Goal: Task Accomplishment & Management: Use online tool/utility

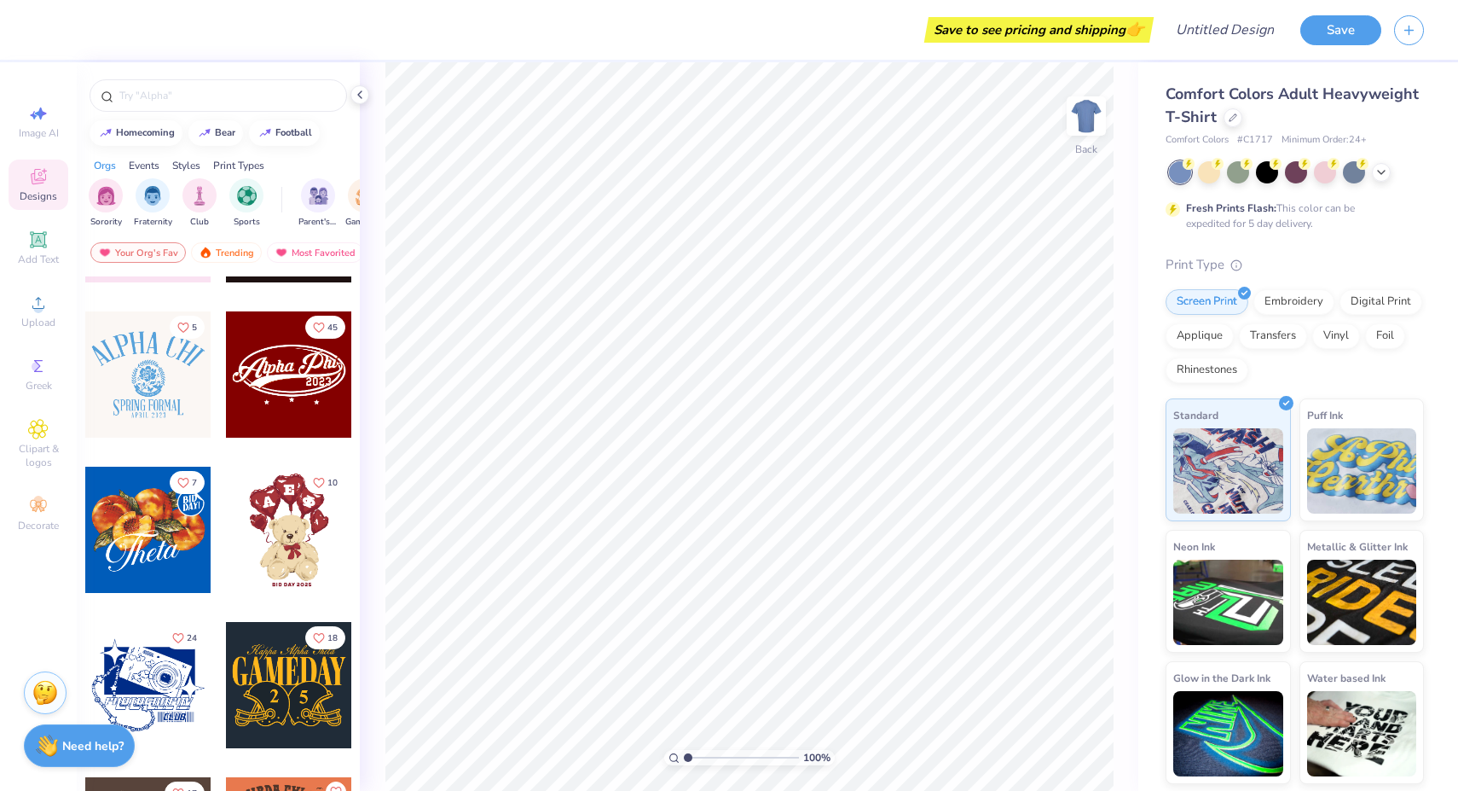
scroll to position [431, 0]
click at [1385, 170] on icon at bounding box center [1382, 171] width 14 height 14
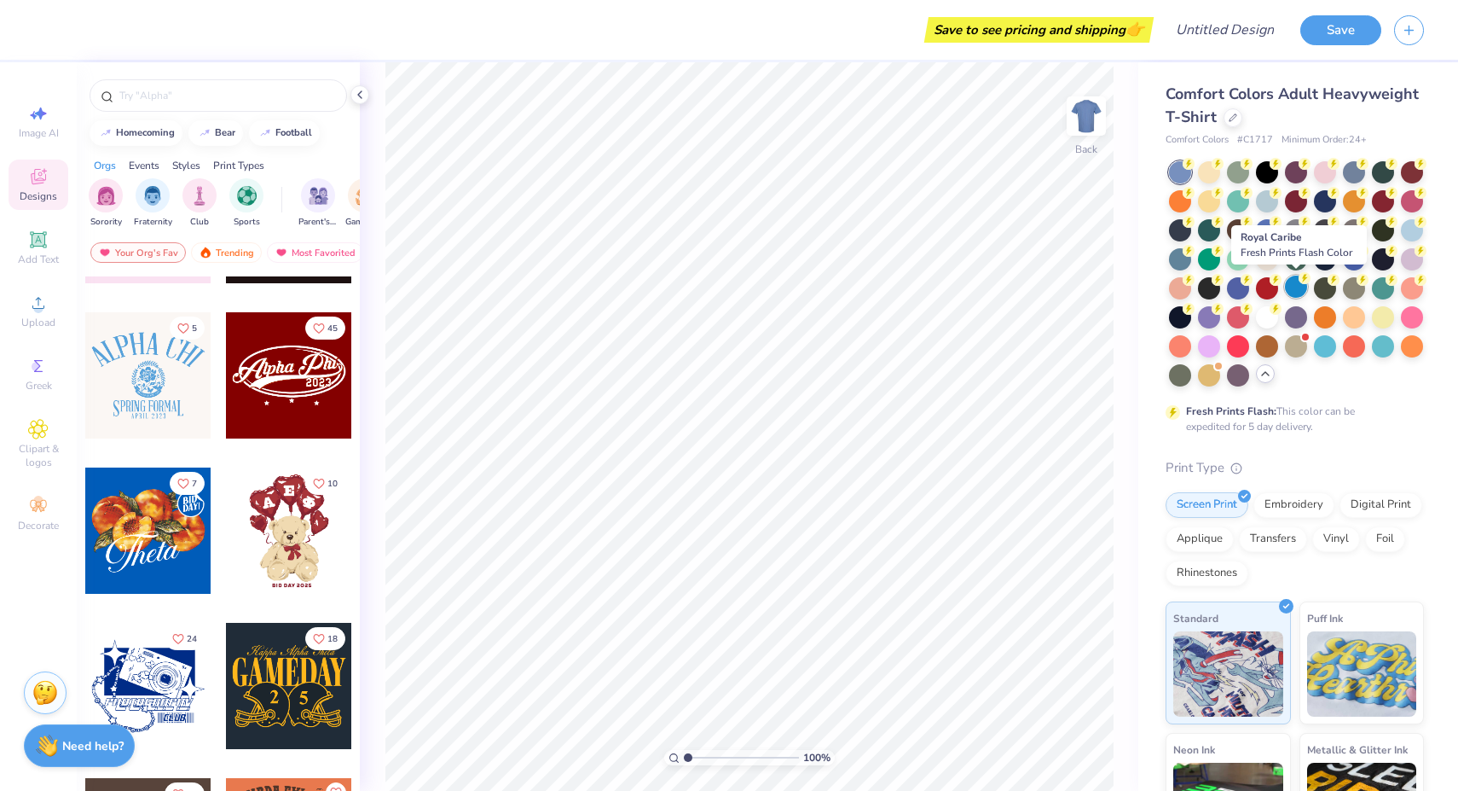
click at [1297, 285] on div at bounding box center [1296, 286] width 22 height 22
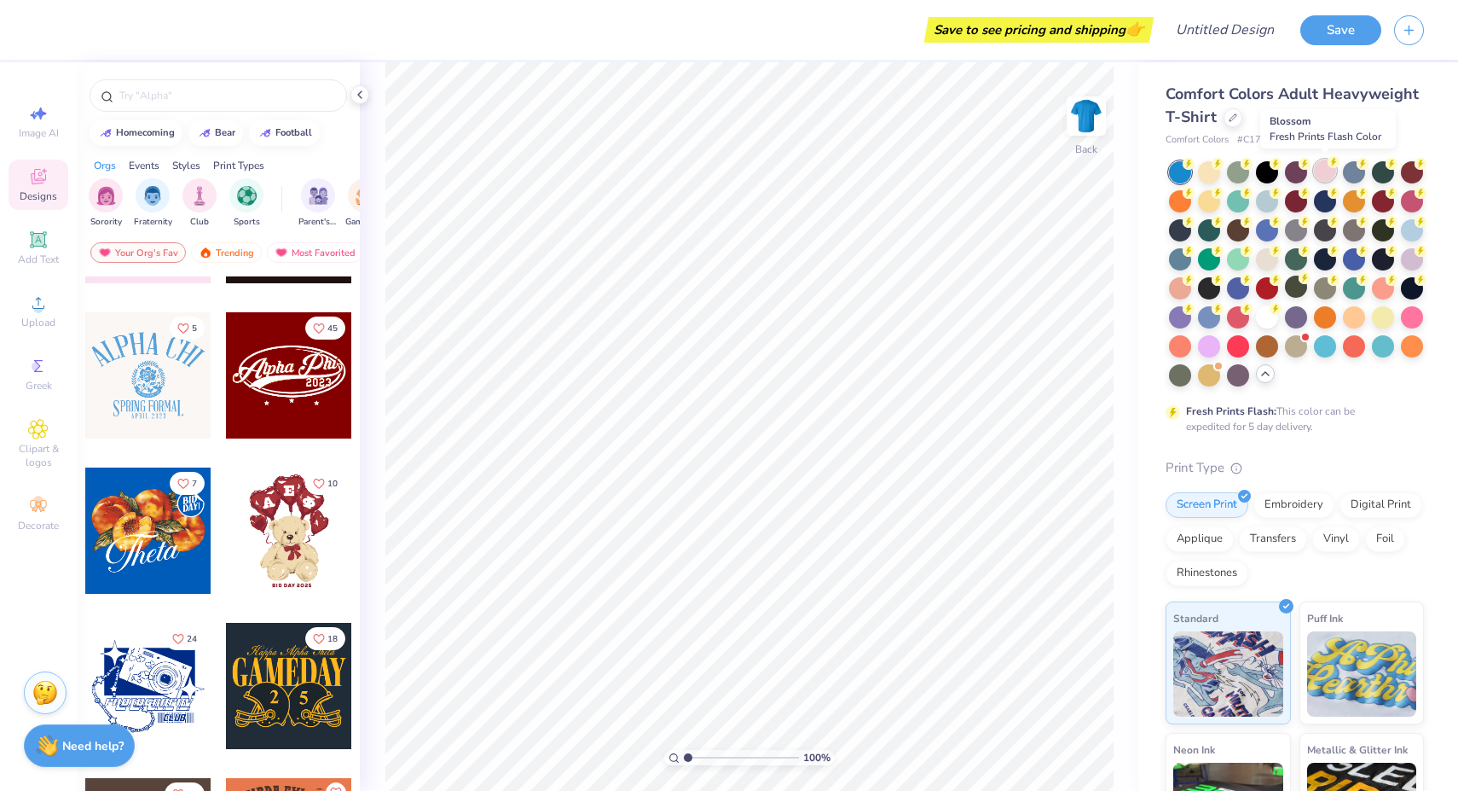
click at [1324, 171] on div at bounding box center [1325, 170] width 22 height 22
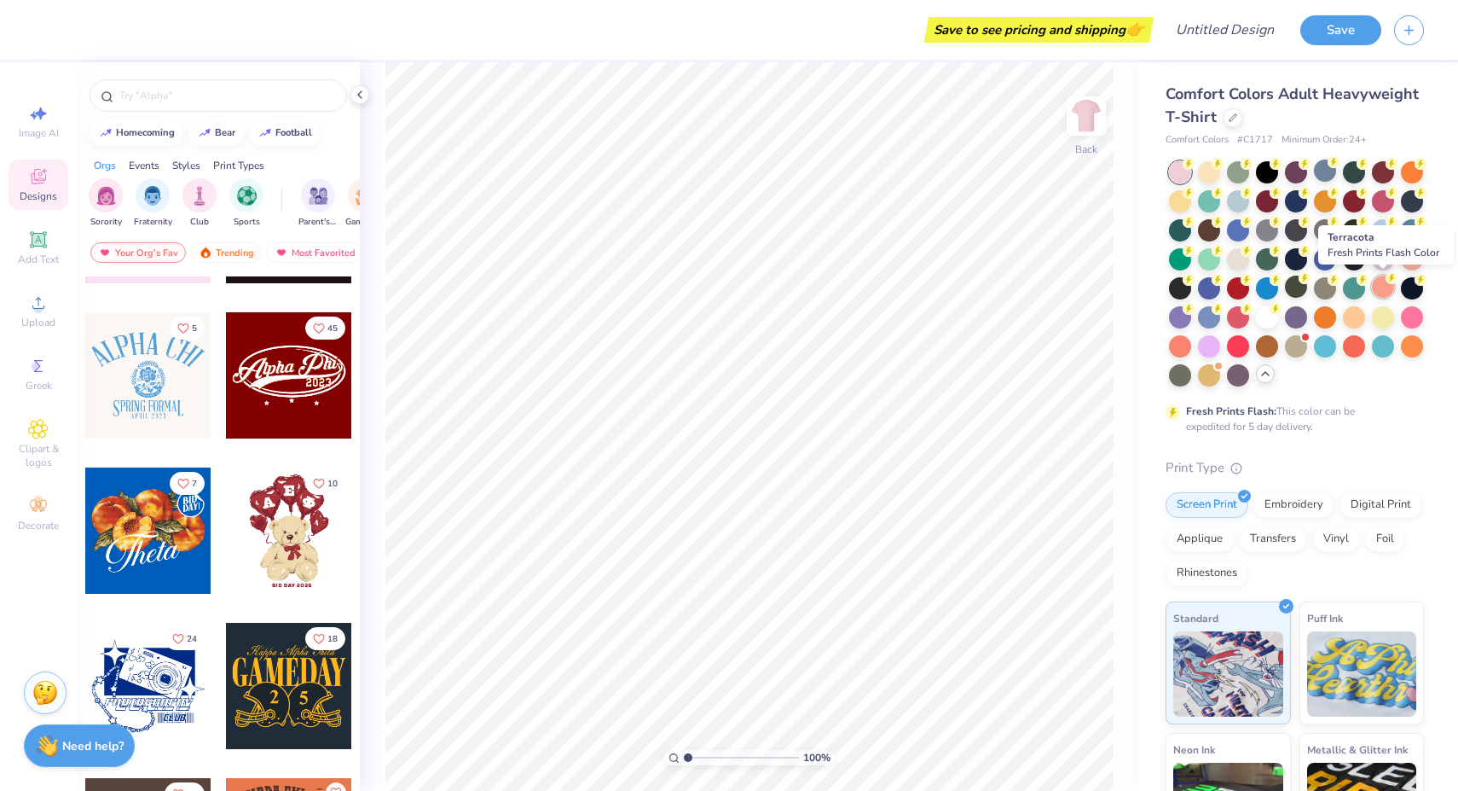
click at [1385, 287] on div at bounding box center [1383, 286] width 22 height 22
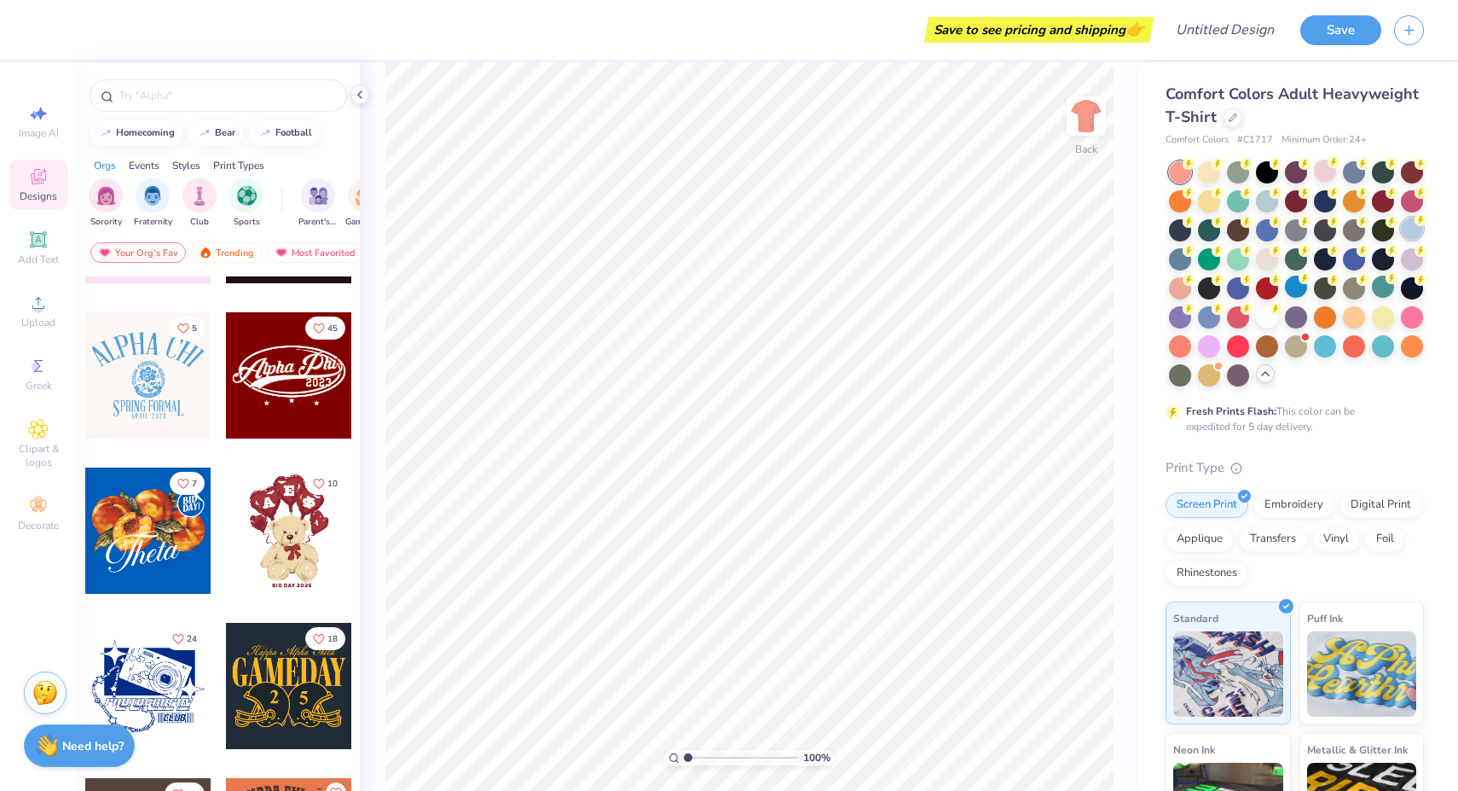
click at [1415, 229] on div at bounding box center [1412, 228] width 22 height 22
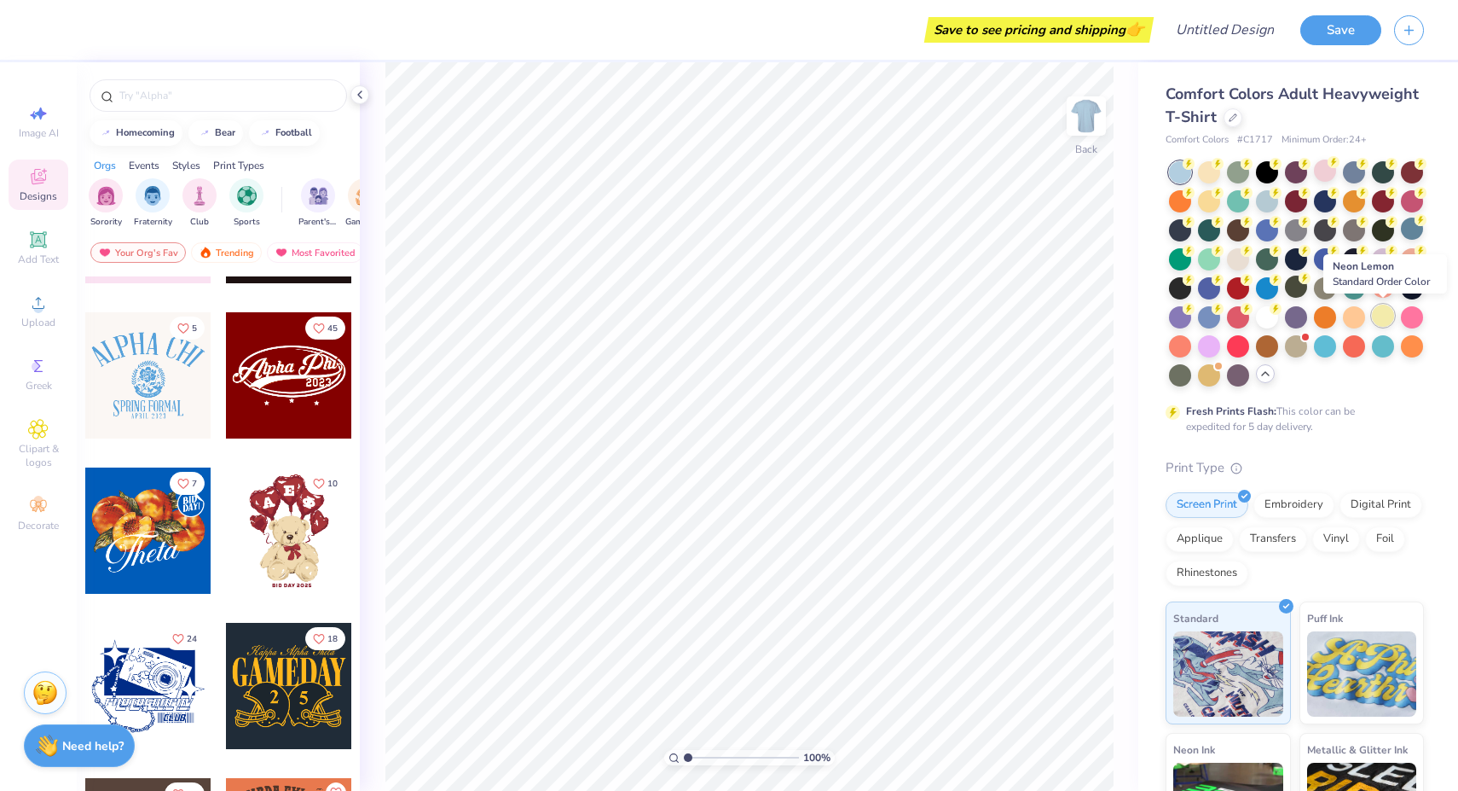
click at [1392, 317] on div at bounding box center [1383, 315] width 22 height 22
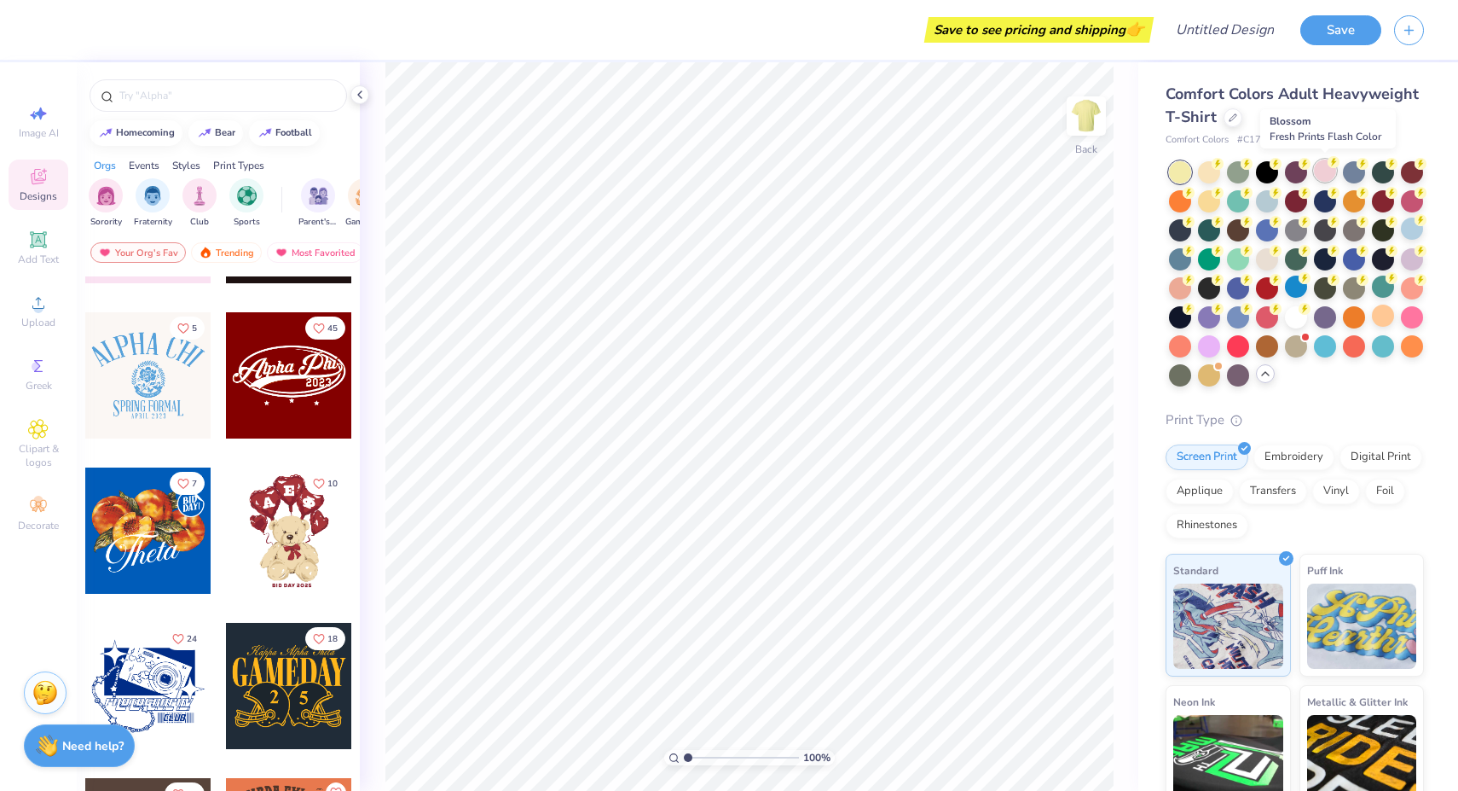
click at [1329, 172] on div at bounding box center [1325, 170] width 22 height 22
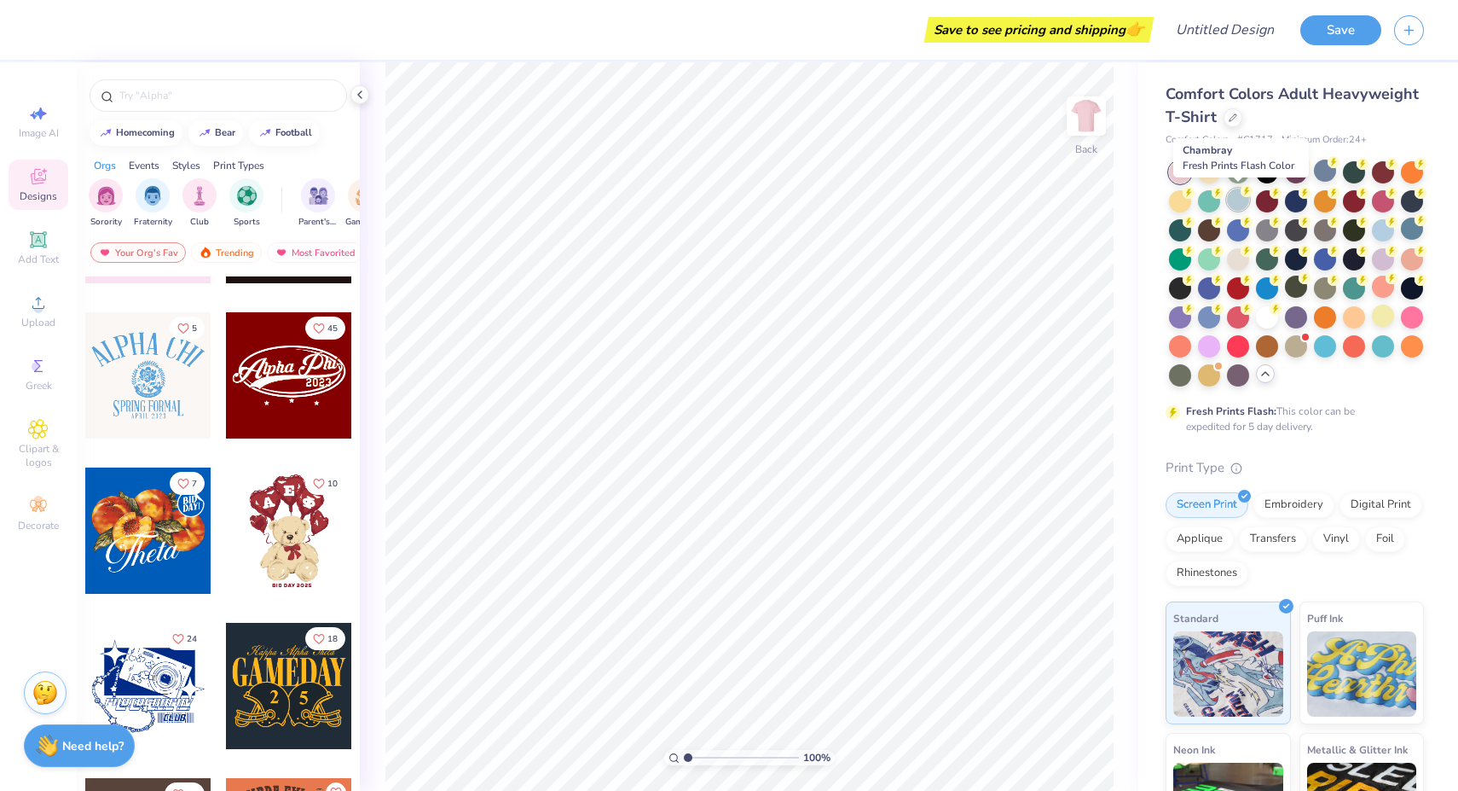
click at [1238, 200] on div at bounding box center [1238, 199] width 22 height 22
click at [1326, 171] on div at bounding box center [1325, 170] width 22 height 22
click at [107, 200] on img "filter for Sorority" at bounding box center [106, 194] width 20 height 20
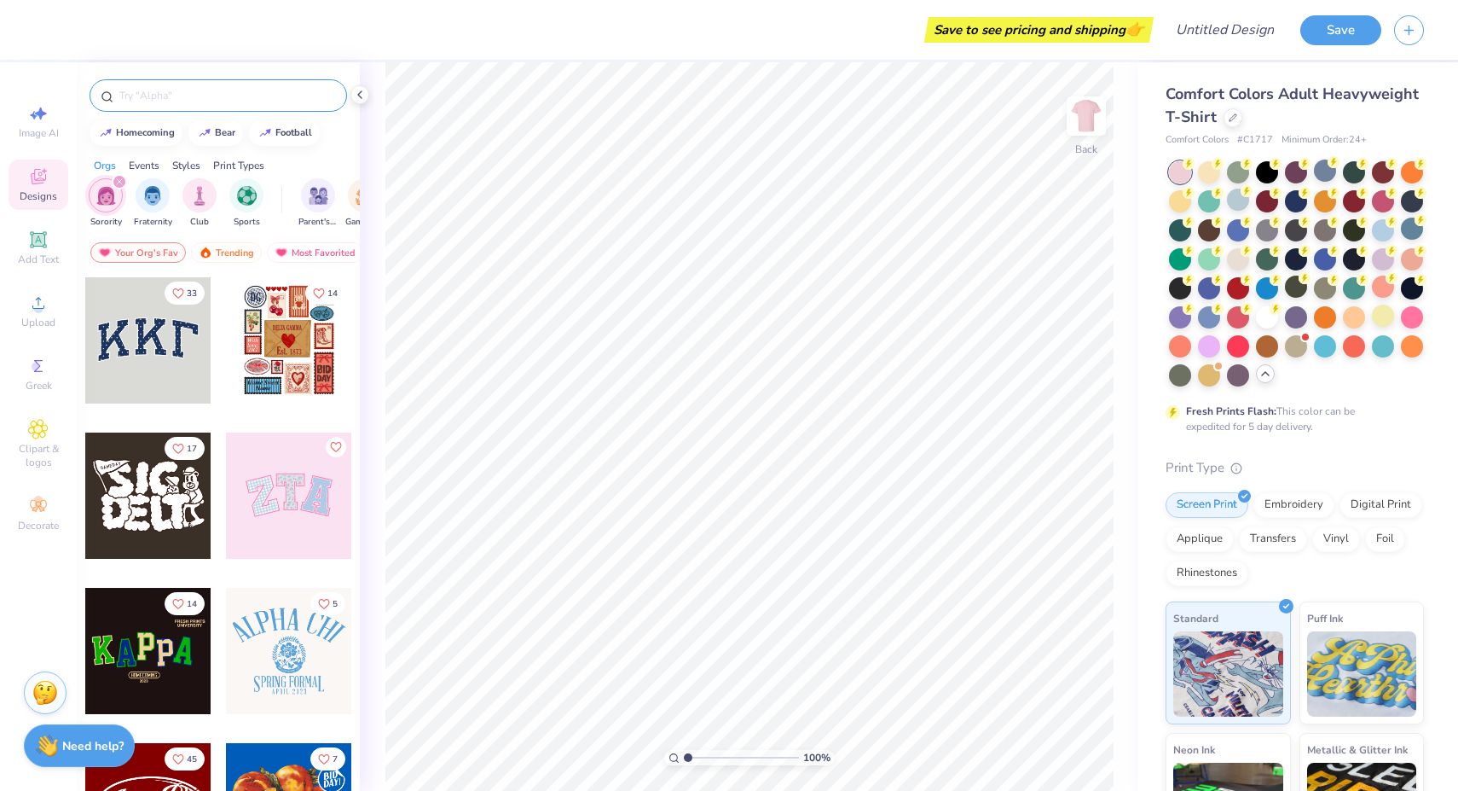
click at [195, 93] on input "text" at bounding box center [227, 95] width 218 height 17
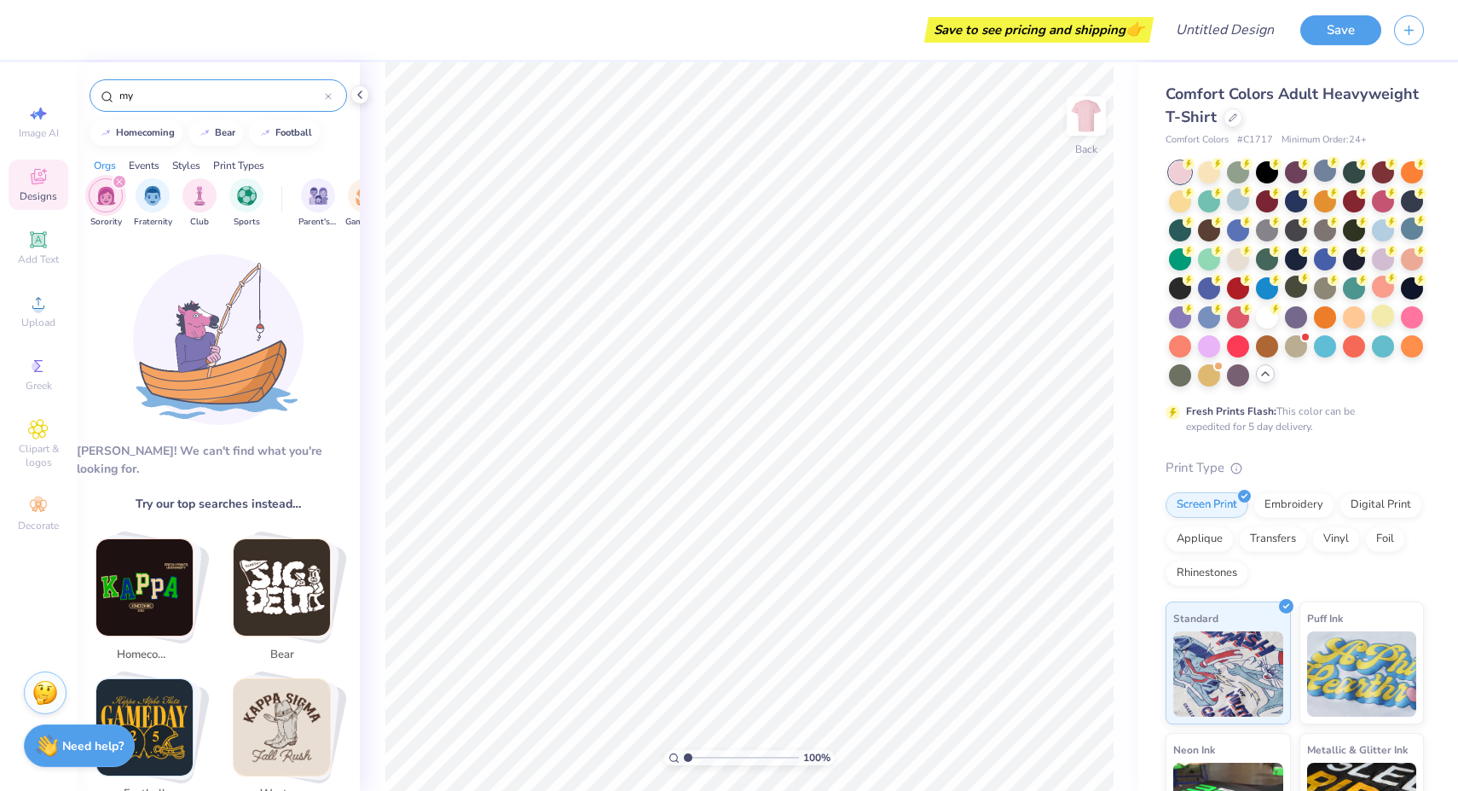
type input "m"
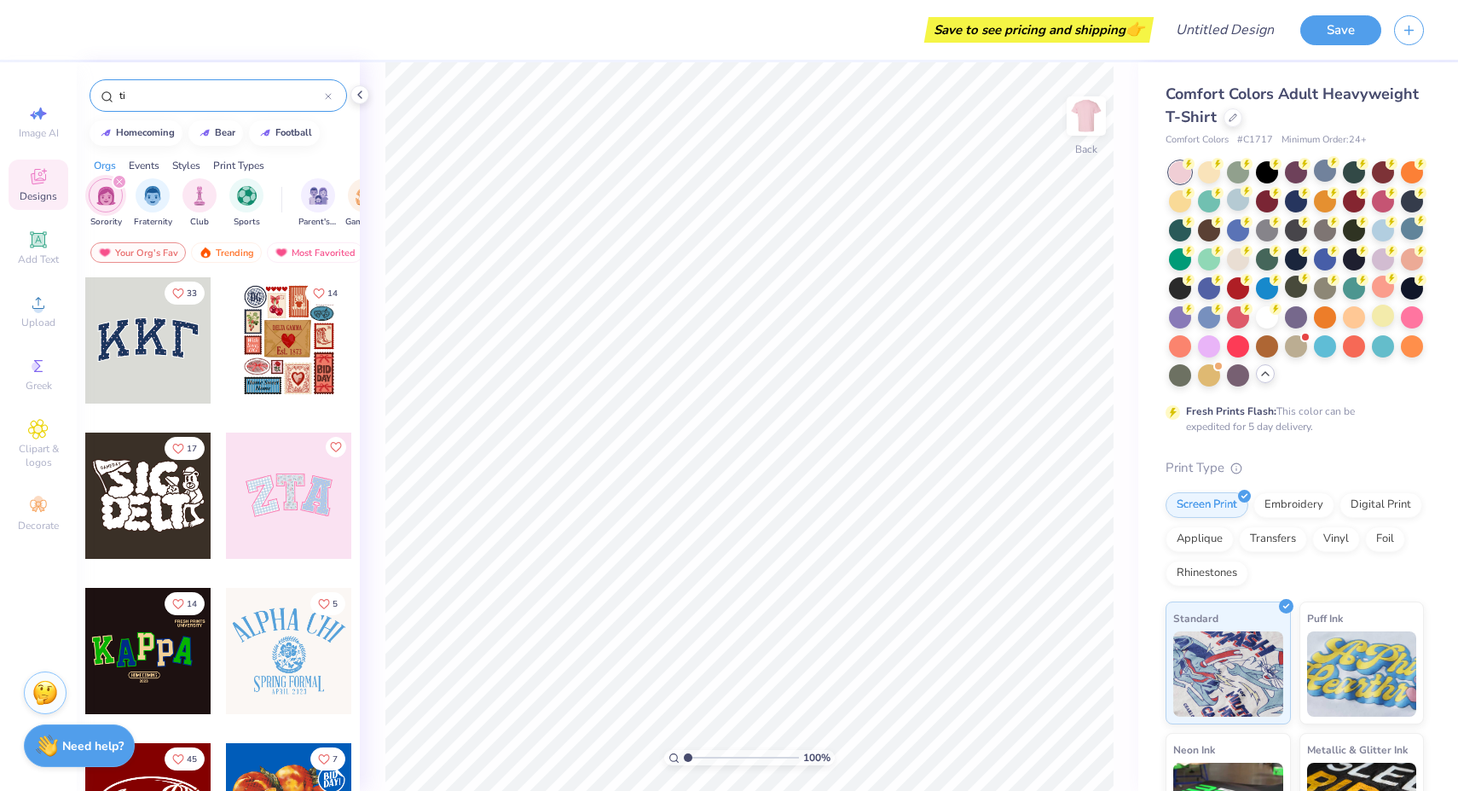
type input "tie"
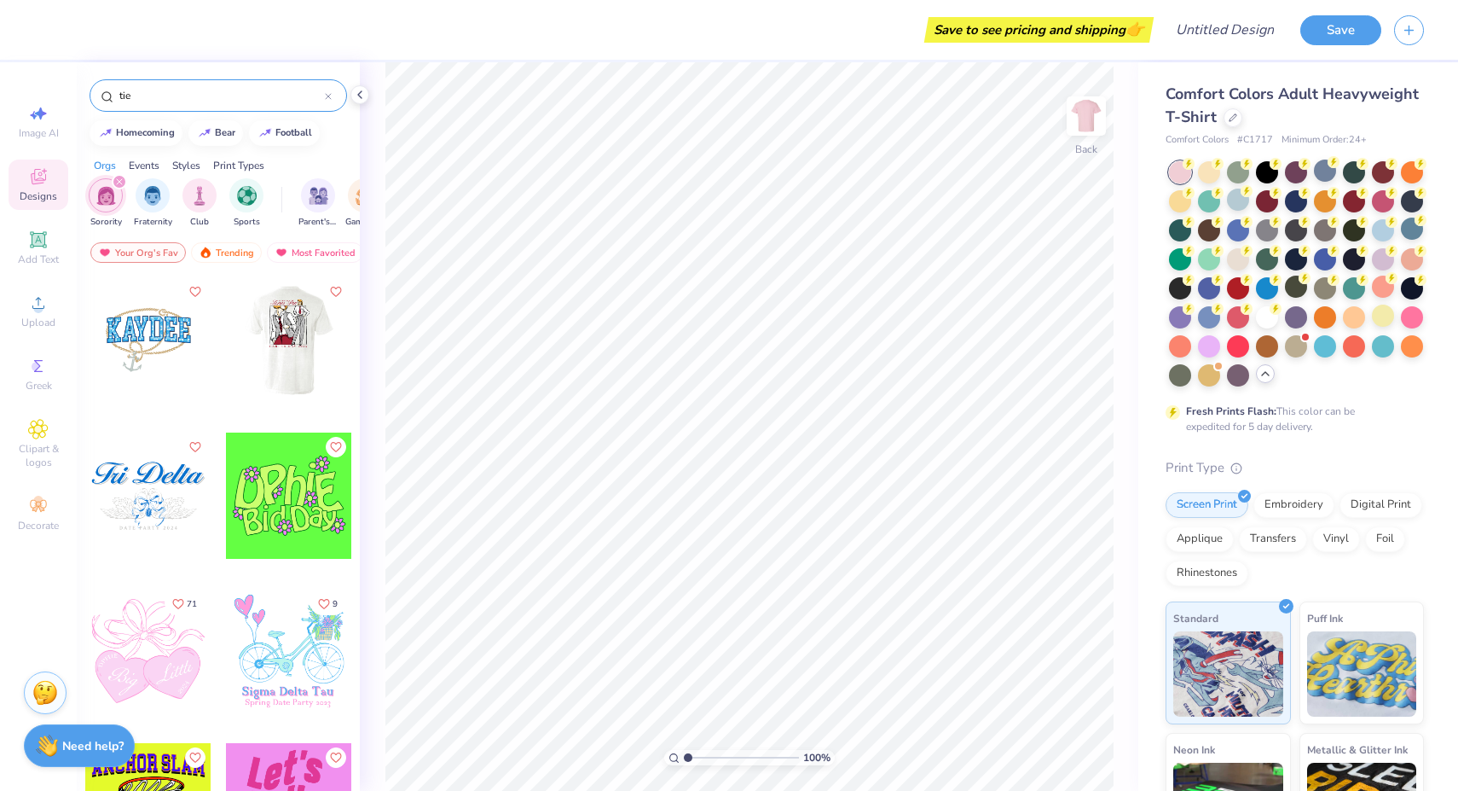
drag, startPoint x: 151, startPoint y: 101, endPoint x: 95, endPoint y: 94, distance: 56.7
click at [95, 94] on div "tie" at bounding box center [219, 95] width 258 height 32
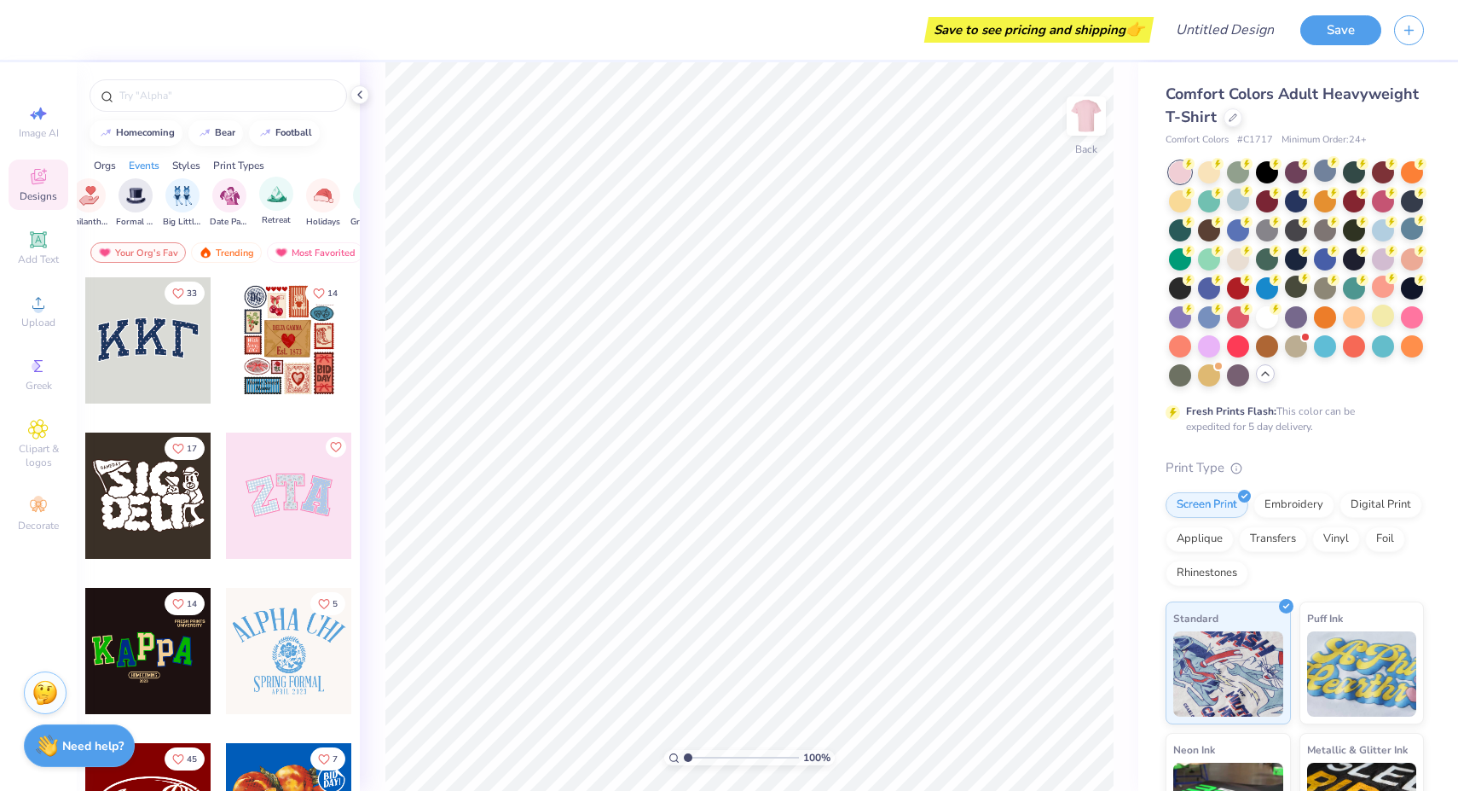
scroll to position [0, 430]
click at [224, 200] on img "filter for Date Parties & Socials" at bounding box center [217, 194] width 20 height 20
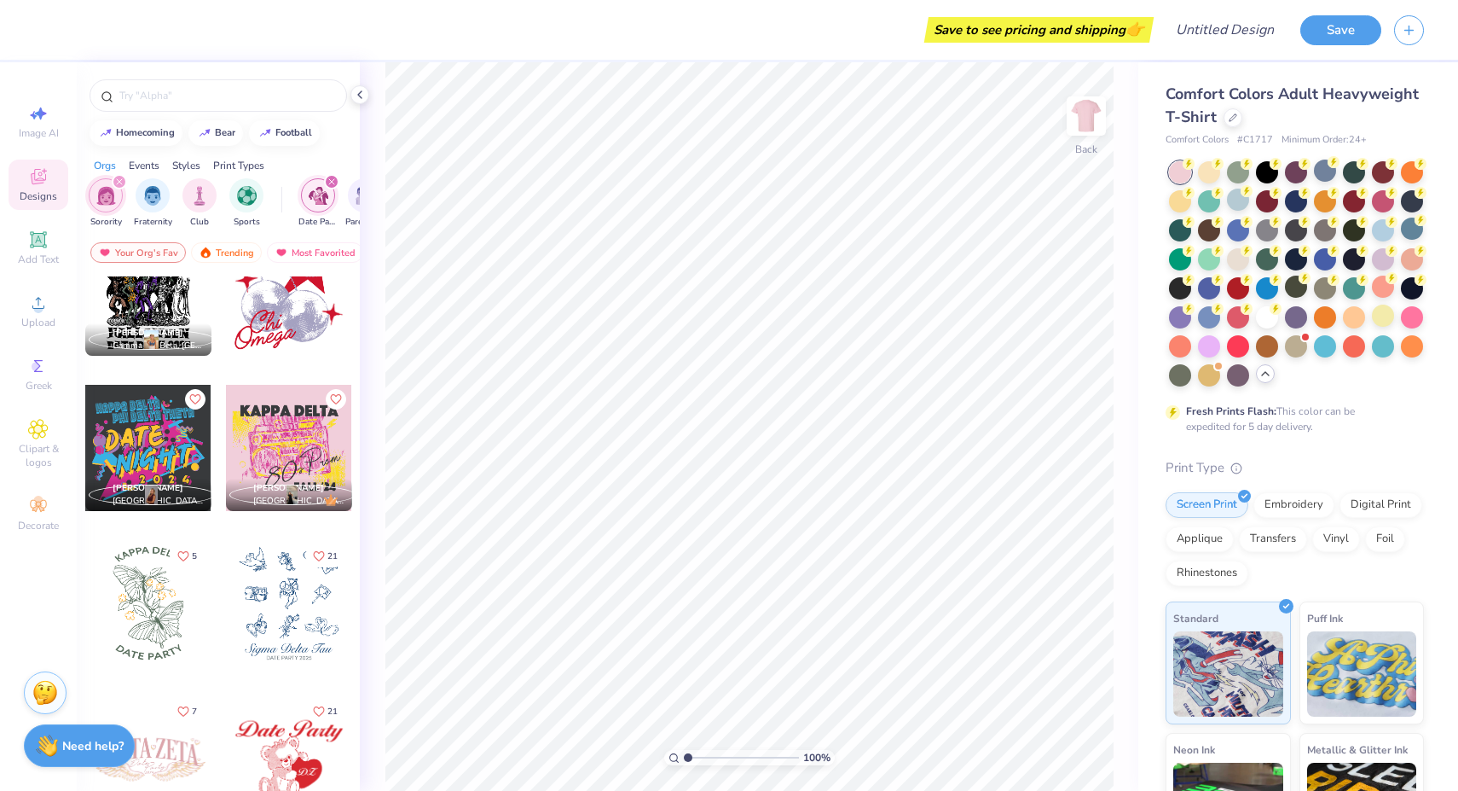
scroll to position [0, 0]
click at [148, 164] on div "Events" at bounding box center [144, 165] width 31 height 15
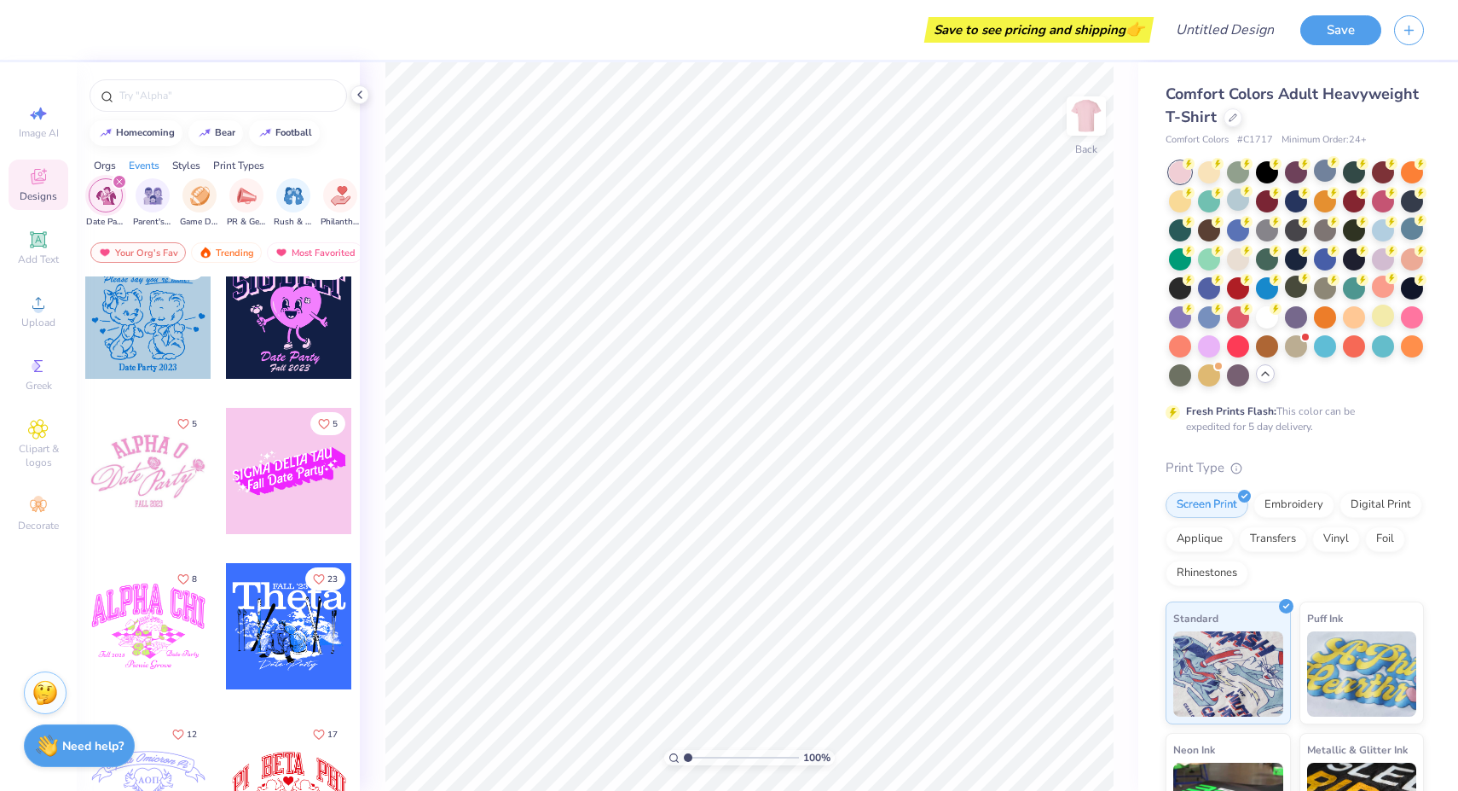
scroll to position [6396, 0]
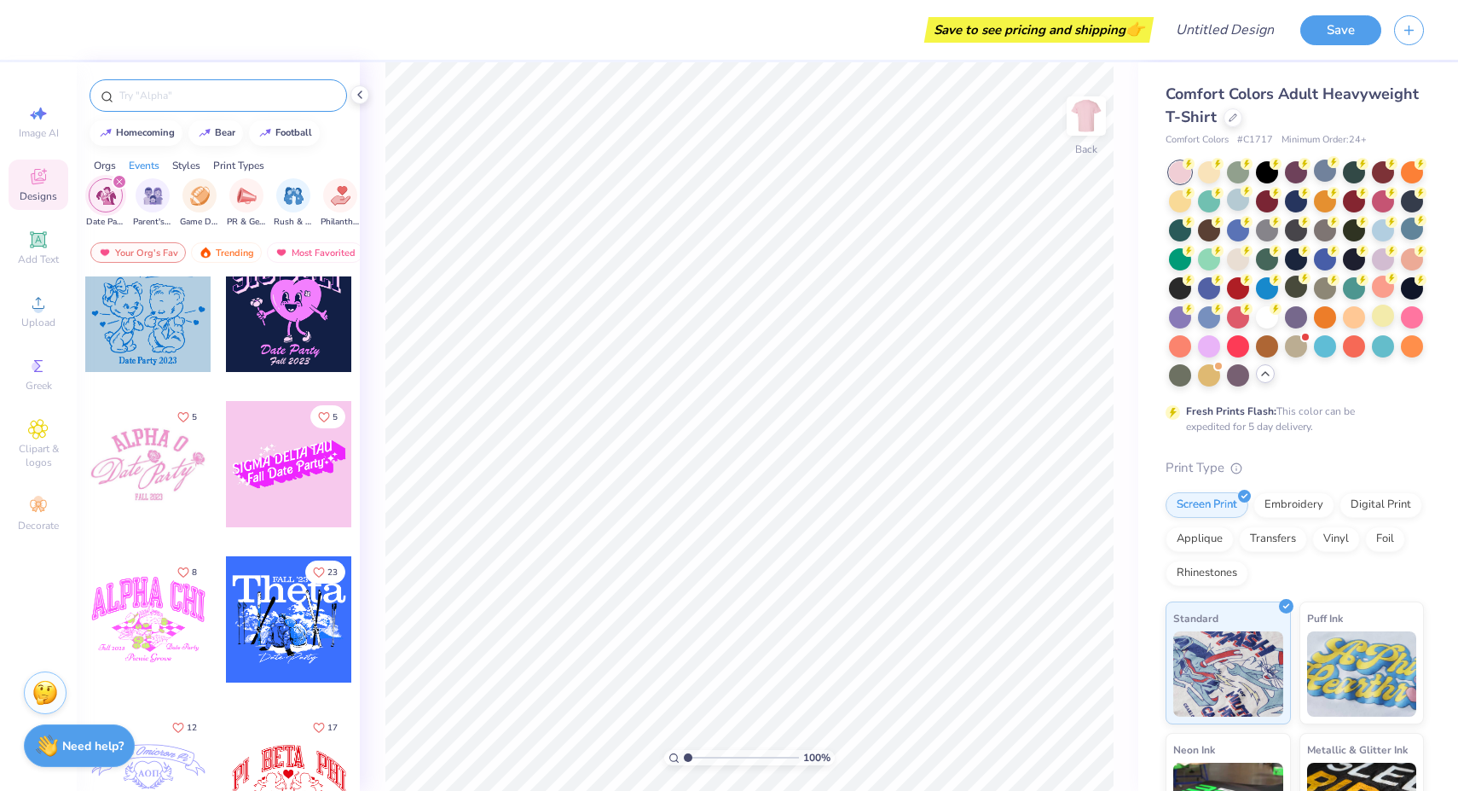
click at [152, 91] on input "text" at bounding box center [227, 95] width 218 height 17
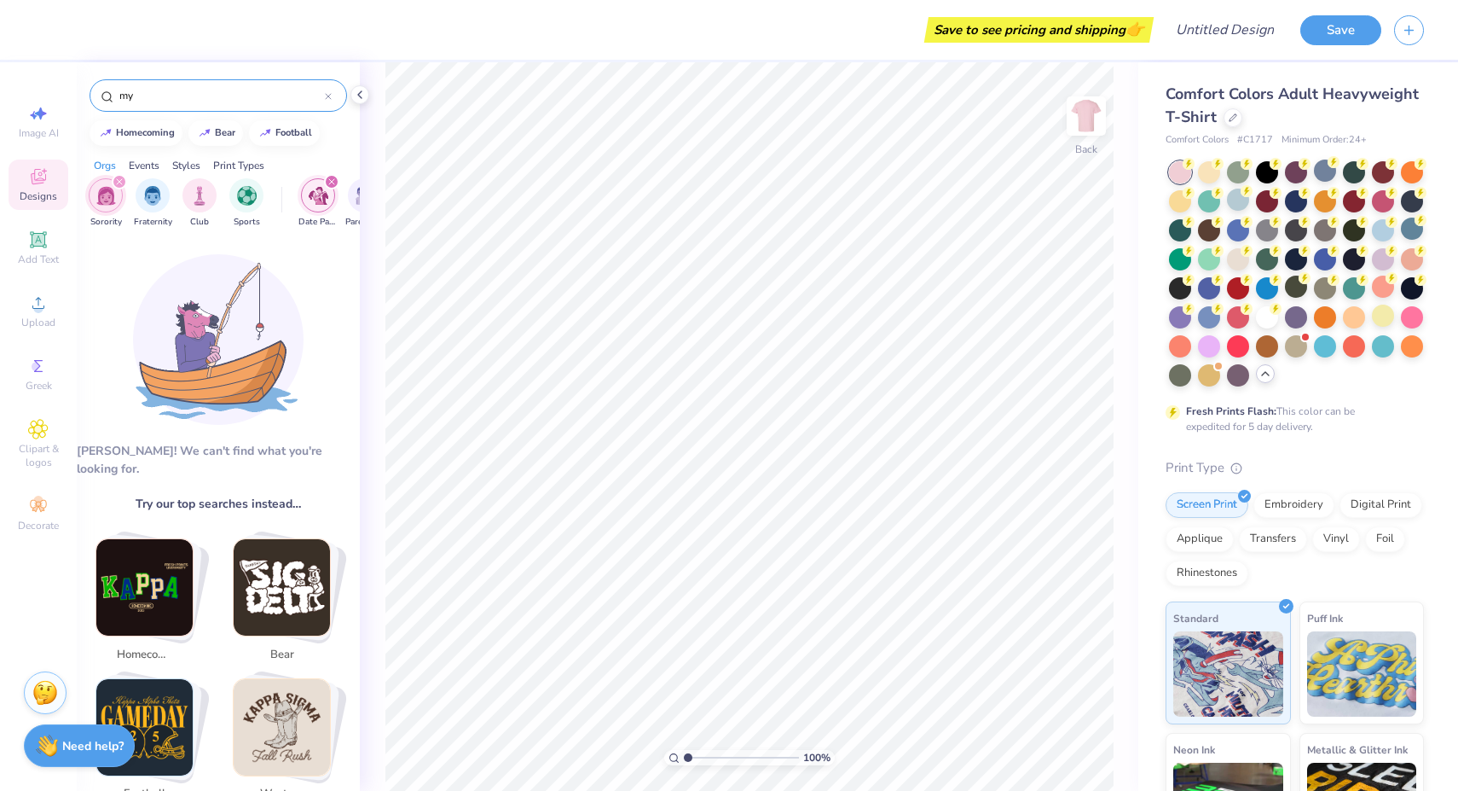
type input "m"
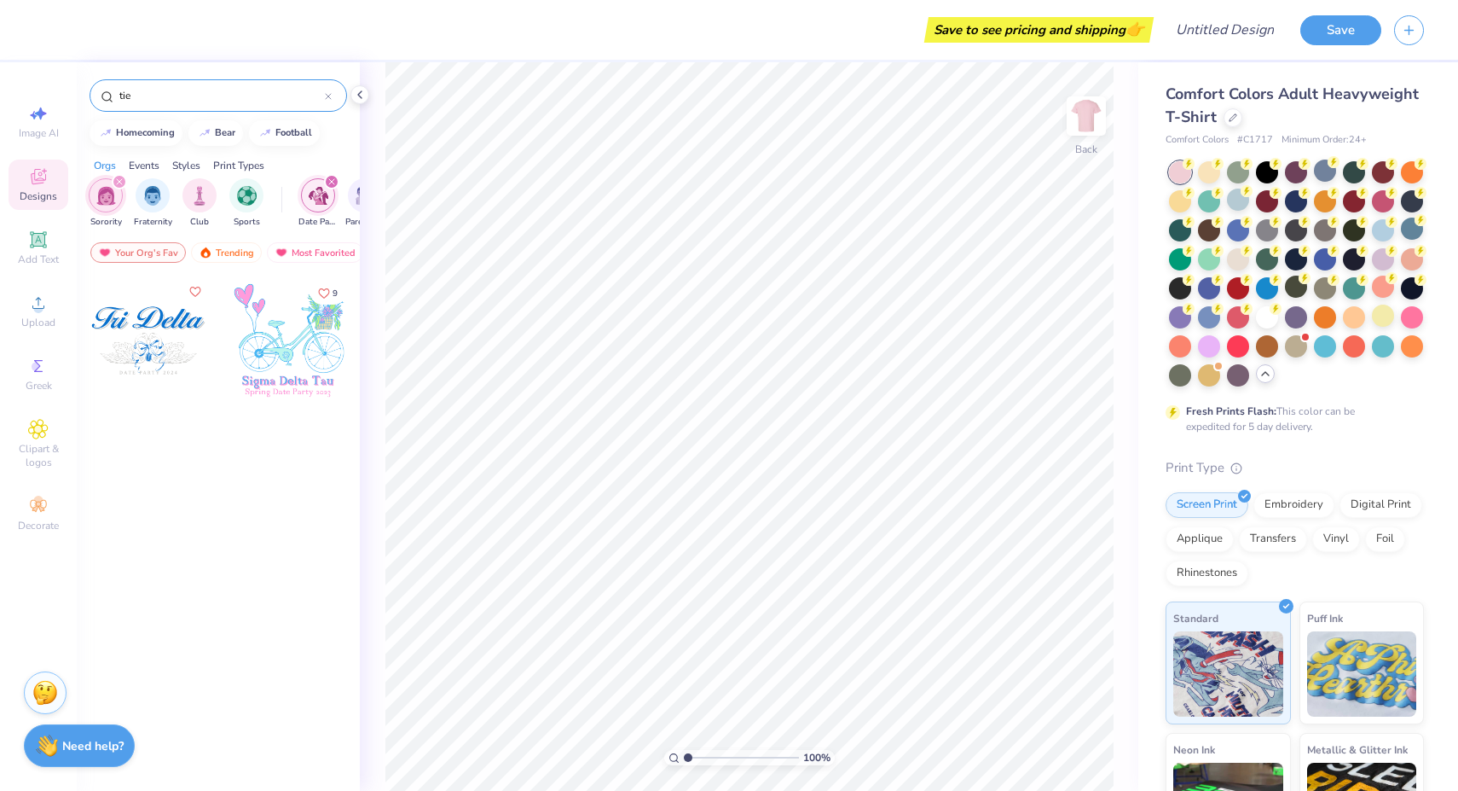
type input "tie"
click at [117, 182] on icon "filter for Sorority" at bounding box center [119, 181] width 7 height 7
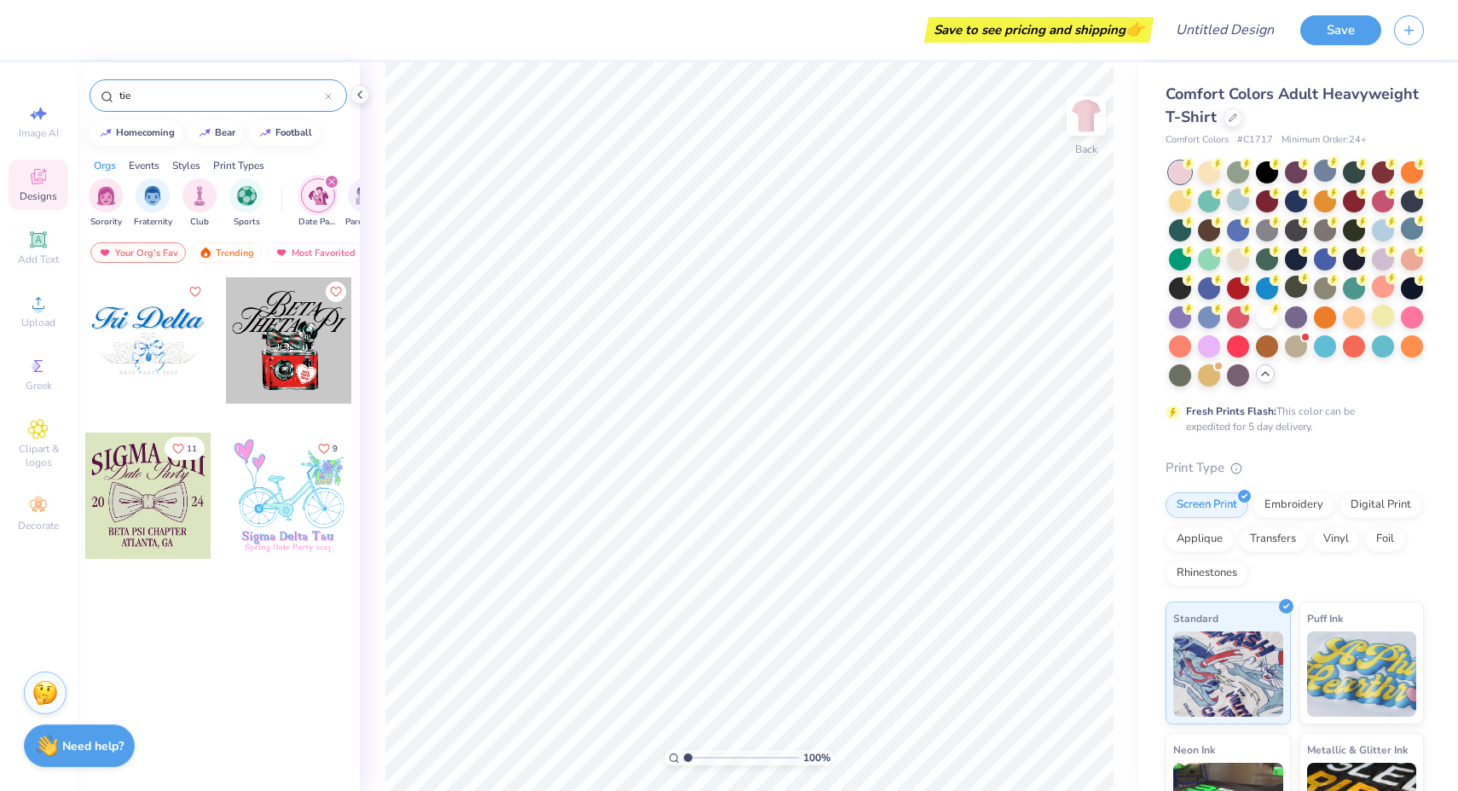
click at [153, 497] on div at bounding box center [148, 495] width 126 height 126
click at [1093, 106] on img at bounding box center [1086, 116] width 68 height 68
type input "10.33"
type input "9.68"
type input "4.85"
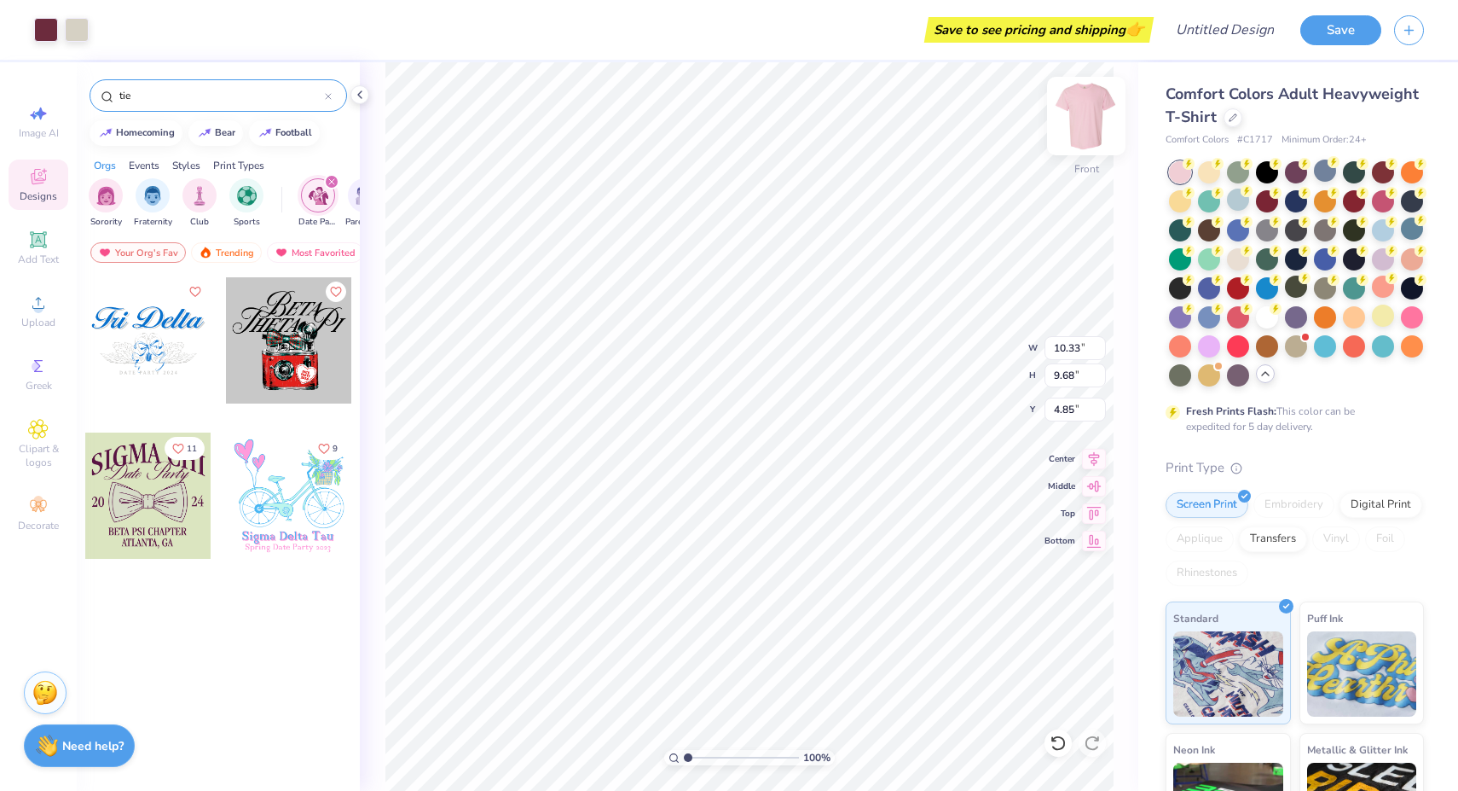
type input "12.34"
type input "11.57"
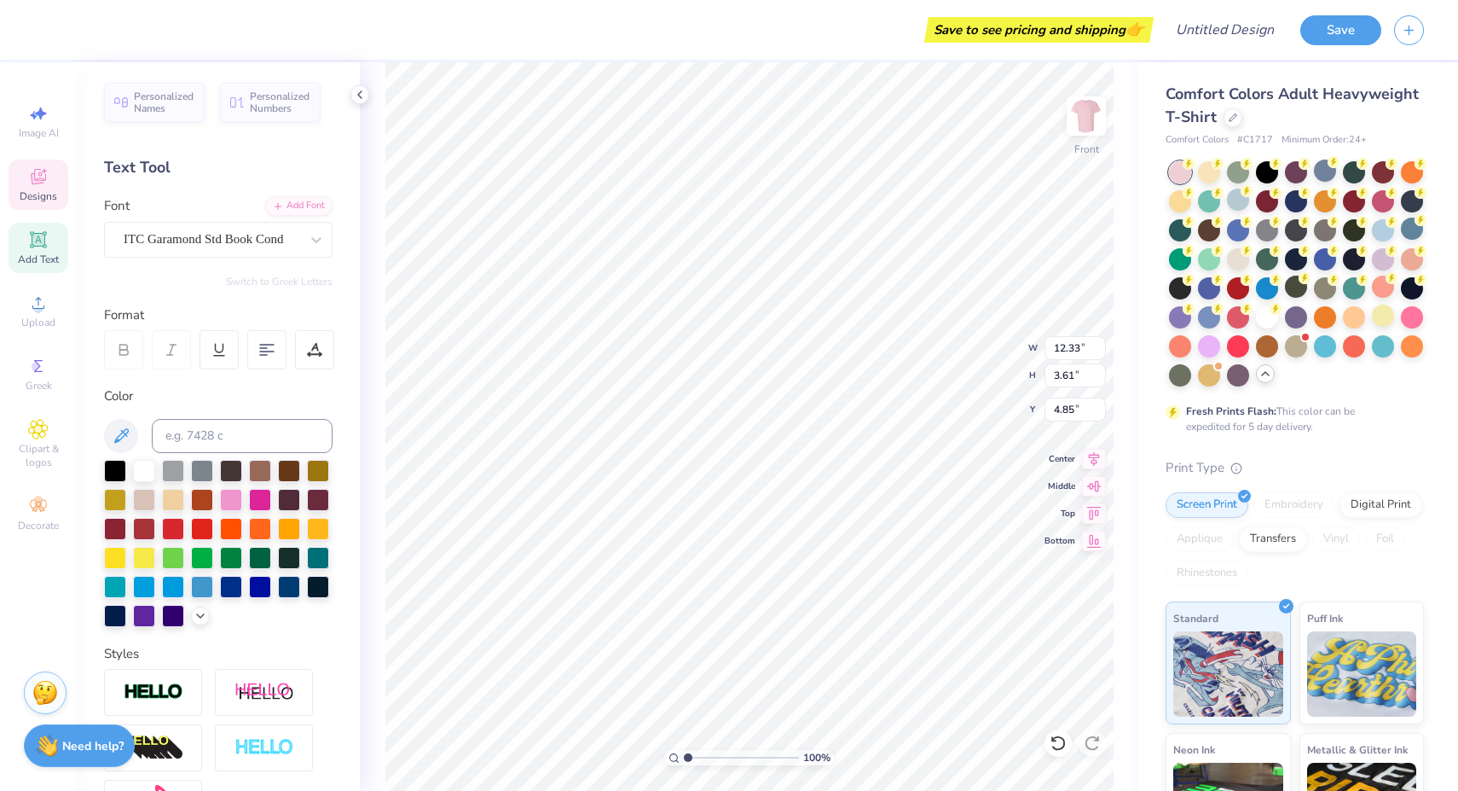
scroll to position [0, 0]
type textarea "TRI SIGMA"
type textarea "D"
type textarea "My Tie"
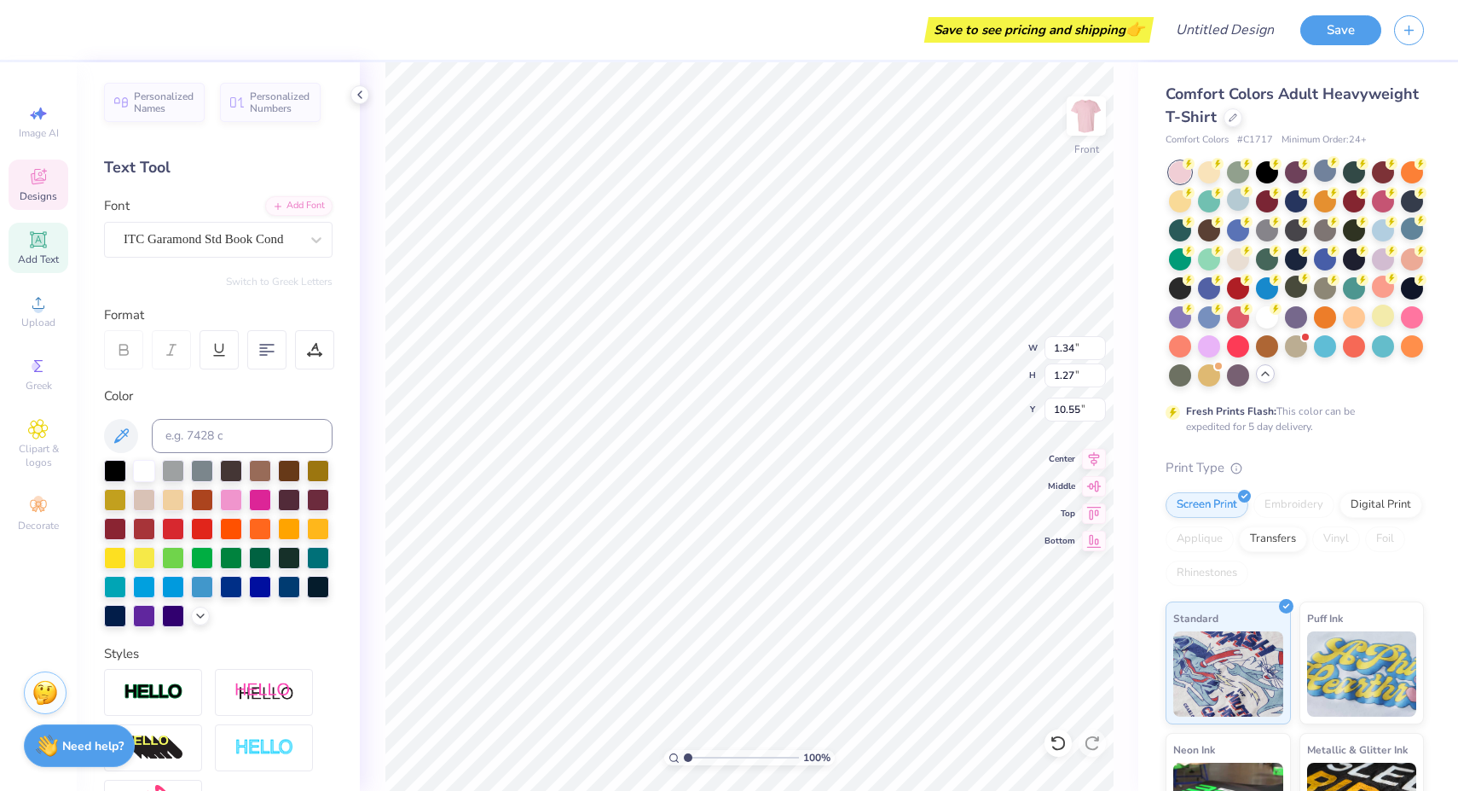
type textarea "25"
type textarea "GAMMA BETA CHAPTER"
type input "5.58"
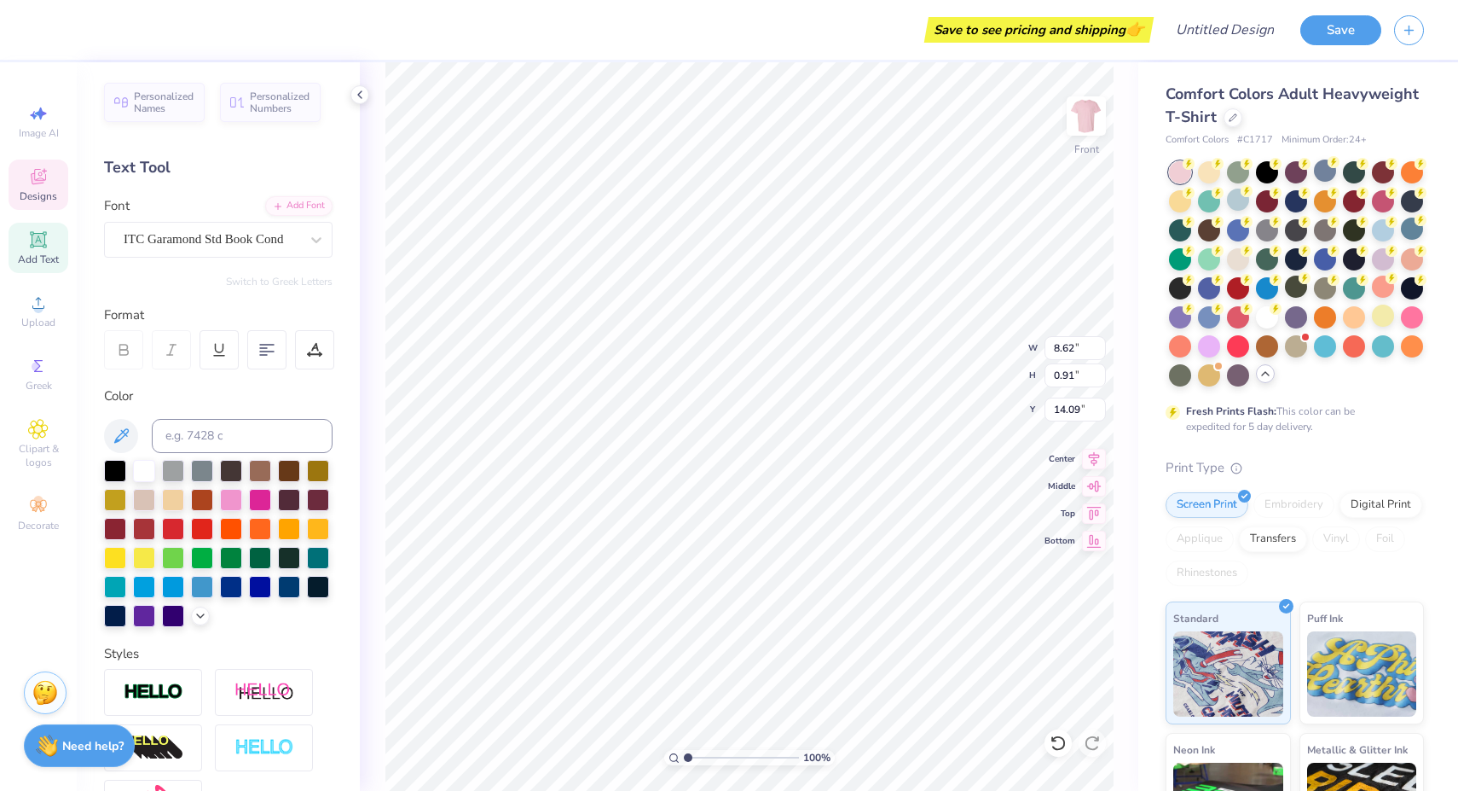
type input "1.12"
type input "15.31"
type textarea "[GEOGRAPHIC_DATA], [GEOGRAPHIC_DATA]"
click at [171, 528] on div at bounding box center [173, 527] width 22 height 22
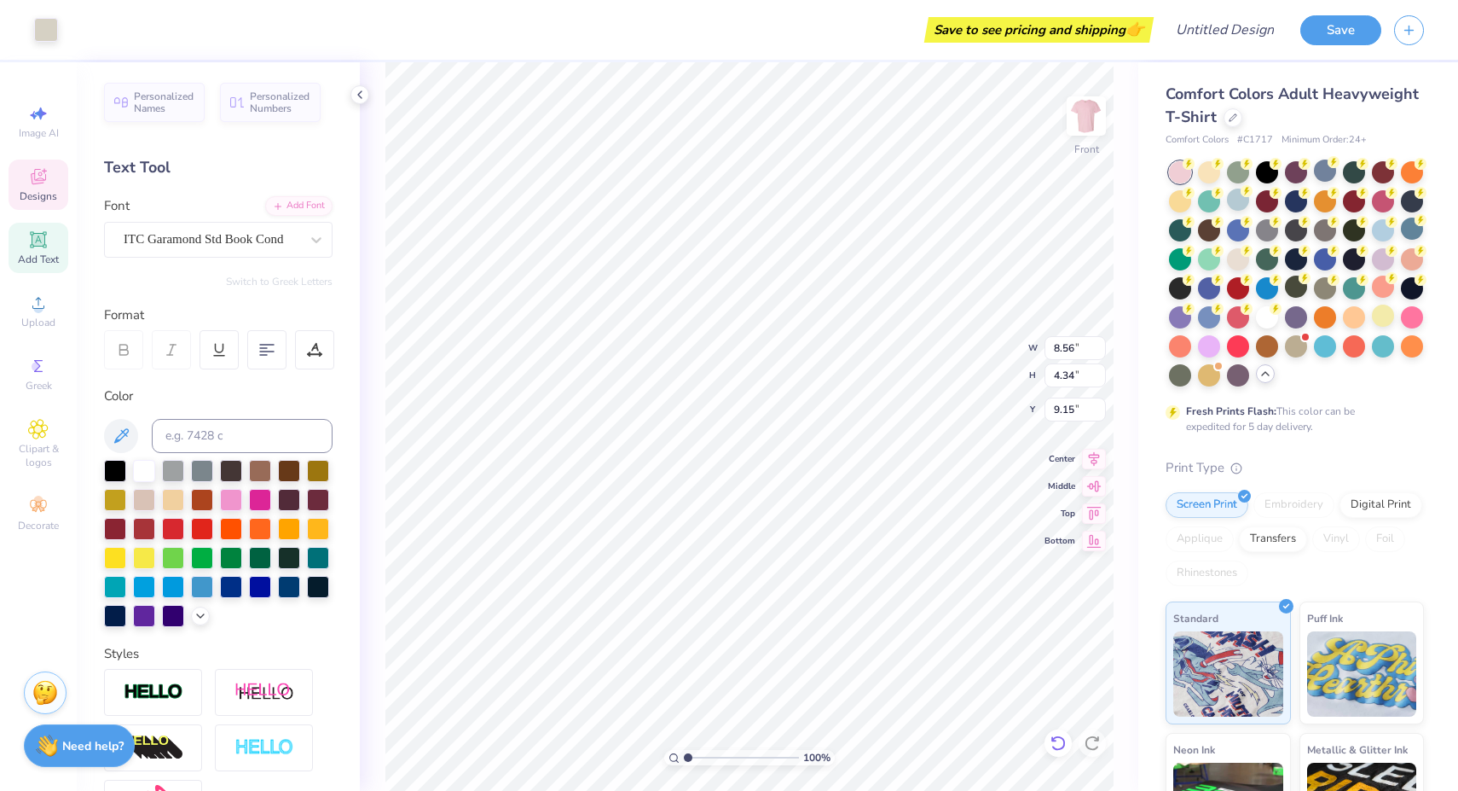
click at [1059, 746] on icon at bounding box center [1058, 742] width 17 height 17
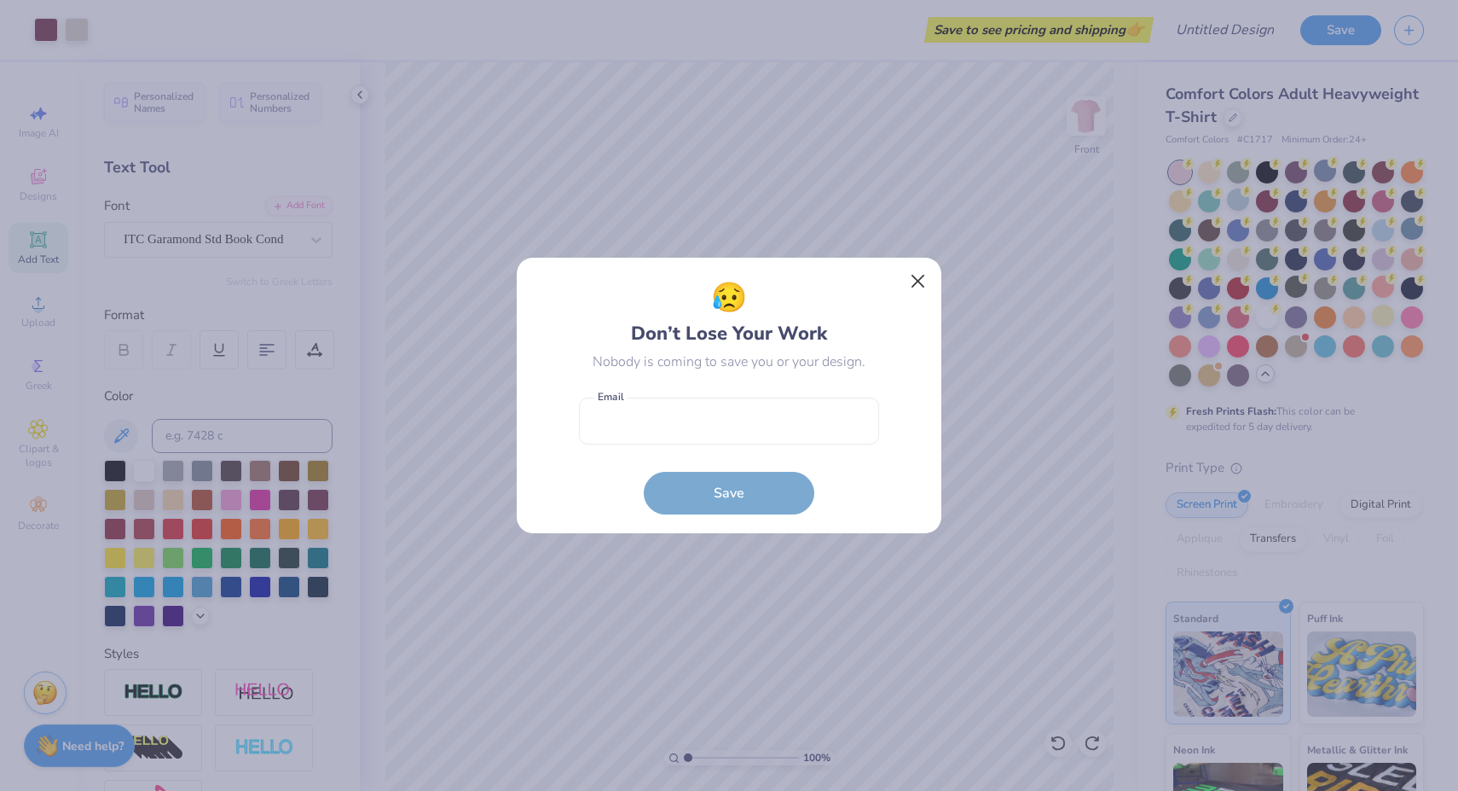
click at [923, 281] on button "Close" at bounding box center [918, 281] width 32 height 32
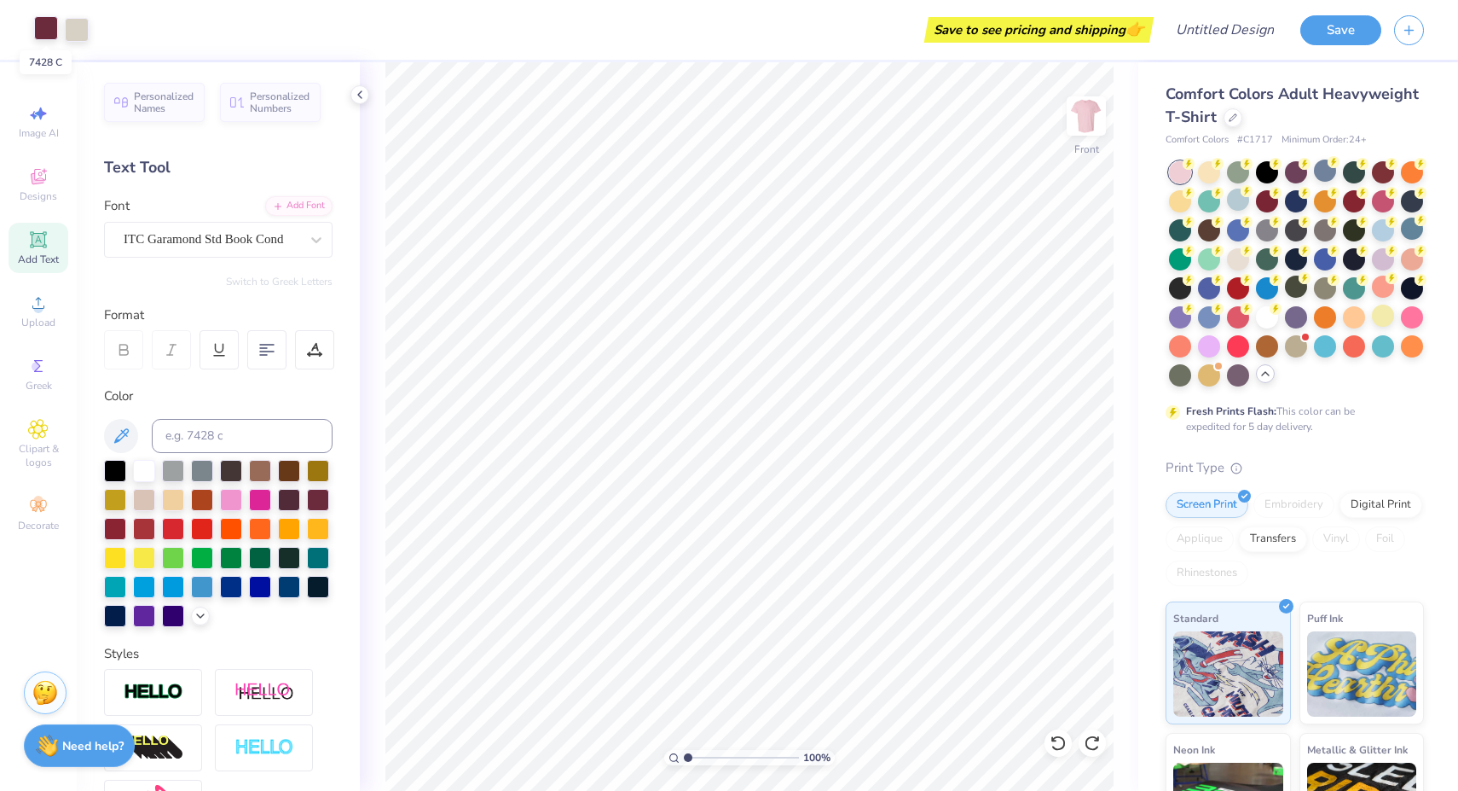
click at [49, 26] on div at bounding box center [46, 28] width 24 height 24
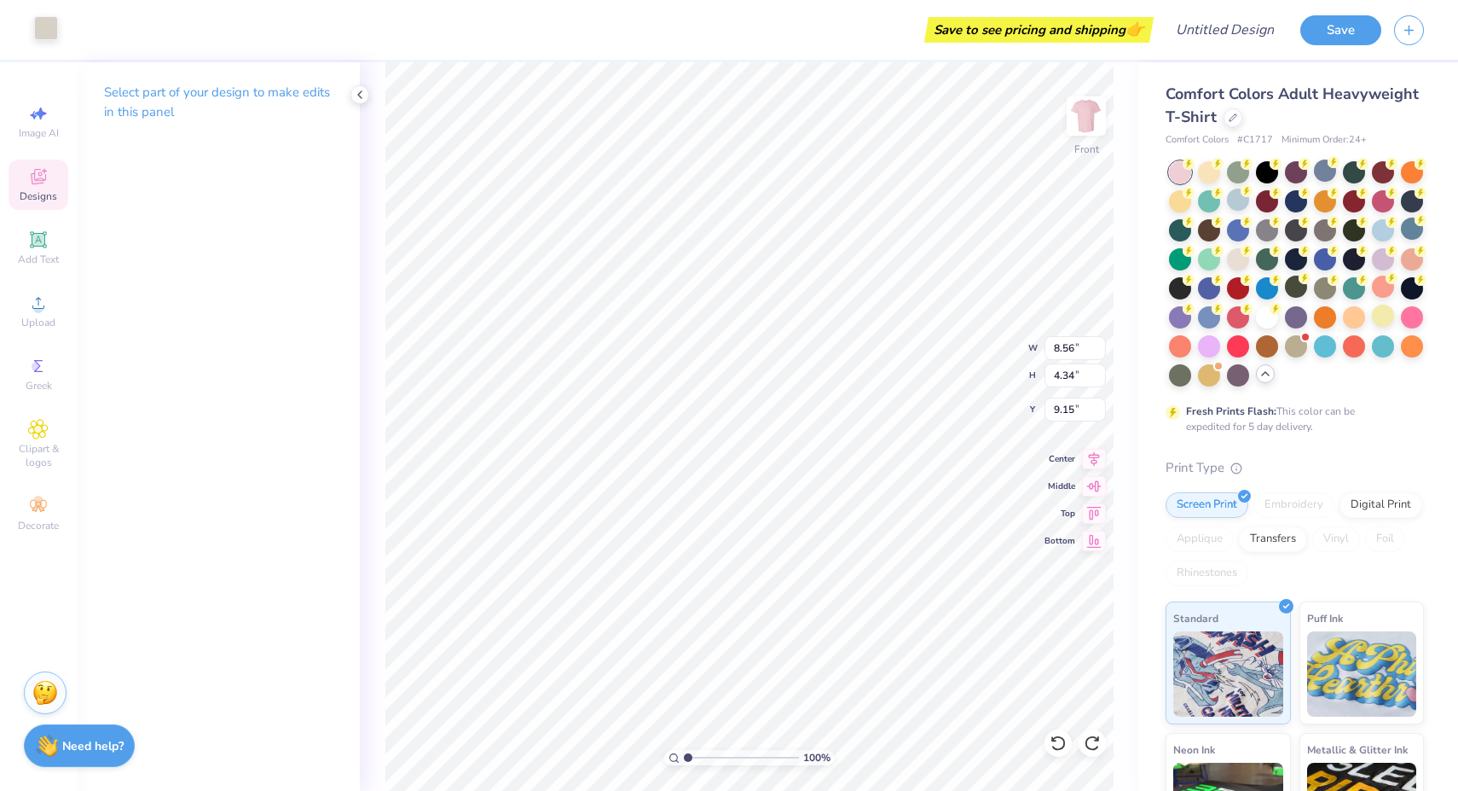
click at [38, 177] on icon at bounding box center [38, 176] width 20 height 20
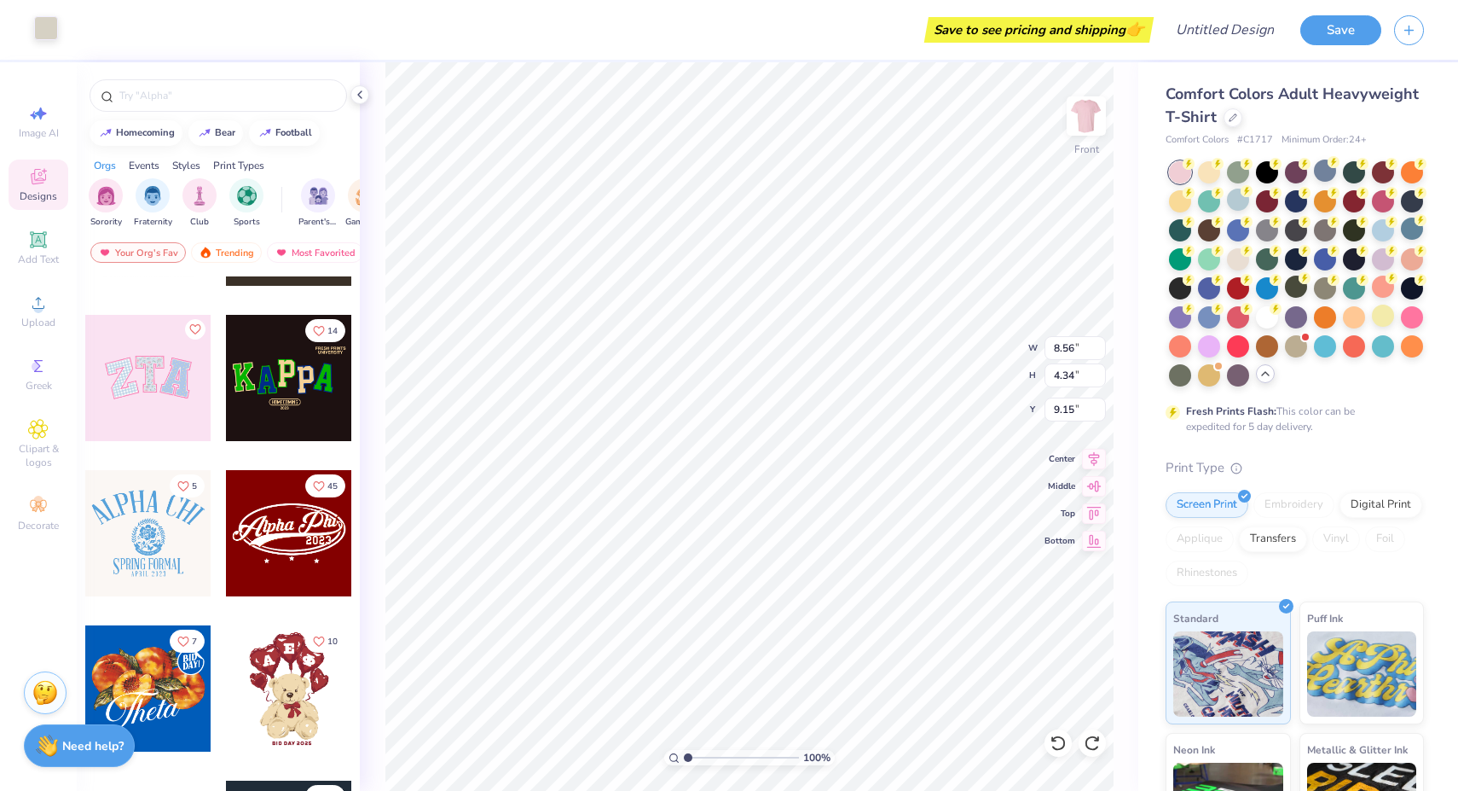
scroll to position [94, 0]
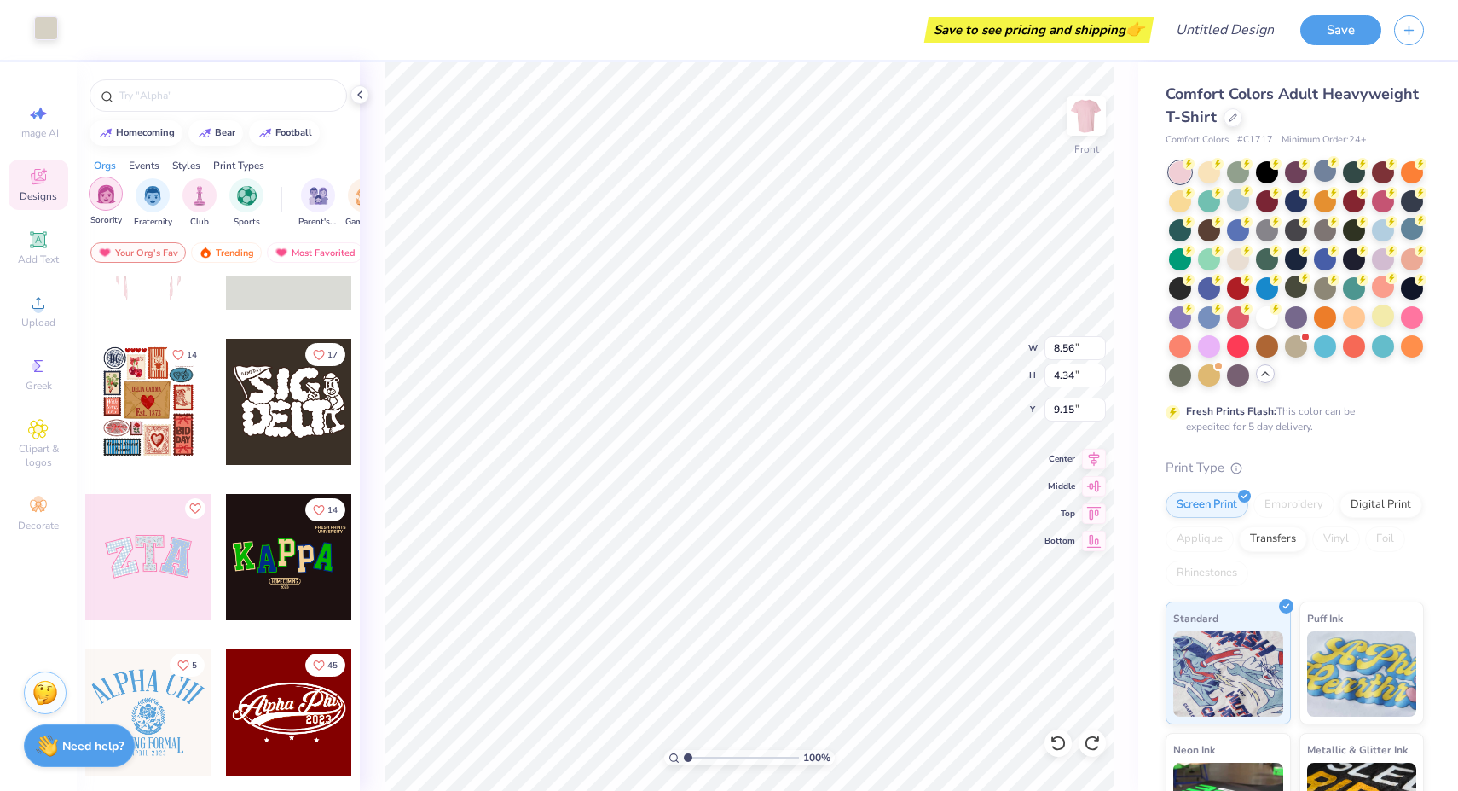
click at [105, 193] on img "filter for Sorority" at bounding box center [106, 194] width 20 height 20
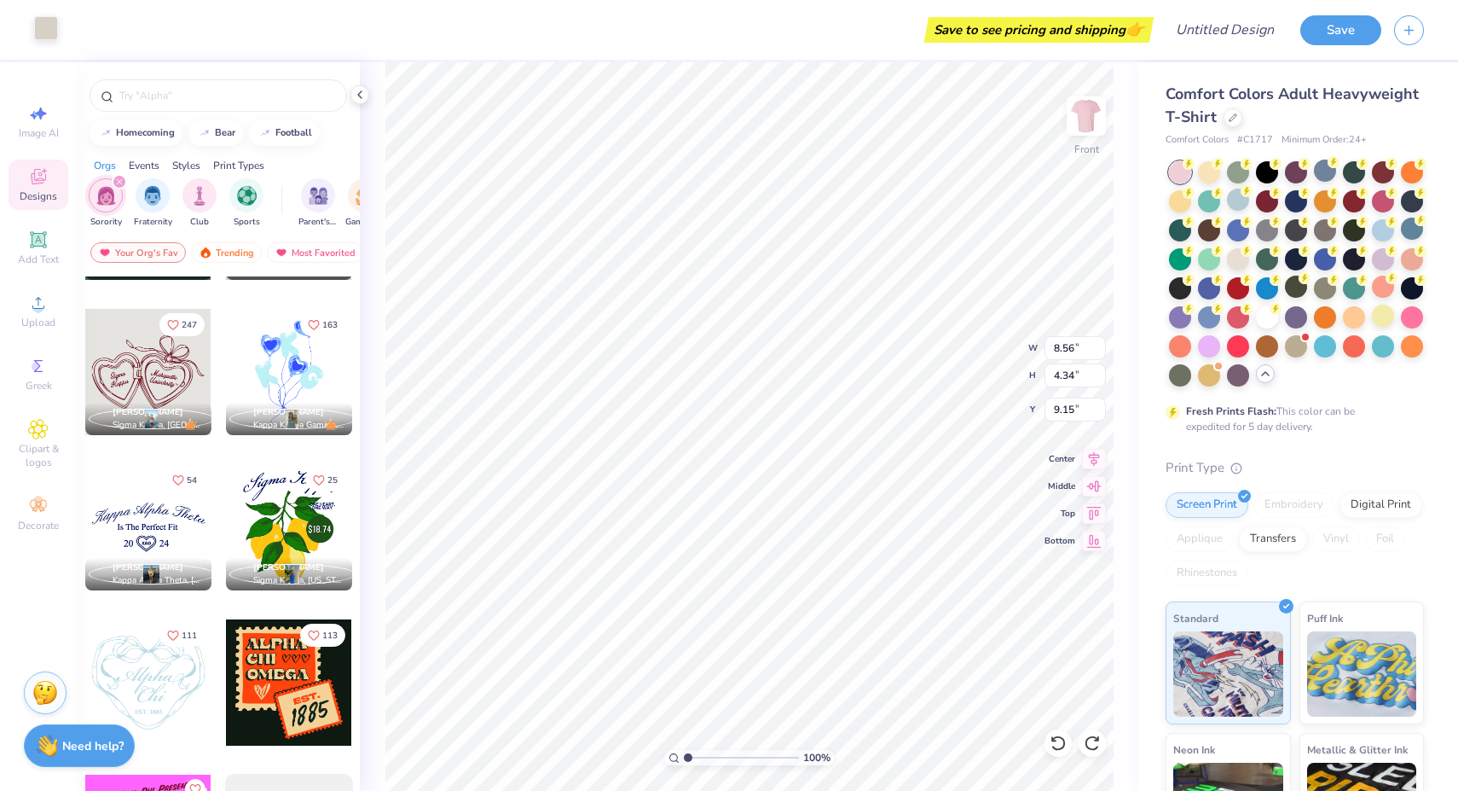
scroll to position [6205, 0]
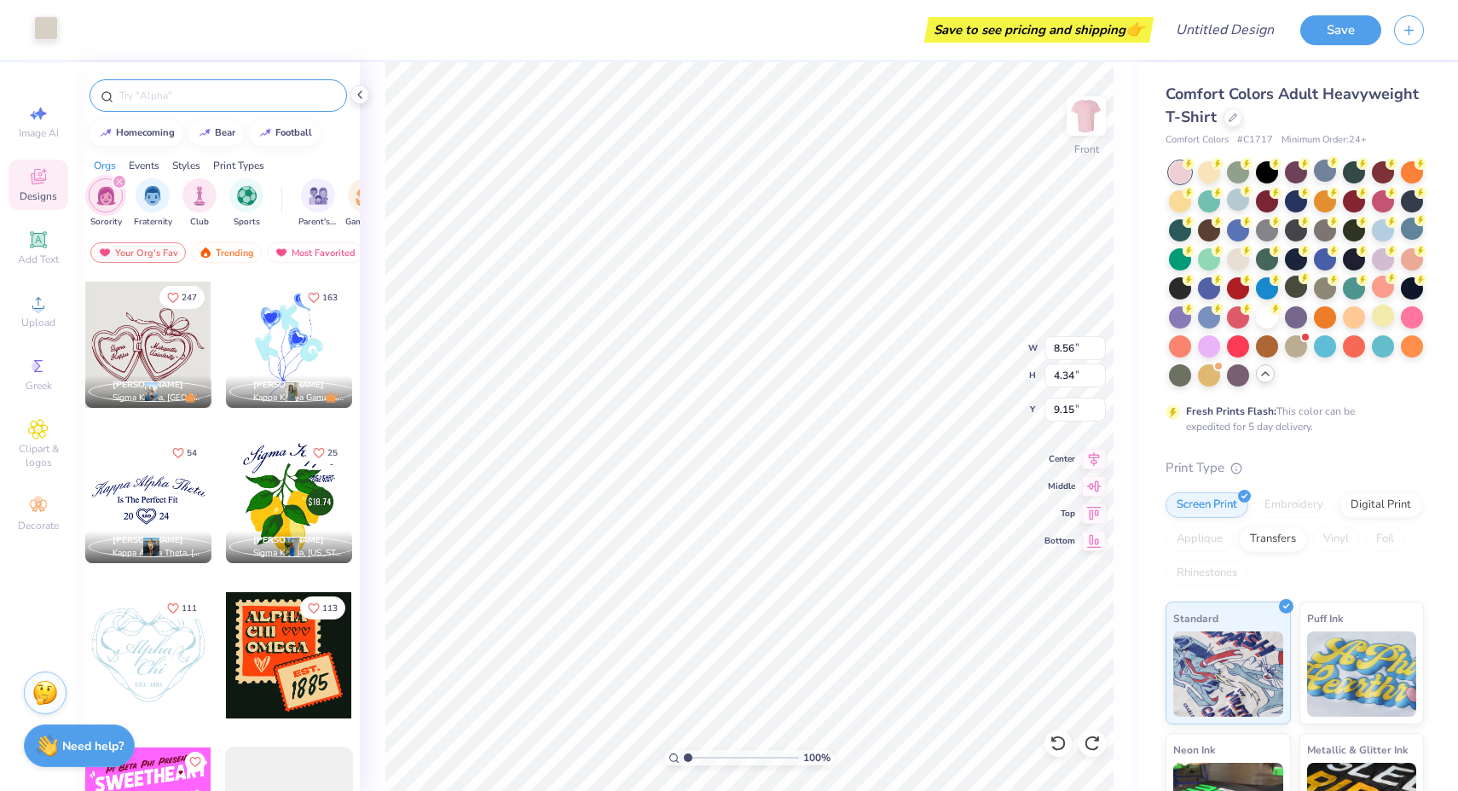
click at [184, 85] on div at bounding box center [219, 95] width 258 height 32
click at [187, 92] on input "text" at bounding box center [227, 95] width 218 height 17
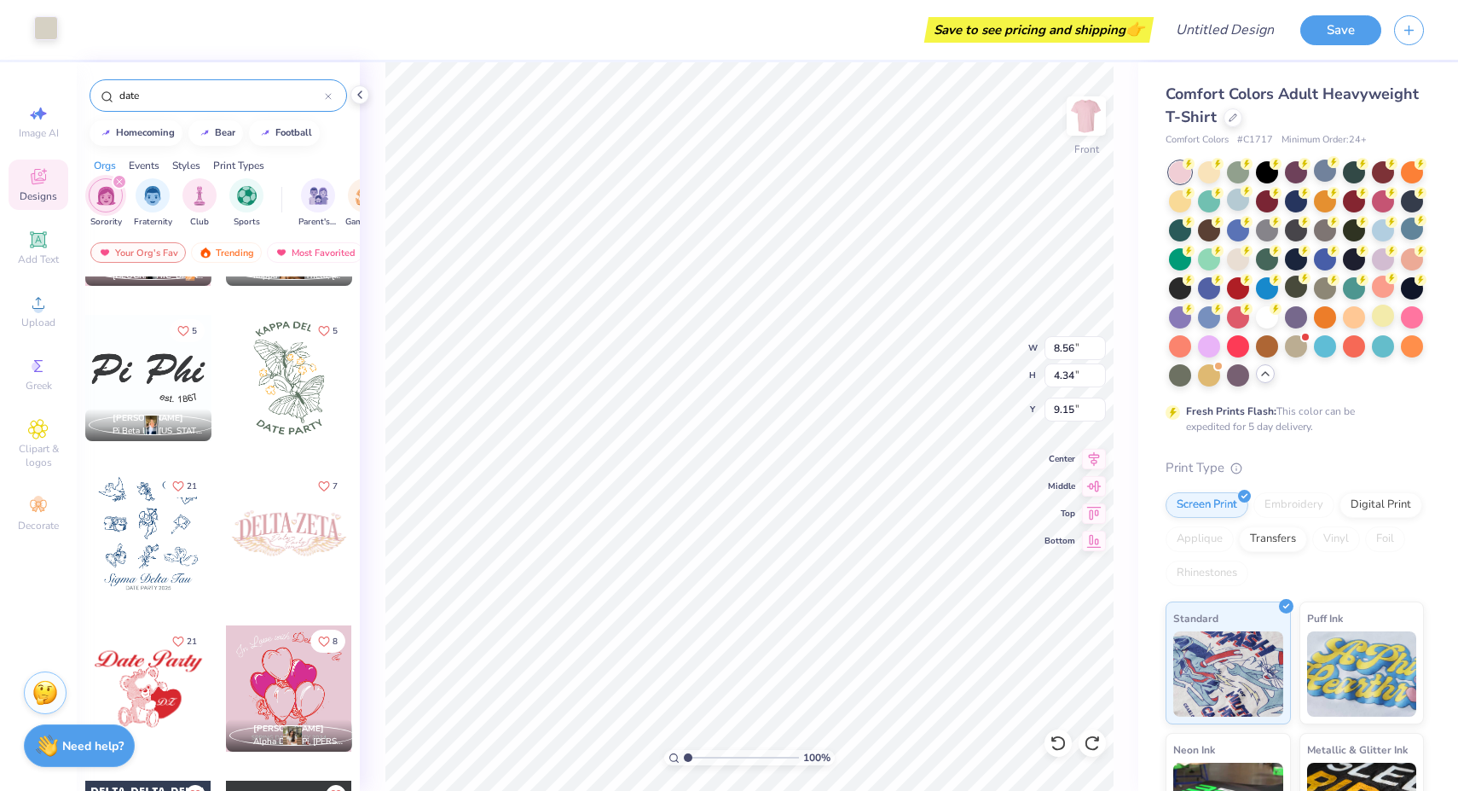
scroll to position [4466, 0]
drag, startPoint x: 171, startPoint y: 93, endPoint x: 113, endPoint y: 92, distance: 58.0
click at [112, 92] on div "date" at bounding box center [219, 95] width 258 height 32
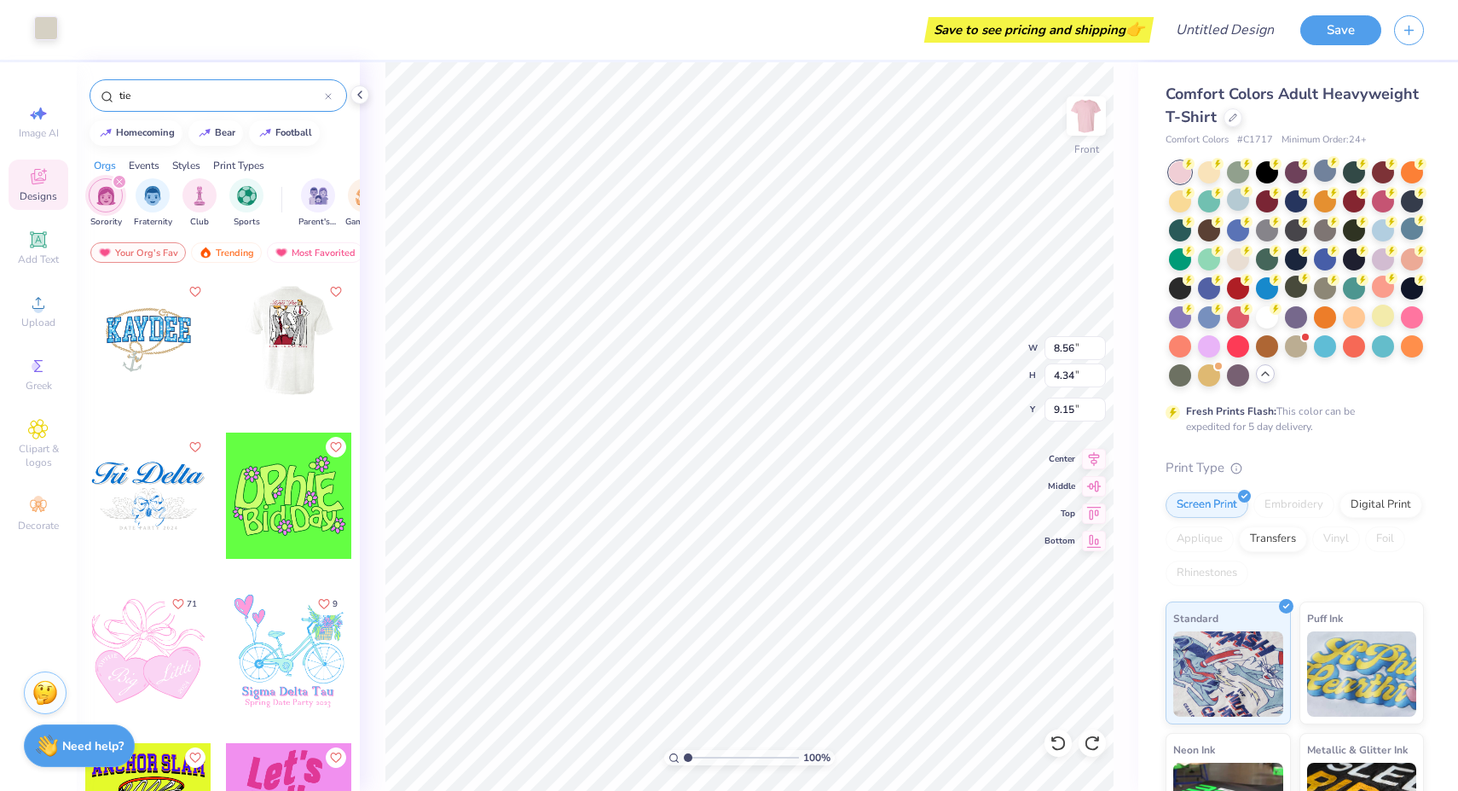
scroll to position [0, 0]
type input "tie"
click at [236, 251] on div "Trending" at bounding box center [226, 252] width 71 height 20
click at [143, 253] on div "Your Org's Fav" at bounding box center [138, 252] width 96 height 20
click at [150, 165] on div "Events" at bounding box center [144, 165] width 31 height 15
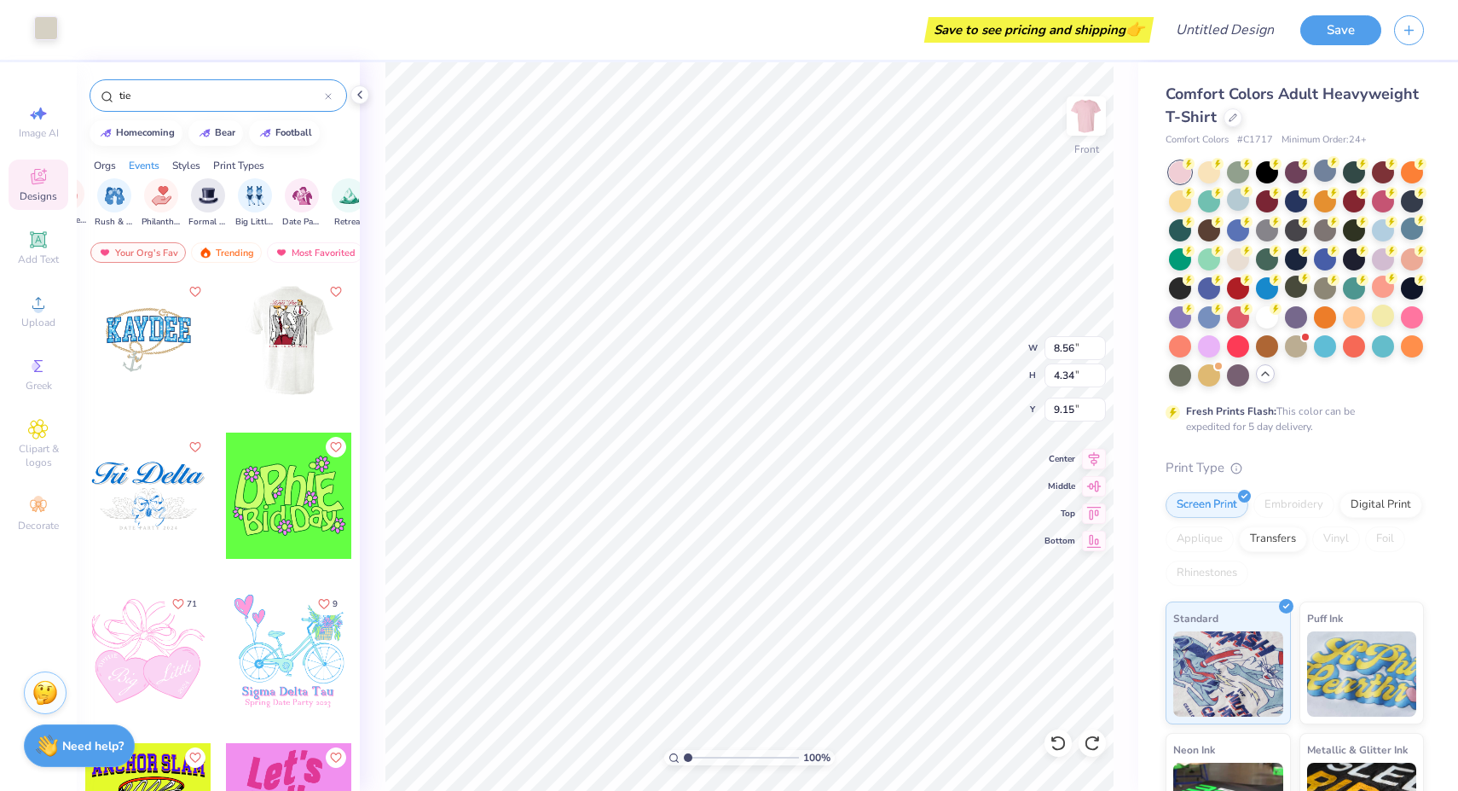
scroll to position [0, 348]
click at [304, 199] on img "filter for Date Parties & Socials" at bounding box center [299, 194] width 20 height 20
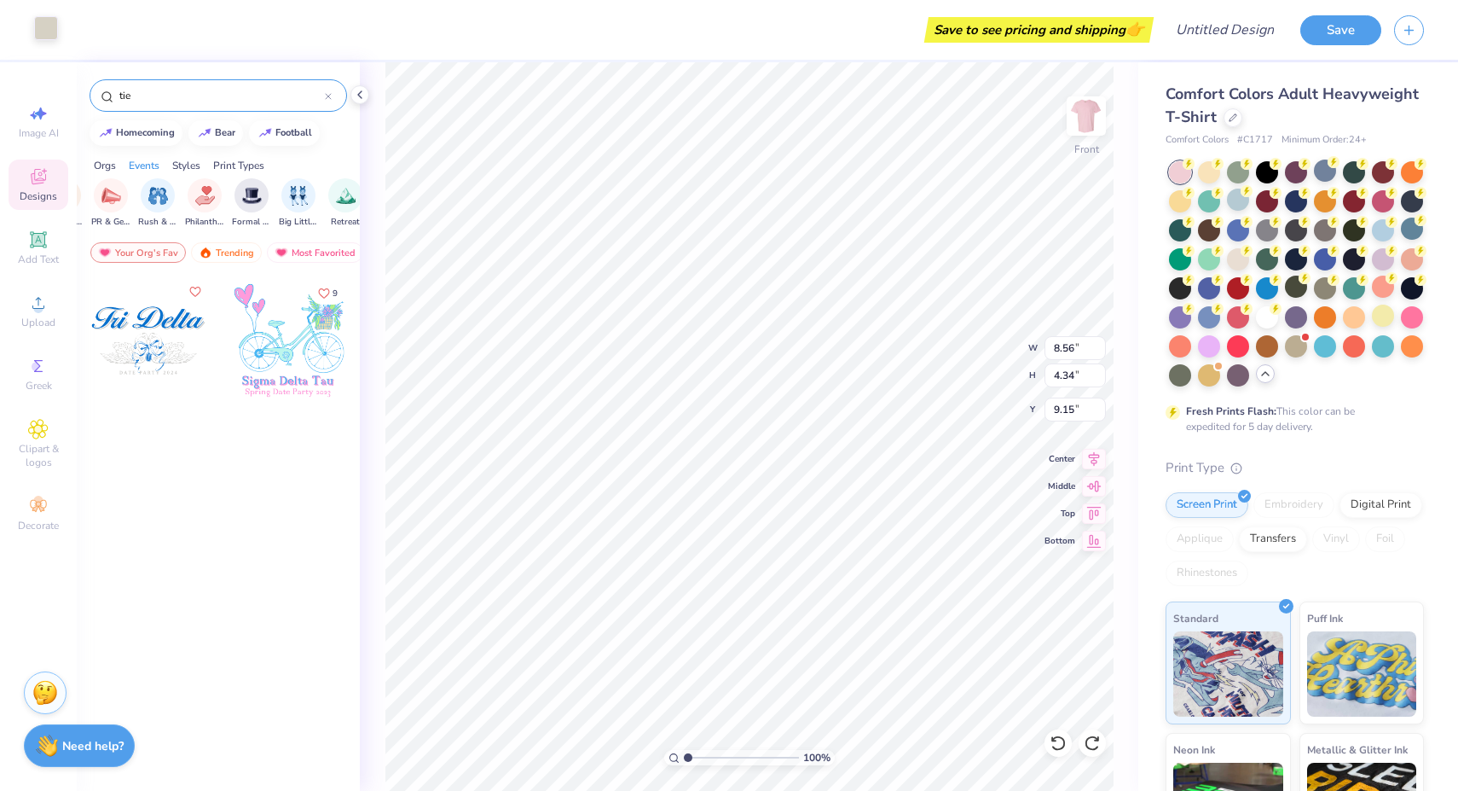
click at [330, 101] on div at bounding box center [328, 95] width 7 height 15
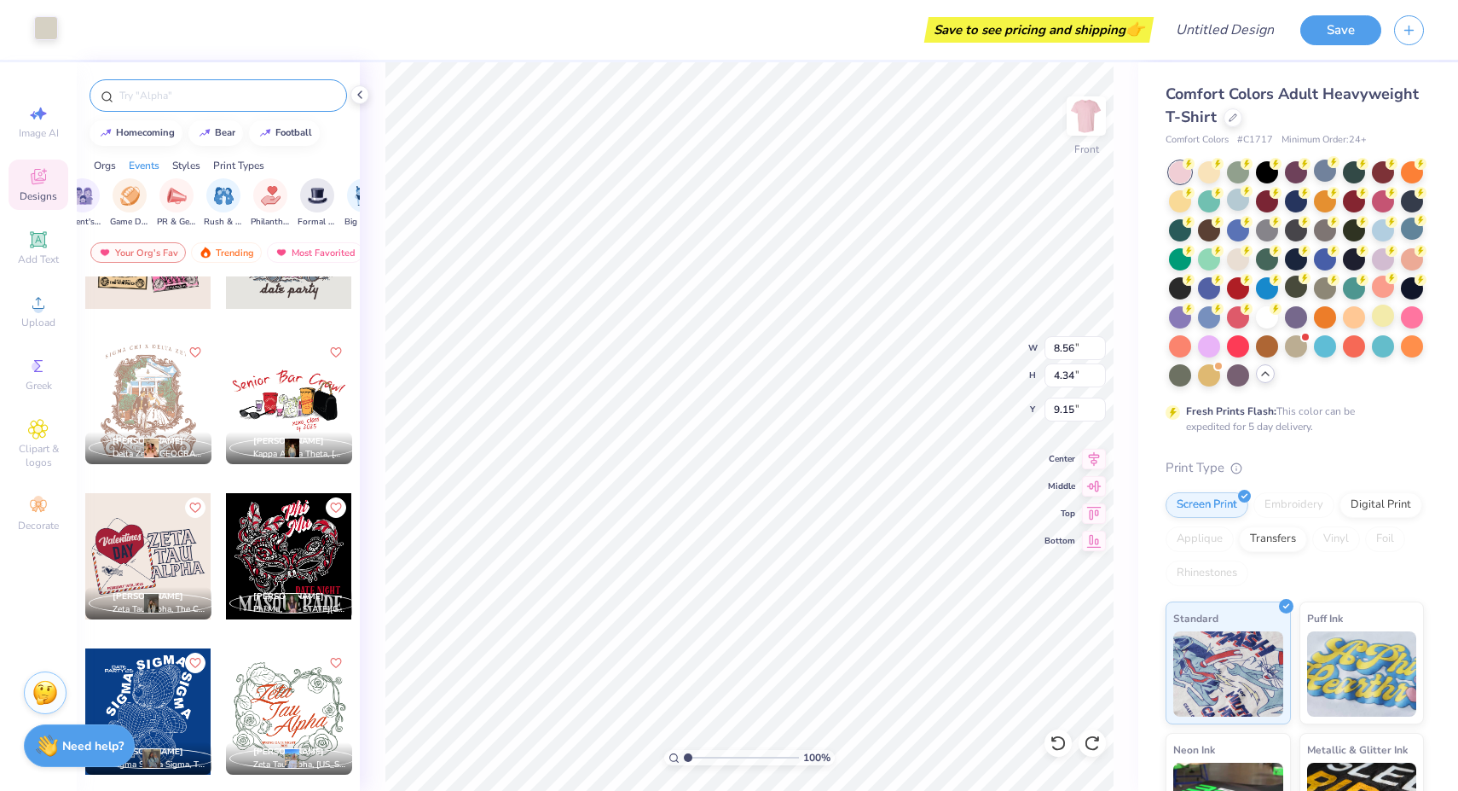
scroll to position [1649, 0]
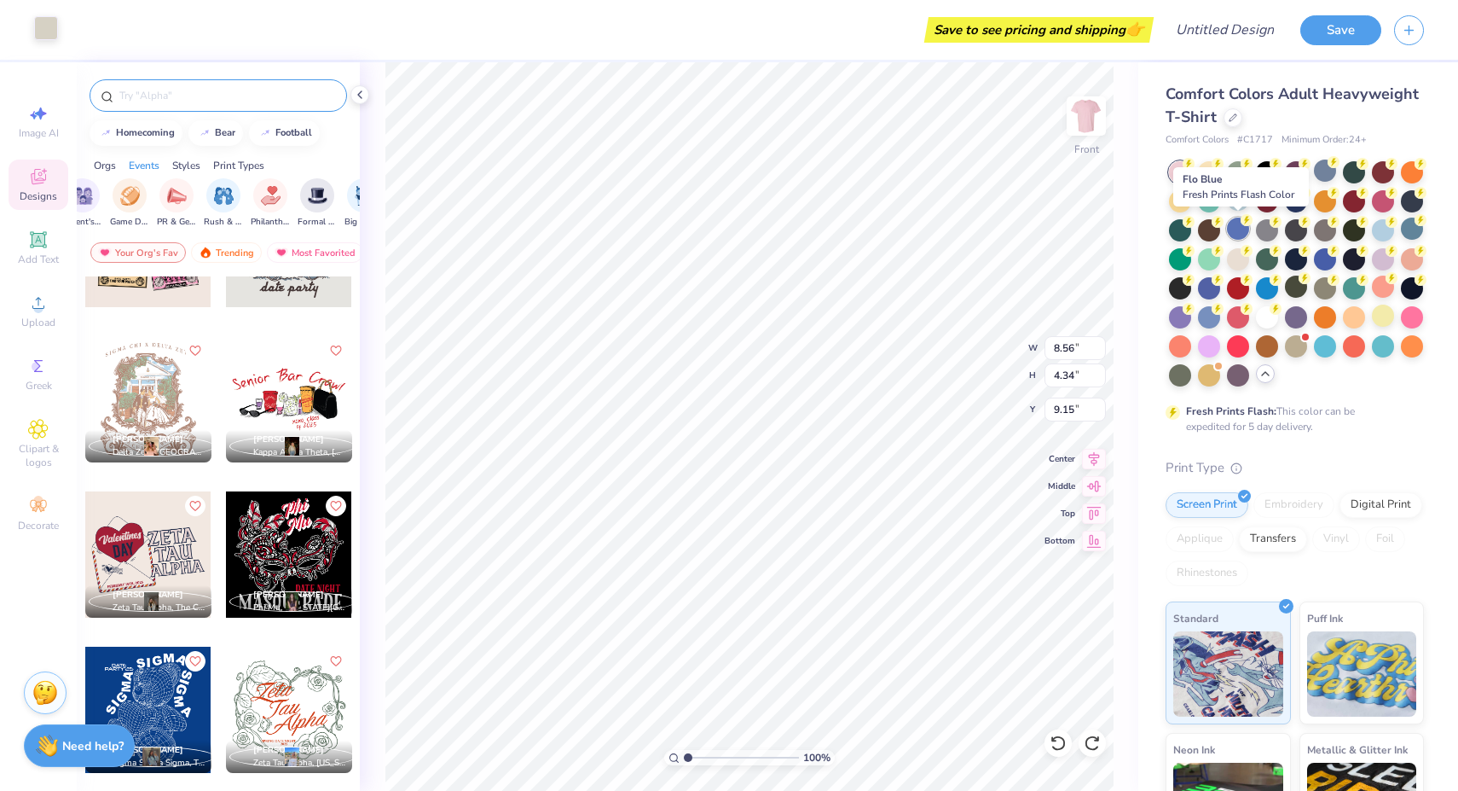
click at [1234, 232] on div at bounding box center [1238, 228] width 22 height 22
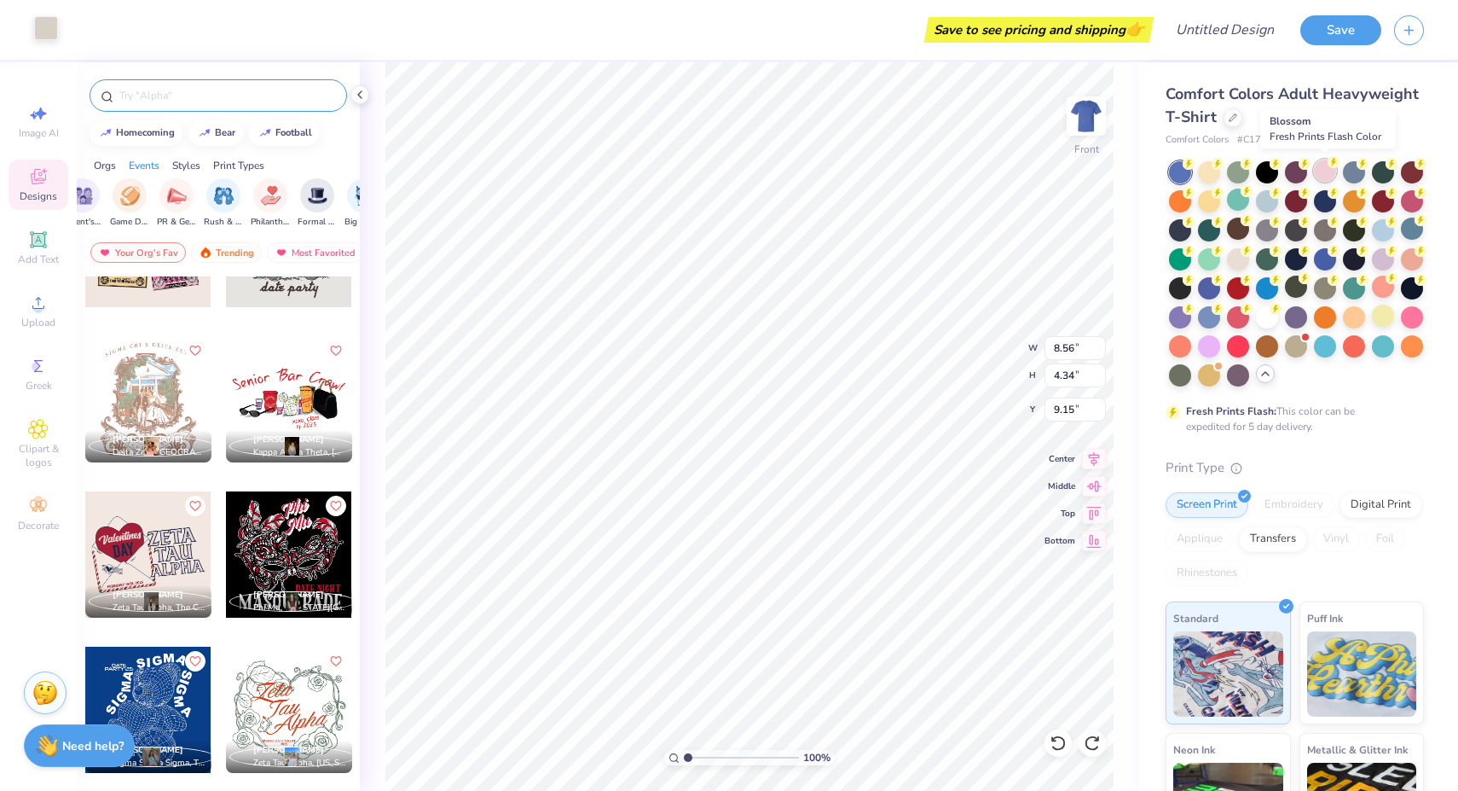
click at [1327, 168] on div at bounding box center [1325, 170] width 22 height 22
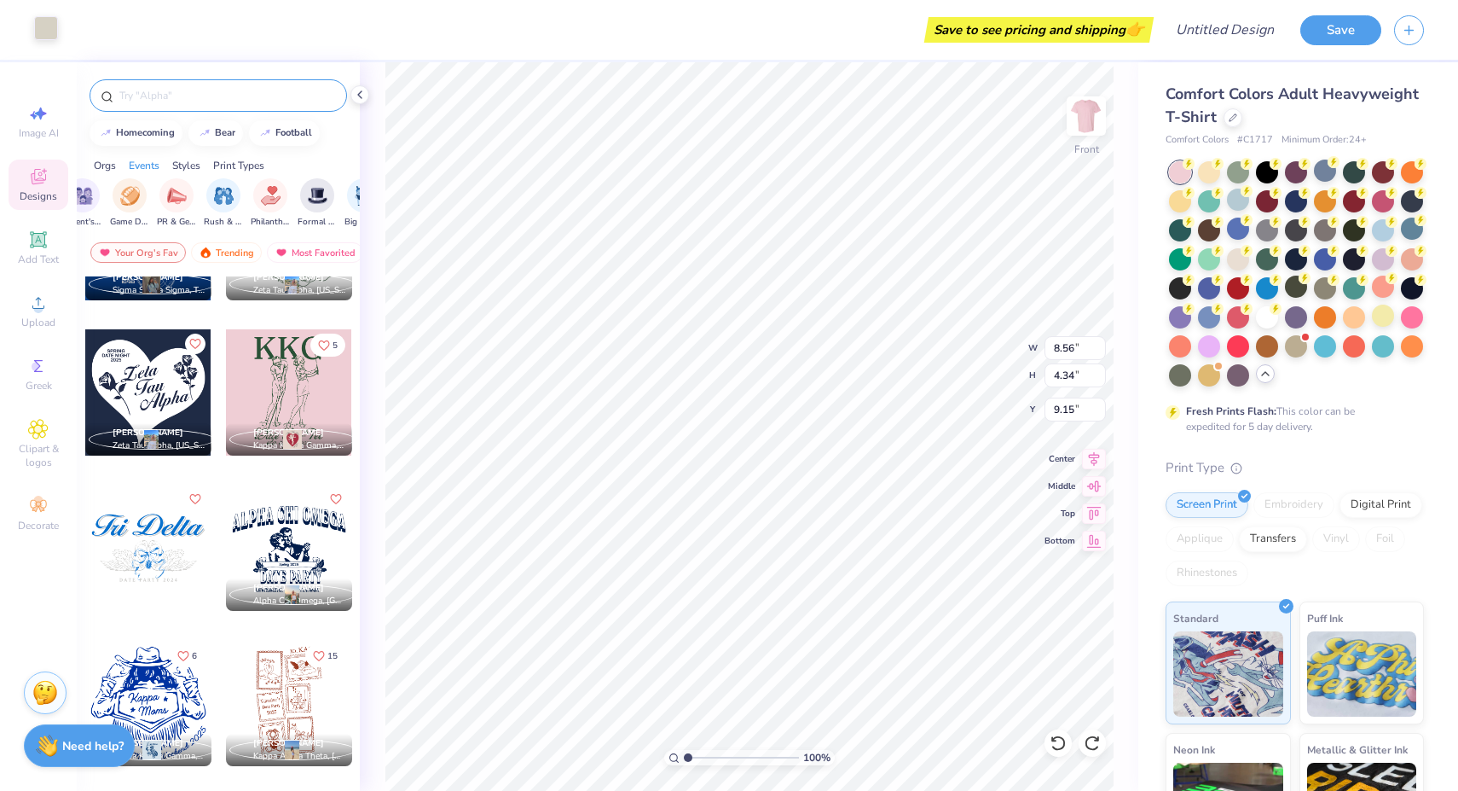
scroll to position [2136, 0]
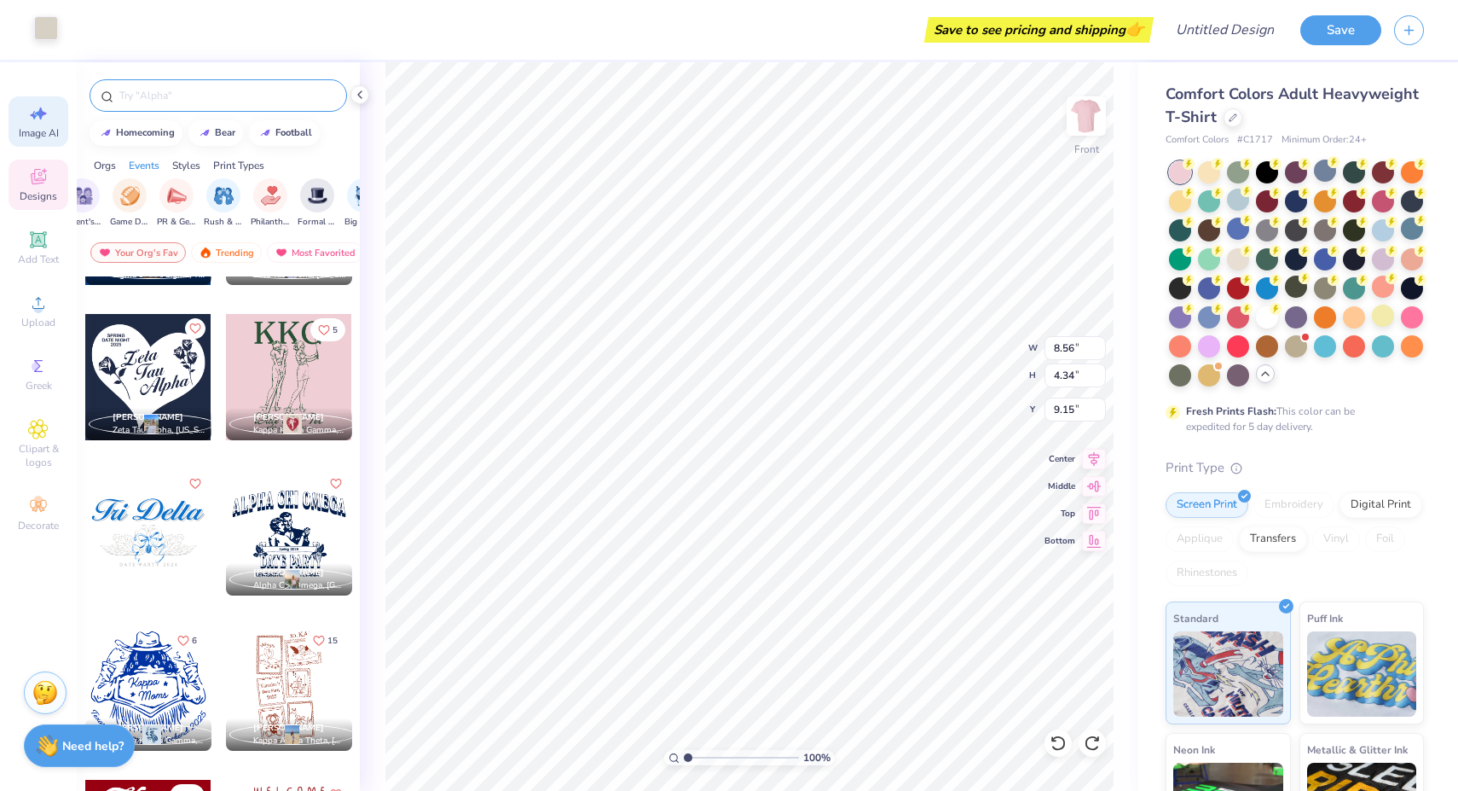
click at [41, 115] on icon at bounding box center [41, 113] width 12 height 13
select select "4"
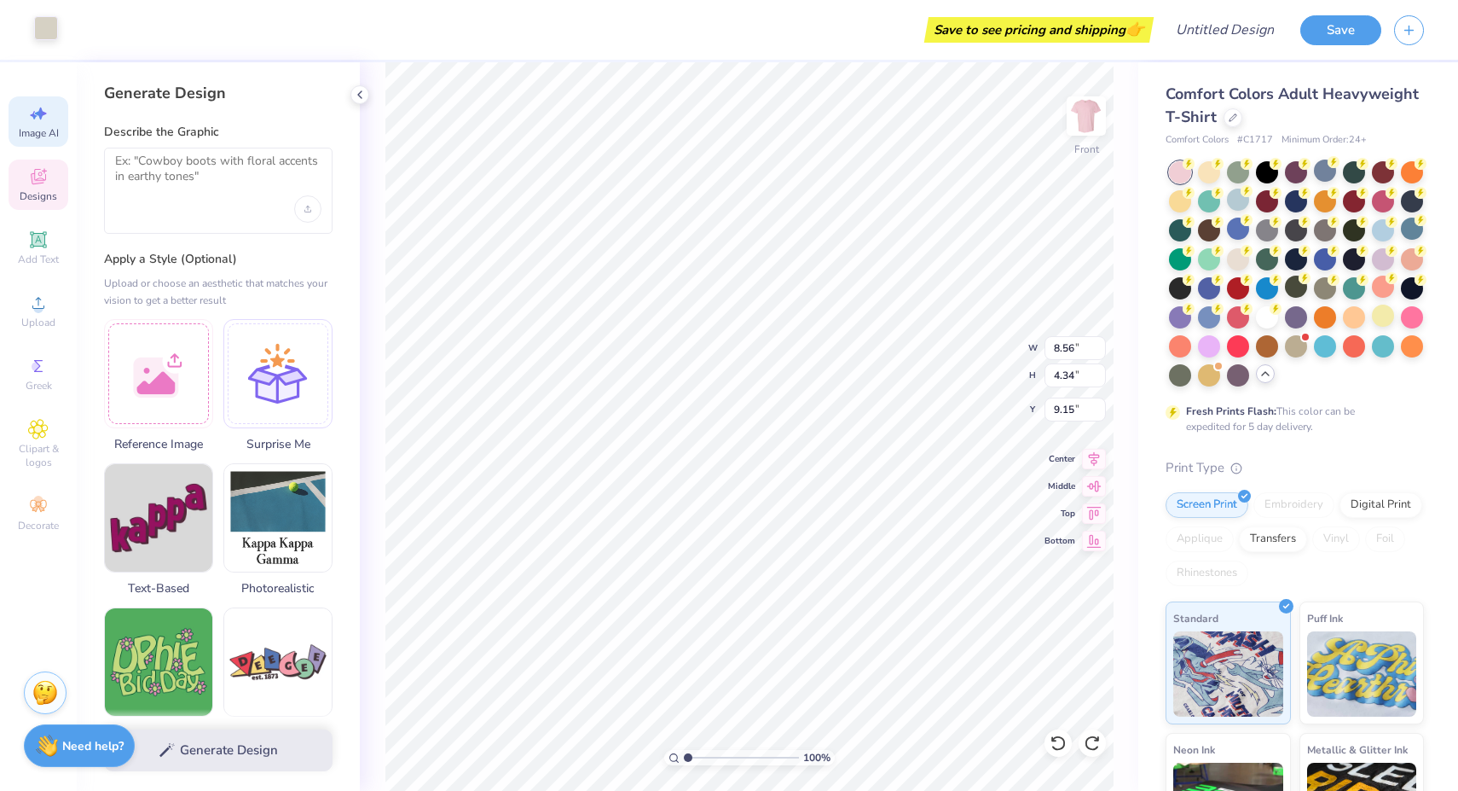
scroll to position [0, 0]
click at [212, 159] on textarea at bounding box center [218, 175] width 206 height 43
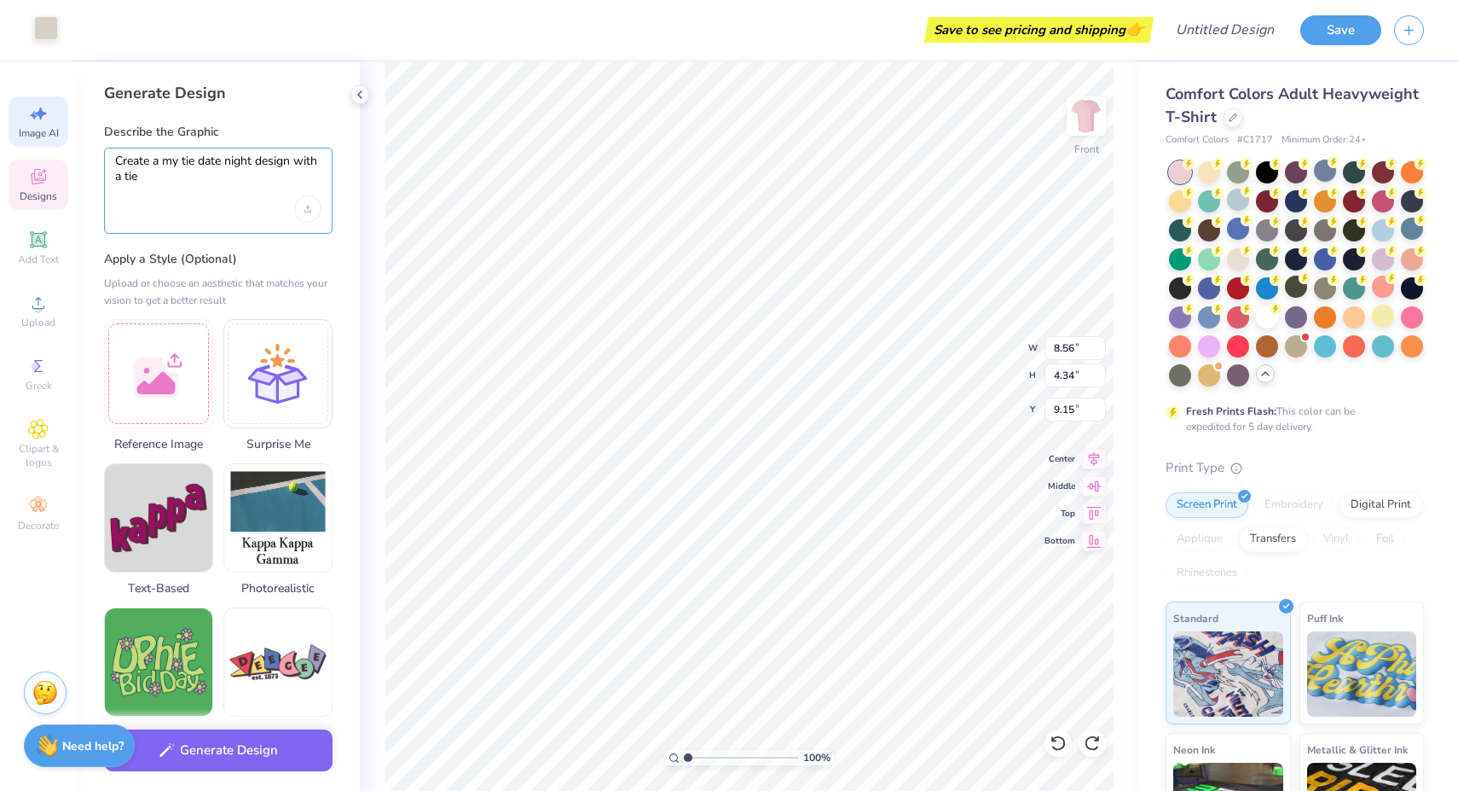
click at [164, 162] on textarea "Create a my tie date night design with a tie" at bounding box center [218, 175] width 206 height 43
type textarea "Create a sorority my tie date night design with a tie"
click at [298, 740] on button "Generate Design" at bounding box center [218, 746] width 229 height 42
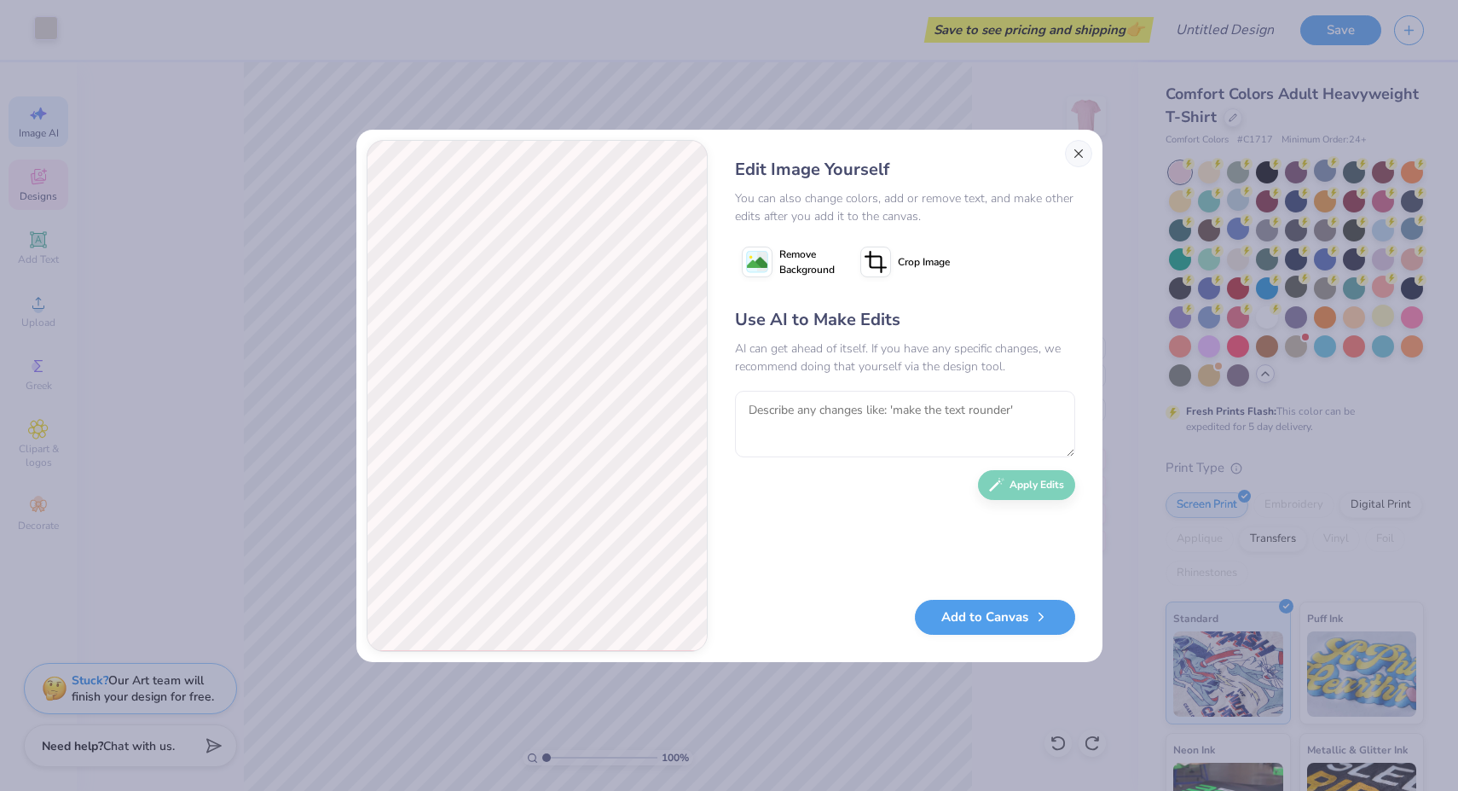
click at [1079, 149] on button "Close" at bounding box center [1078, 153] width 27 height 27
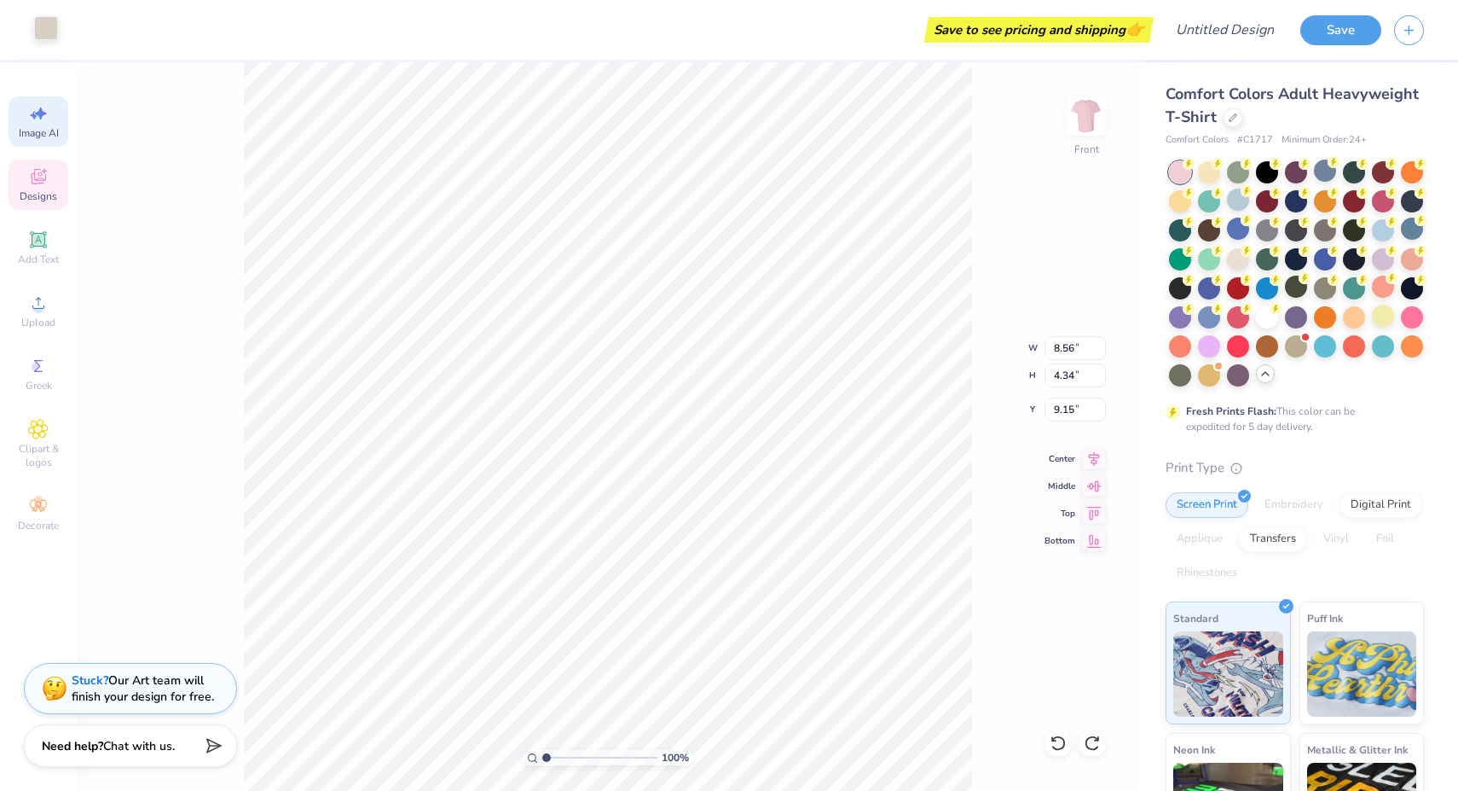
click at [42, 183] on icon at bounding box center [38, 176] width 20 height 20
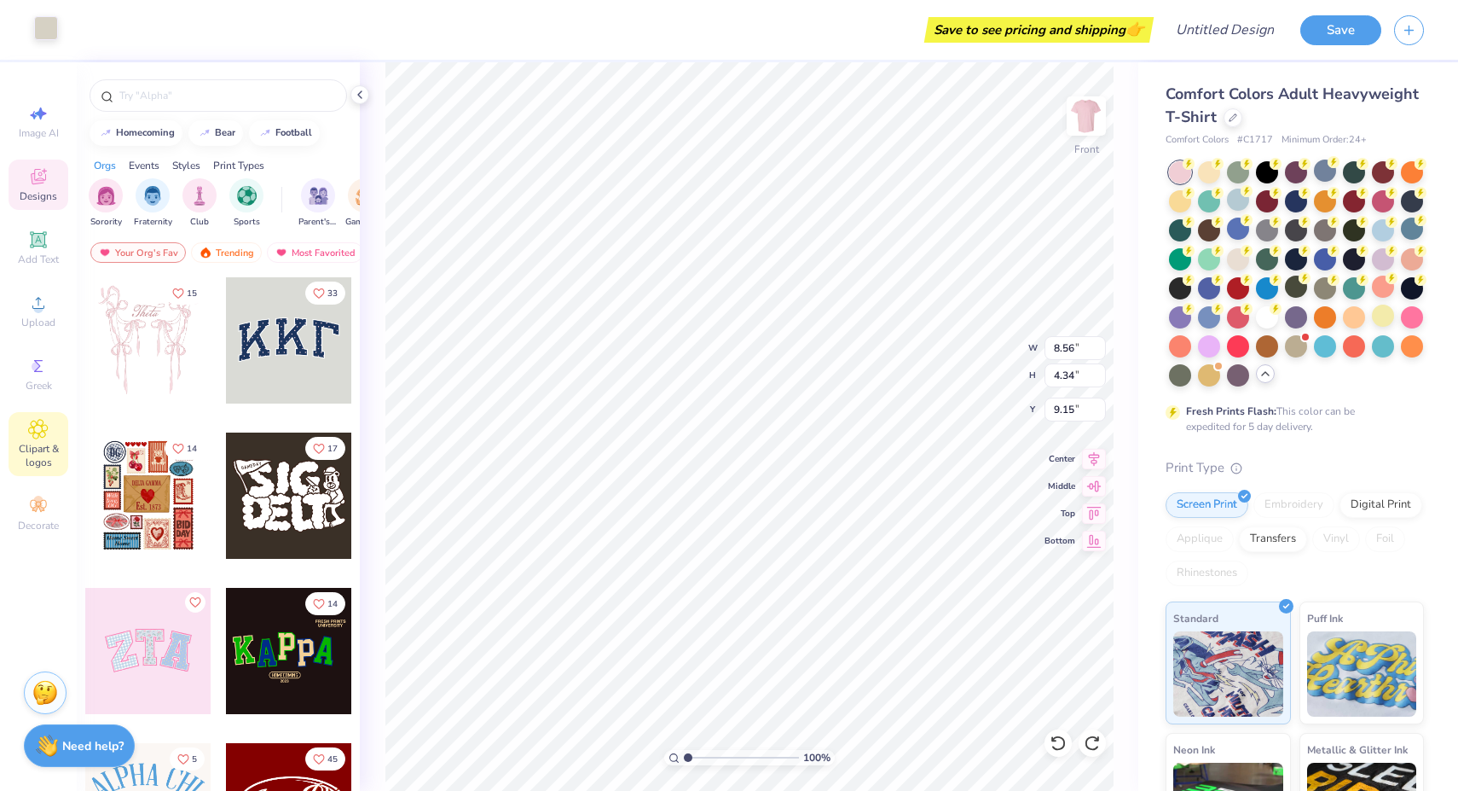
click at [48, 436] on icon at bounding box center [38, 429] width 20 height 20
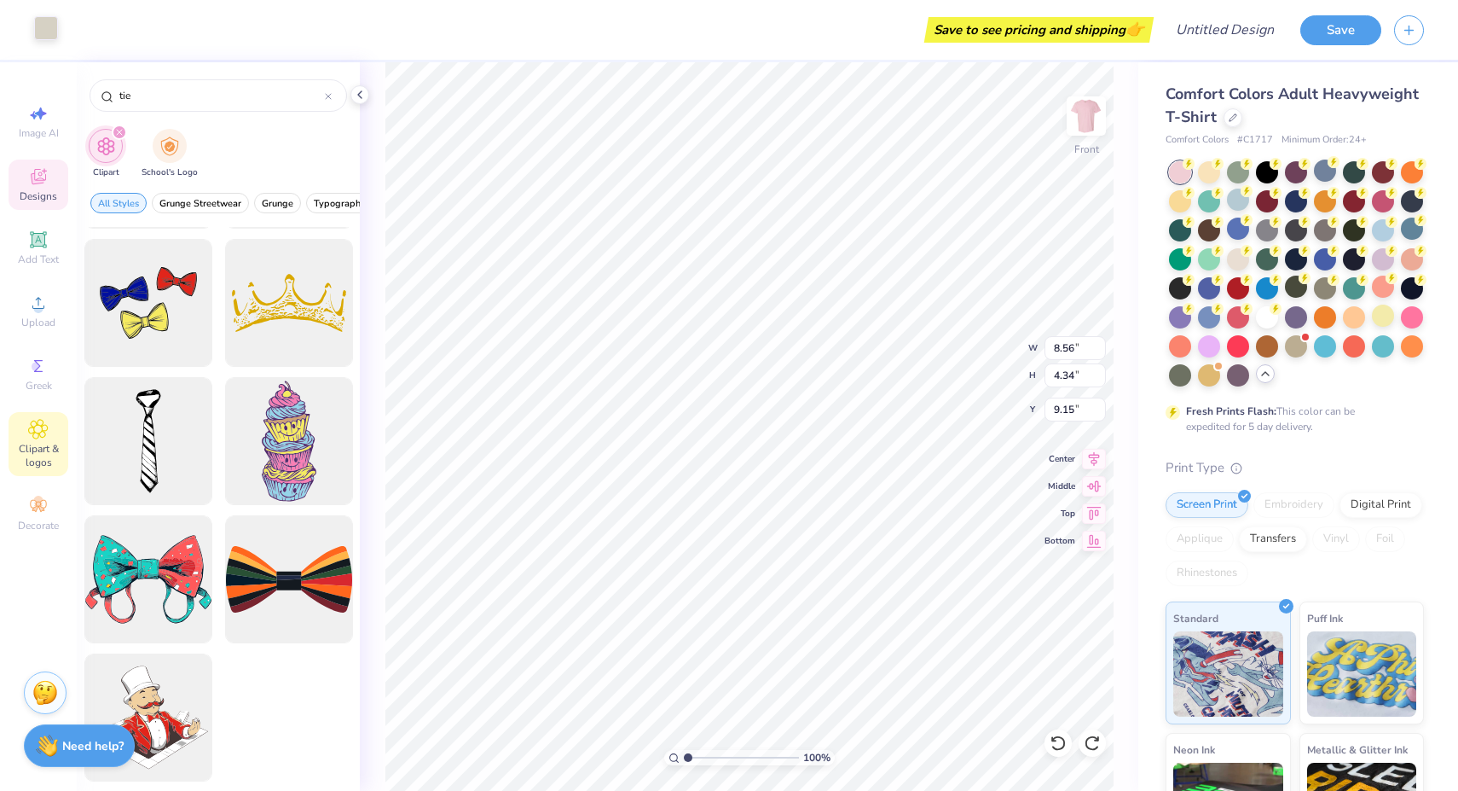
scroll to position [1784, 0]
type input "tie"
click at [44, 509] on icon at bounding box center [38, 506] width 20 height 20
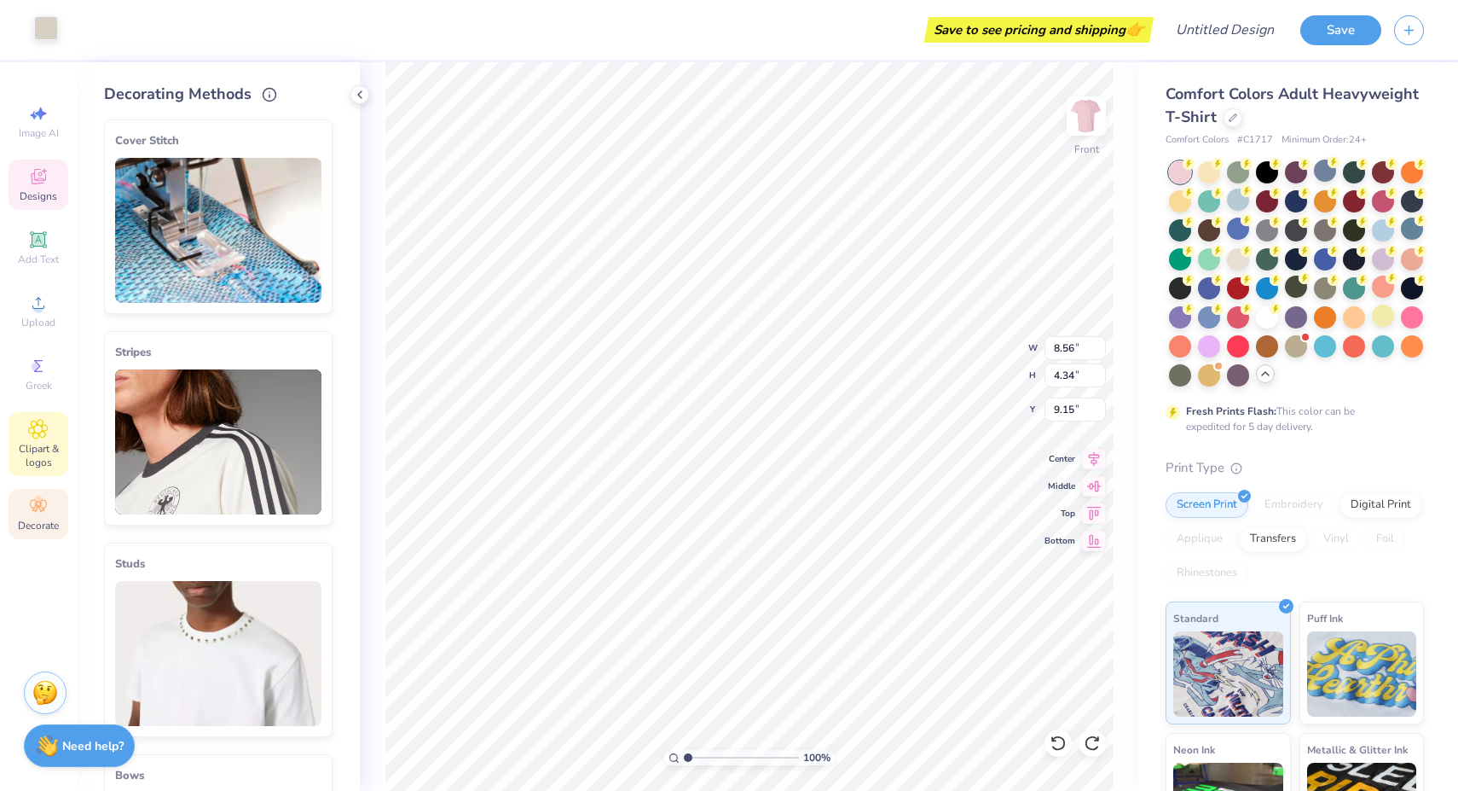
click at [43, 431] on icon at bounding box center [38, 429] width 19 height 19
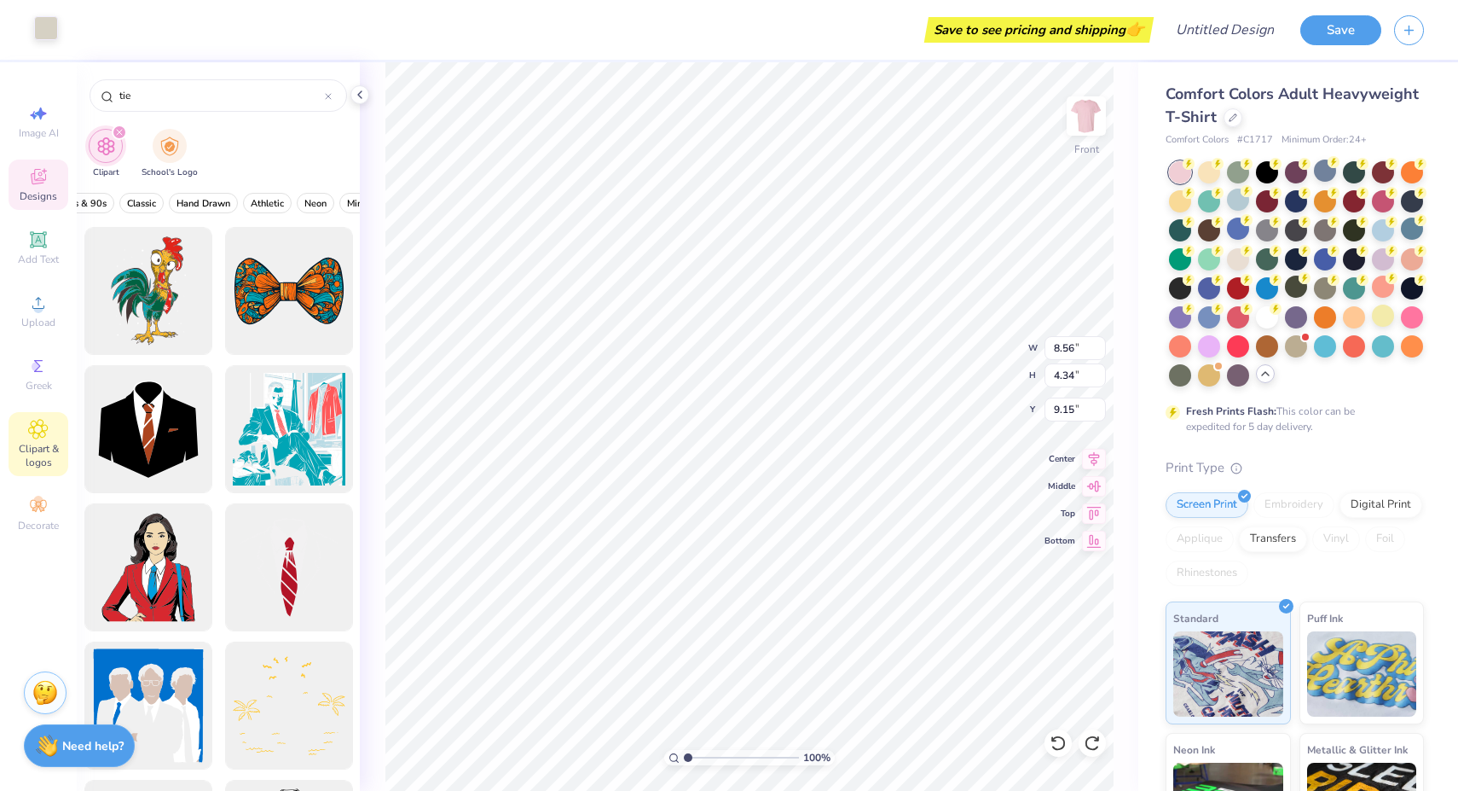
scroll to position [0, 0]
click at [45, 193] on span "Designs" at bounding box center [39, 196] width 38 height 14
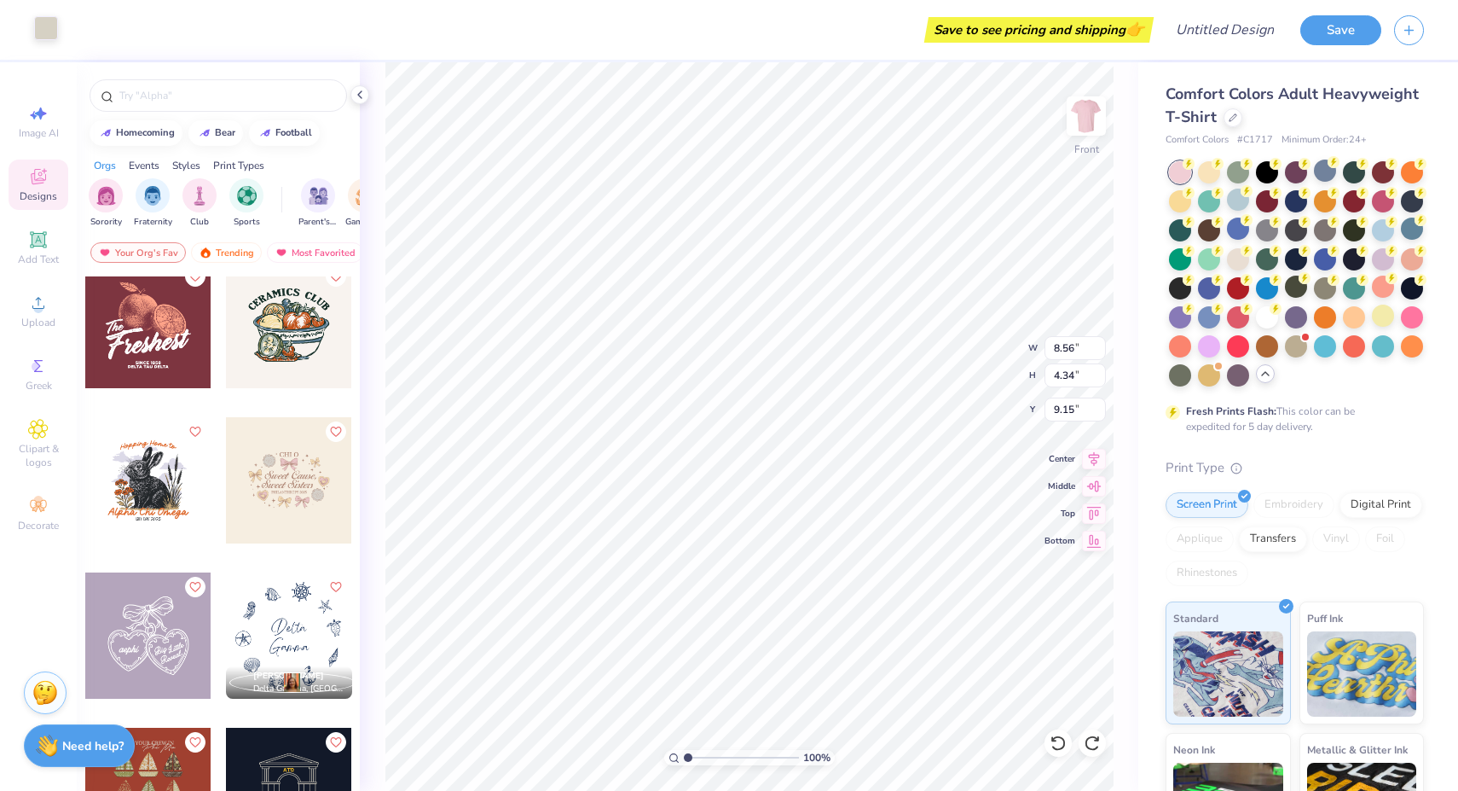
scroll to position [20821, 0]
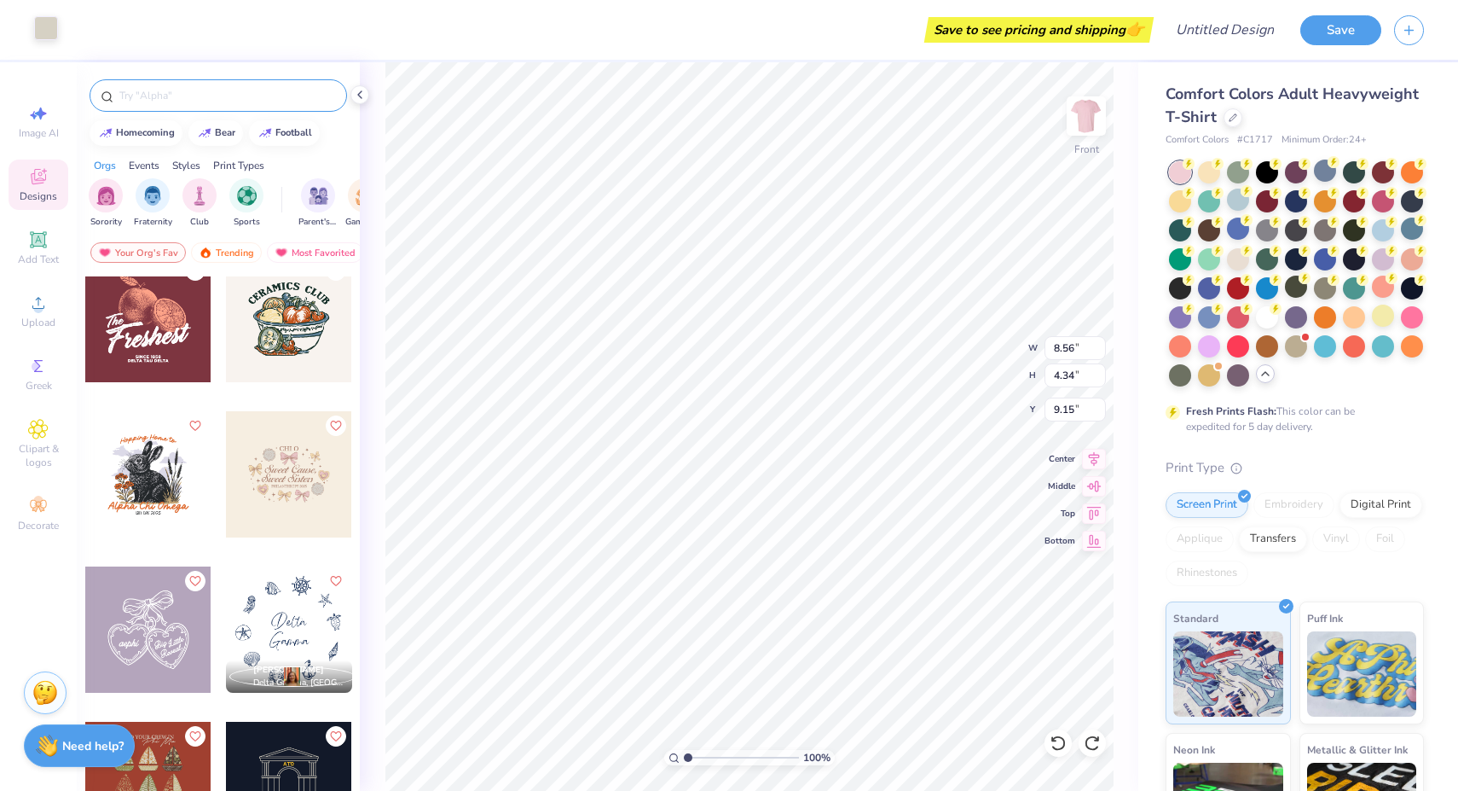
click at [153, 97] on input "text" at bounding box center [227, 95] width 218 height 17
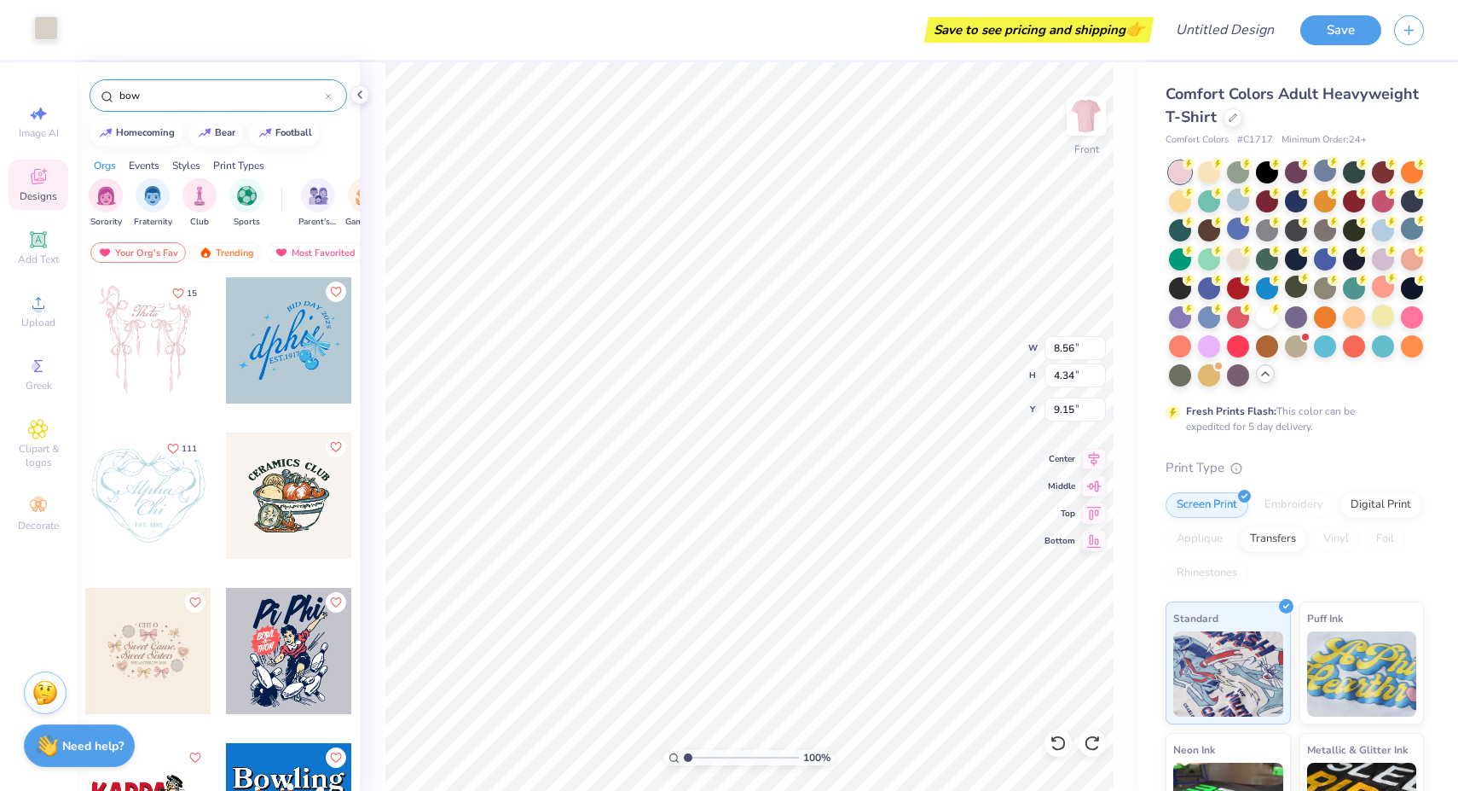
type input "bow"
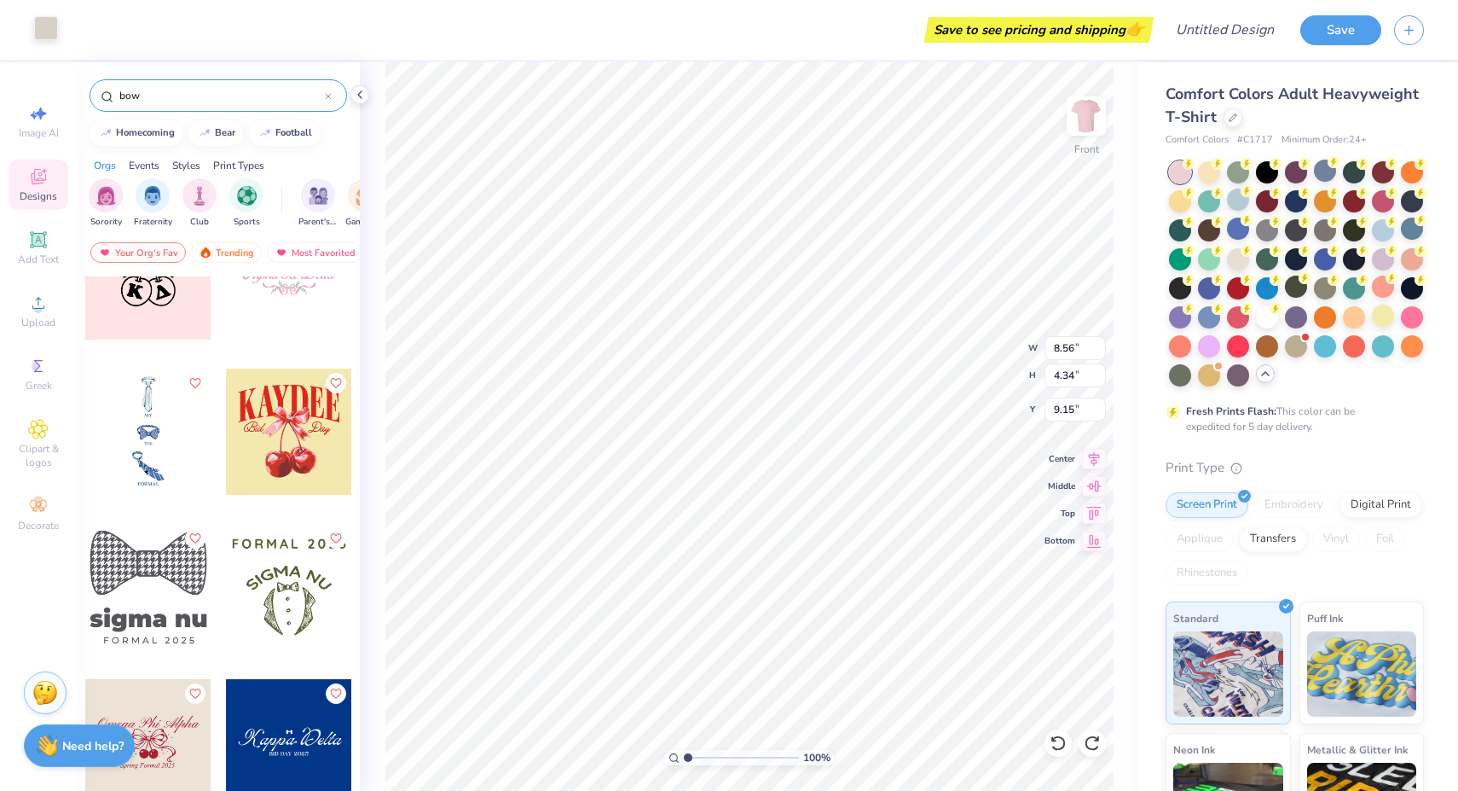
scroll to position [1458, 0]
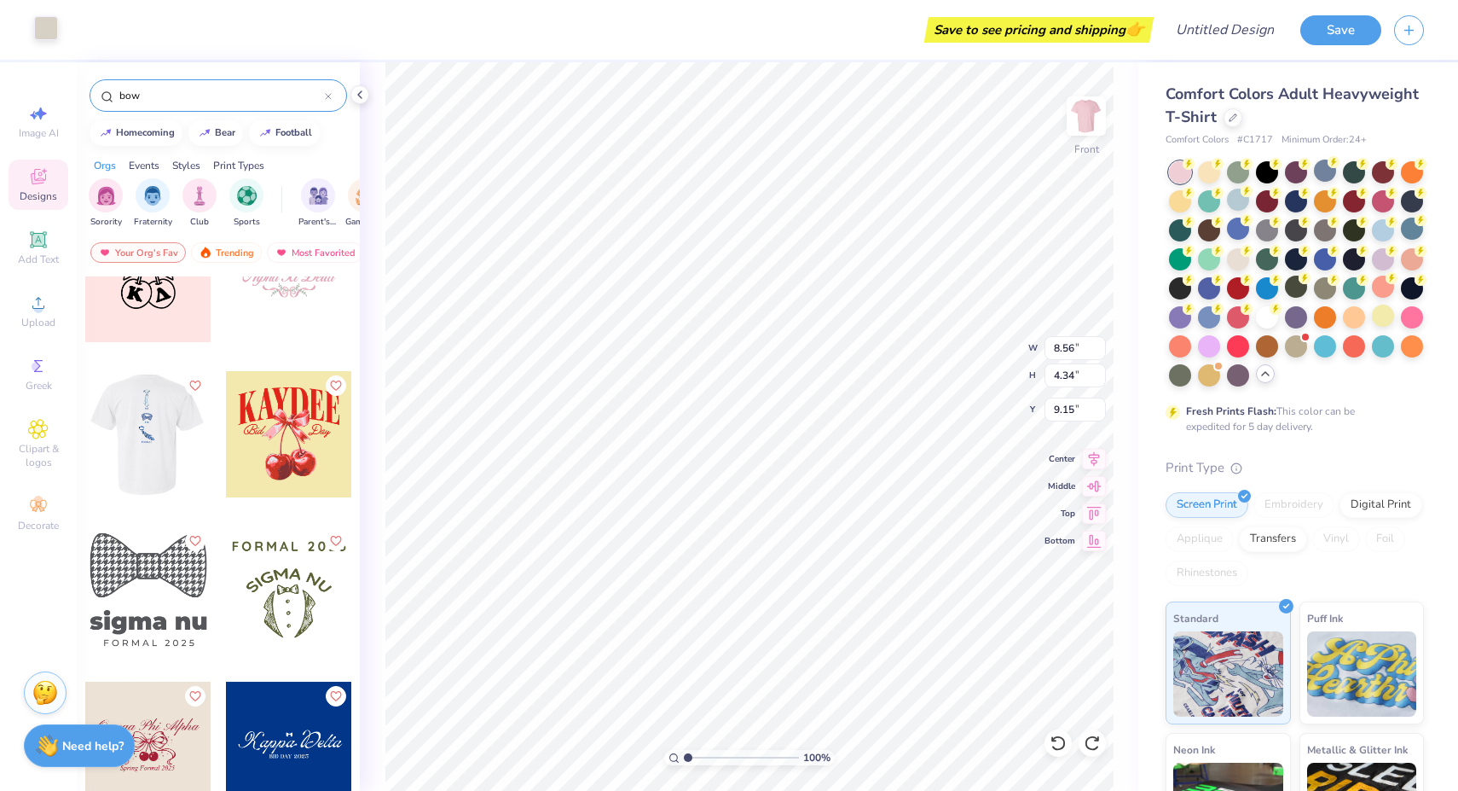
click at [160, 409] on div at bounding box center [147, 434] width 126 height 126
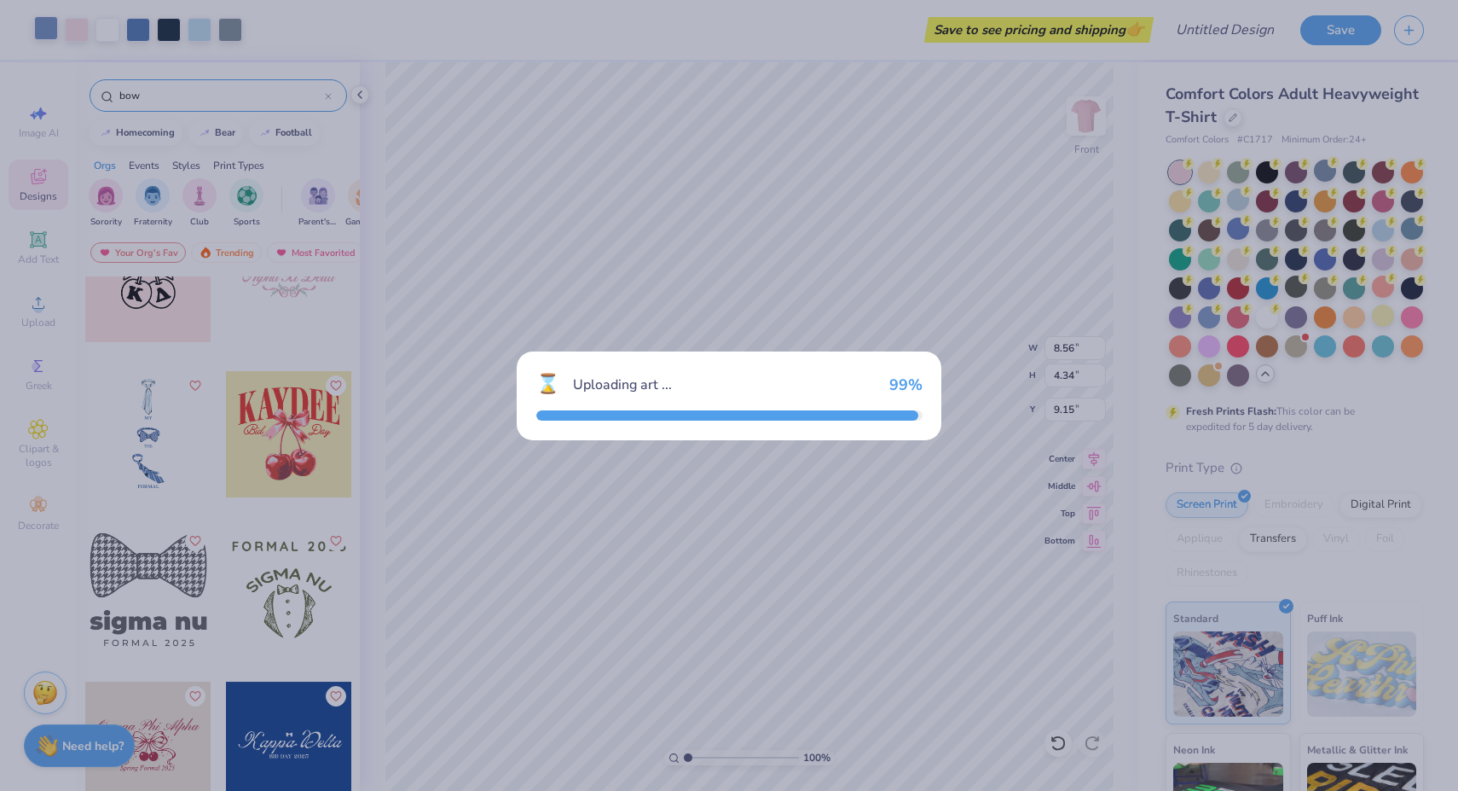
type input "3.80"
type input "13.00"
type input "3.00"
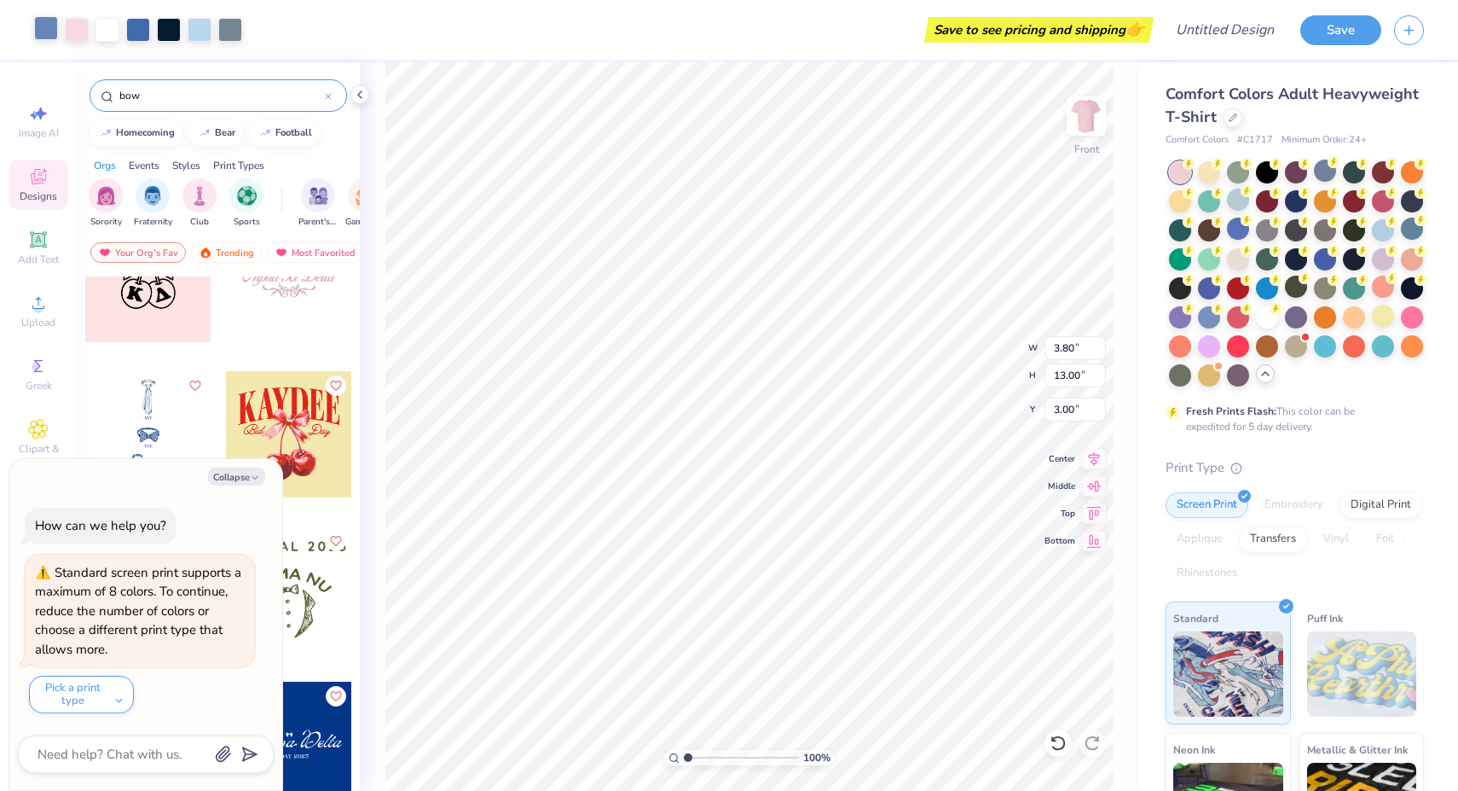
type textarea "x"
type input "12.99"
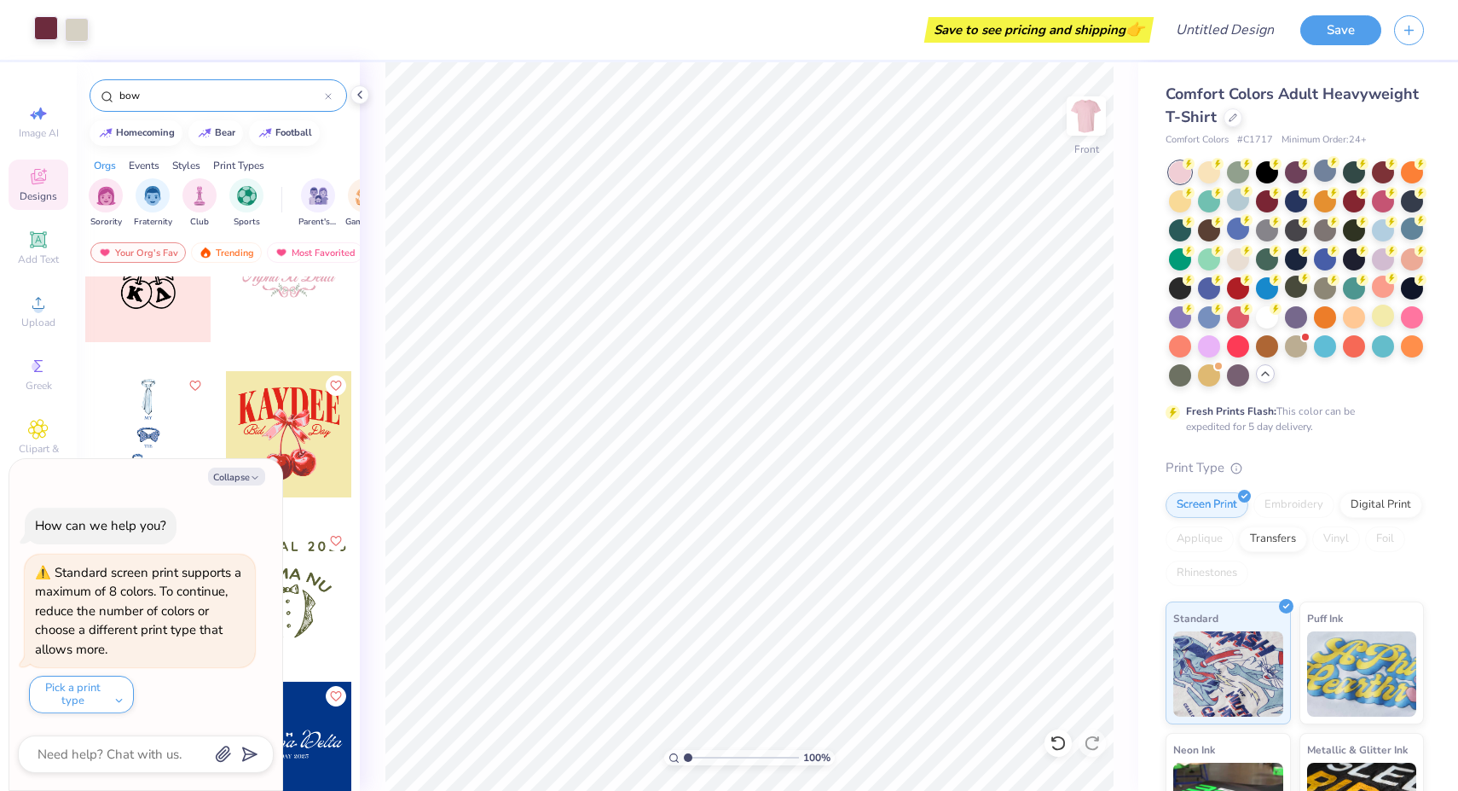
click at [351, 665] on div at bounding box center [289, 602] width 128 height 154
click at [252, 479] on icon "button" at bounding box center [255, 477] width 10 height 10
type textarea "x"
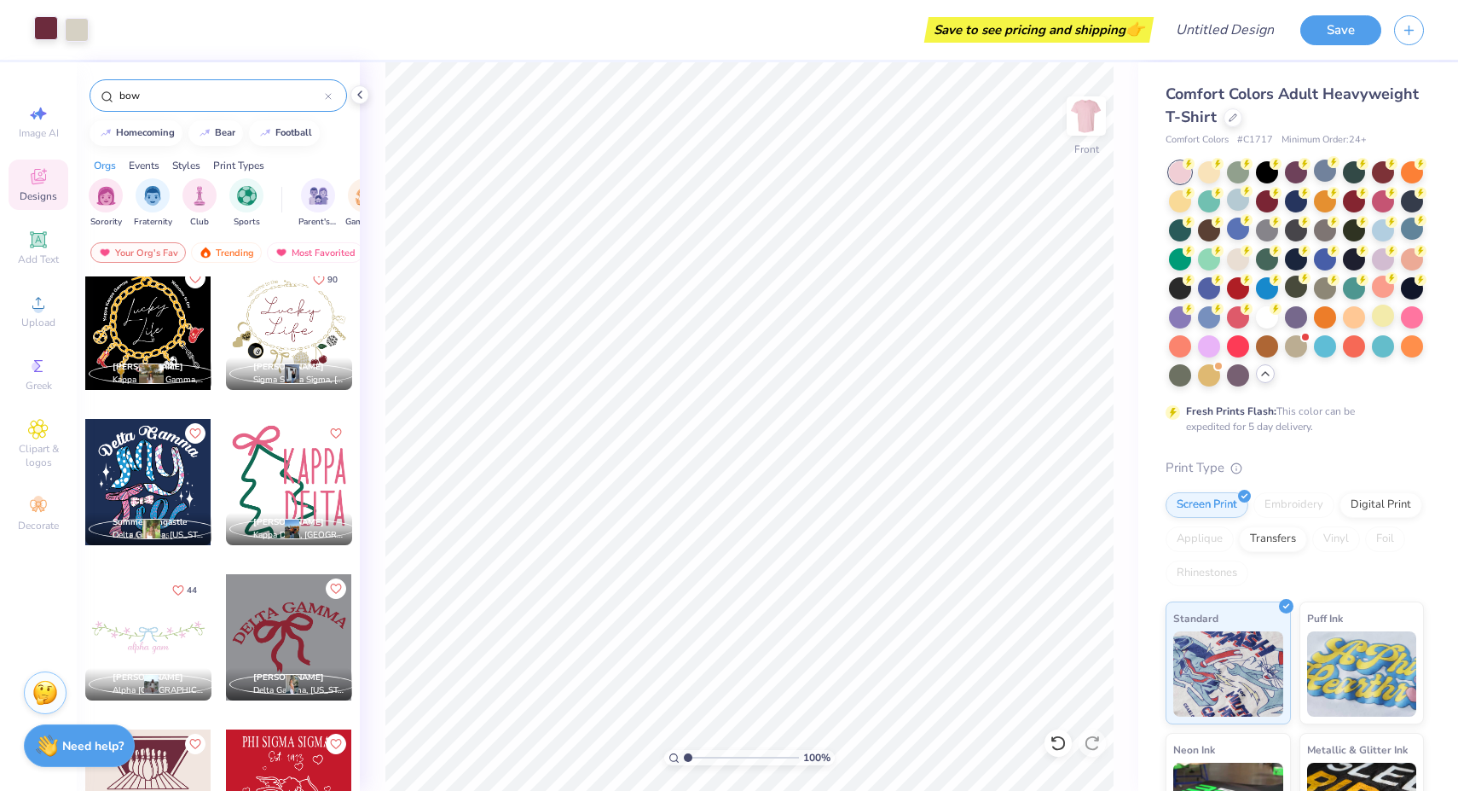
scroll to position [8077, 0]
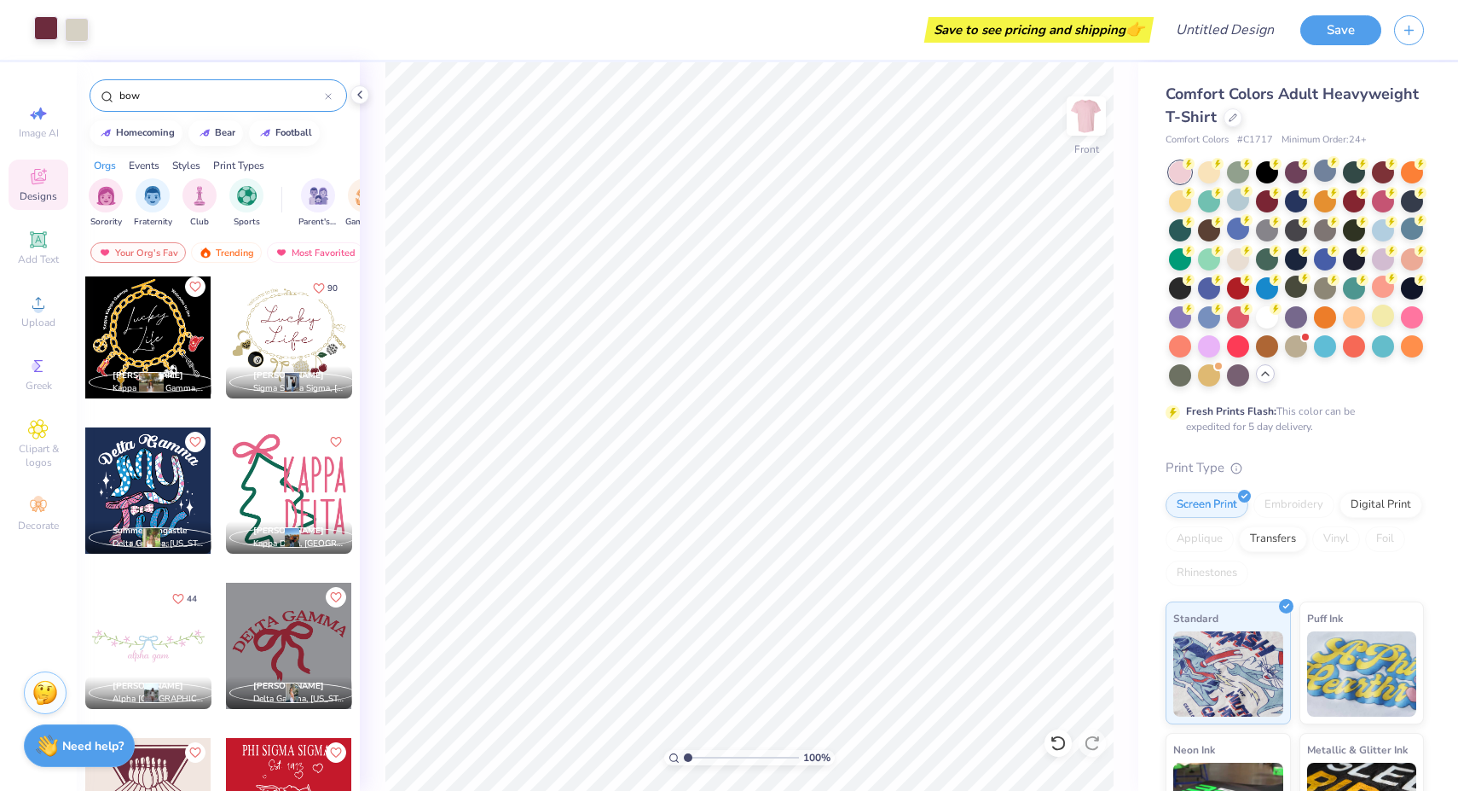
click at [150, 504] on div at bounding box center [148, 490] width 126 height 126
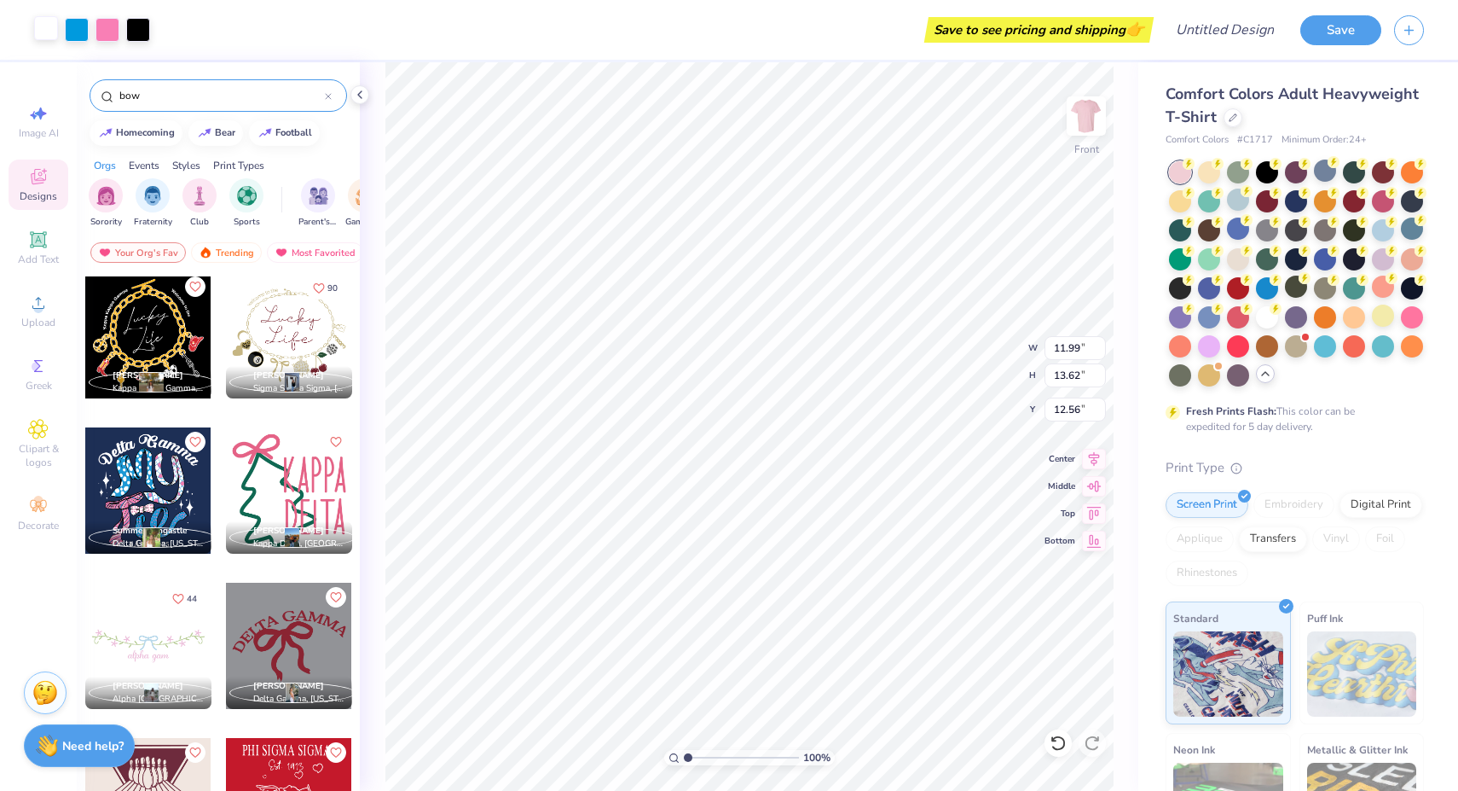
click at [151, 536] on div "Summer Vangastle" at bounding box center [150, 531] width 74 height 13
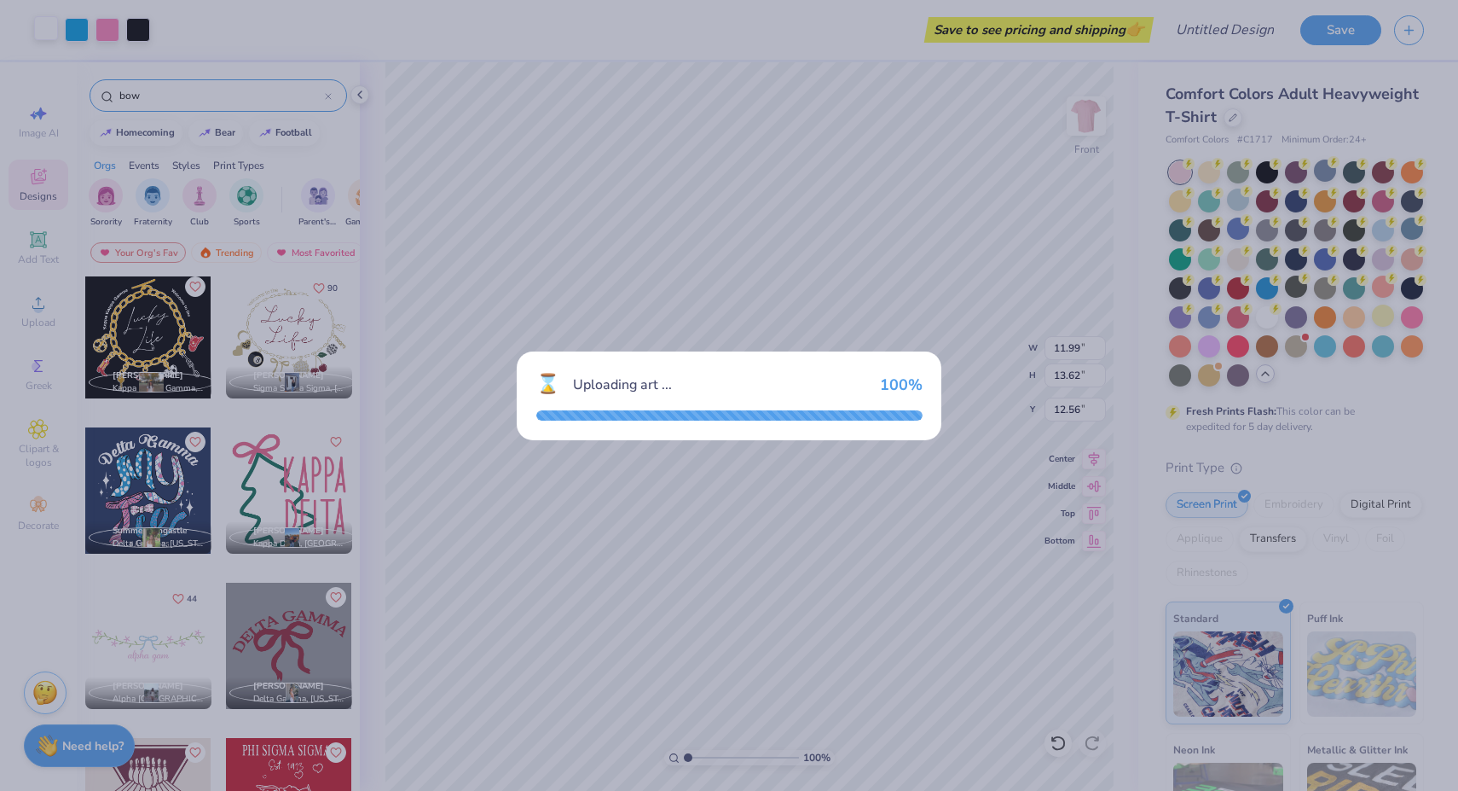
type input "3.00"
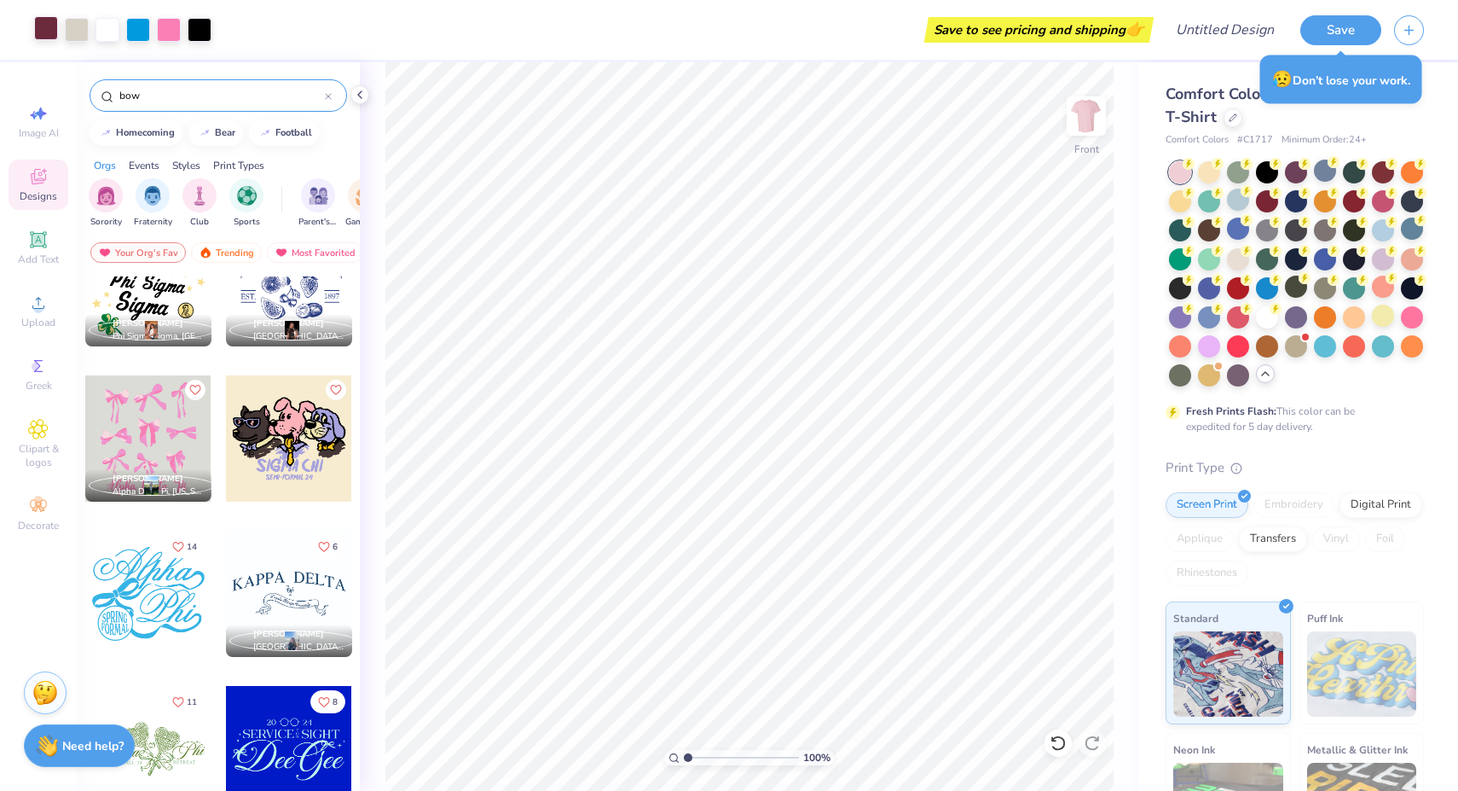
scroll to position [8916, 0]
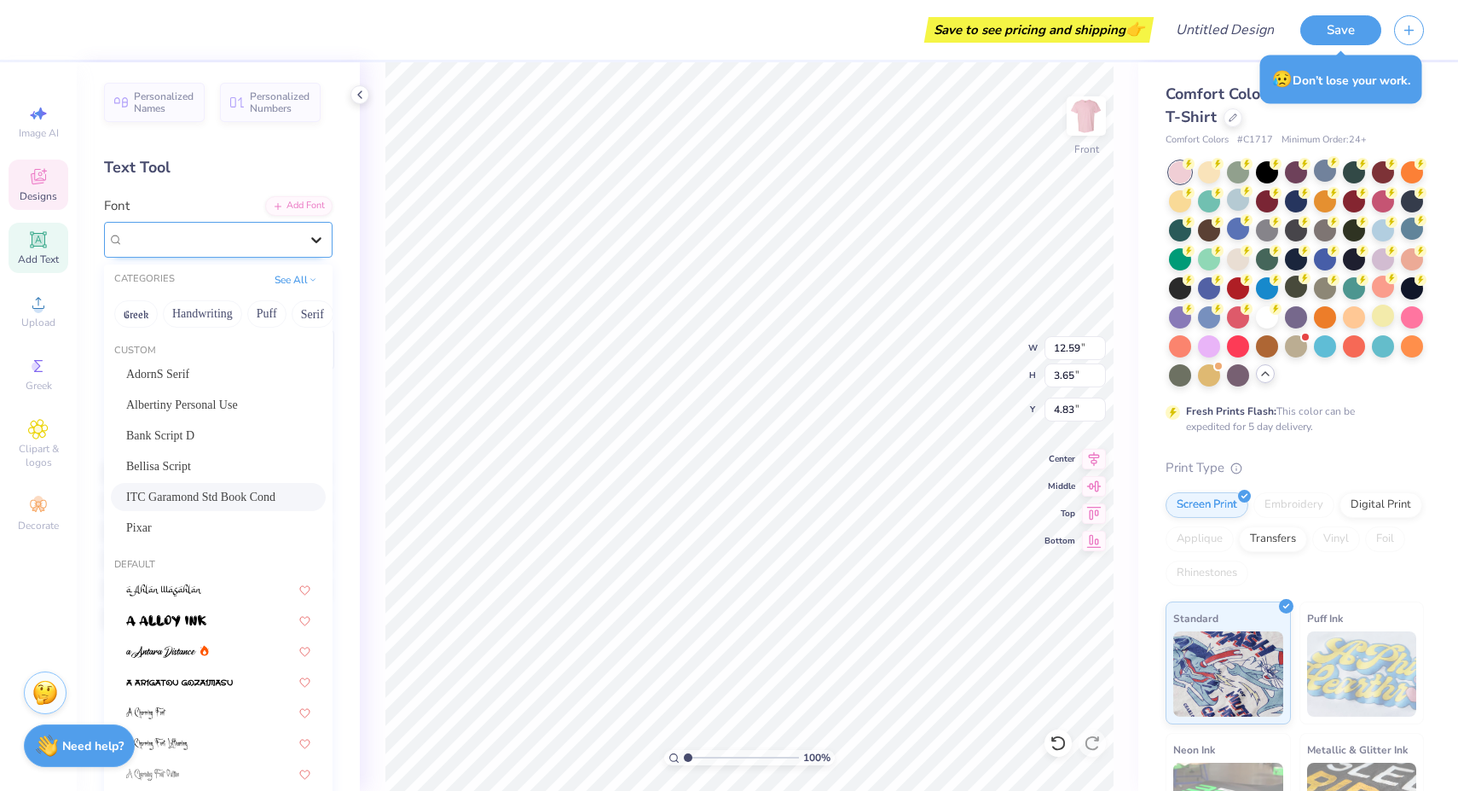
click at [310, 231] on icon at bounding box center [316, 239] width 17 height 17
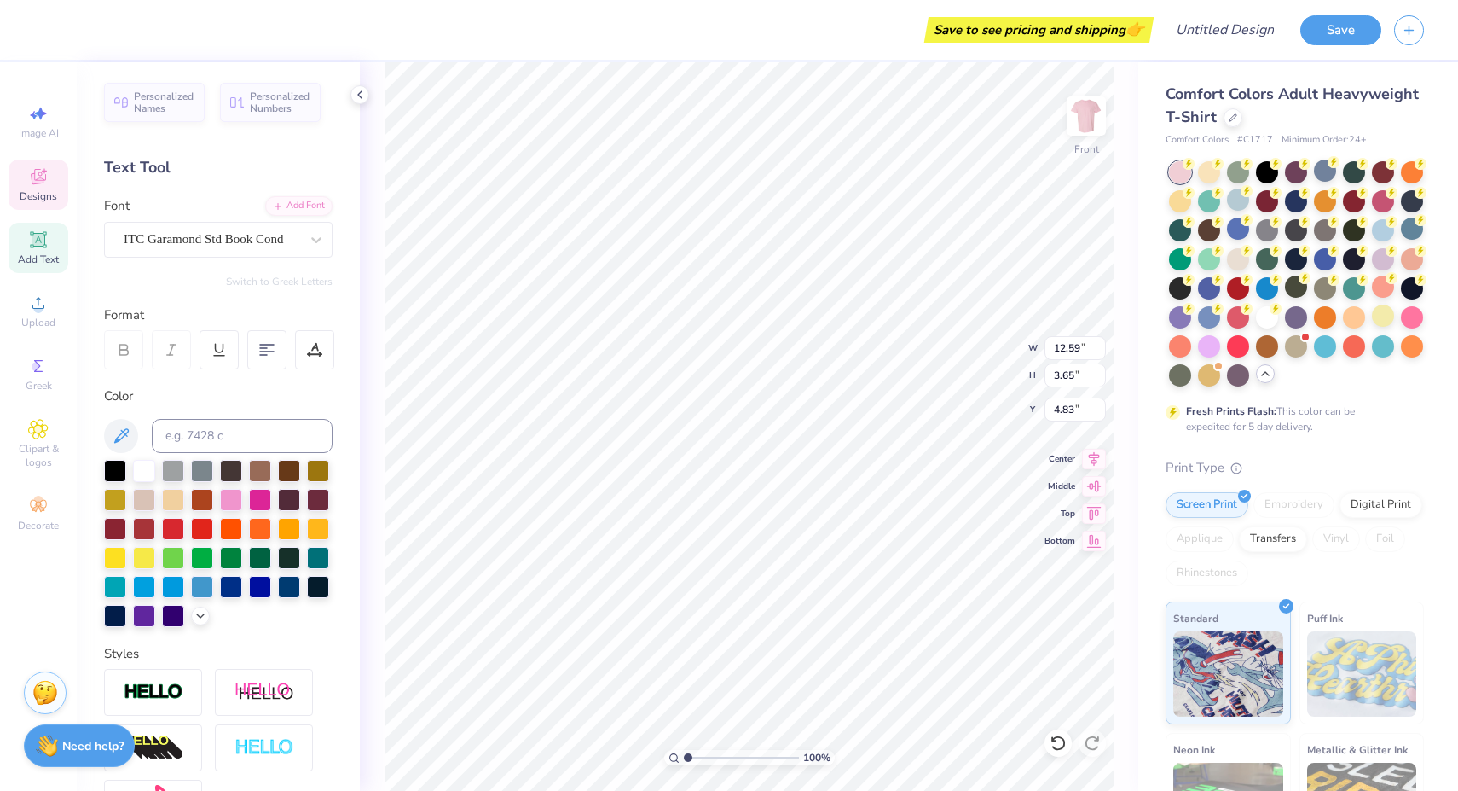
type input "11.99"
type input "13.62"
type input "12.56"
type input "3.78"
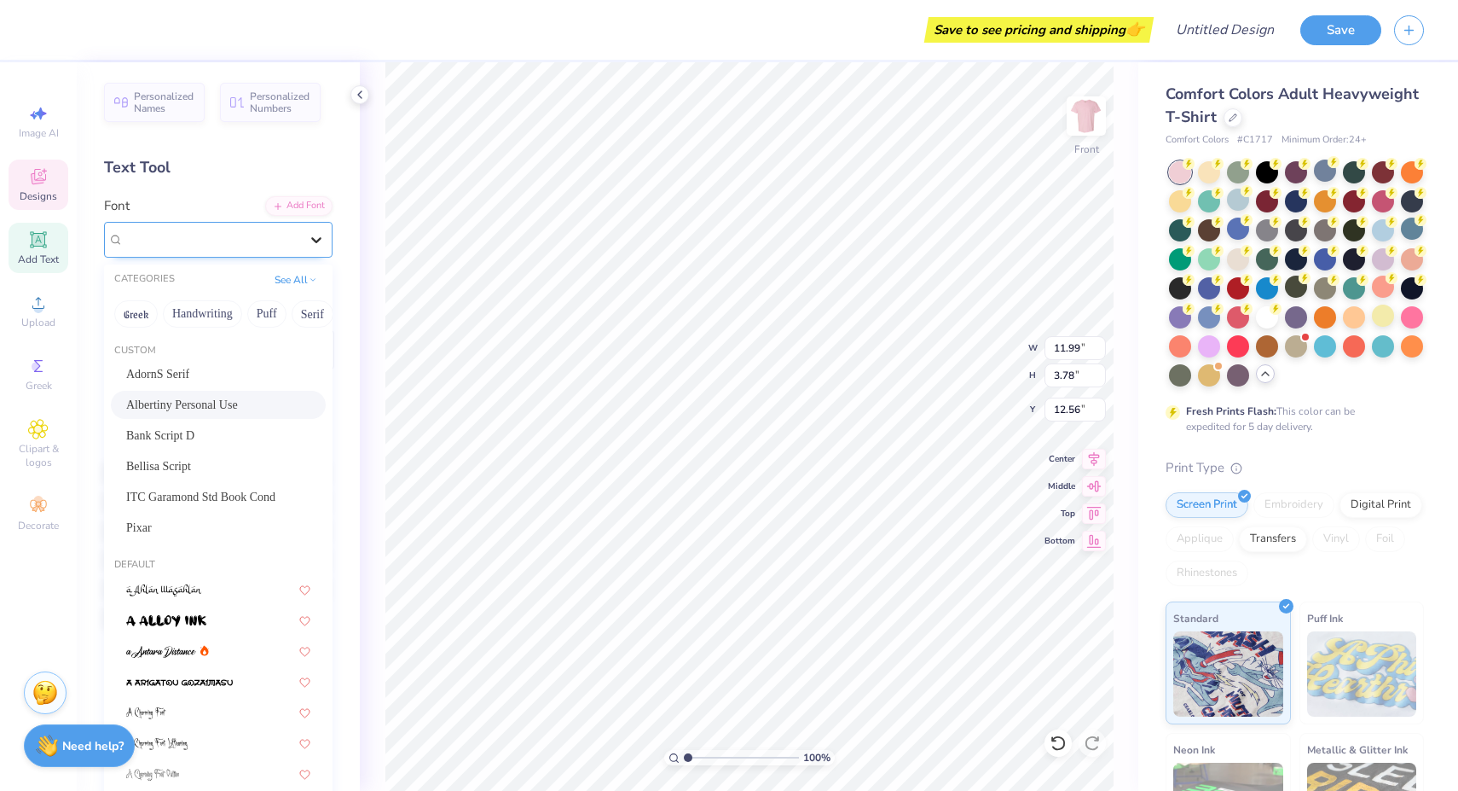
click at [316, 238] on icon at bounding box center [316, 239] width 17 height 17
click at [217, 498] on span "ITC Garamond Std Book Cond" at bounding box center [200, 497] width 149 height 18
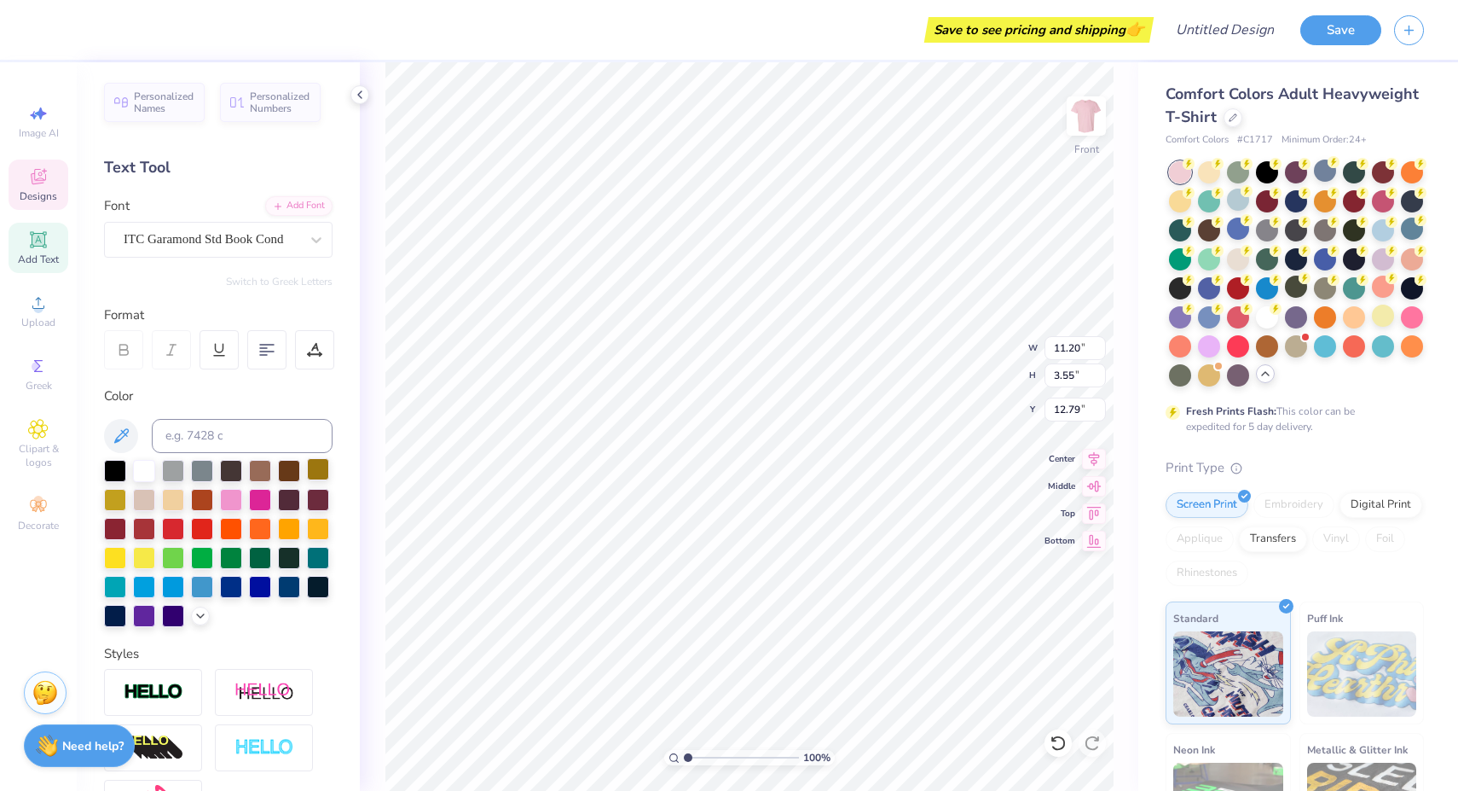
scroll to position [0, 0]
type textarea "D"
type textarea "TRI SIGMA"
type input "5.16"
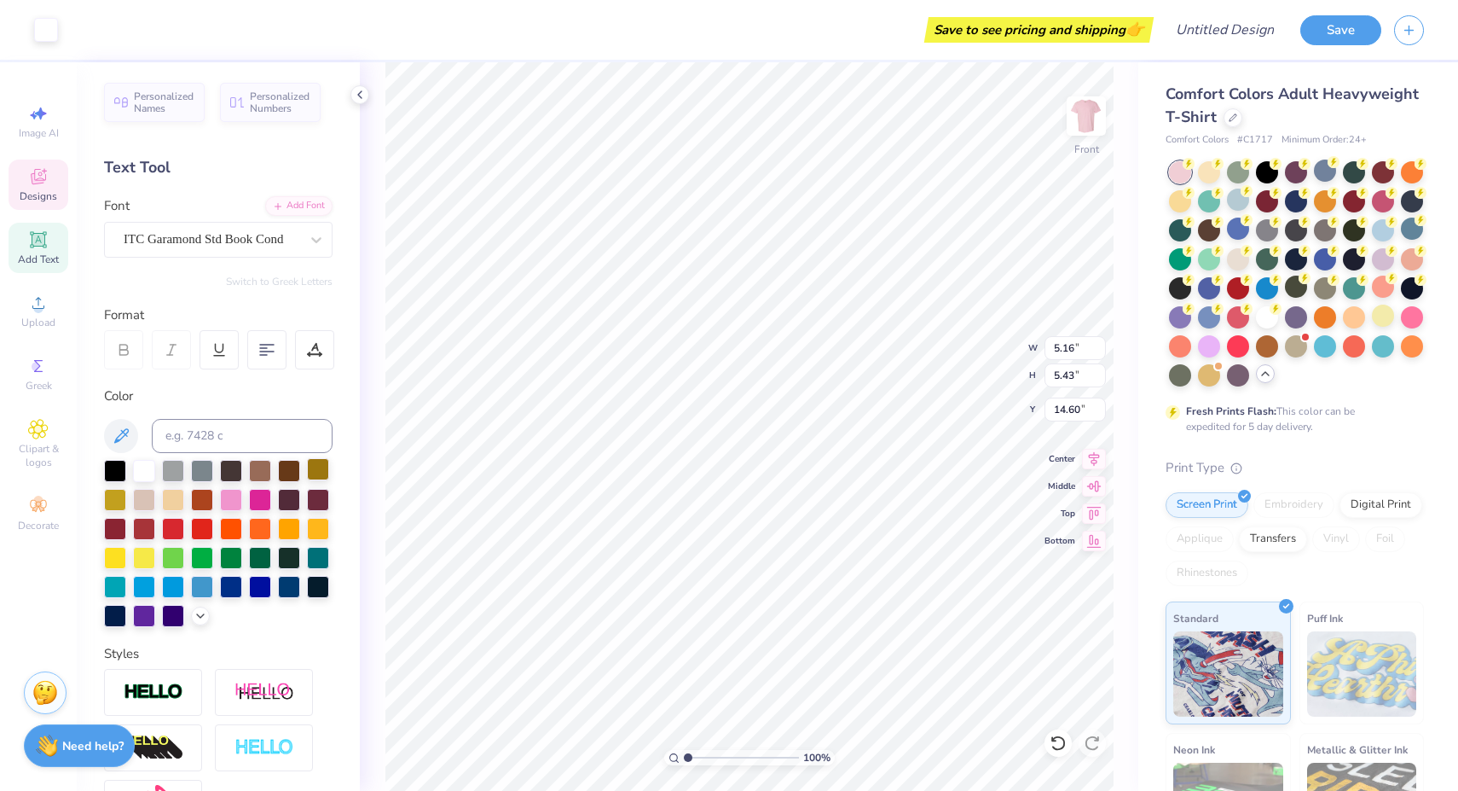
type input "5.43"
type input "14.60"
click at [234, 587] on div at bounding box center [231, 585] width 22 height 22
click at [142, 467] on div at bounding box center [144, 469] width 22 height 22
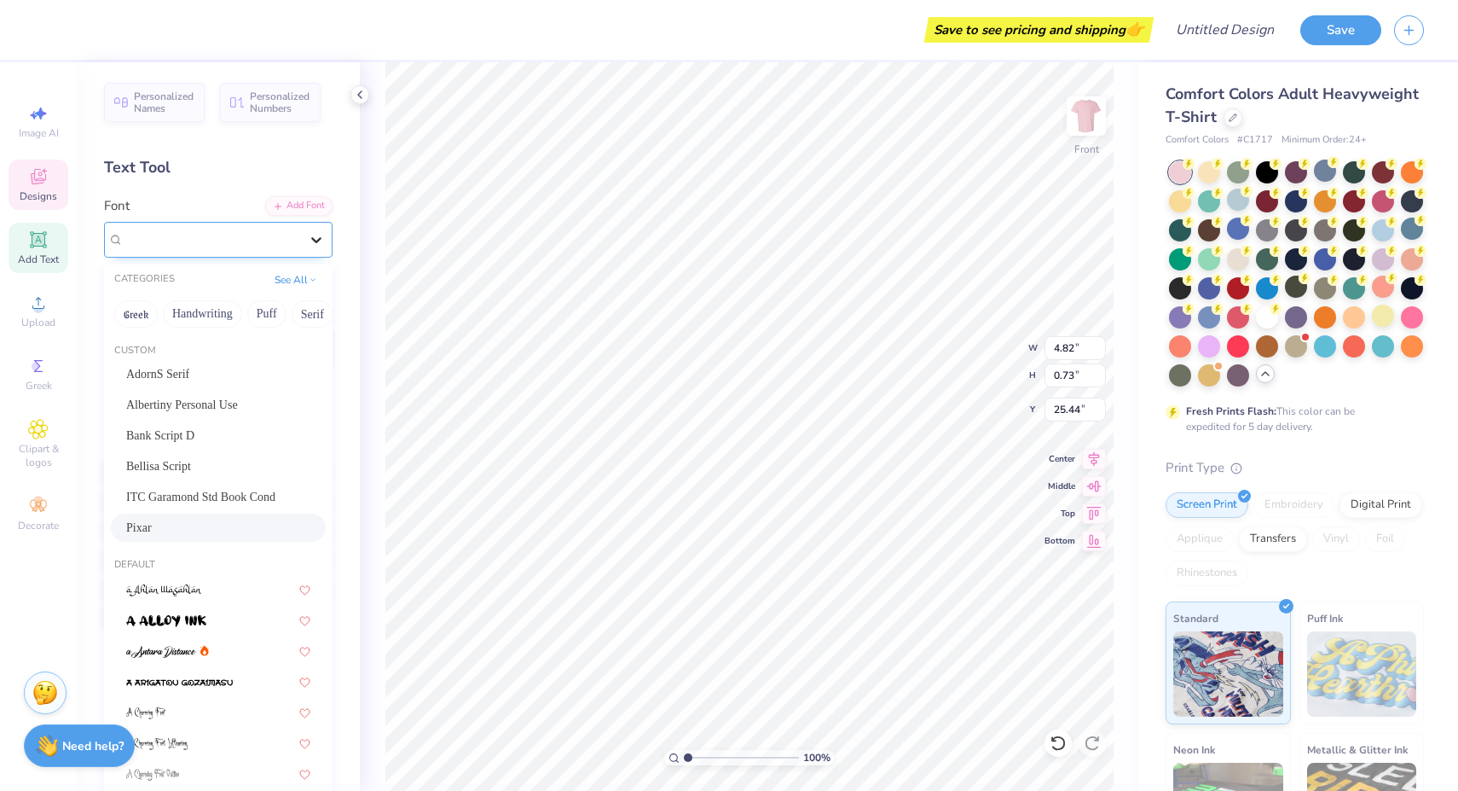
click at [310, 240] on icon at bounding box center [316, 239] width 17 height 17
click at [239, 491] on span "ITC Garamond Std Book Cond" at bounding box center [200, 497] width 149 height 18
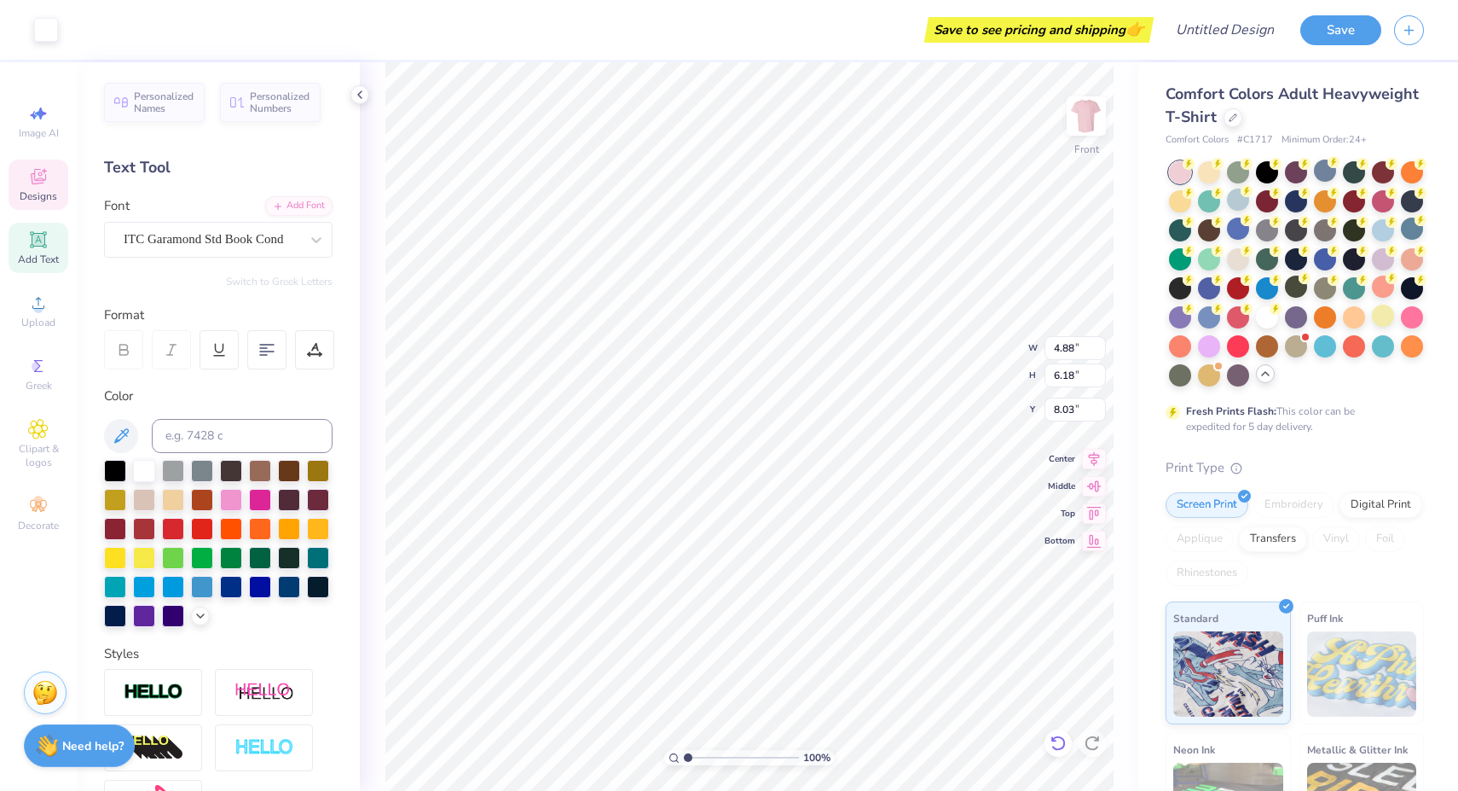
click at [1059, 744] on icon at bounding box center [1058, 742] width 17 height 17
type input "14.78"
type input "11.58"
type input "6.24"
type input "17.04"
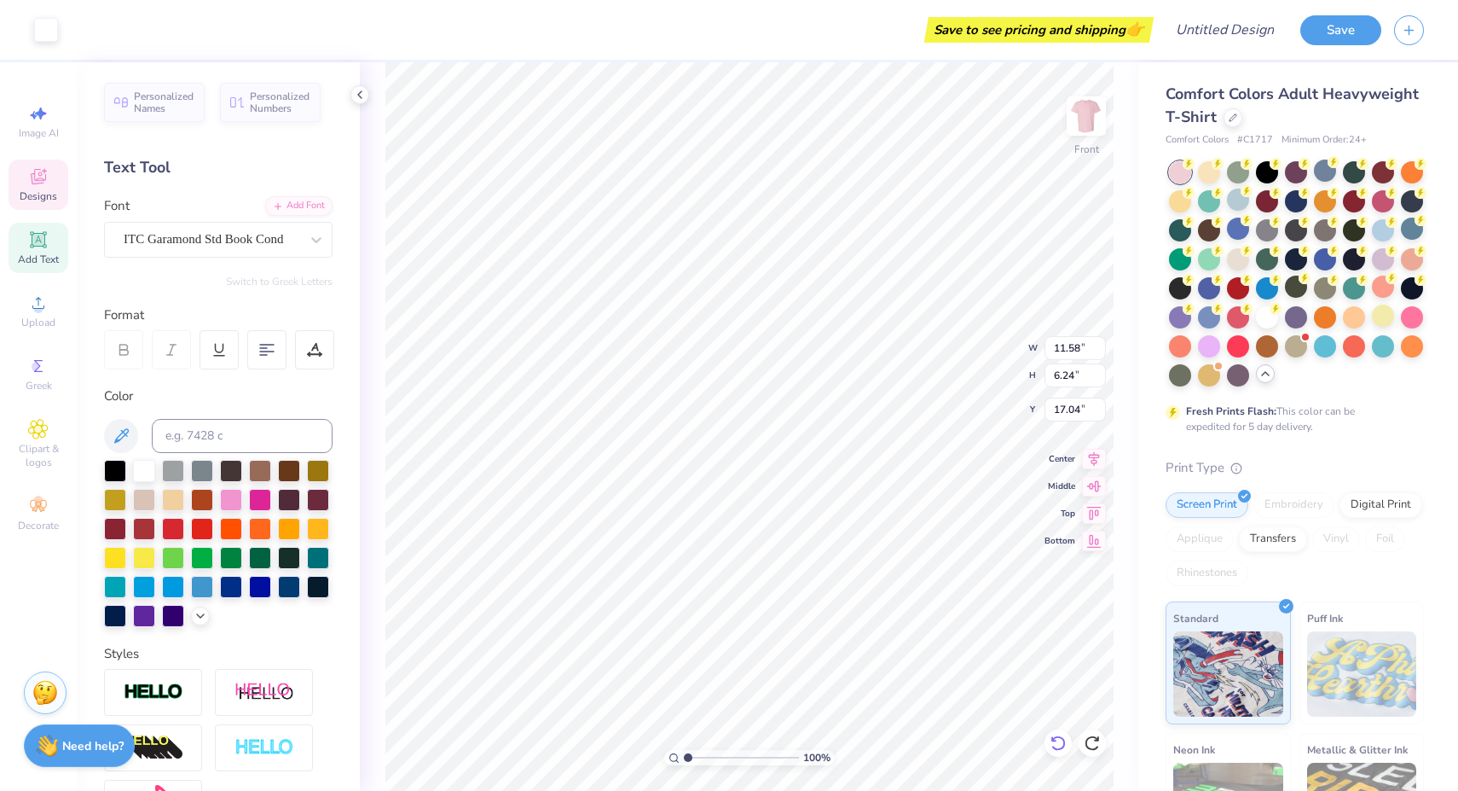
type input "9.41"
type input "3.10"
type input "13.02"
click at [1059, 747] on icon at bounding box center [1058, 742] width 17 height 17
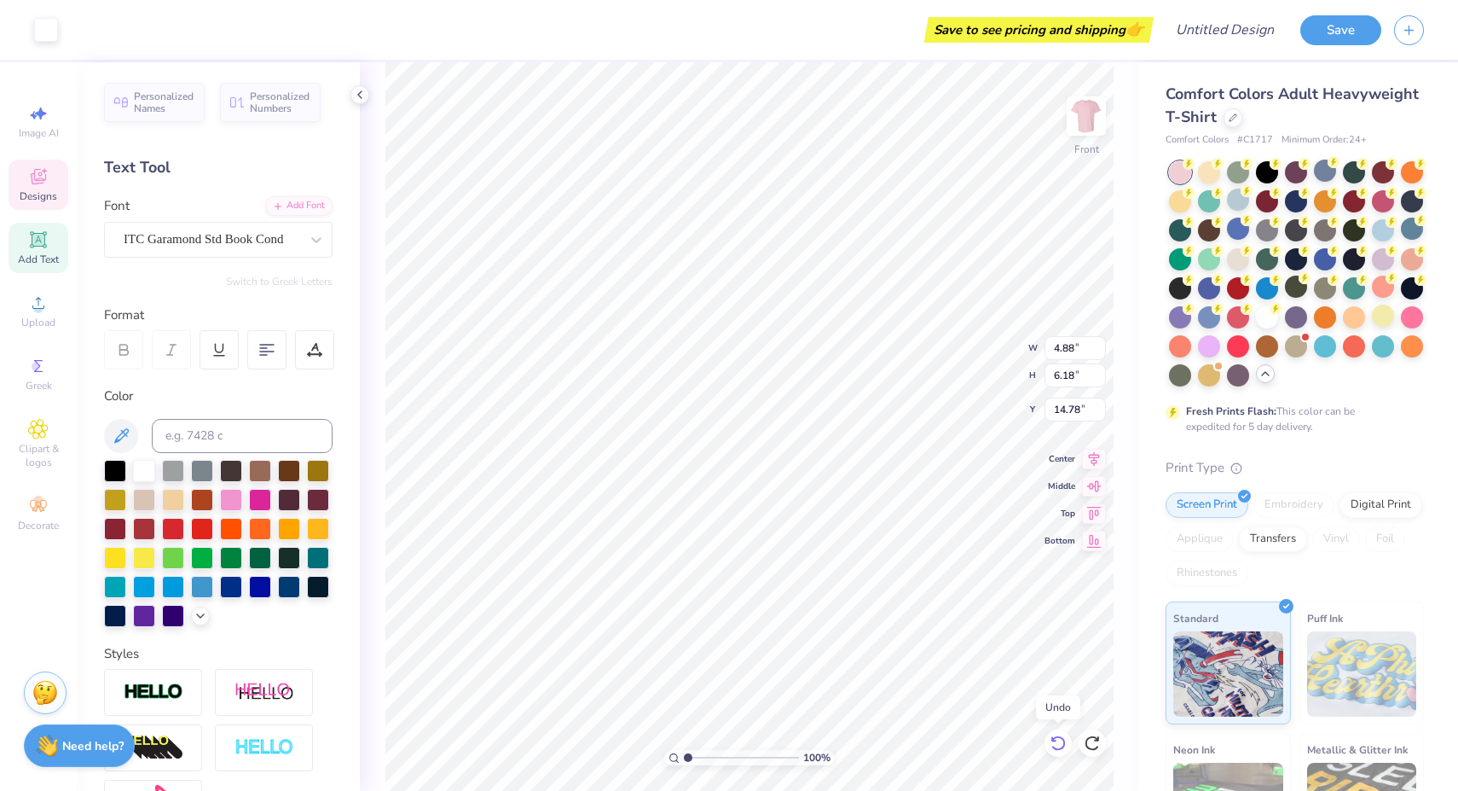
click at [1059, 747] on icon at bounding box center [1058, 742] width 17 height 17
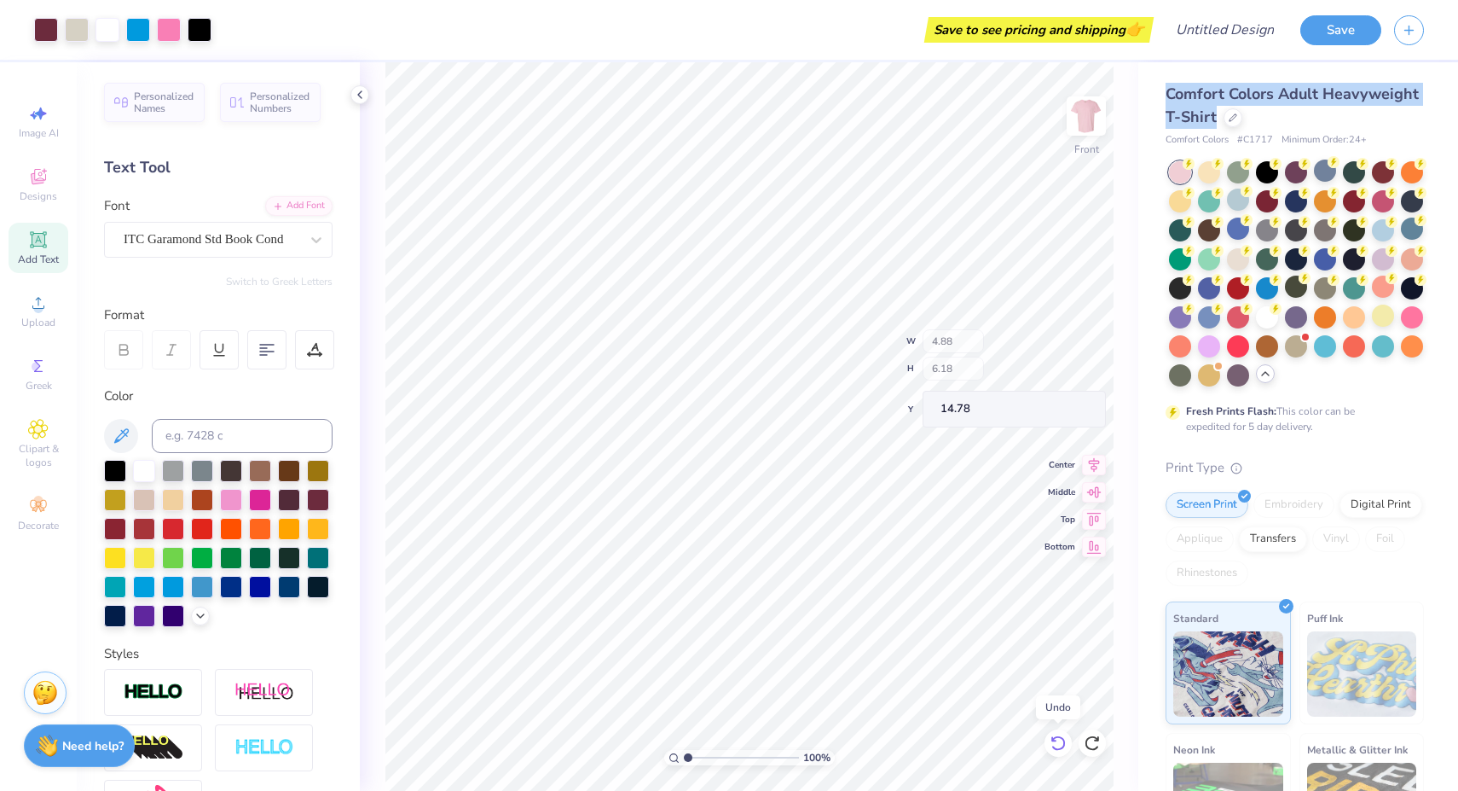
click at [1059, 747] on icon at bounding box center [1058, 742] width 17 height 17
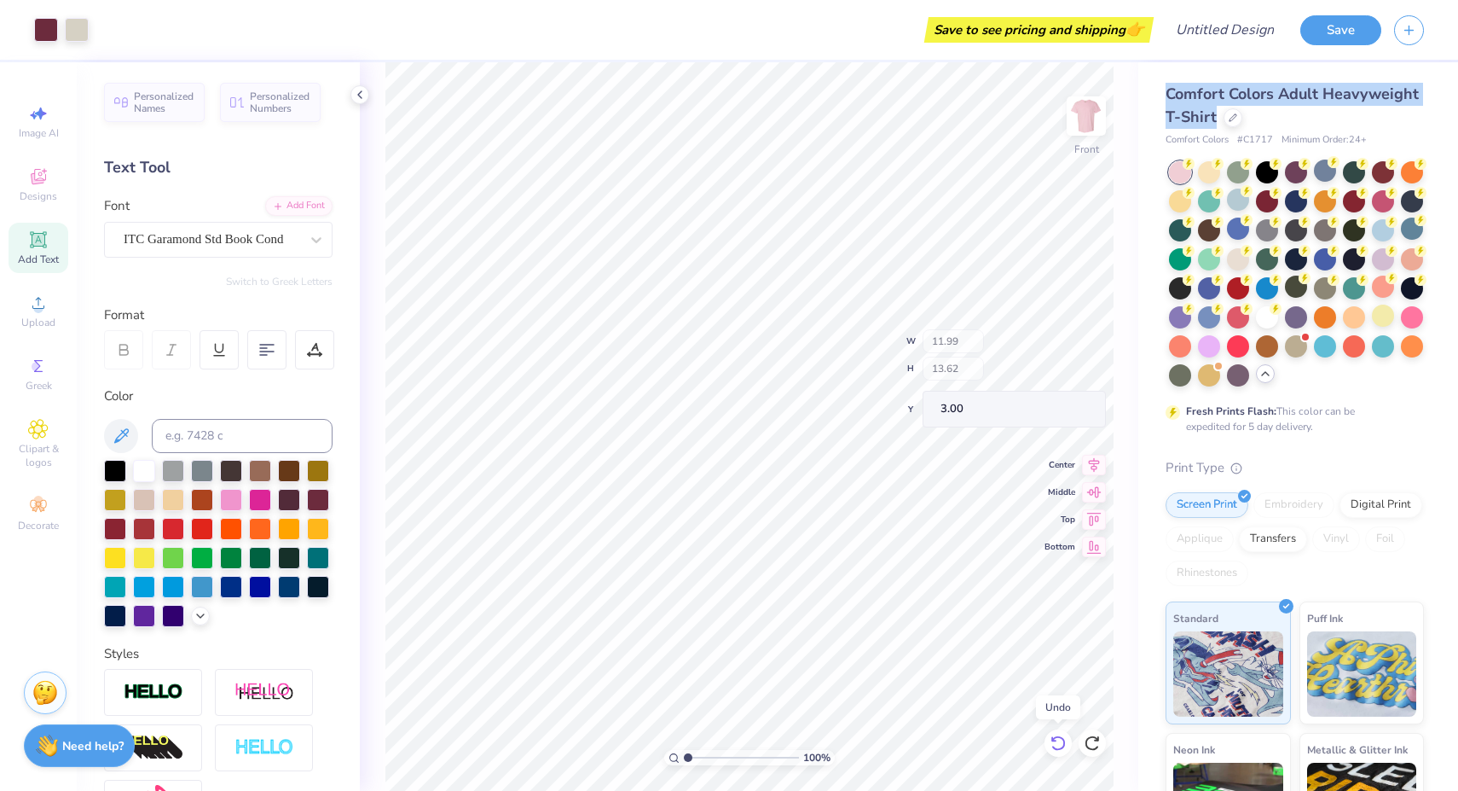
click at [1059, 747] on icon at bounding box center [1058, 742] width 17 height 17
click at [1060, 749] on icon at bounding box center [1058, 742] width 14 height 15
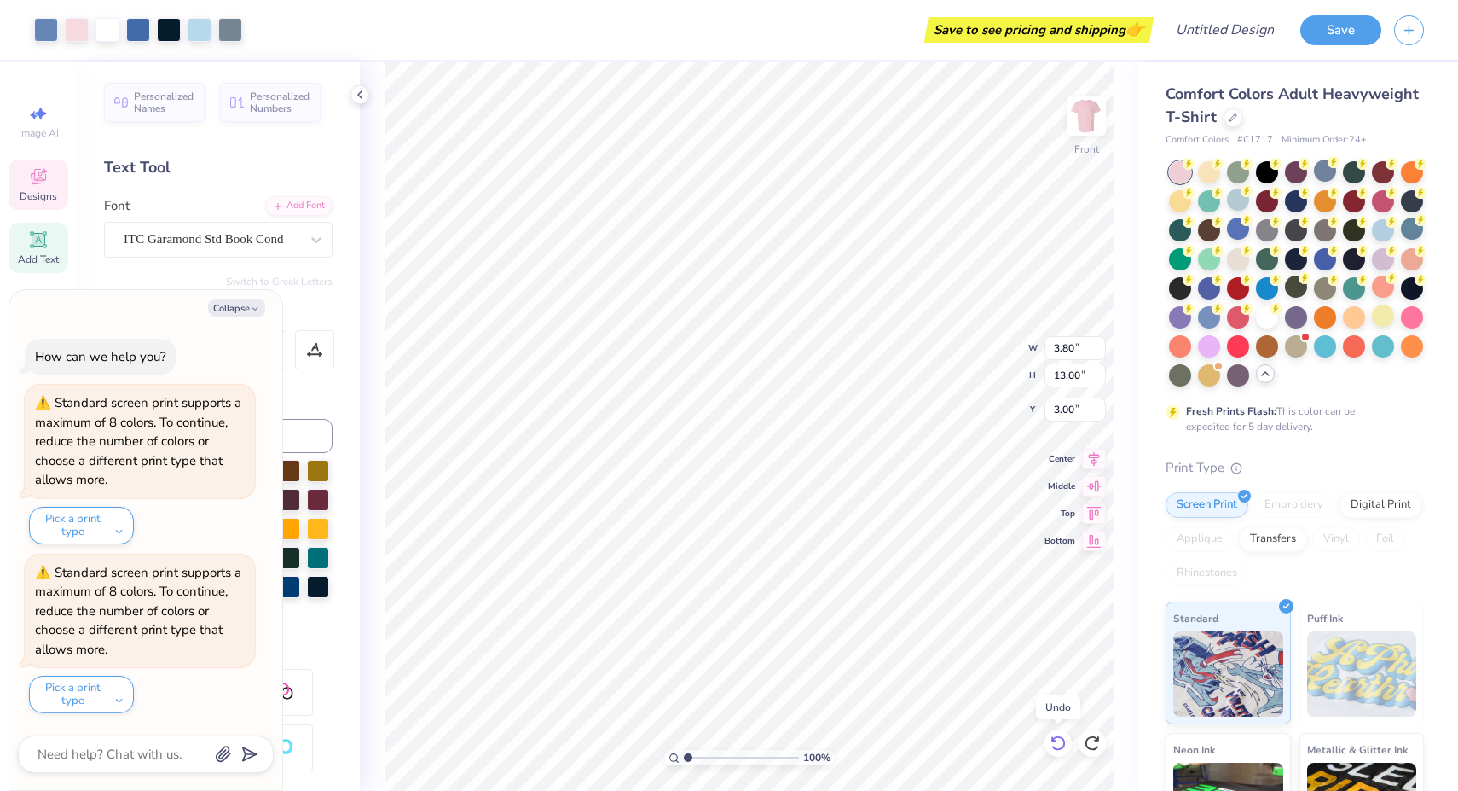
click at [1060, 749] on icon at bounding box center [1058, 742] width 14 height 15
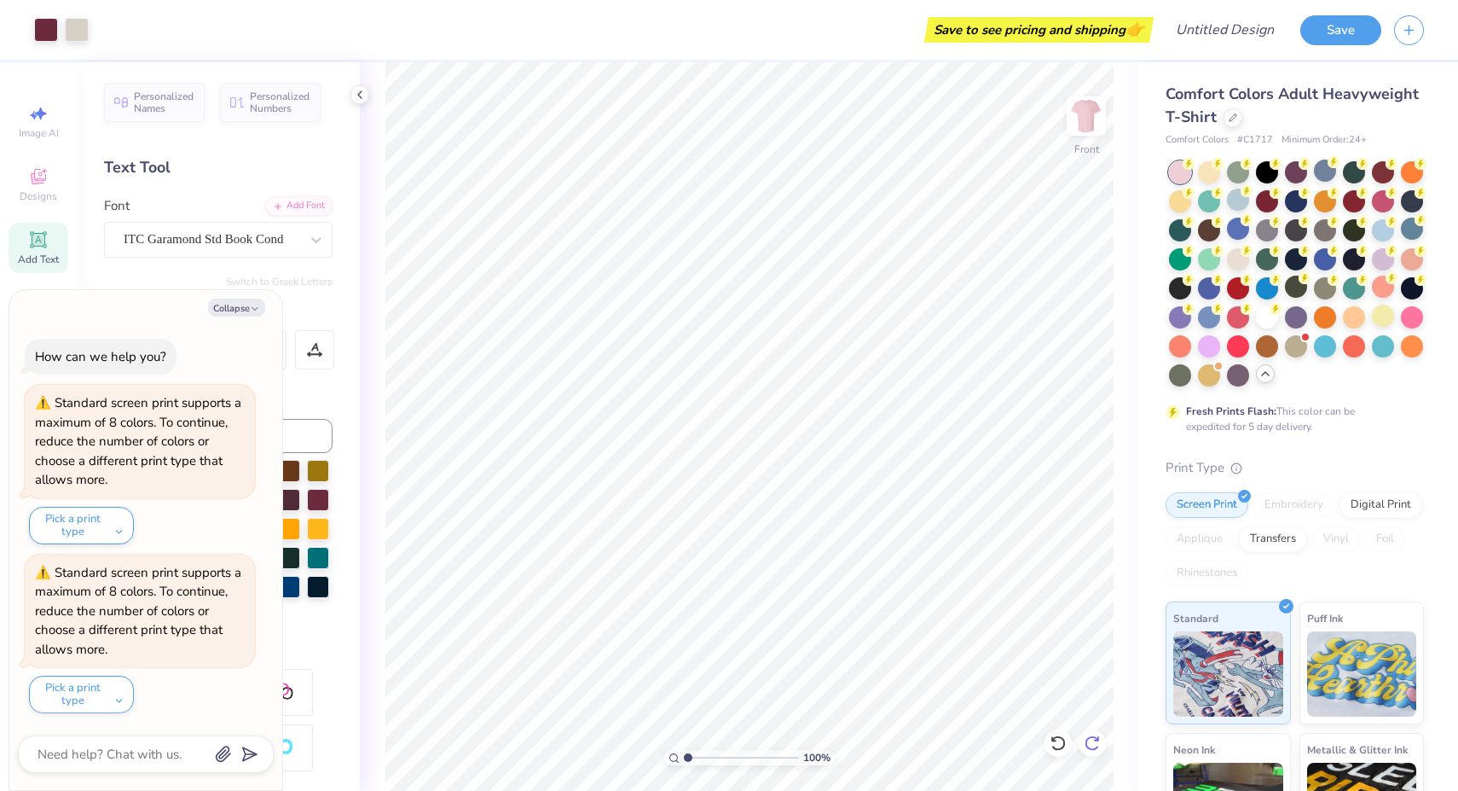
click at [1091, 743] on icon at bounding box center [1092, 742] width 17 height 17
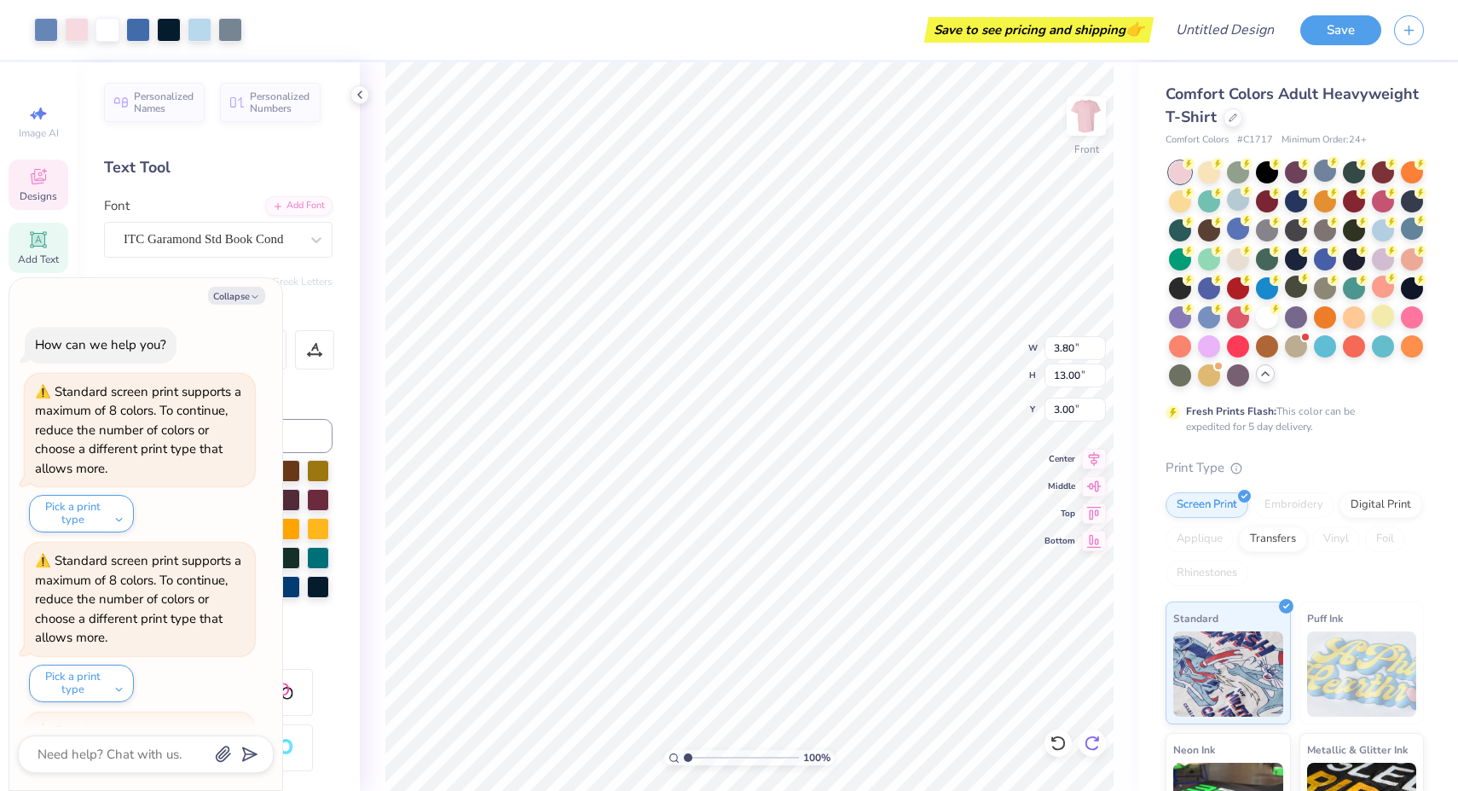
scroll to position [151, 0]
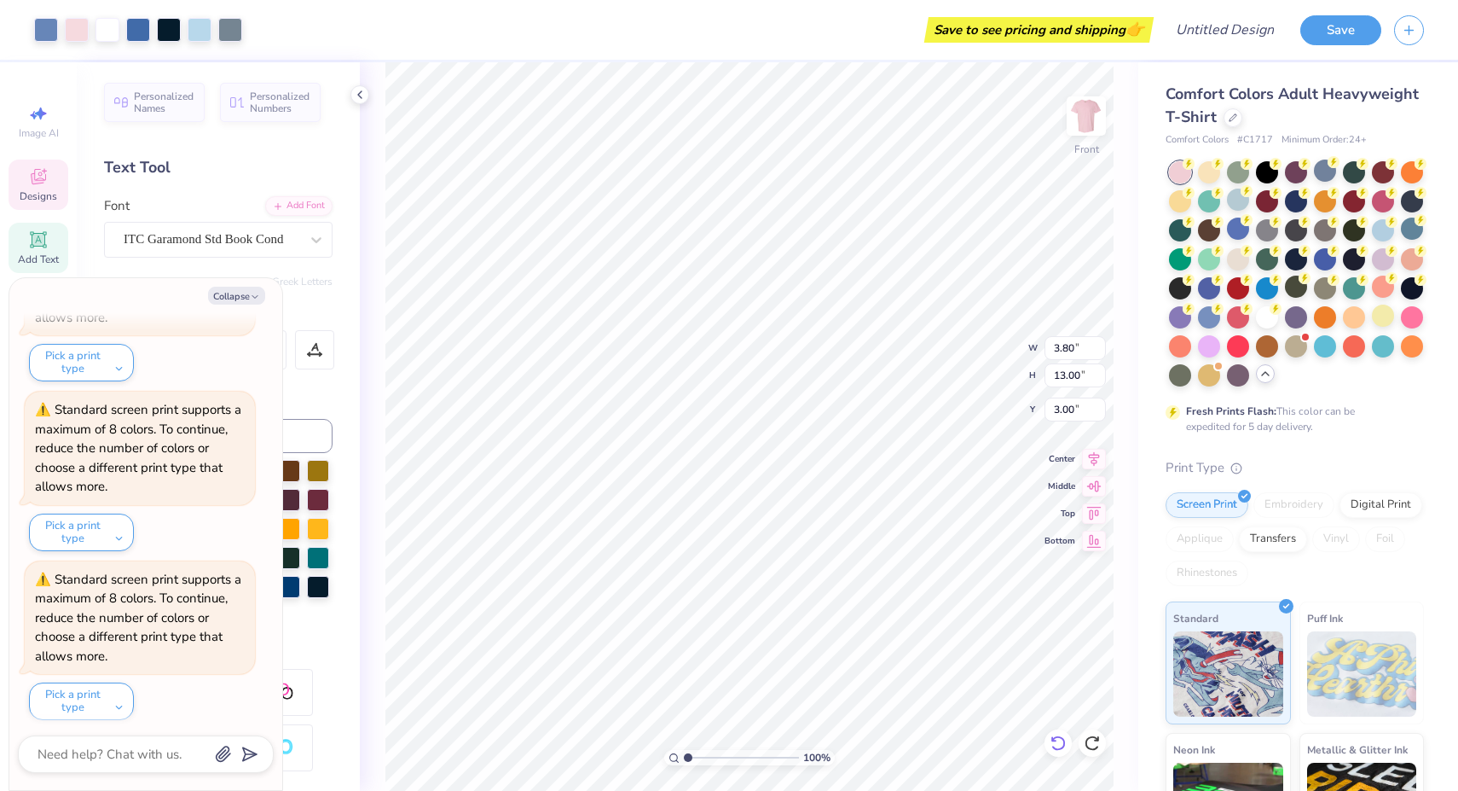
click at [1063, 733] on div at bounding box center [1058, 742] width 27 height 27
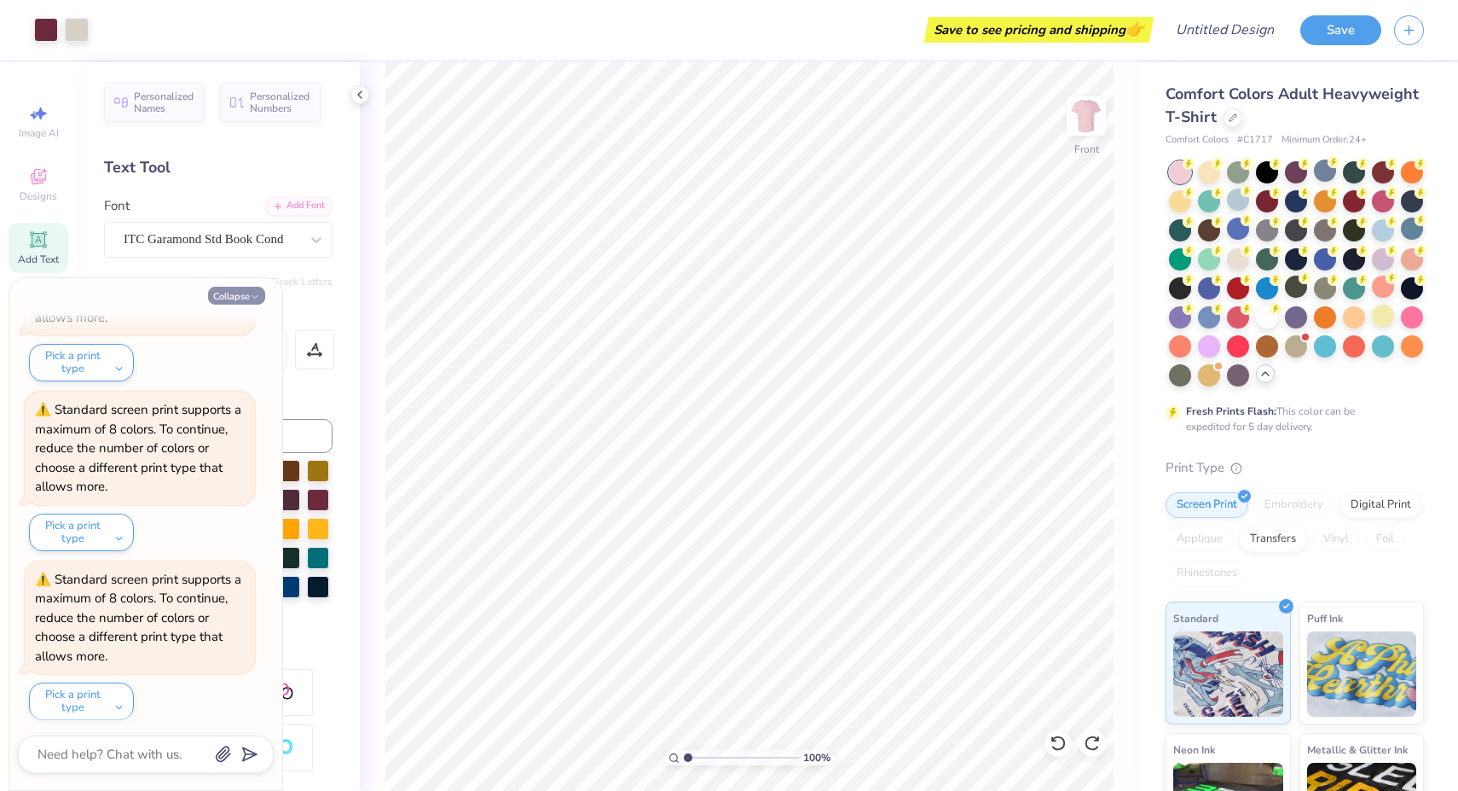
click at [232, 294] on button "Collapse" at bounding box center [236, 296] width 57 height 18
type textarea "x"
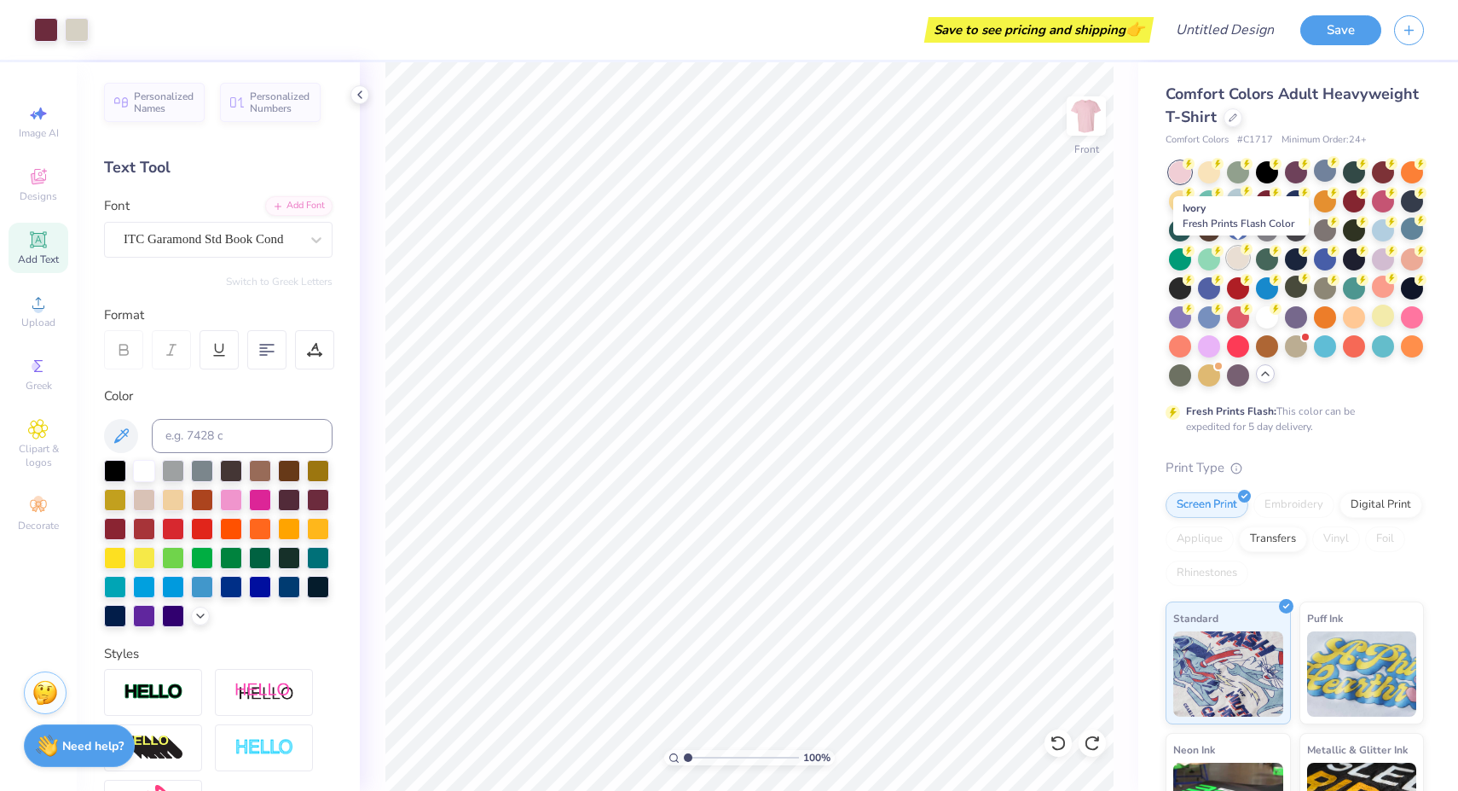
click at [1231, 260] on div at bounding box center [1238, 257] width 22 height 22
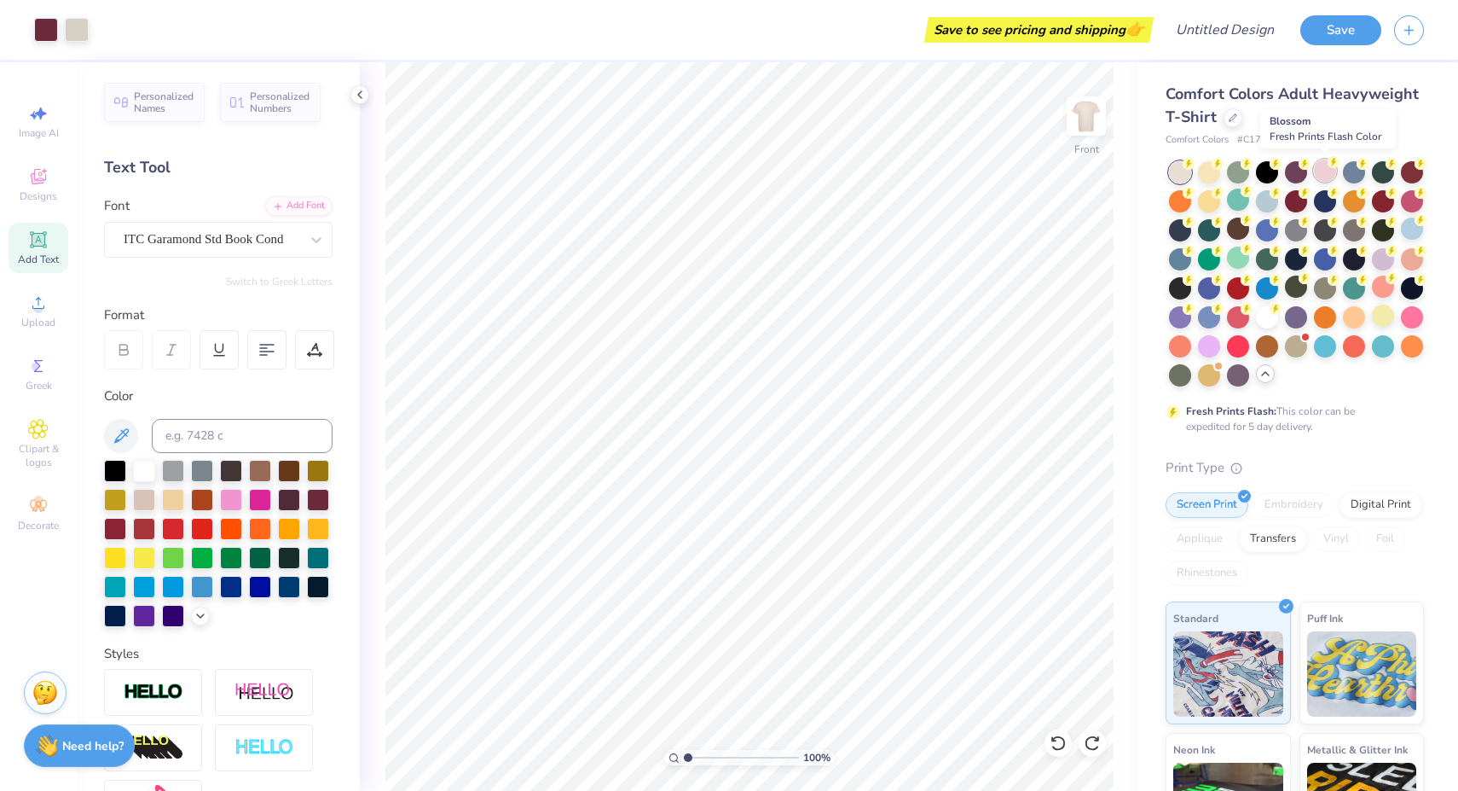
click at [1323, 171] on div at bounding box center [1325, 170] width 22 height 22
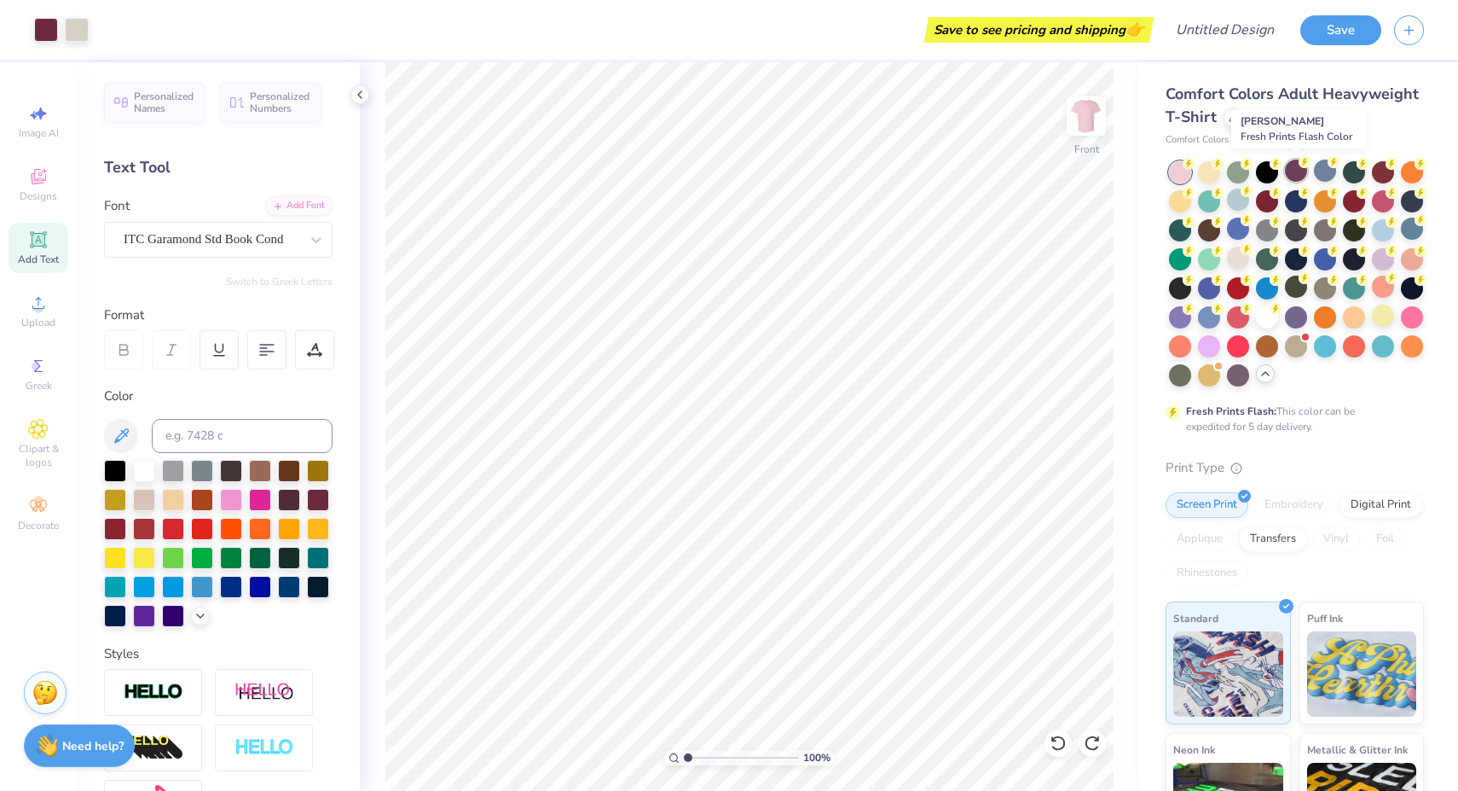
click at [1297, 171] on div at bounding box center [1296, 170] width 22 height 22
click at [1297, 169] on div at bounding box center [1296, 170] width 22 height 22
click at [1267, 378] on icon at bounding box center [1266, 374] width 14 height 14
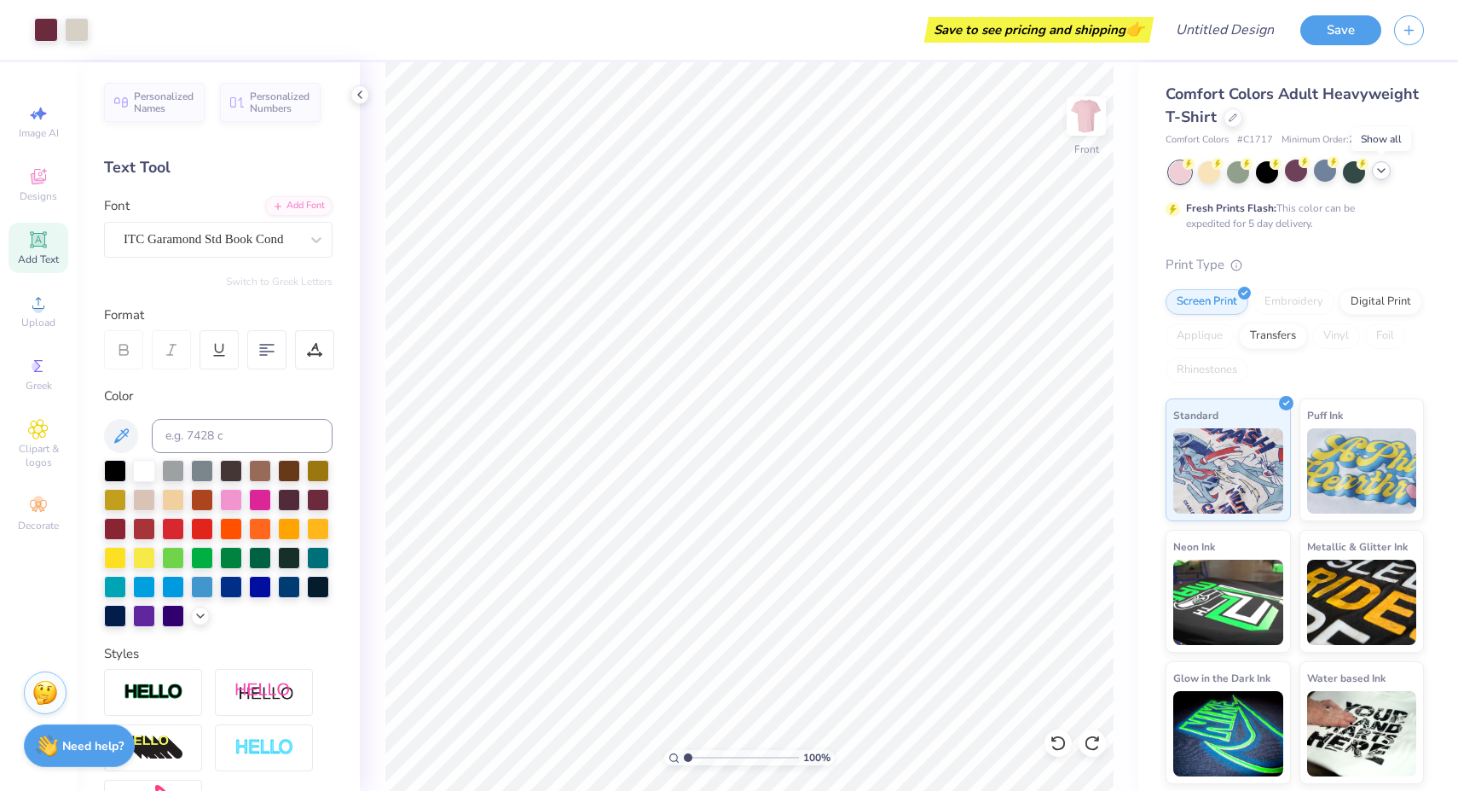
click at [1380, 172] on icon at bounding box center [1382, 171] width 14 height 14
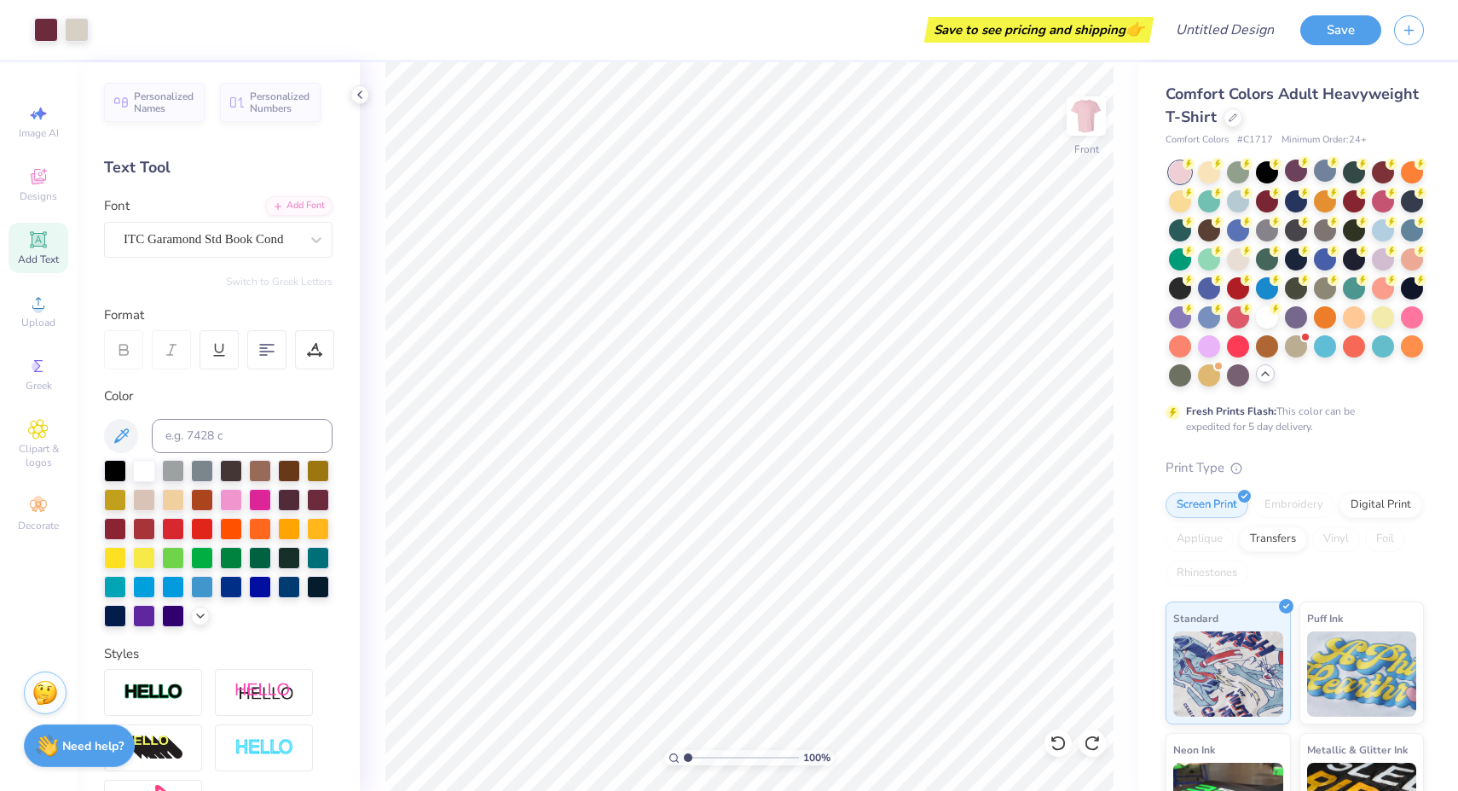
scroll to position [0, 0]
click at [1383, 297] on div at bounding box center [1383, 286] width 22 height 22
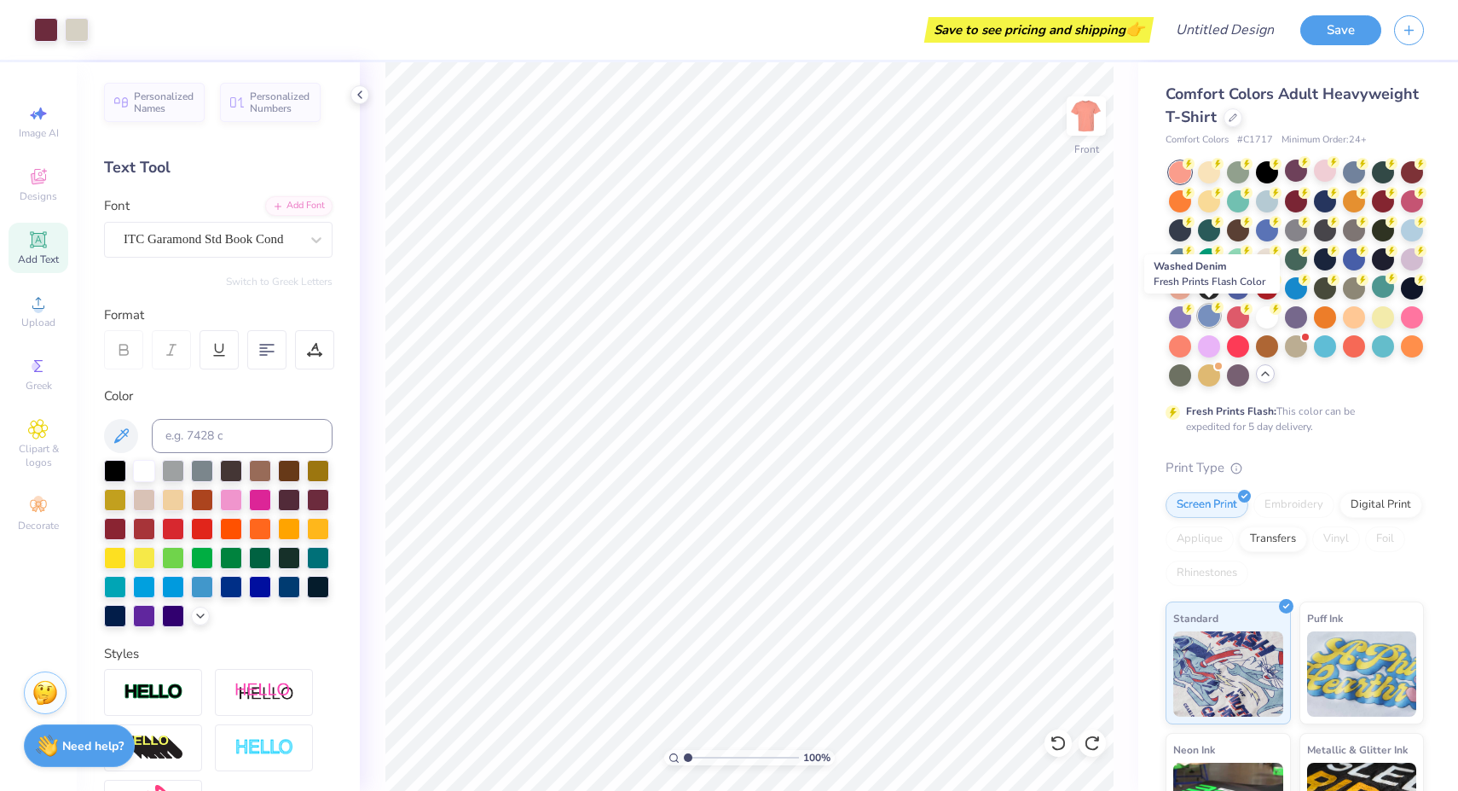
click at [1204, 316] on div at bounding box center [1209, 315] width 22 height 22
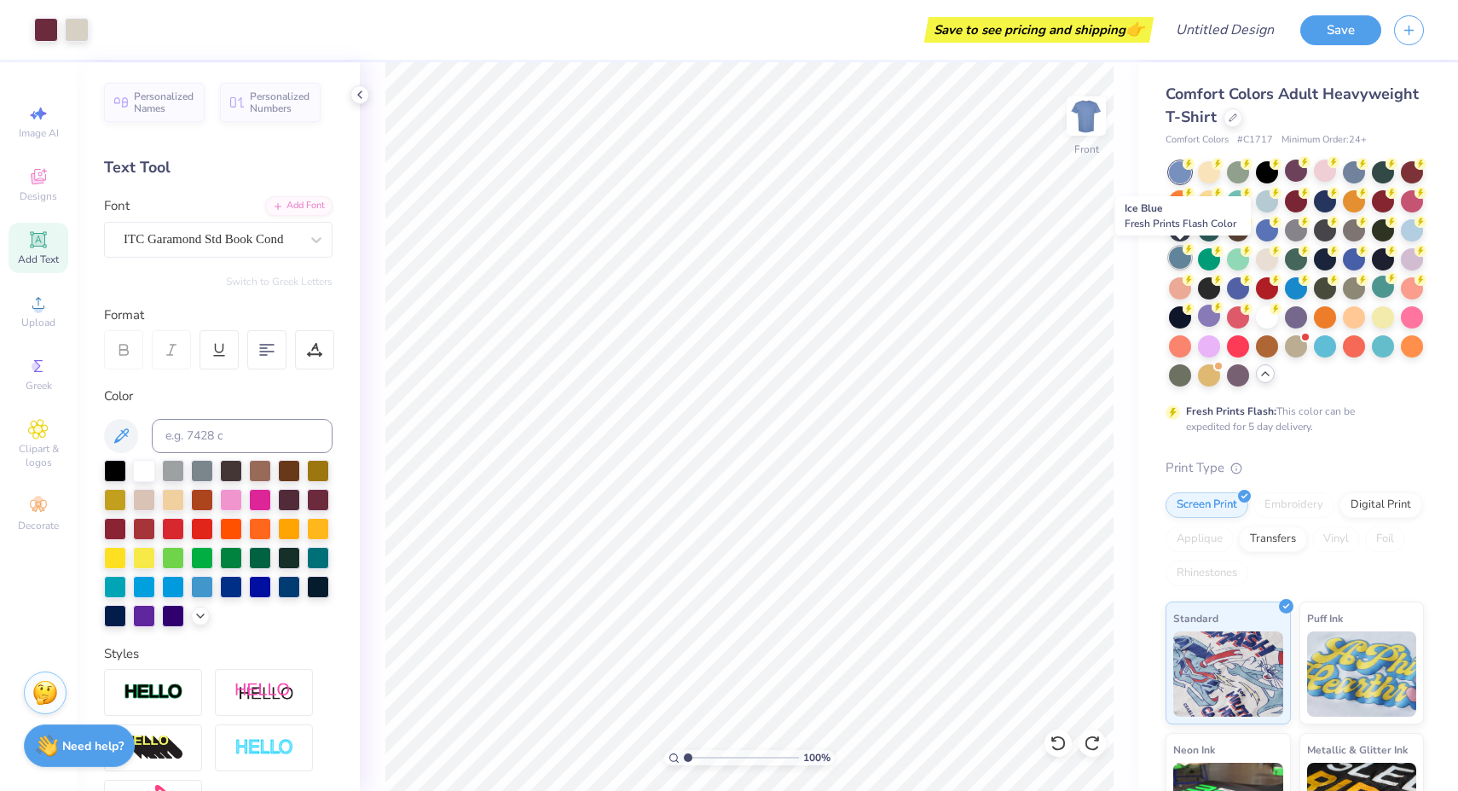
click at [1182, 252] on div at bounding box center [1180, 257] width 22 height 22
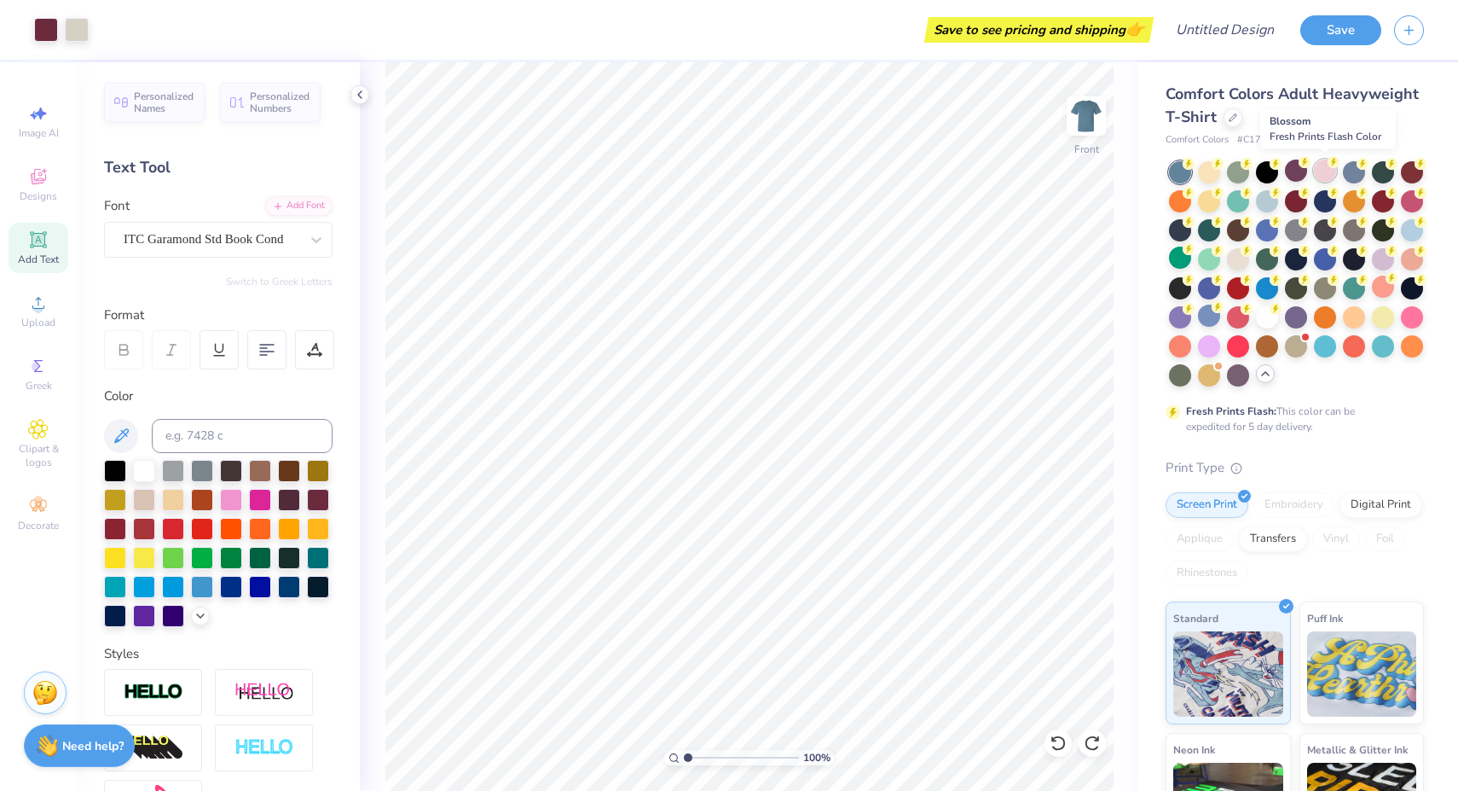
click at [1324, 169] on div at bounding box center [1325, 170] width 22 height 22
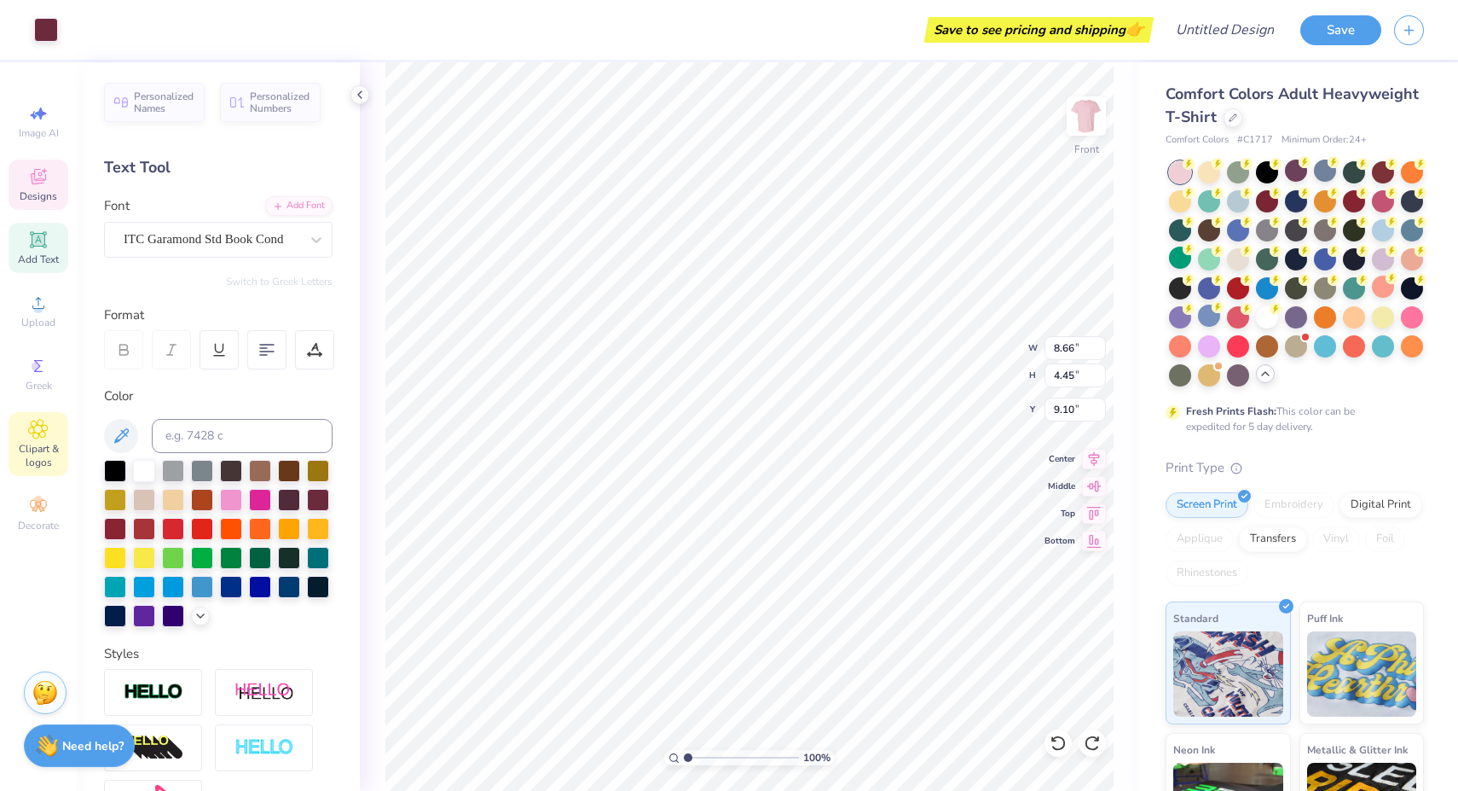
click at [49, 451] on span "Clipart & logos" at bounding box center [39, 455] width 60 height 27
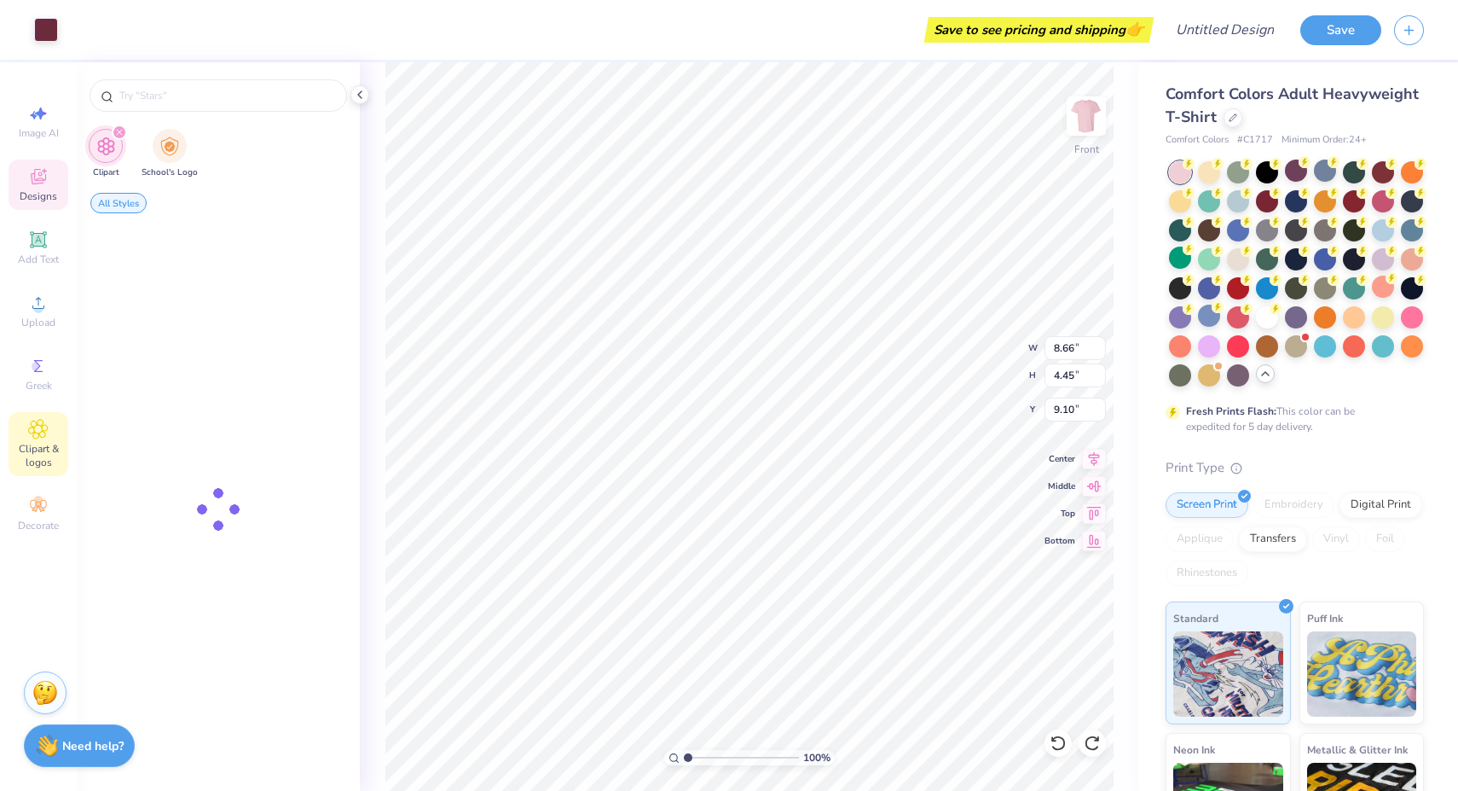
type input "tie"
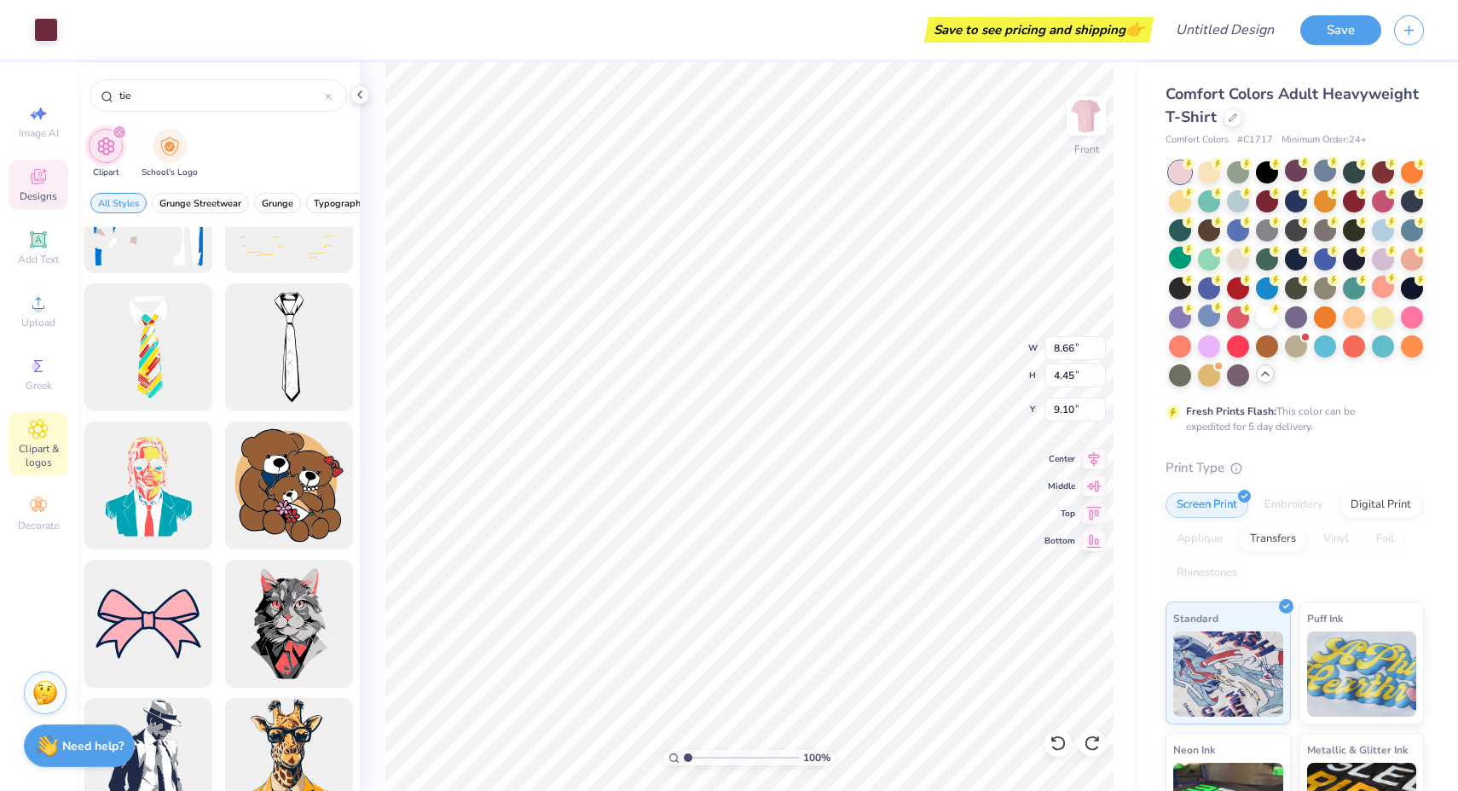
scroll to position [498, 0]
click at [302, 348] on div at bounding box center [288, 345] width 141 height 141
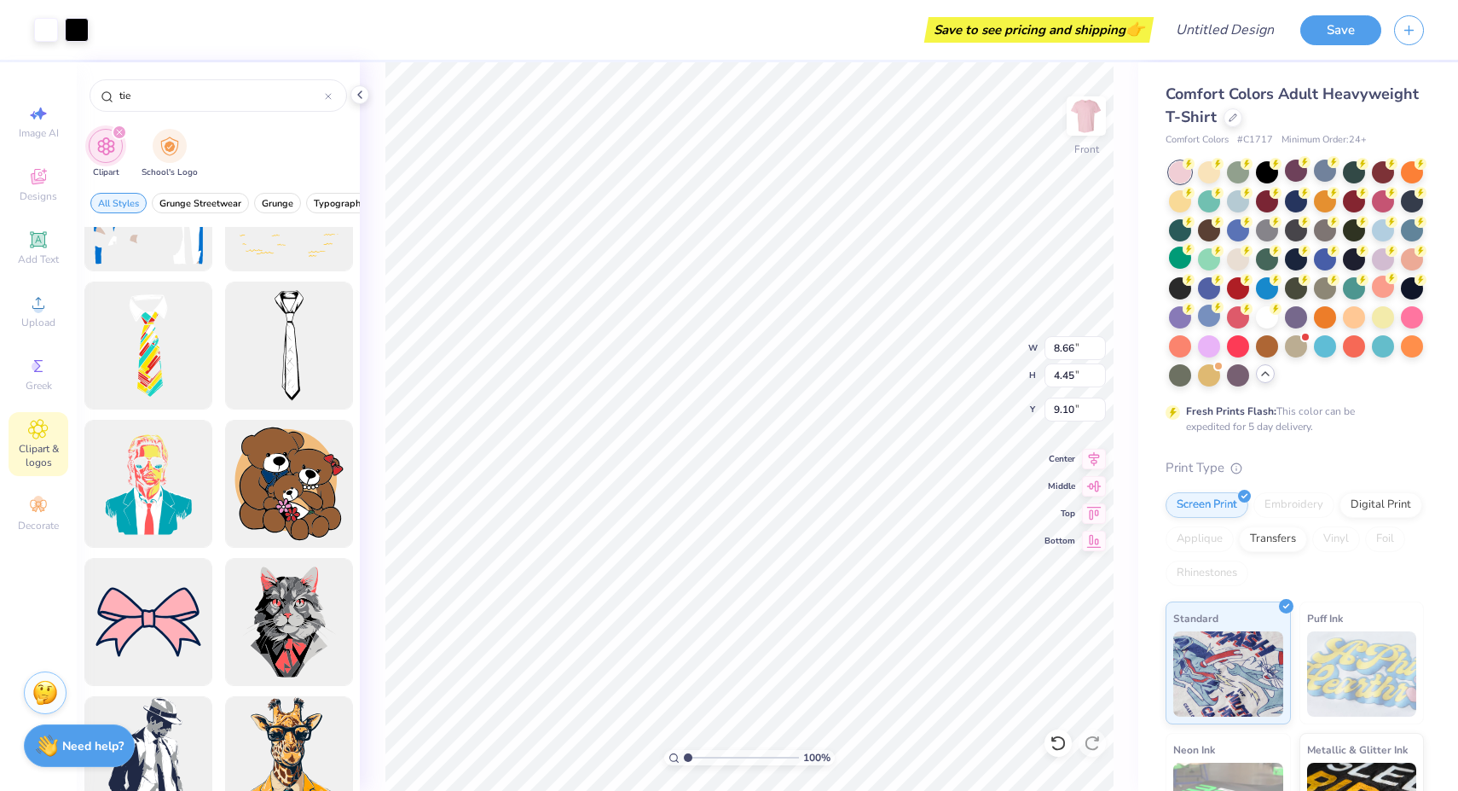
type input "4.75"
type input "18.00"
type input "9.00"
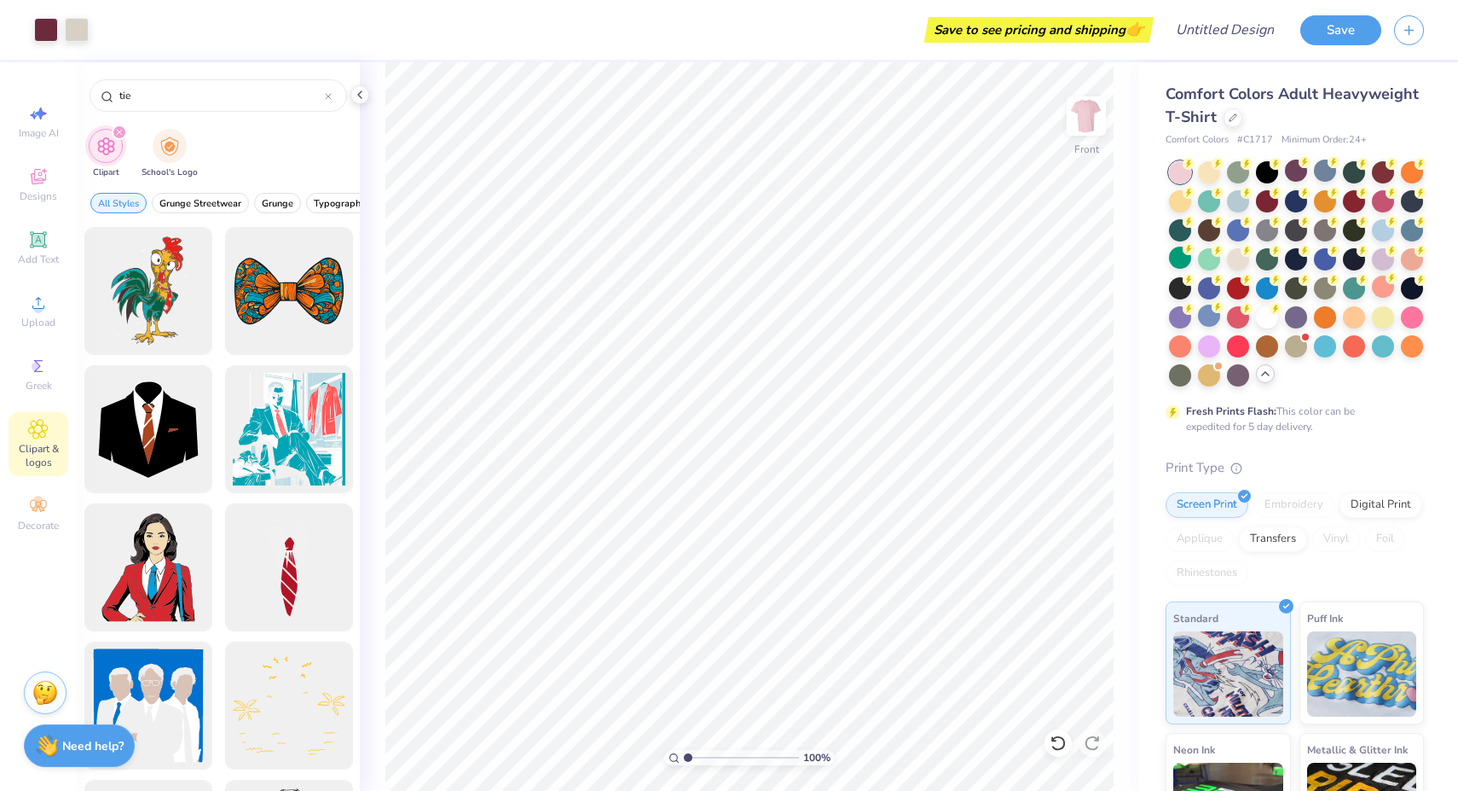
scroll to position [0, 0]
click at [41, 176] on icon at bounding box center [38, 176] width 15 height 15
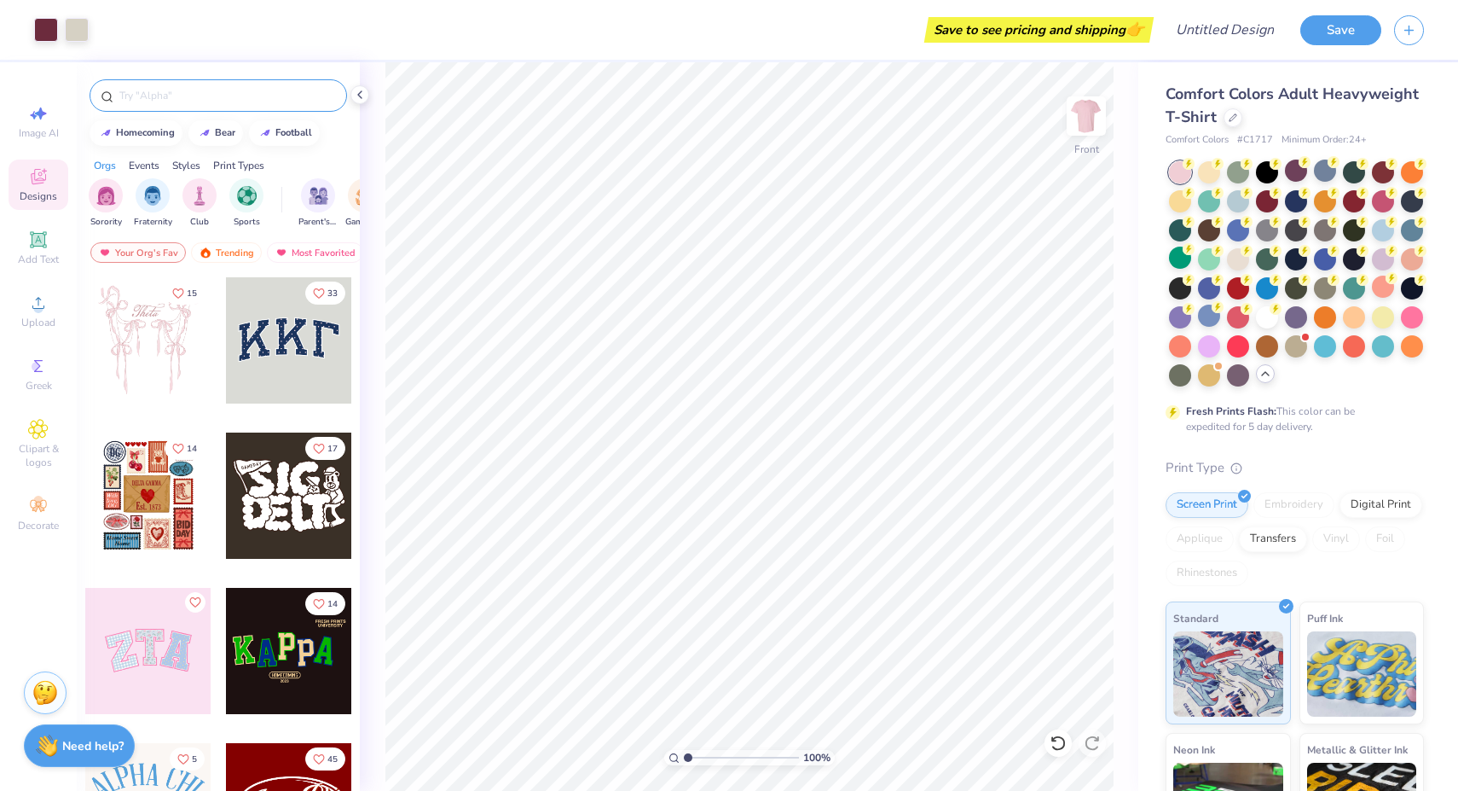
click at [200, 94] on input "text" at bounding box center [227, 95] width 218 height 17
click at [243, 246] on div "Trending" at bounding box center [226, 252] width 71 height 20
click at [286, 259] on div "Most Favorited" at bounding box center [315, 252] width 96 height 20
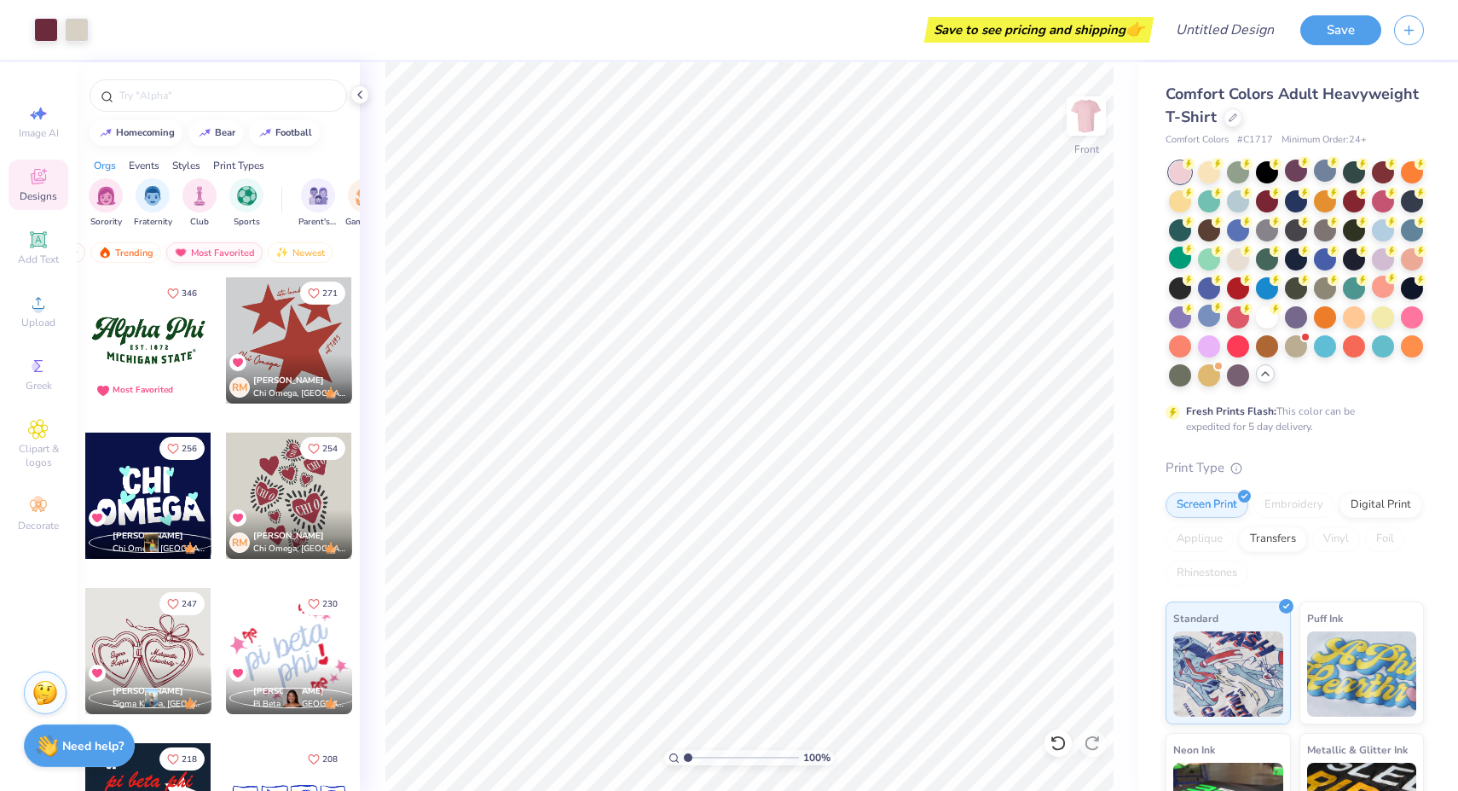
scroll to position [0, 100]
click at [299, 256] on div "Newest" at bounding box center [301, 252] width 65 height 20
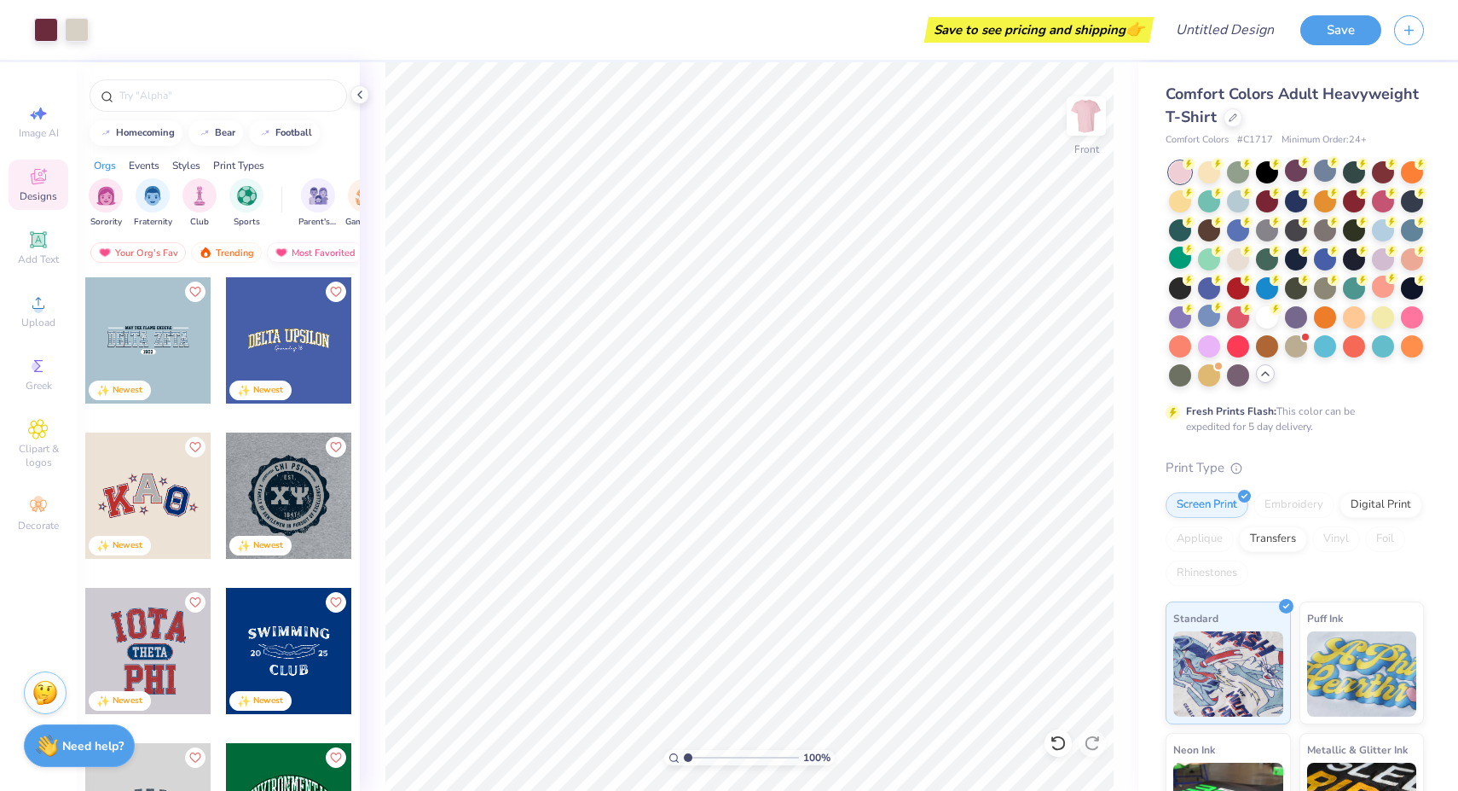
scroll to position [0, 0]
click at [298, 249] on div "Most Favorited" at bounding box center [315, 252] width 96 height 20
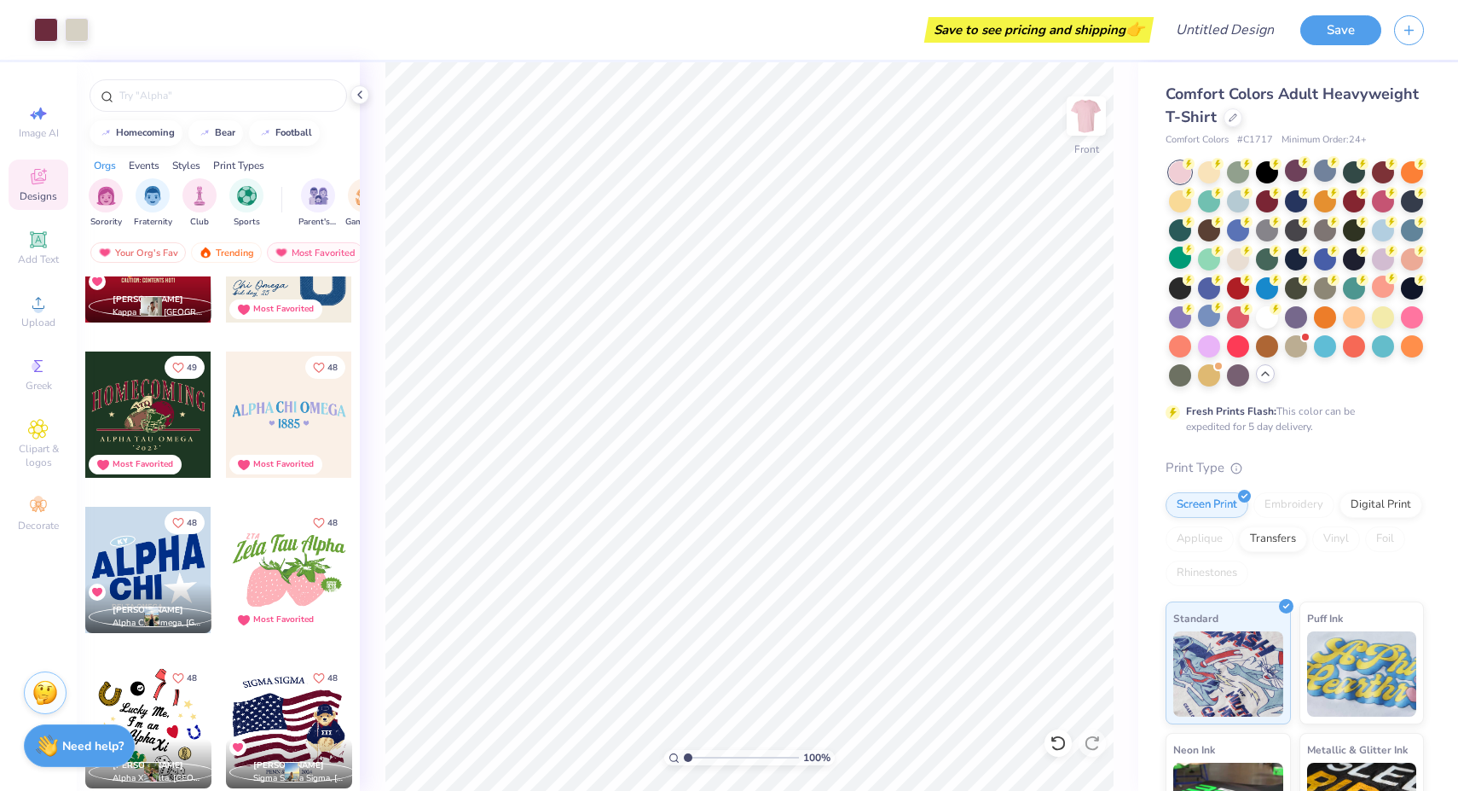
scroll to position [6912, 0]
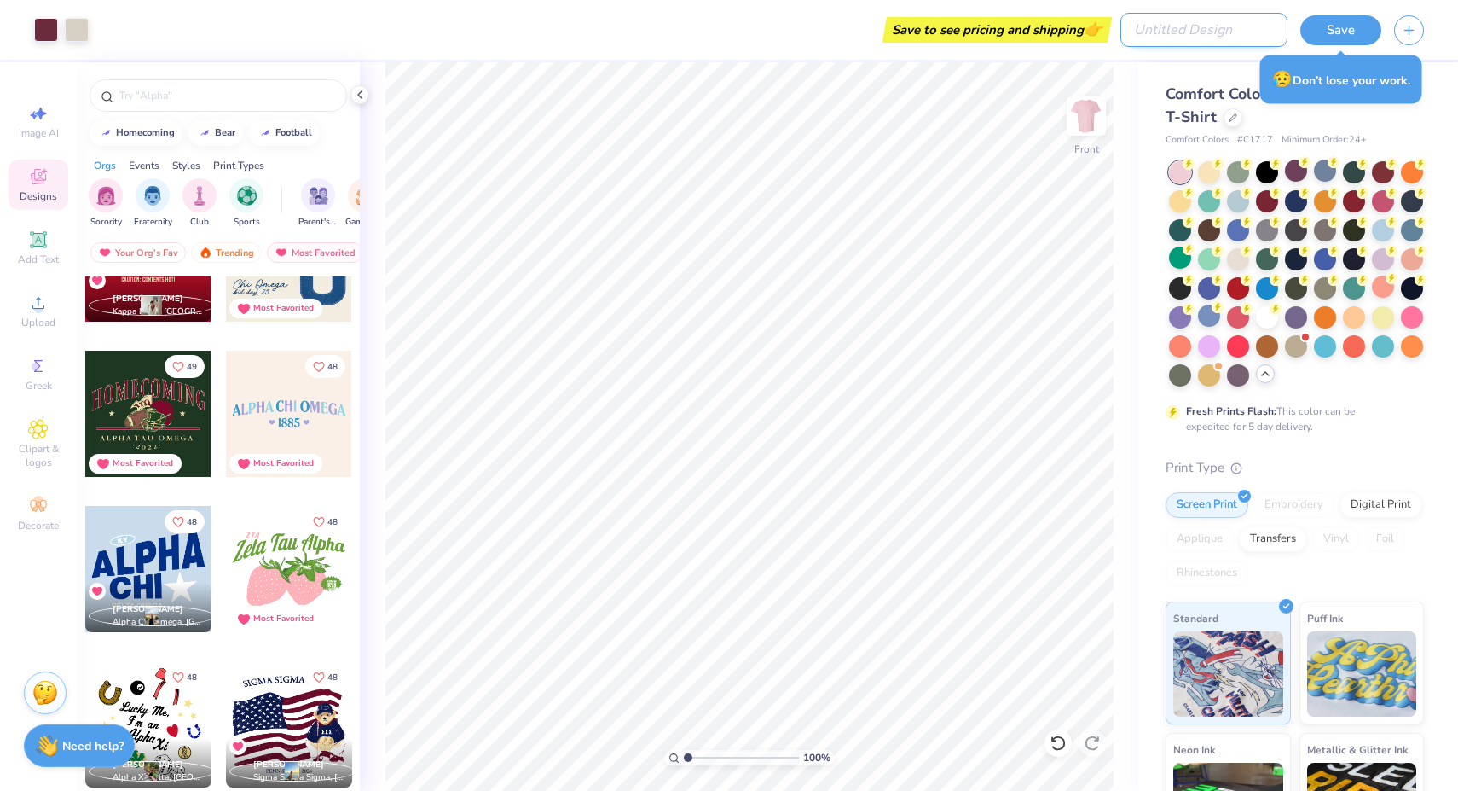
click at [1241, 29] on input "Design Title" at bounding box center [1204, 30] width 167 height 34
click at [1182, 32] on input "My Tie 2025" at bounding box center [1204, 30] width 167 height 34
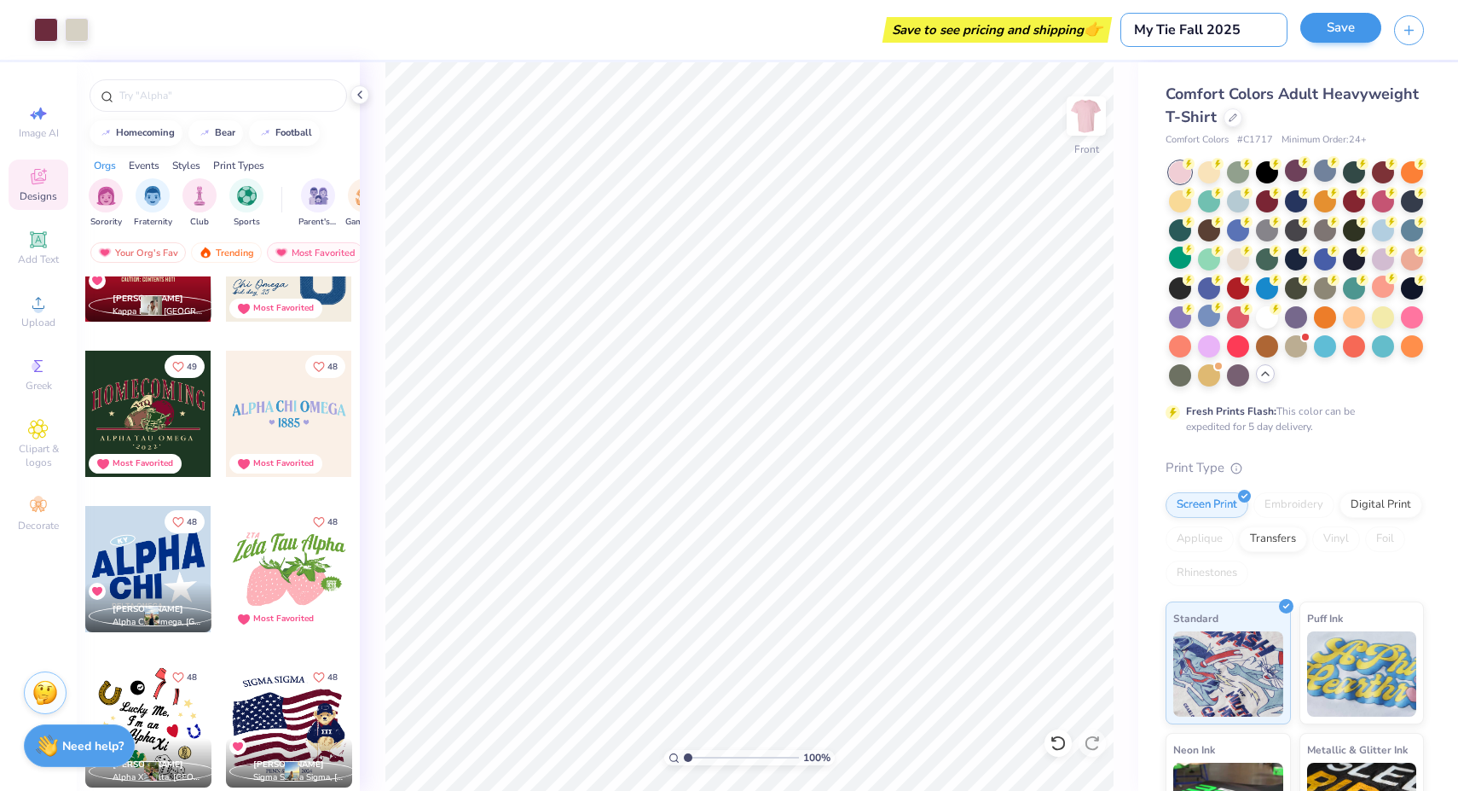
type input "My Tie Fall 2025"
click at [1320, 34] on button "Save" at bounding box center [1341, 28] width 81 height 30
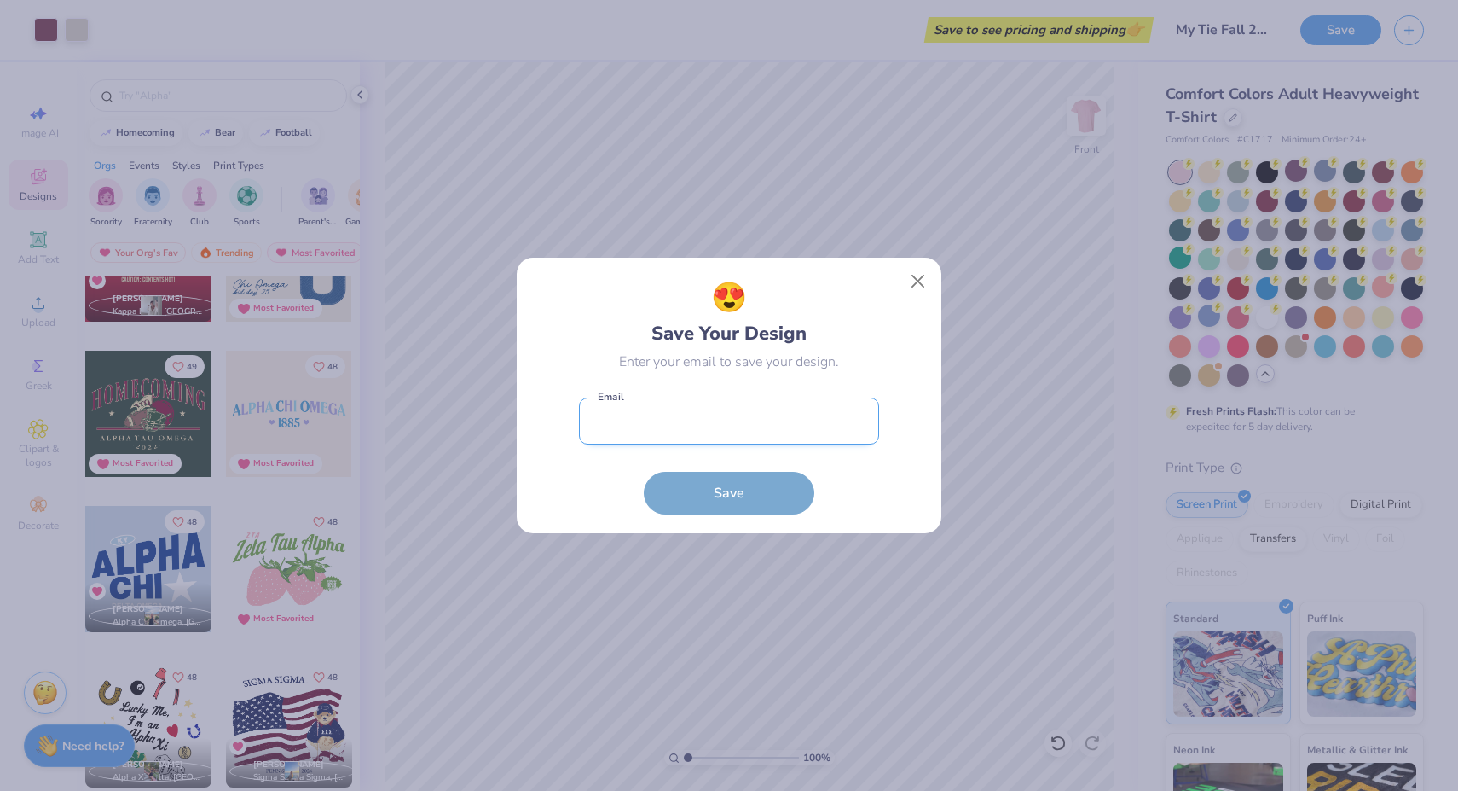
click at [765, 433] on input "email" at bounding box center [729, 420] width 300 height 47
type input "[EMAIL_ADDRESS][DOMAIN_NAME]"
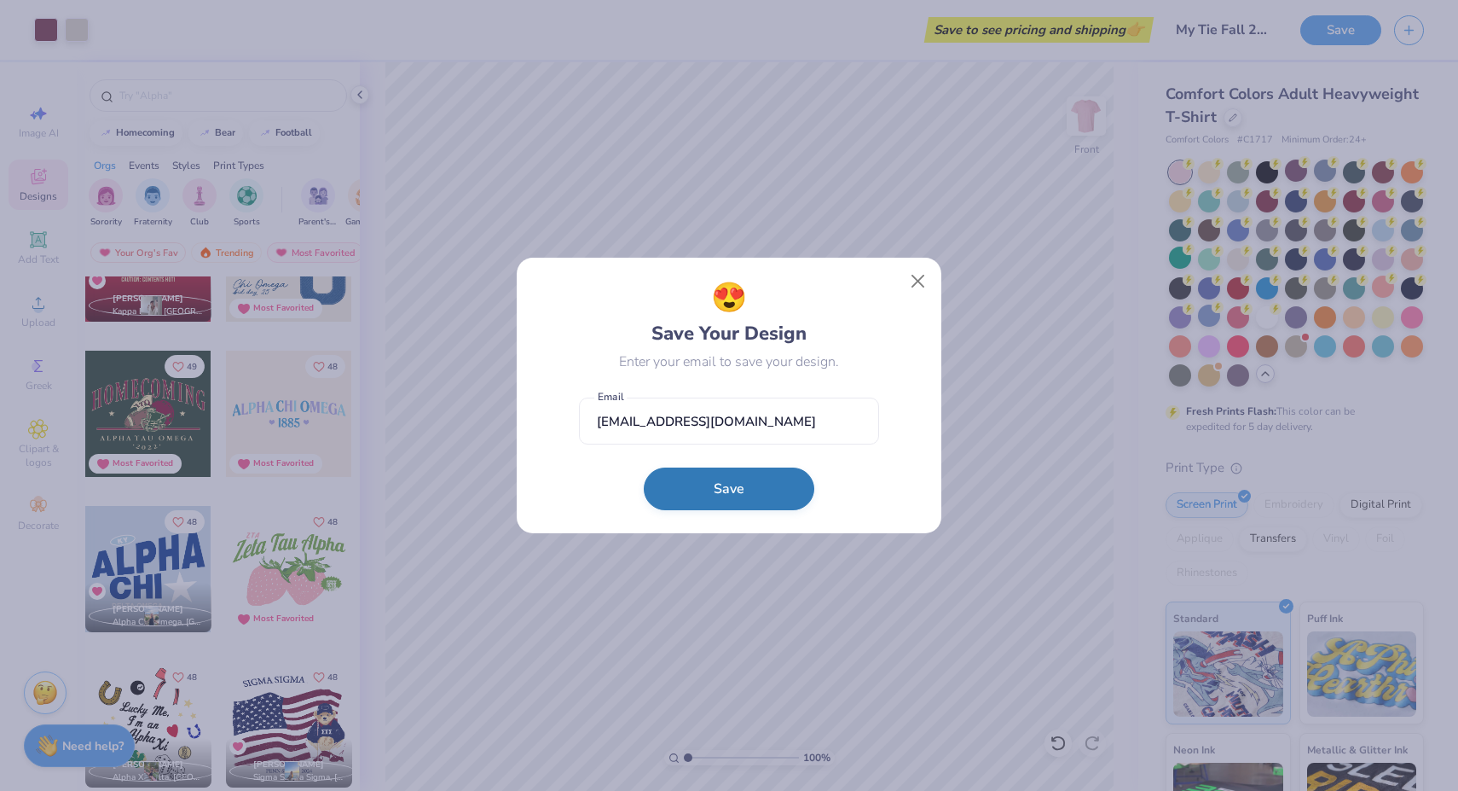
click at [743, 490] on button "Save" at bounding box center [729, 488] width 171 height 43
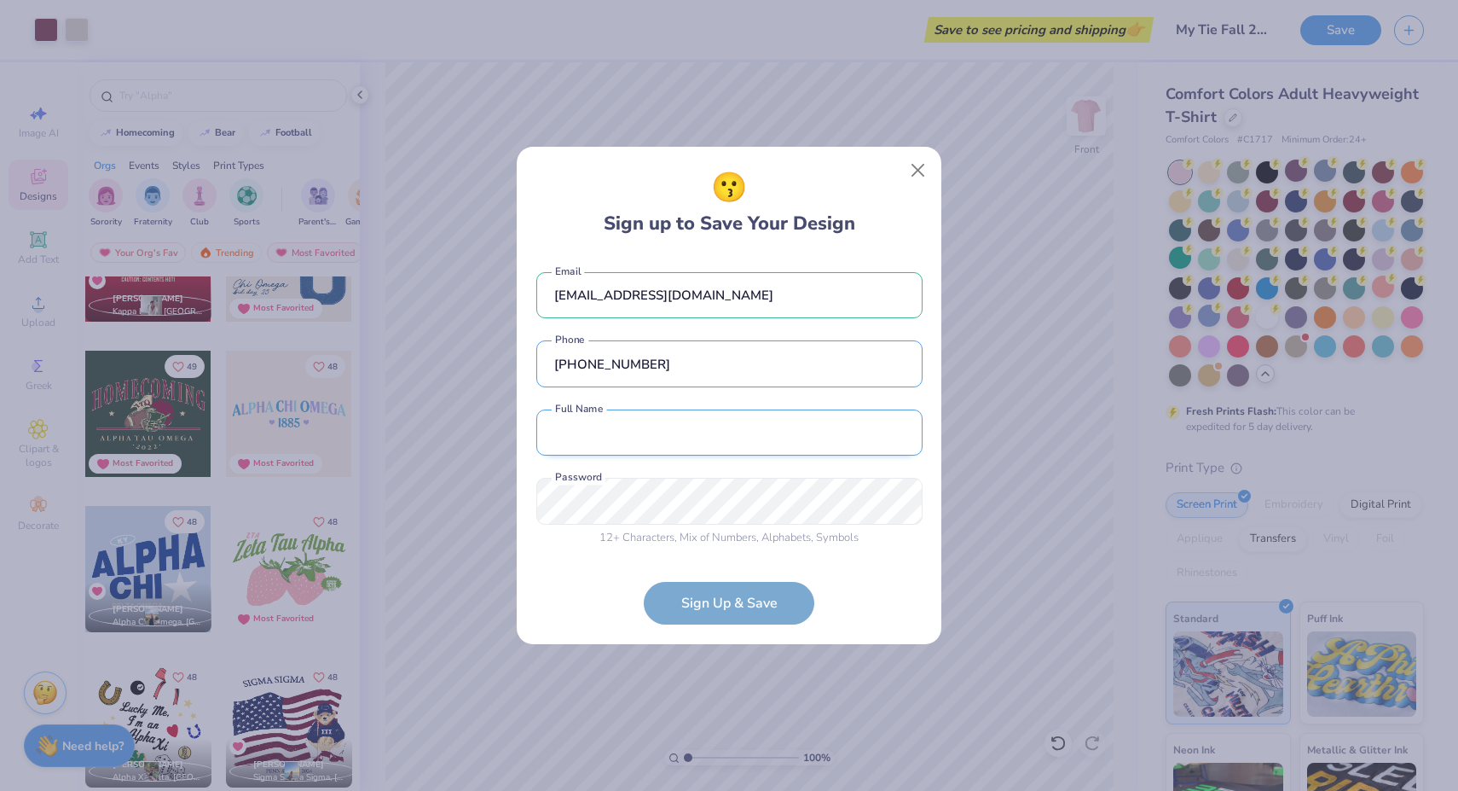
type input "[PHONE_NUMBER]"
type input "[PERSON_NAME]"
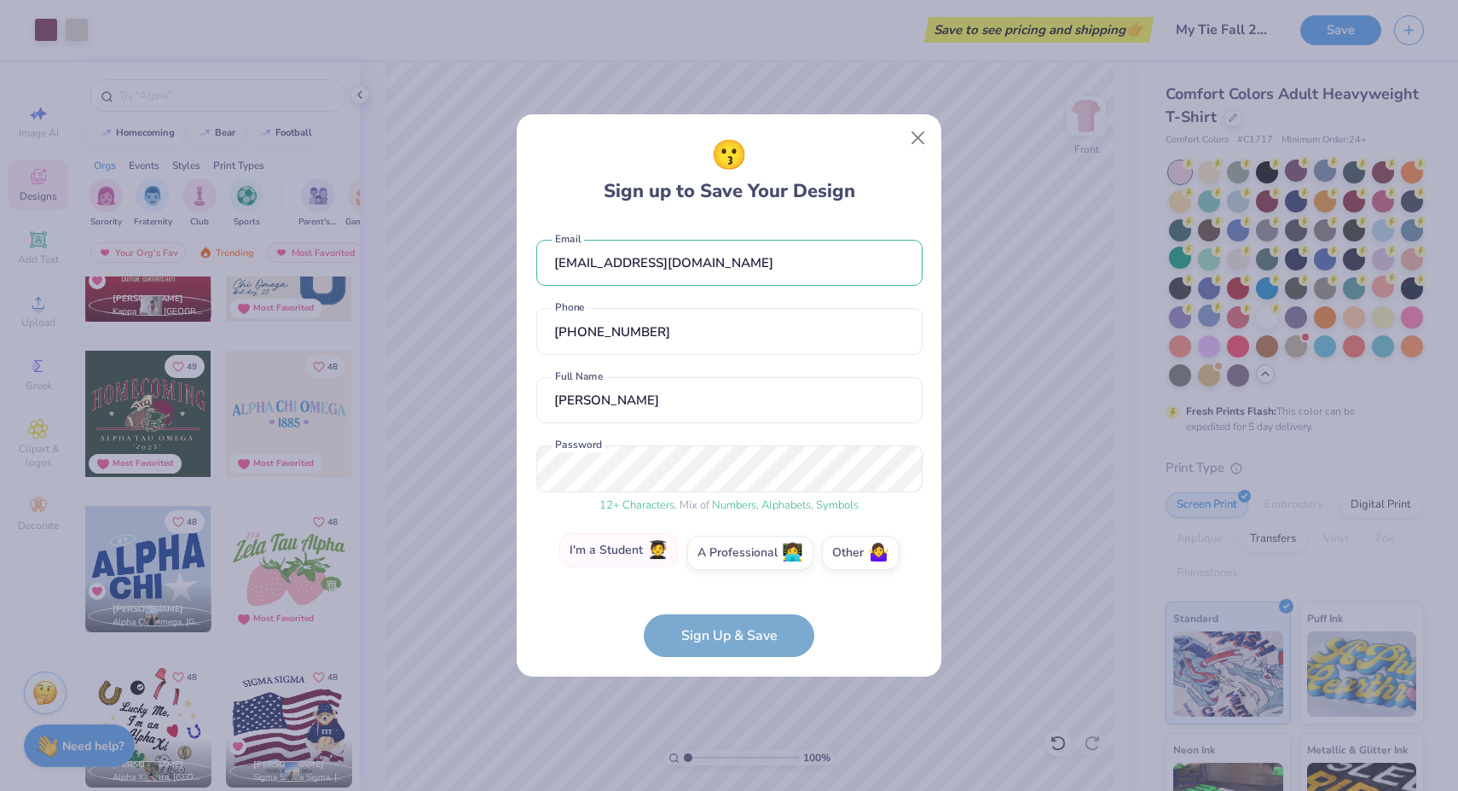
click at [627, 560] on label "I'm a Student 🧑‍🎓" at bounding box center [618, 550] width 119 height 34
click at [724, 560] on input "I'm a Student 🧑‍🎓" at bounding box center [729, 557] width 11 height 11
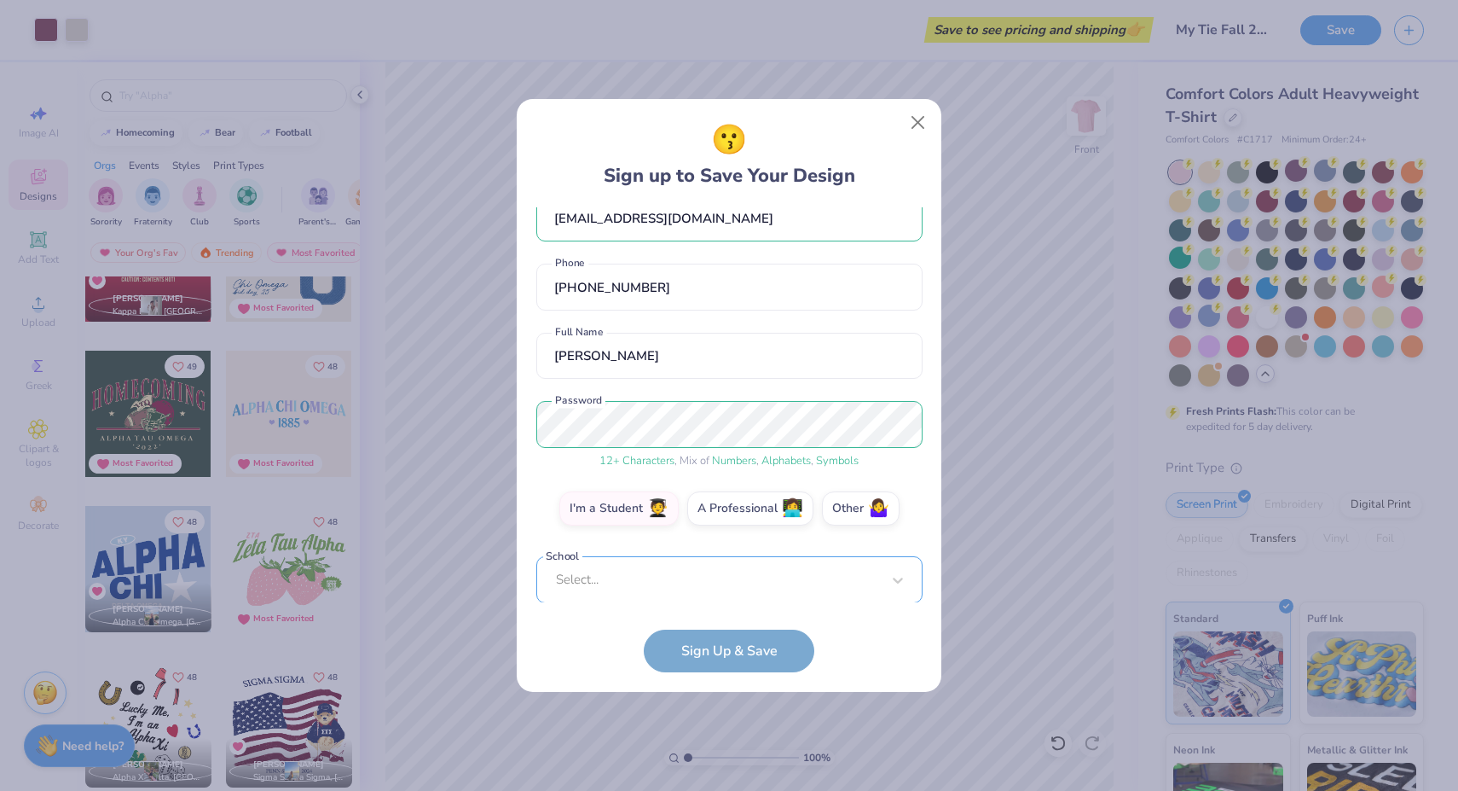
click at [696, 585] on div "Select..." at bounding box center [729, 579] width 386 height 47
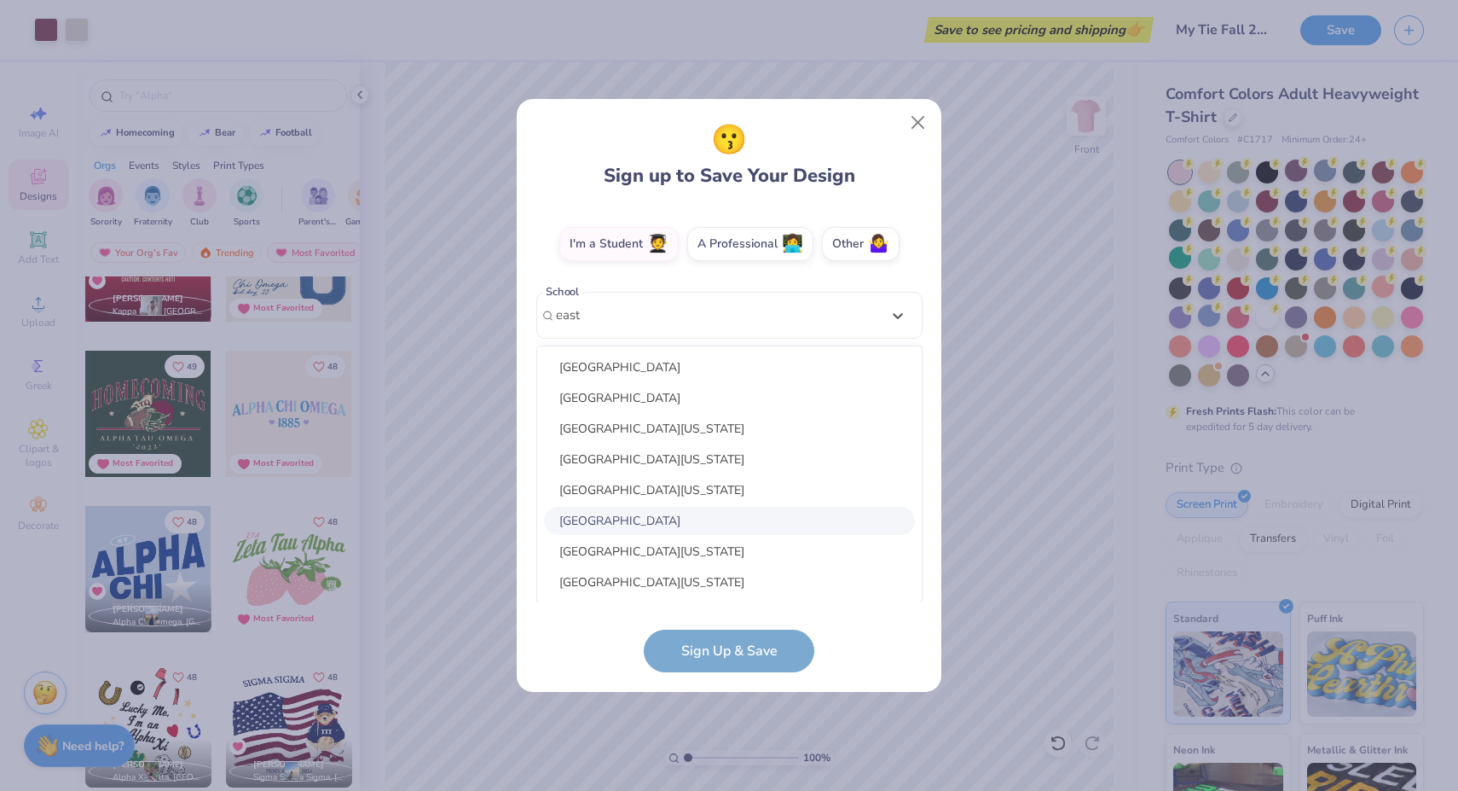
scroll to position [0, 0]
click at [664, 576] on div "[GEOGRAPHIC_DATA]" at bounding box center [729, 582] width 371 height 28
type input "east car"
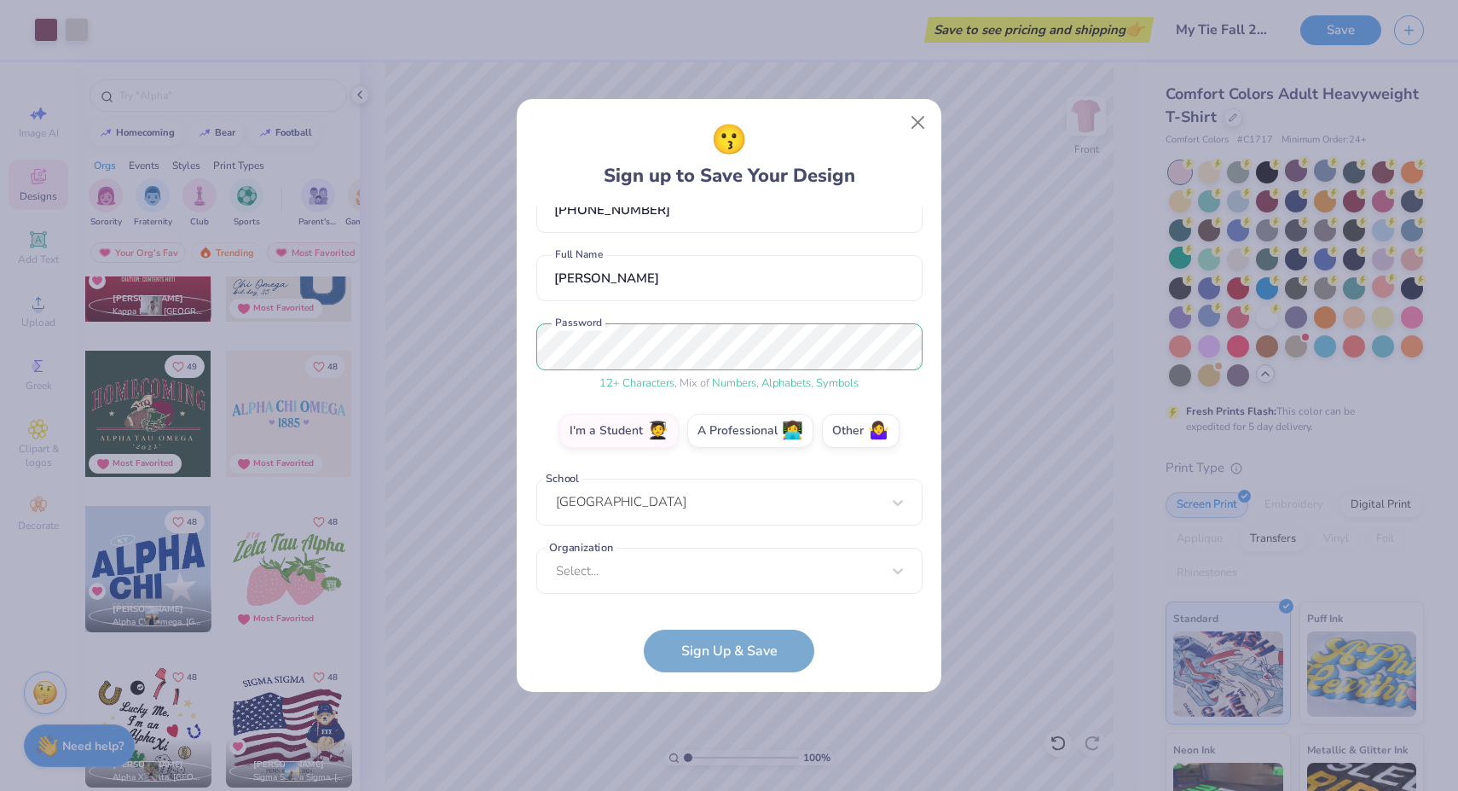
scroll to position [106, 0]
click at [657, 578] on div "option focused, 1 of 15. 15 results available. Use Up and Down to choose option…" at bounding box center [729, 703] width 386 height 311
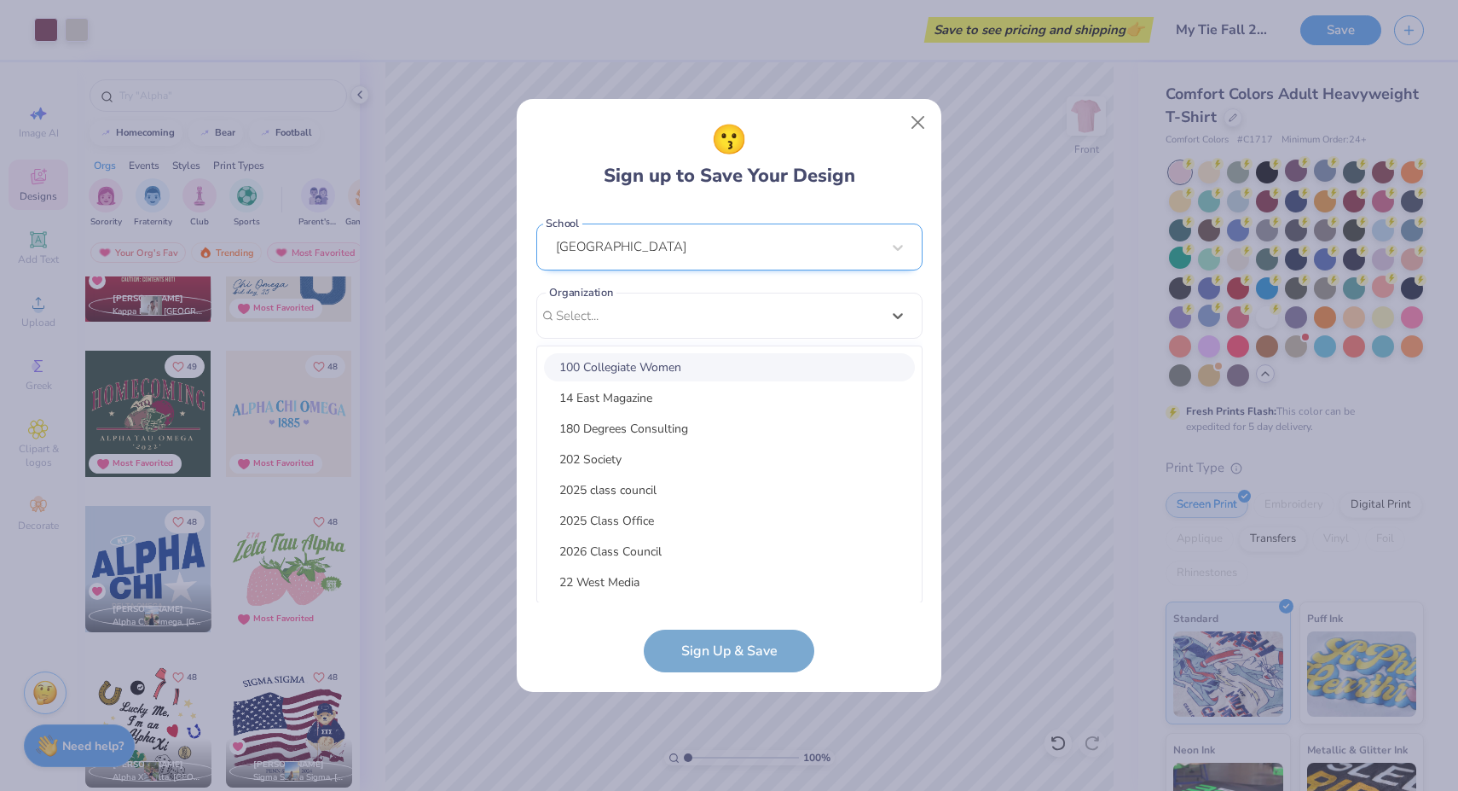
click at [810, 261] on div "[EMAIL_ADDRESS][DOMAIN_NAME] Email [PHONE_NUMBER] Phone [PERSON_NAME] Full Name…" at bounding box center [729, 405] width 386 height 396
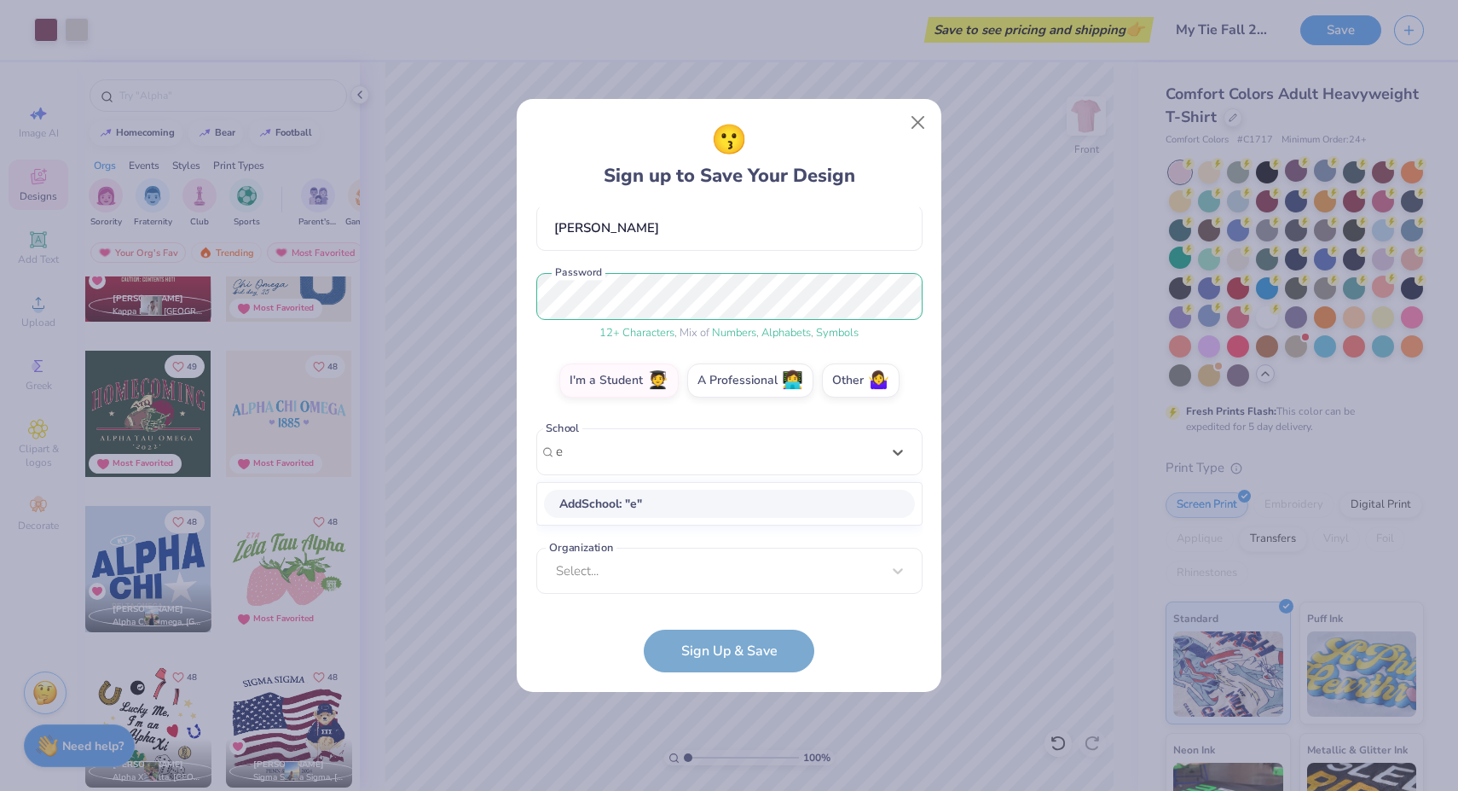
scroll to position [156, 0]
type input "east ca"
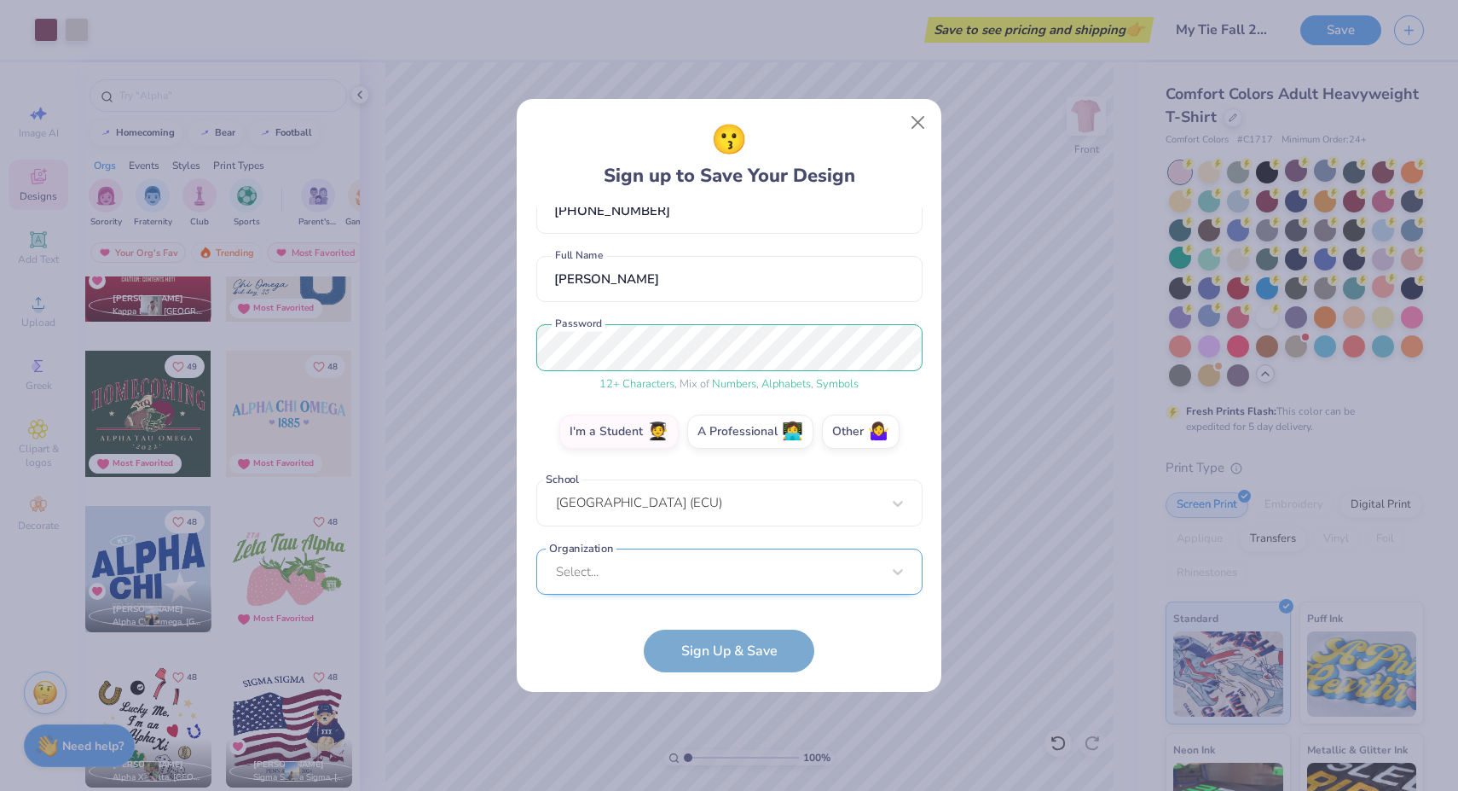
click at [699, 576] on div "Select..." at bounding box center [729, 571] width 386 height 47
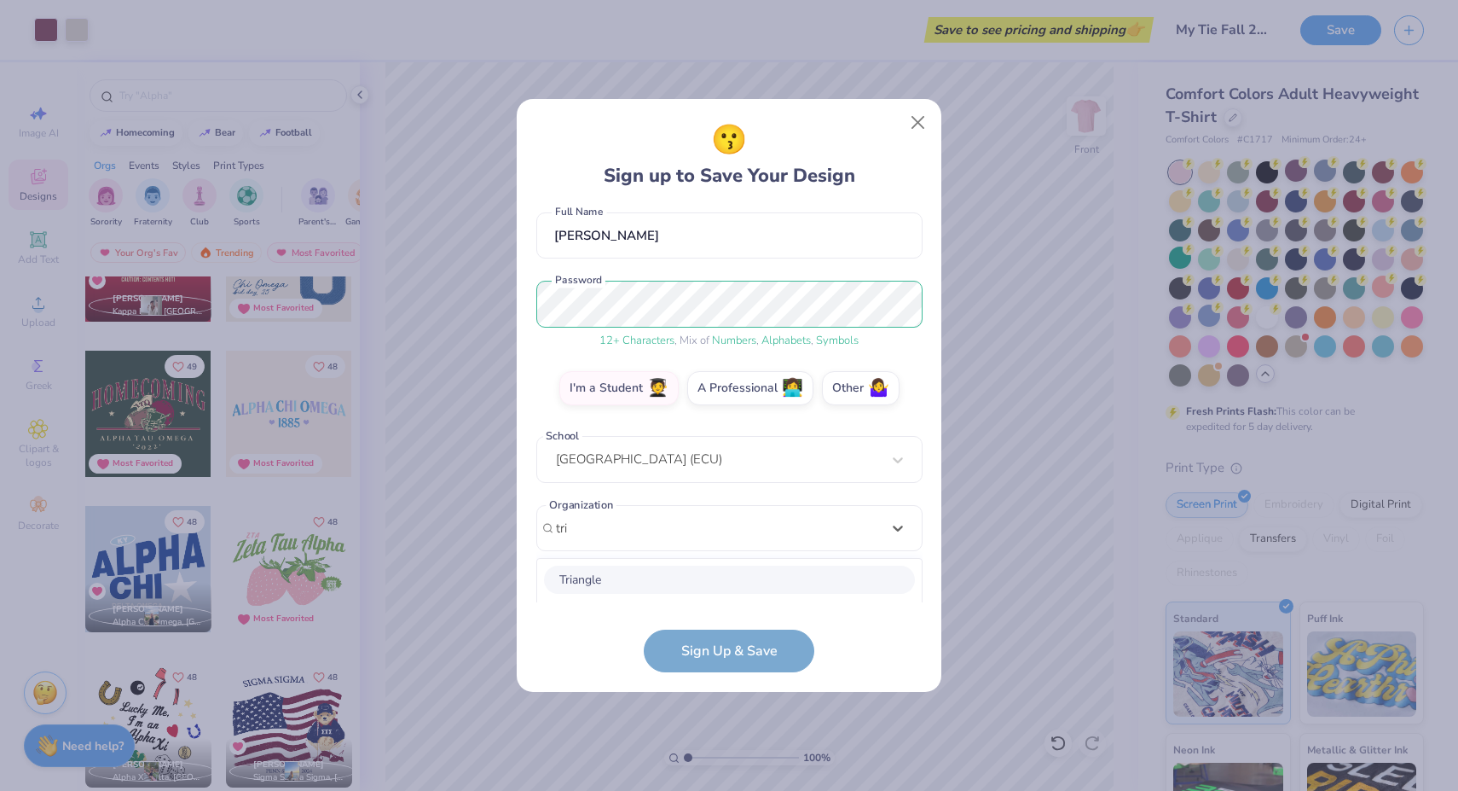
scroll to position [0, 0]
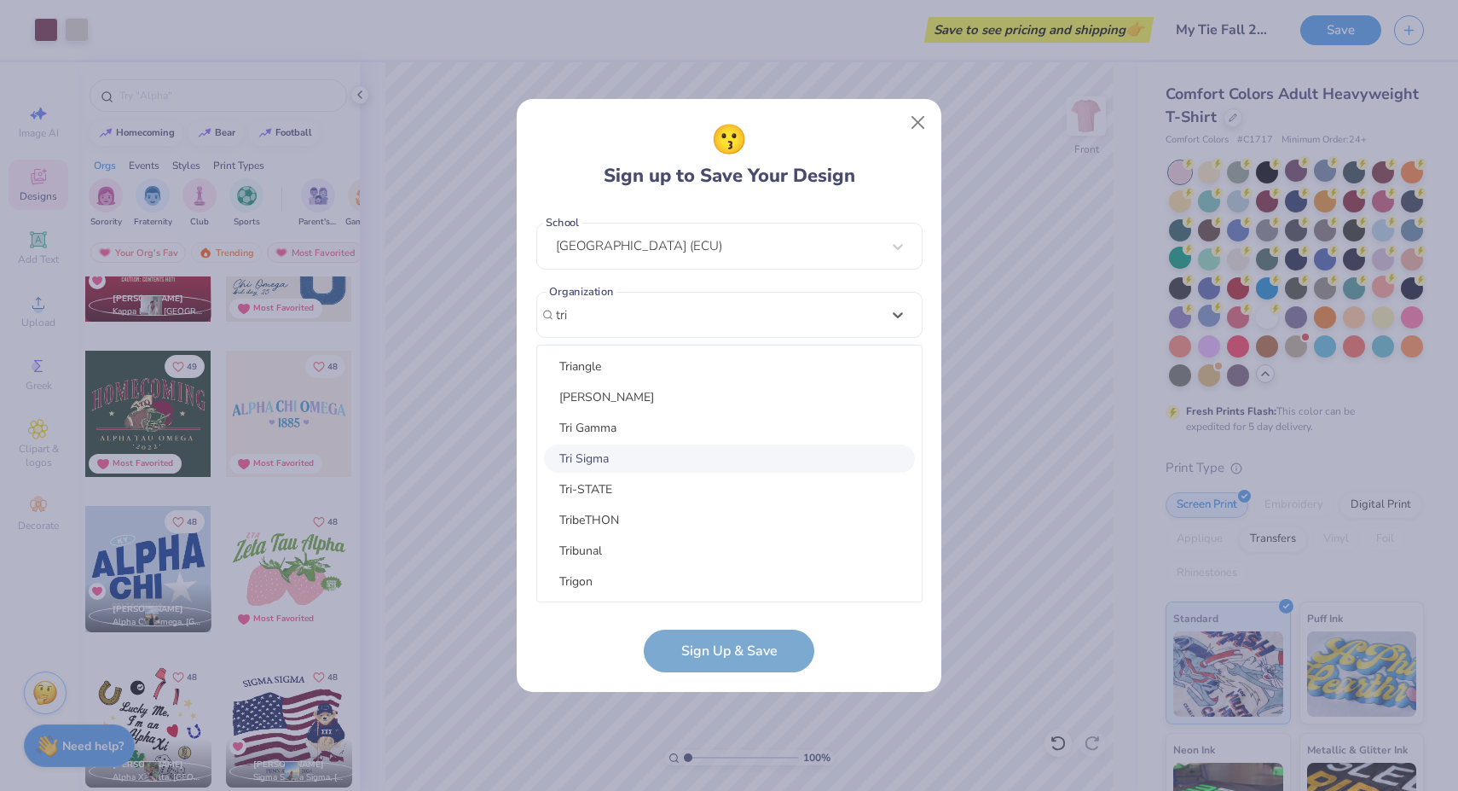
click at [646, 465] on div "Tri Sigma" at bounding box center [729, 458] width 371 height 28
type input "tri"
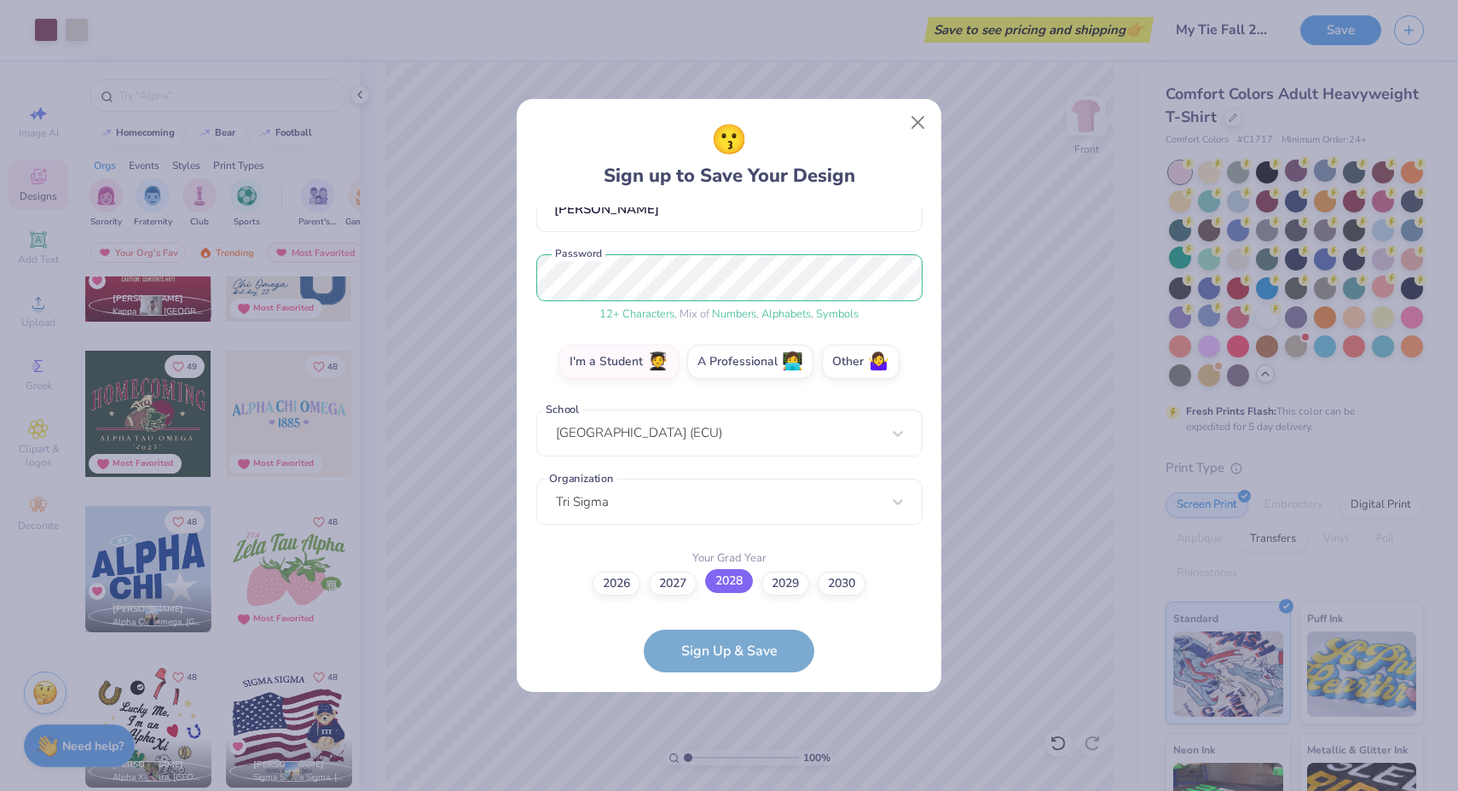
click at [740, 586] on label "2028" at bounding box center [729, 581] width 48 height 24
click at [735, 753] on input "2028" at bounding box center [729, 758] width 11 height 11
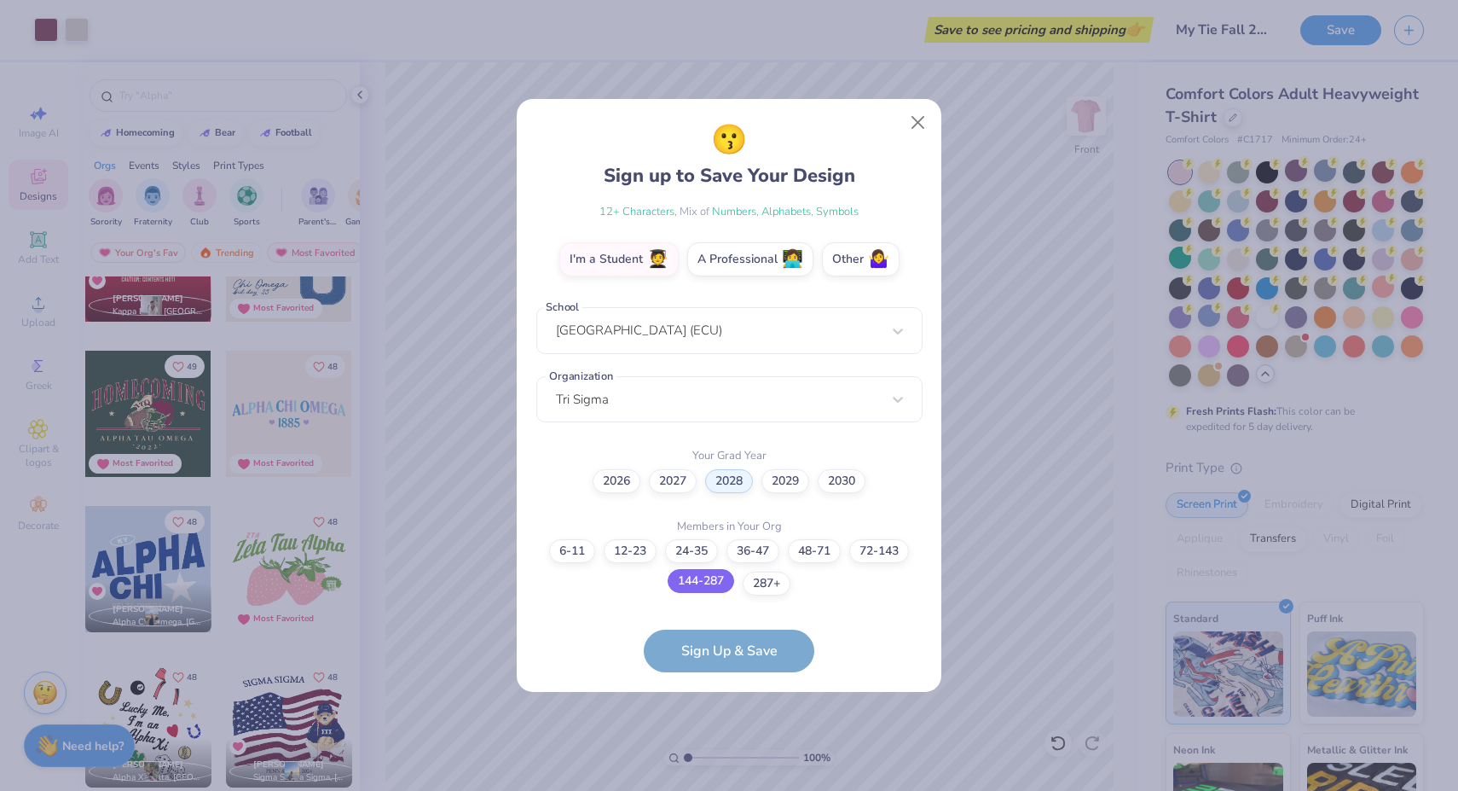
click at [716, 582] on label "144-287" at bounding box center [701, 581] width 67 height 24
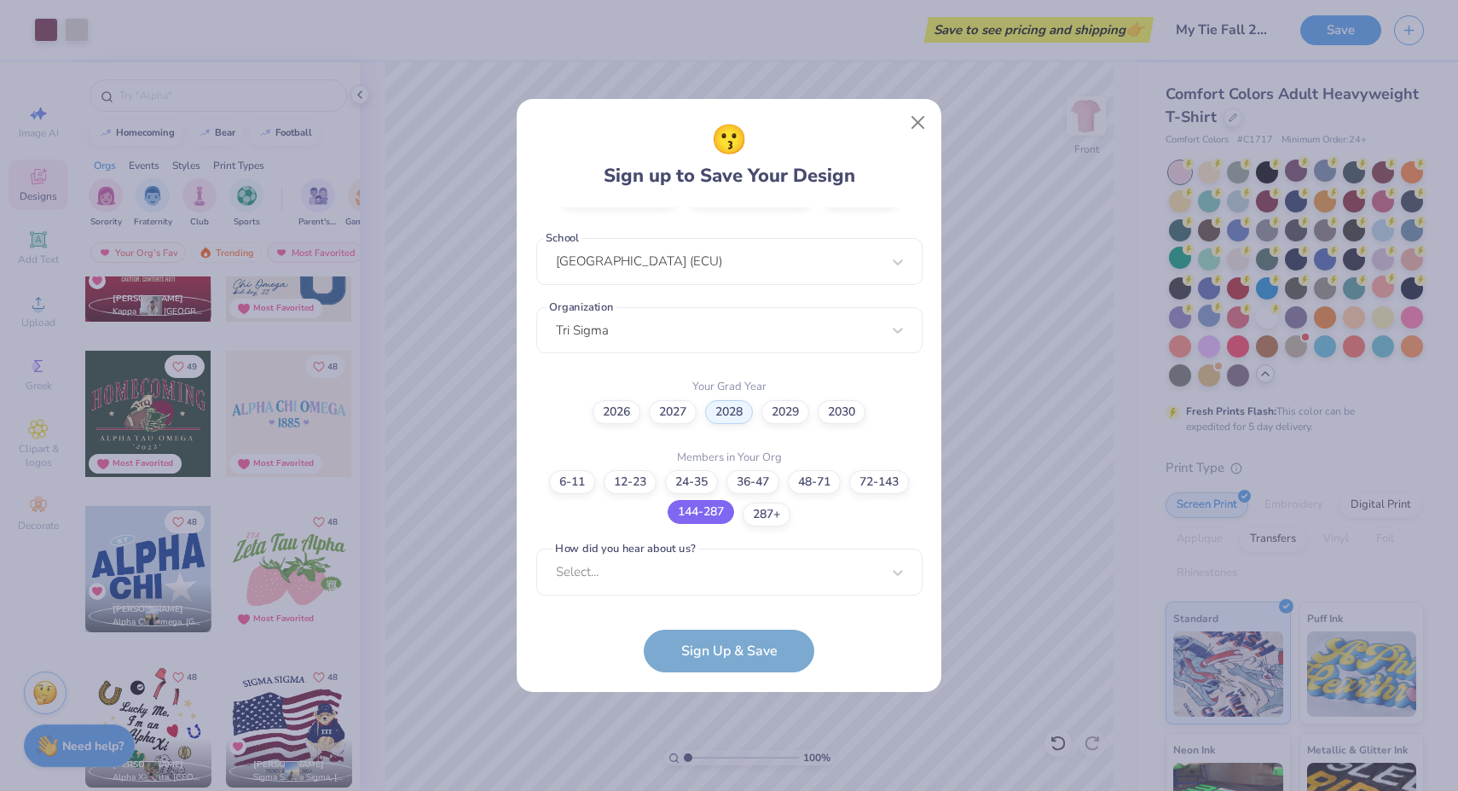
click at [713, 519] on label "144-287" at bounding box center [701, 512] width 67 height 24
click at [766, 656] on form "[EMAIL_ADDRESS][DOMAIN_NAME] Email [PHONE_NUMBER] Phone [GEOGRAPHIC_DATA][PERSO…" at bounding box center [729, 440] width 386 height 466
click at [698, 648] on form "[EMAIL_ADDRESS][DOMAIN_NAME] Email [PHONE_NUMBER] Phone [GEOGRAPHIC_DATA][PERSO…" at bounding box center [729, 440] width 386 height 466
click at [896, 577] on div "Select..." at bounding box center [729, 571] width 386 height 47
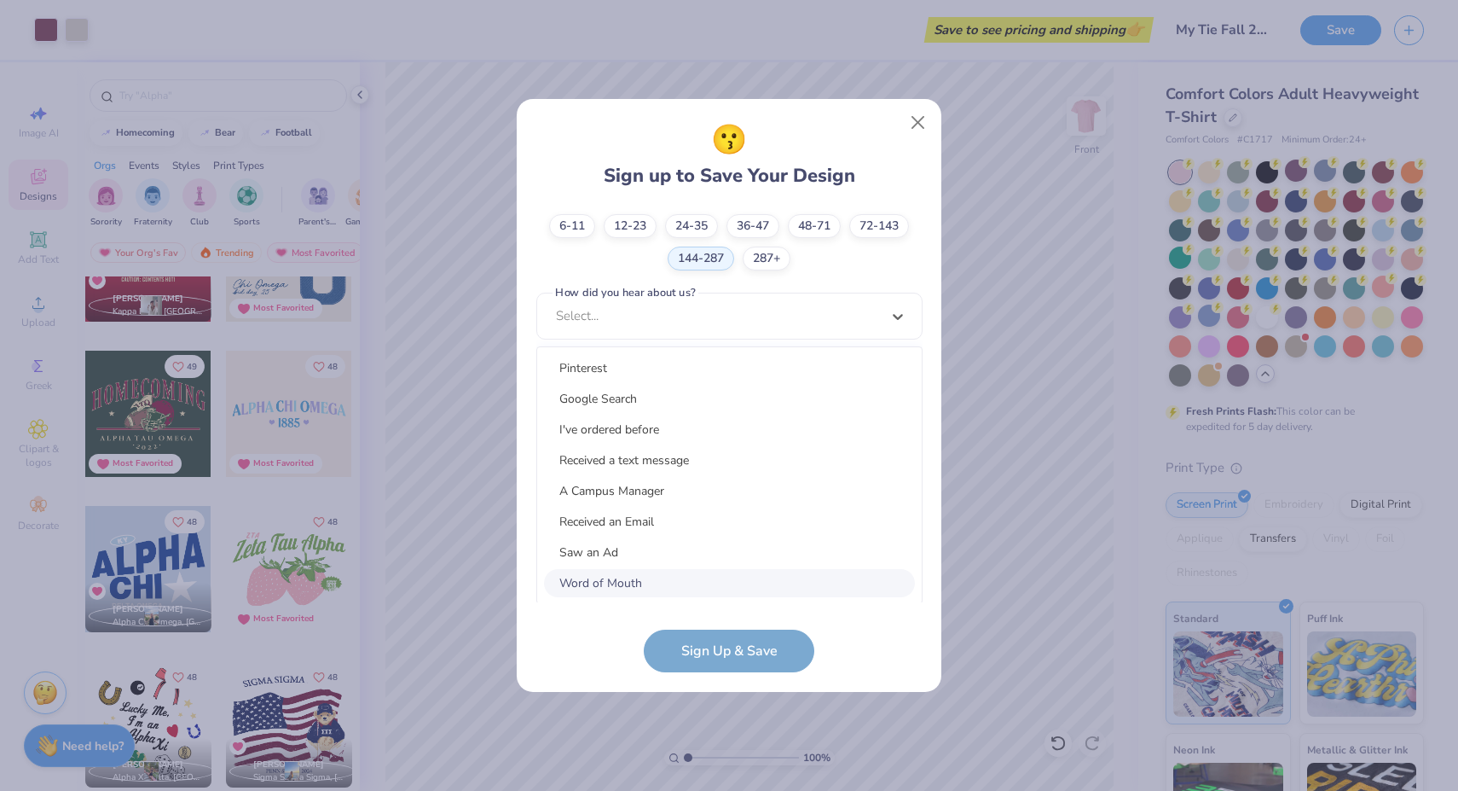
click at [721, 575] on div "Word of Mouth" at bounding box center [729, 583] width 371 height 28
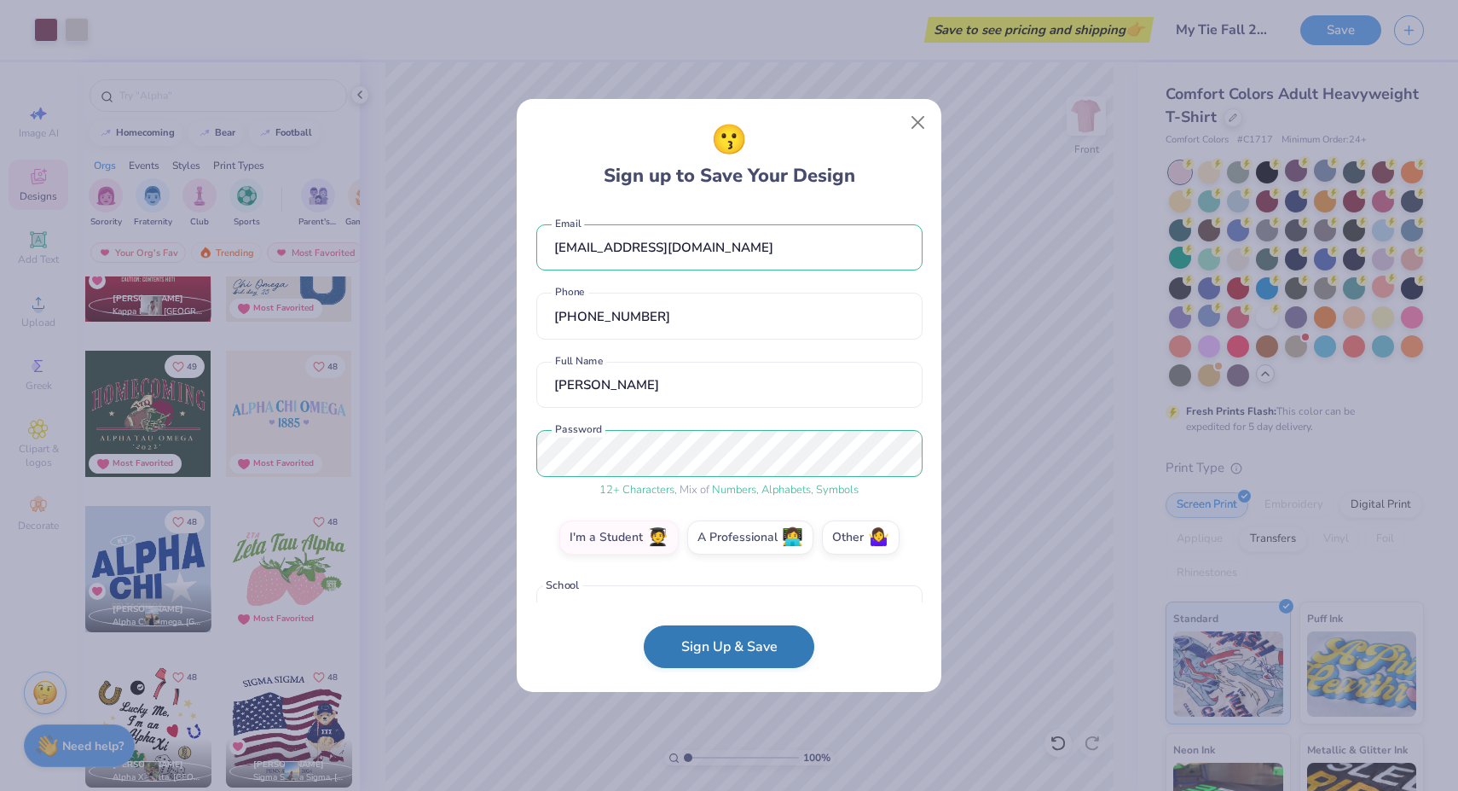
click at [715, 649] on button "Sign Up & Save" at bounding box center [729, 646] width 171 height 43
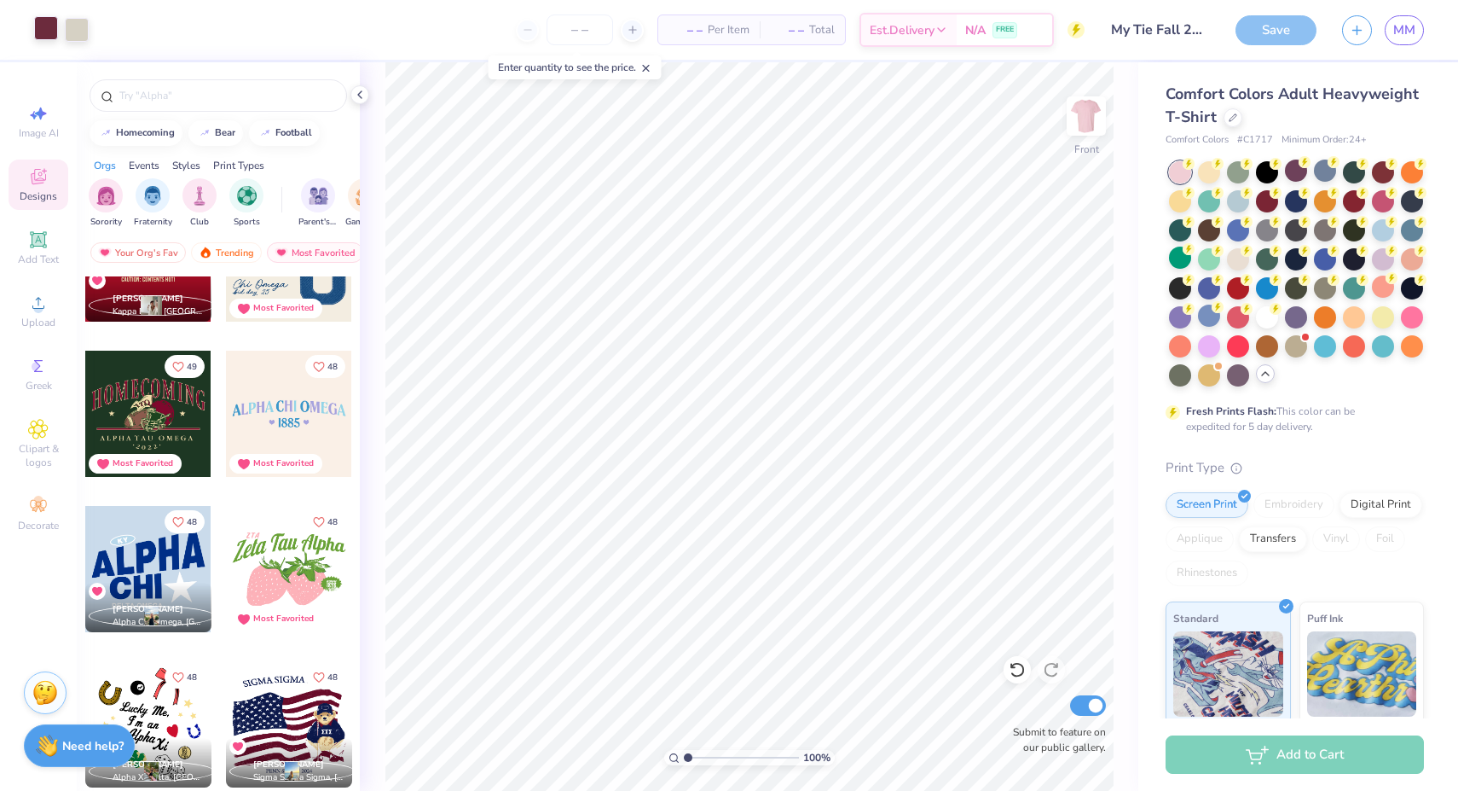
click at [48, 30] on div at bounding box center [46, 28] width 24 height 24
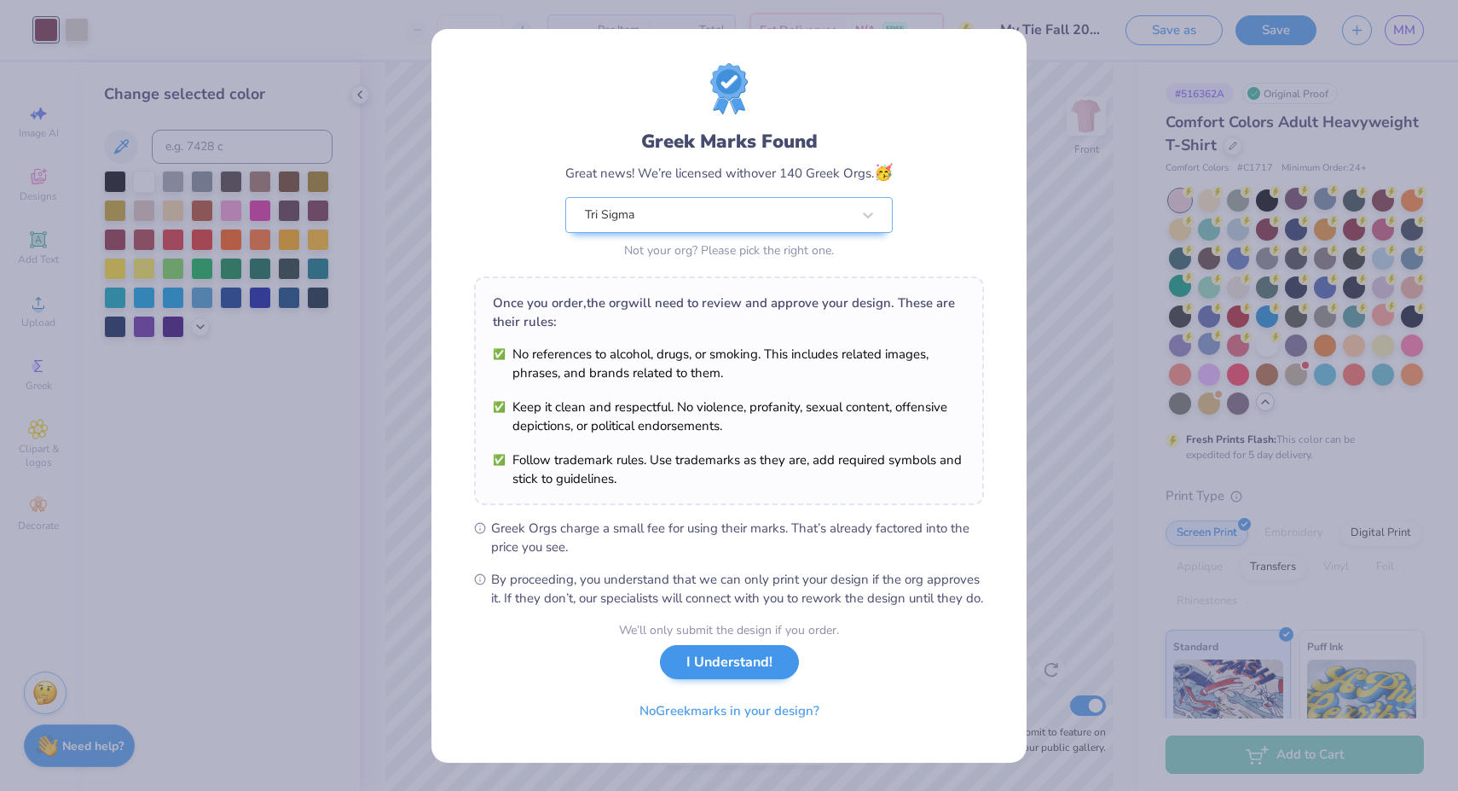
click at [749, 668] on button "I Understand!" at bounding box center [729, 662] width 139 height 35
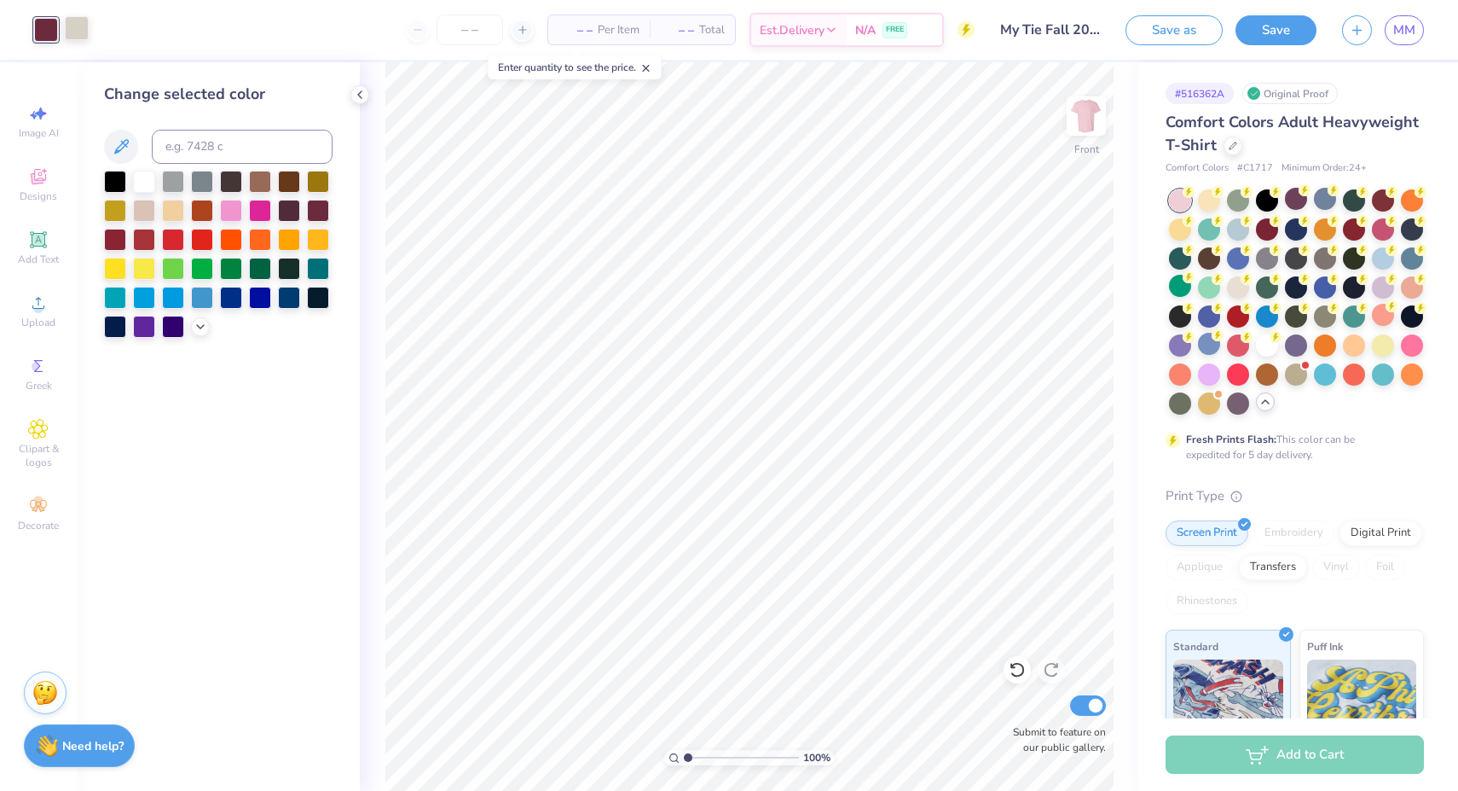
click at [84, 32] on div at bounding box center [77, 28] width 24 height 24
click at [44, 30] on div at bounding box center [46, 28] width 24 height 24
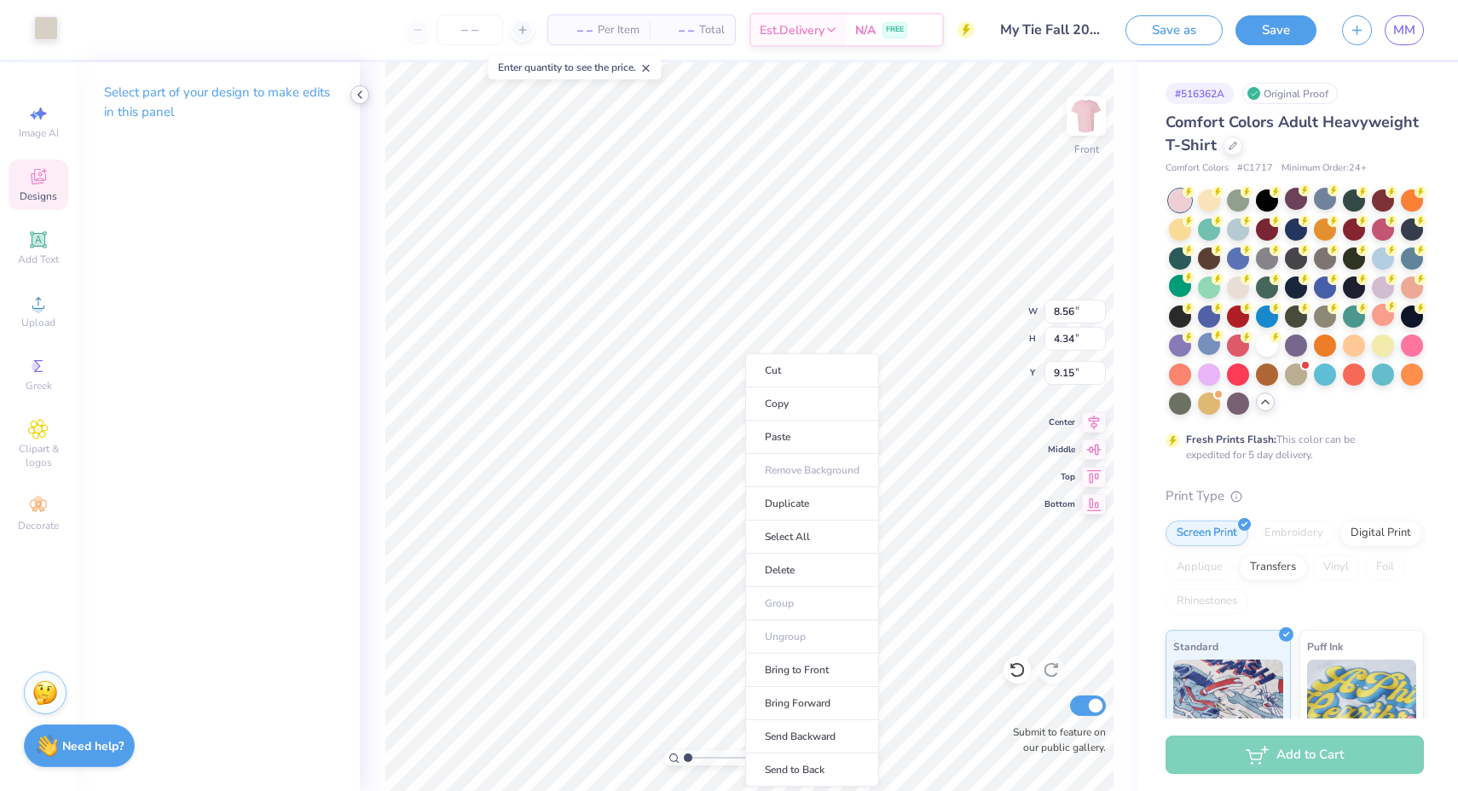
click at [359, 92] on icon at bounding box center [360, 95] width 14 height 14
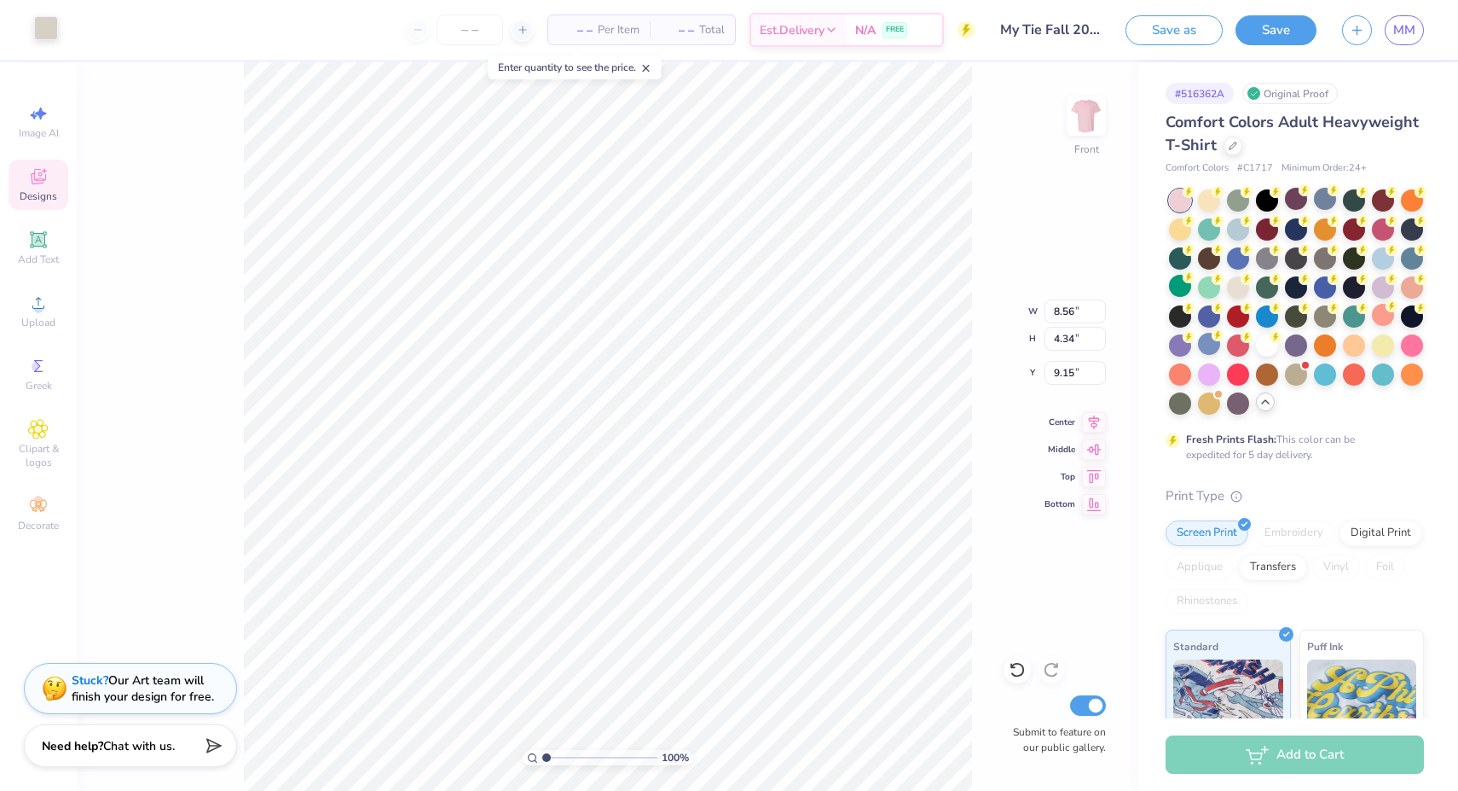
click at [49, 40] on div at bounding box center [46, 28] width 24 height 24
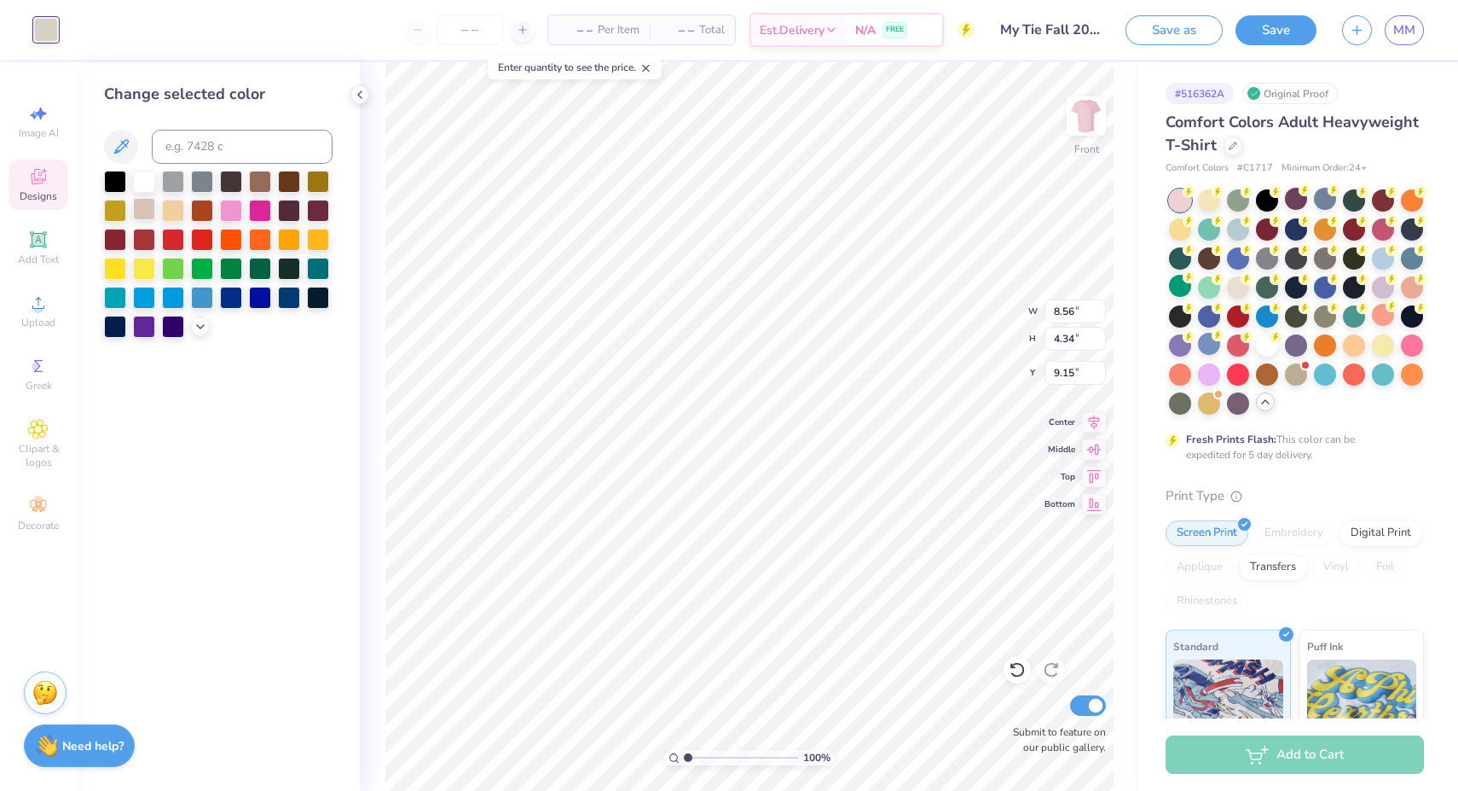
click at [150, 212] on div at bounding box center [144, 209] width 22 height 22
click at [199, 327] on icon at bounding box center [201, 325] width 14 height 14
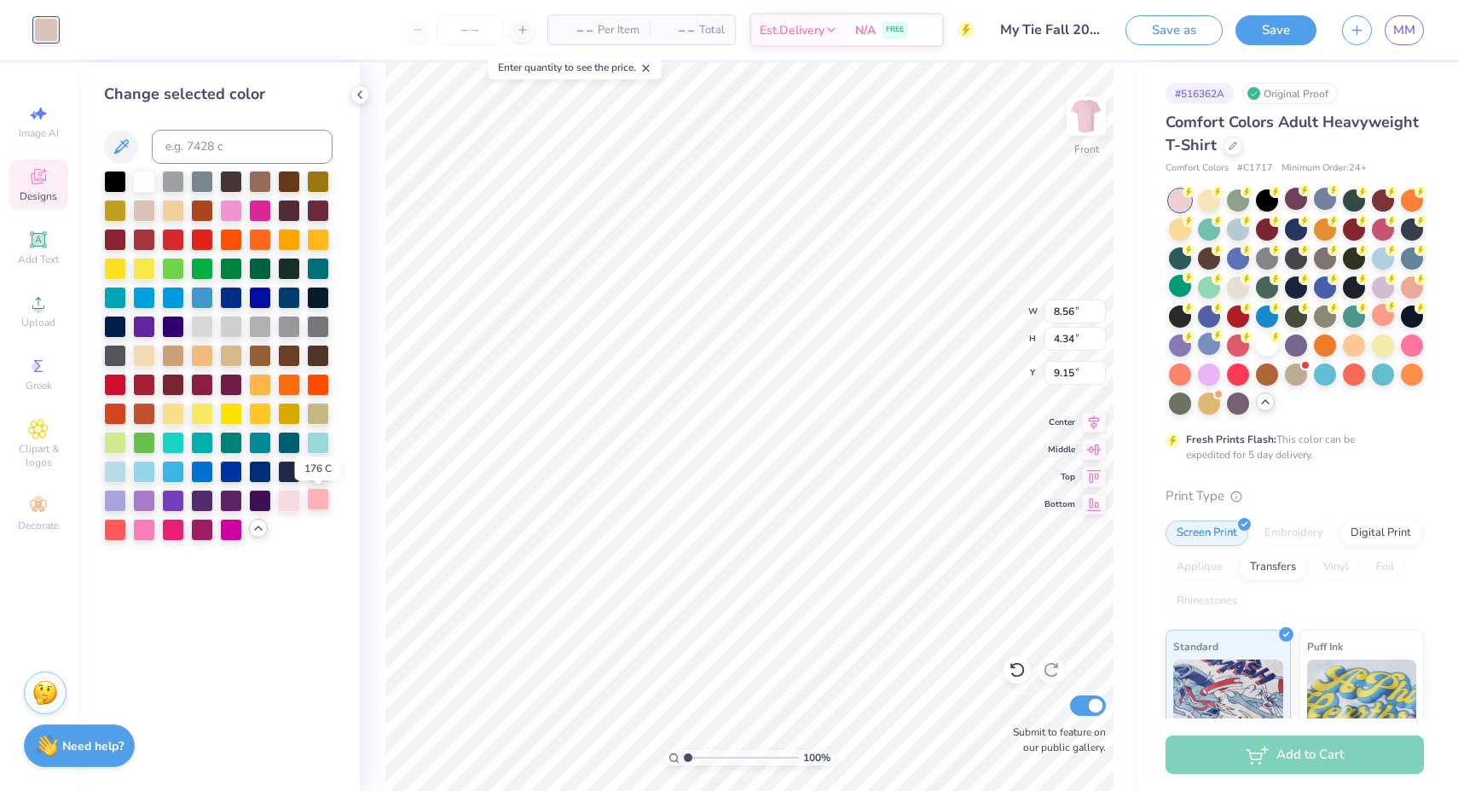
click at [314, 510] on div at bounding box center [318, 499] width 22 height 22
click at [293, 503] on div at bounding box center [289, 499] width 22 height 22
click at [322, 501] on div at bounding box center [318, 499] width 22 height 22
click at [224, 387] on div at bounding box center [231, 383] width 22 height 22
click at [210, 386] on div at bounding box center [202, 383] width 22 height 22
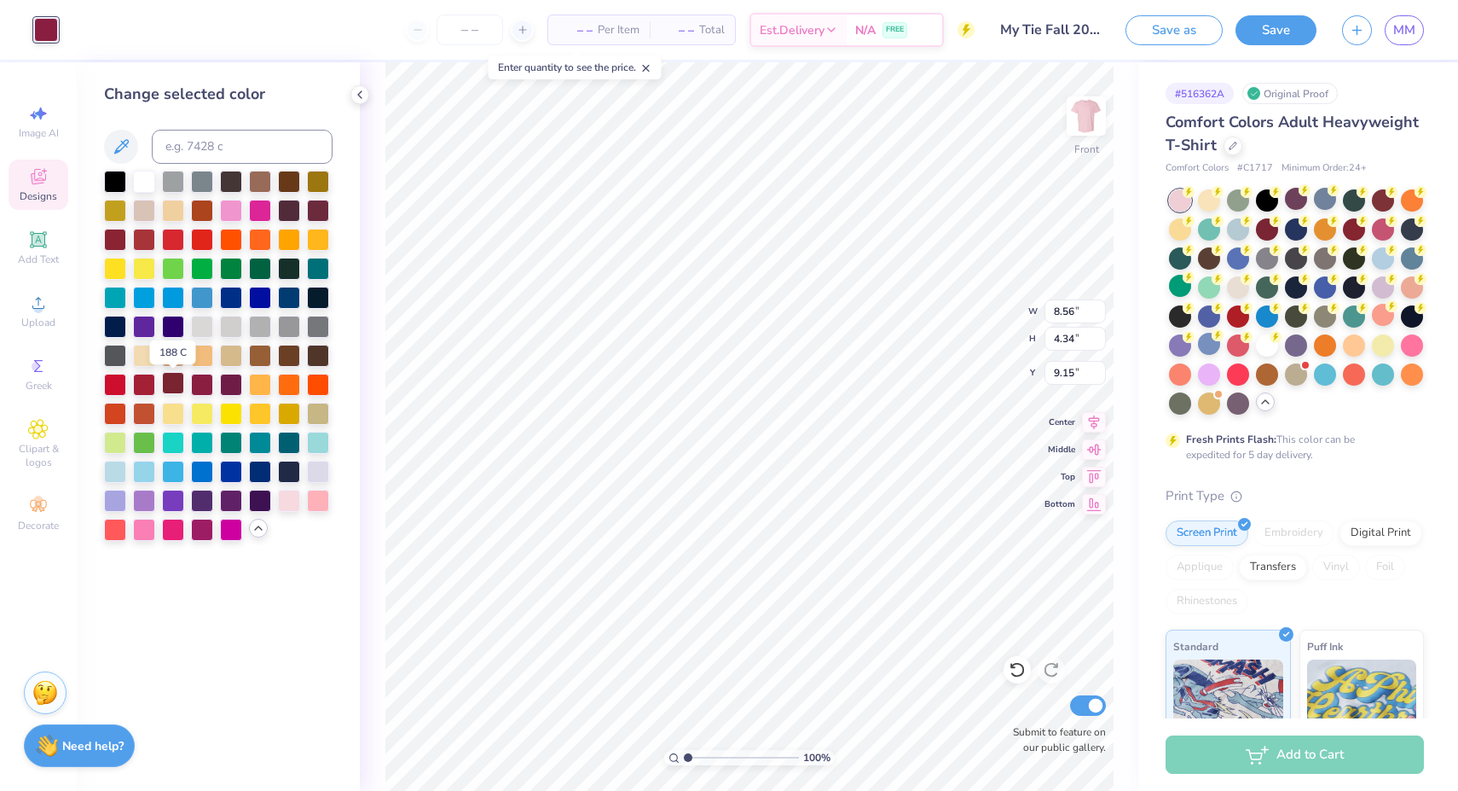
click at [171, 391] on div at bounding box center [173, 383] width 22 height 22
click at [119, 472] on div at bounding box center [115, 470] width 22 height 22
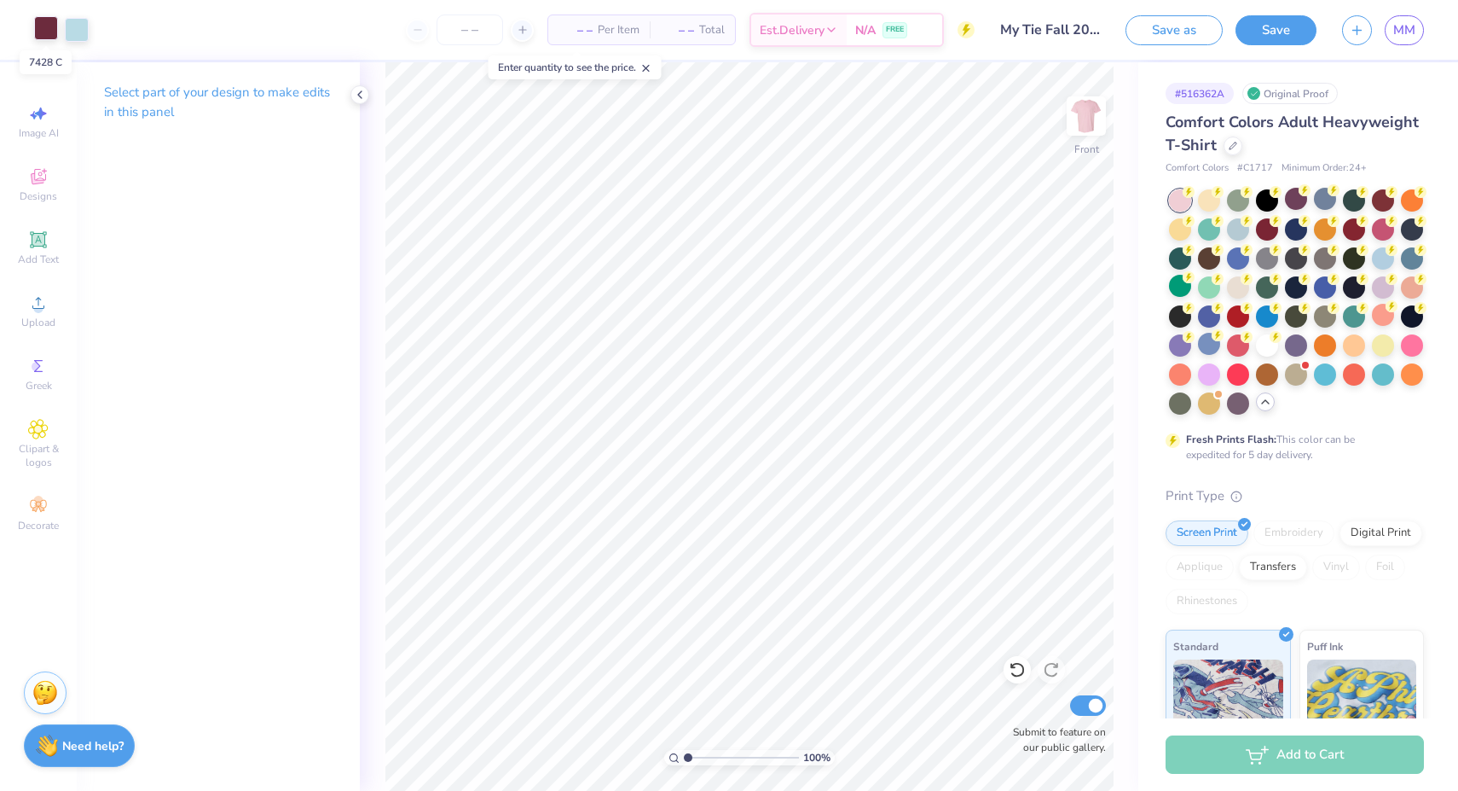
click at [49, 27] on div at bounding box center [46, 28] width 24 height 24
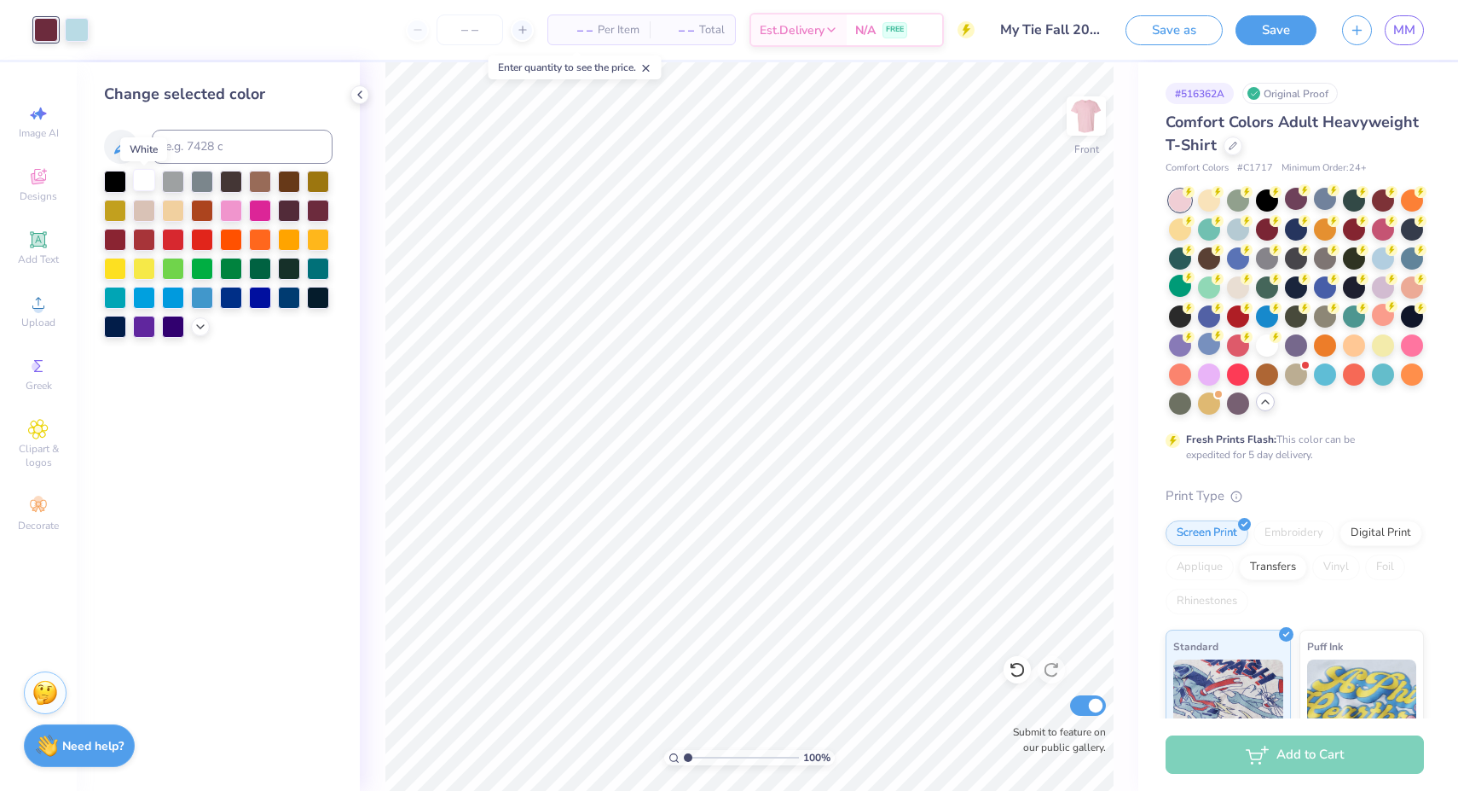
click at [146, 191] on div at bounding box center [144, 180] width 22 height 22
click at [72, 34] on div at bounding box center [77, 28] width 24 height 24
click at [198, 332] on icon at bounding box center [201, 325] width 14 height 14
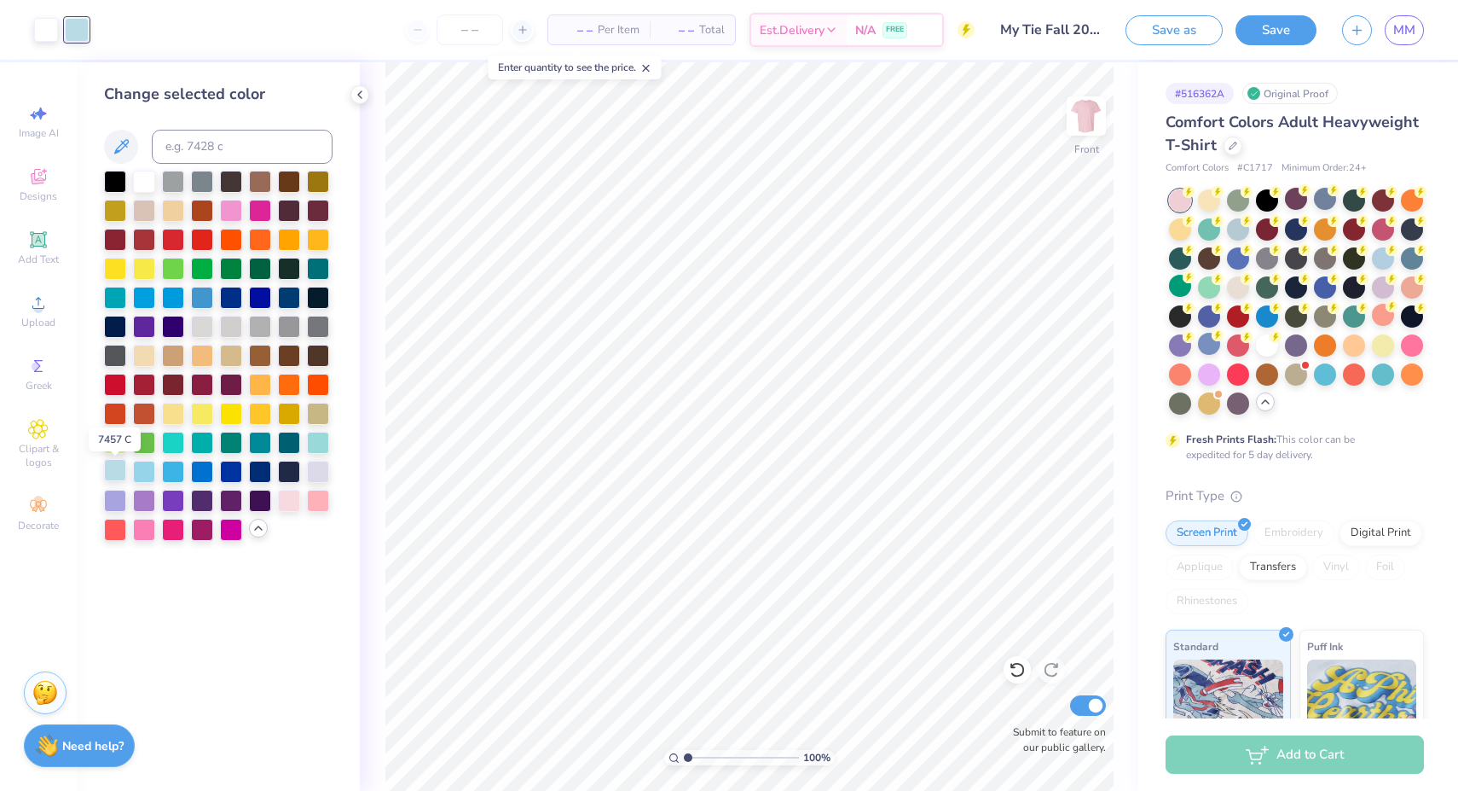
click at [119, 466] on div at bounding box center [115, 470] width 22 height 22
click at [154, 478] on div at bounding box center [144, 470] width 22 height 22
click at [111, 473] on div at bounding box center [115, 470] width 22 height 22
click at [1295, 287] on div at bounding box center [1296, 286] width 22 height 22
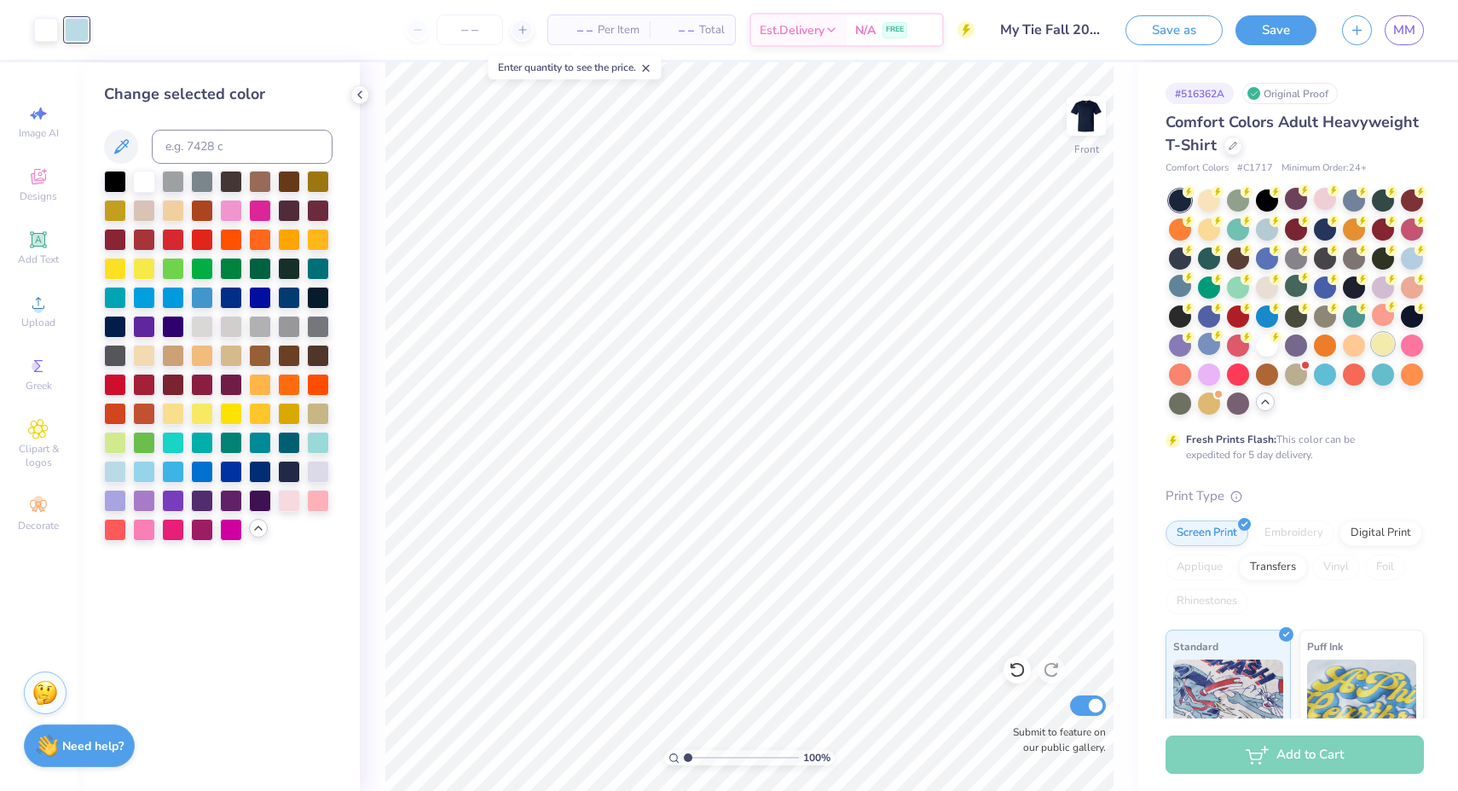
click at [1386, 346] on div at bounding box center [1383, 344] width 22 height 22
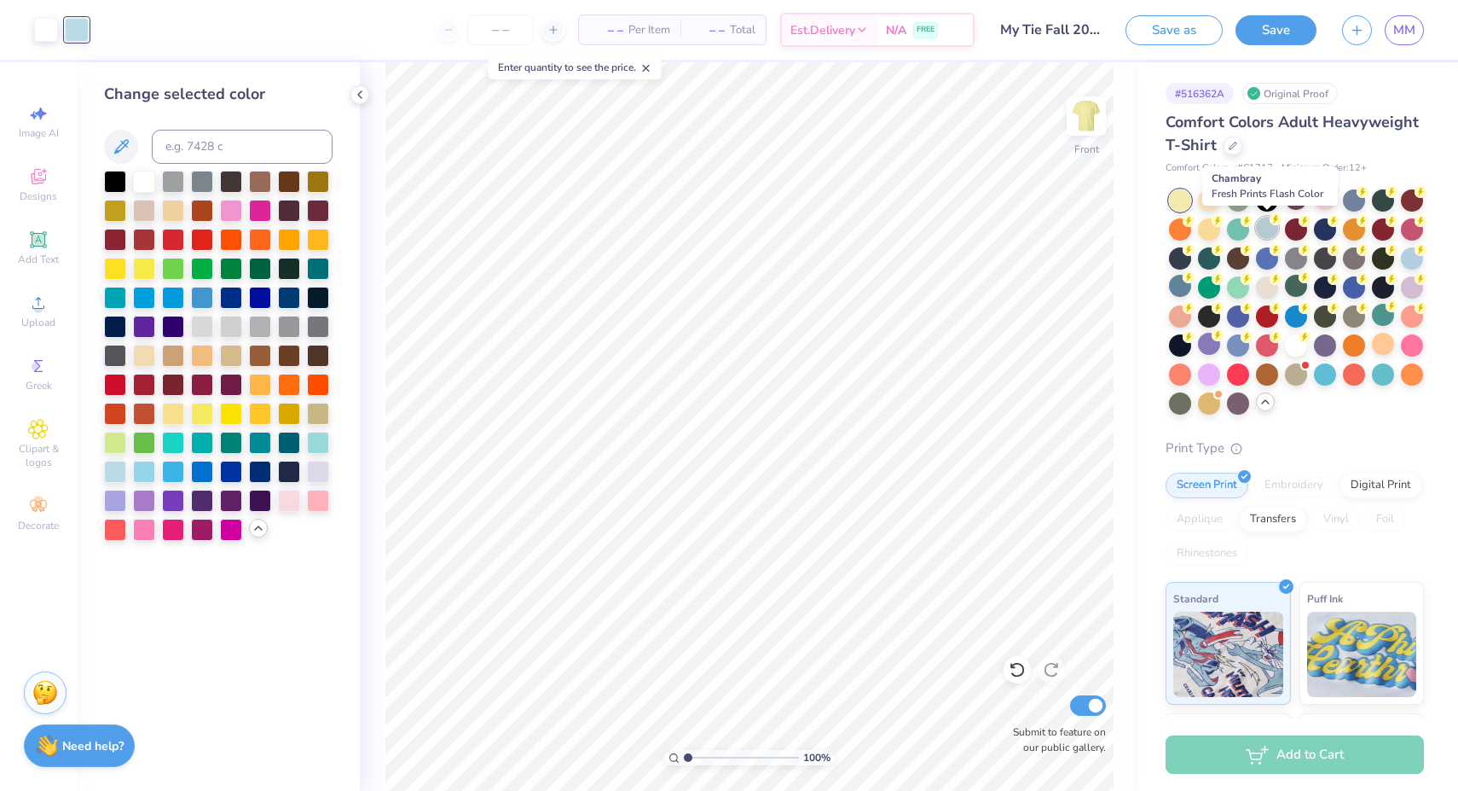
click at [1267, 223] on div at bounding box center [1267, 228] width 22 height 22
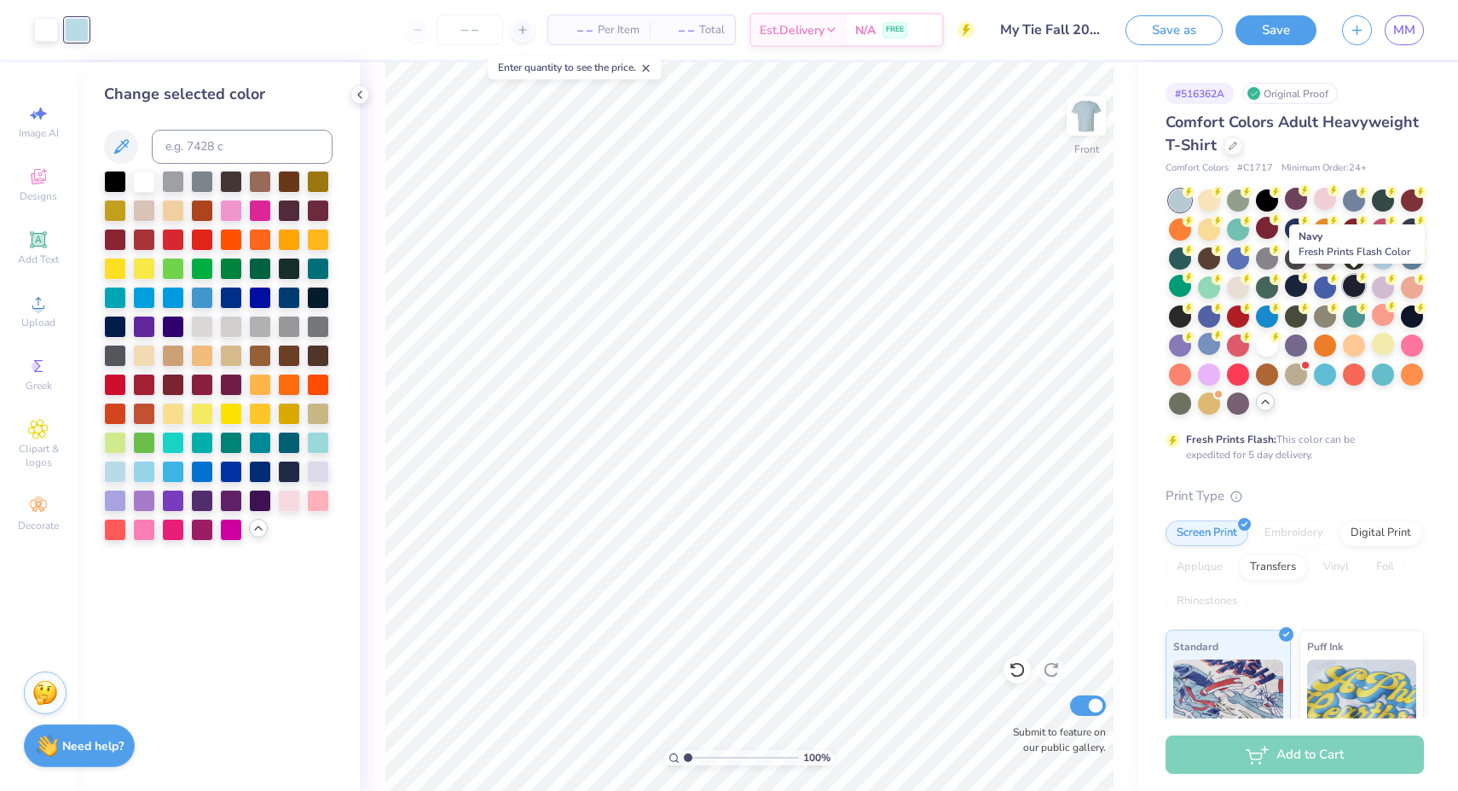
click at [1352, 283] on div at bounding box center [1354, 286] width 22 height 22
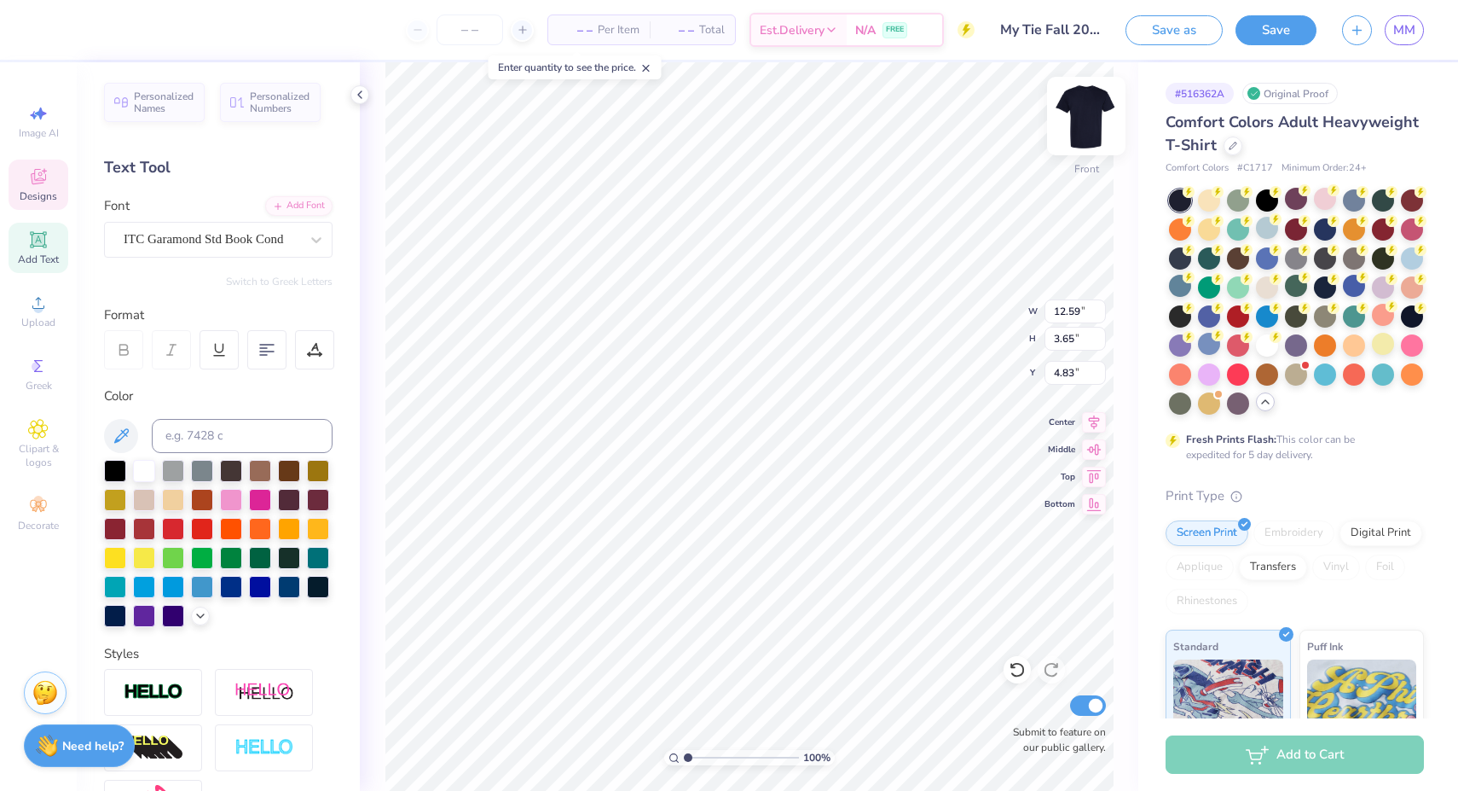
click at [1099, 109] on img at bounding box center [1086, 116] width 68 height 68
click at [1083, 130] on img at bounding box center [1086, 116] width 68 height 68
type input "7.43"
type input "1.07"
type input "15.27"
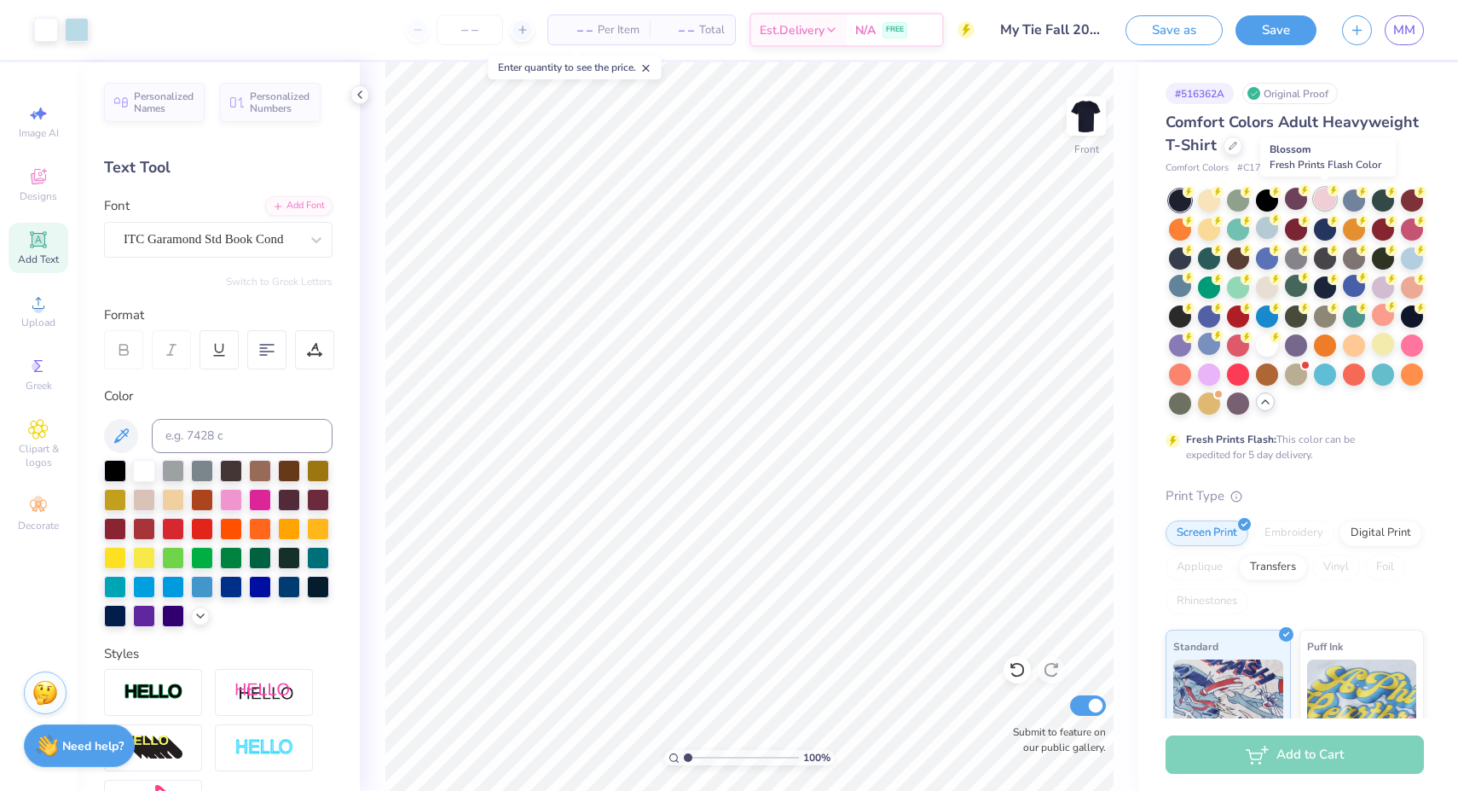
click at [1329, 200] on div at bounding box center [1325, 199] width 22 height 22
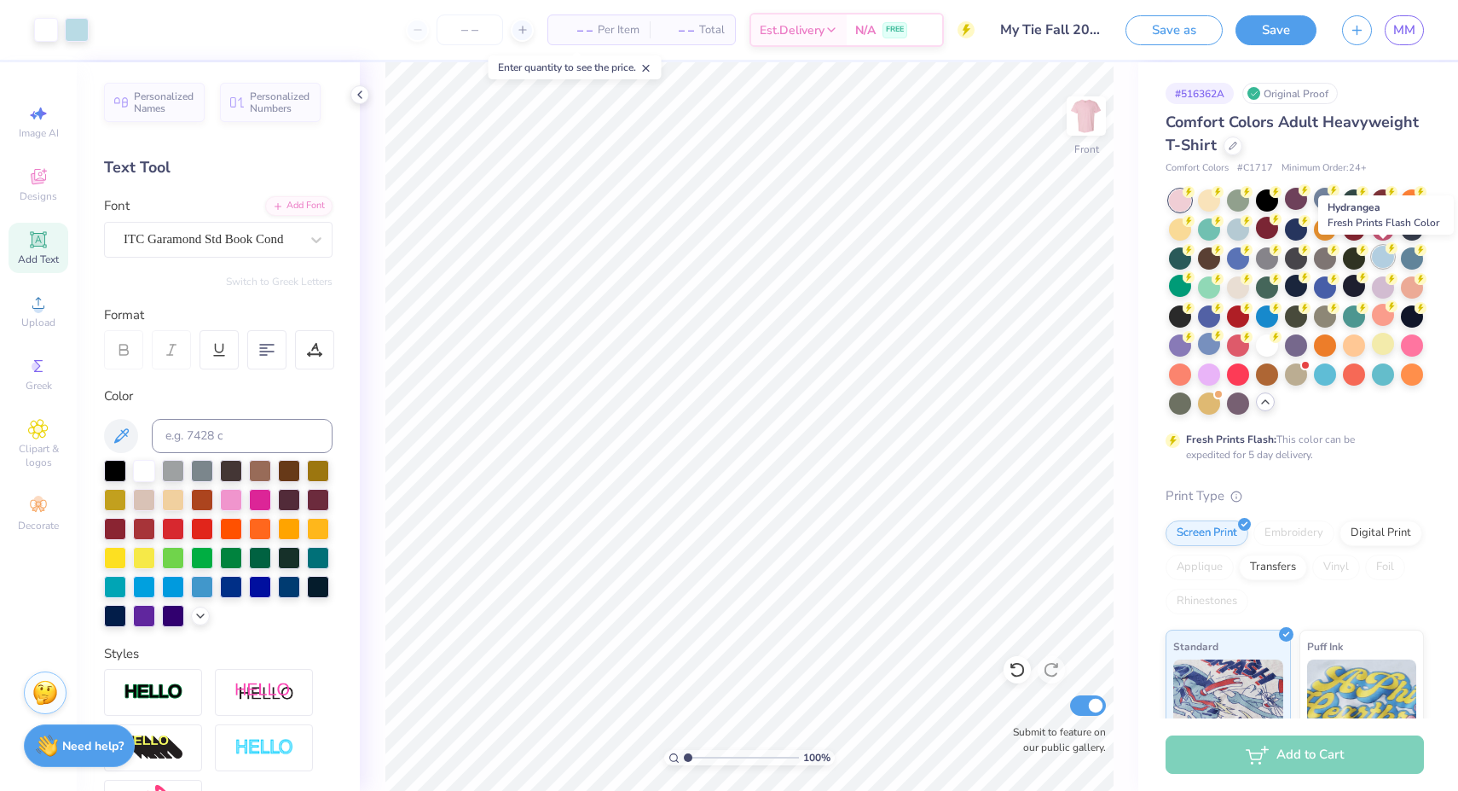
click at [1390, 263] on div at bounding box center [1383, 257] width 22 height 22
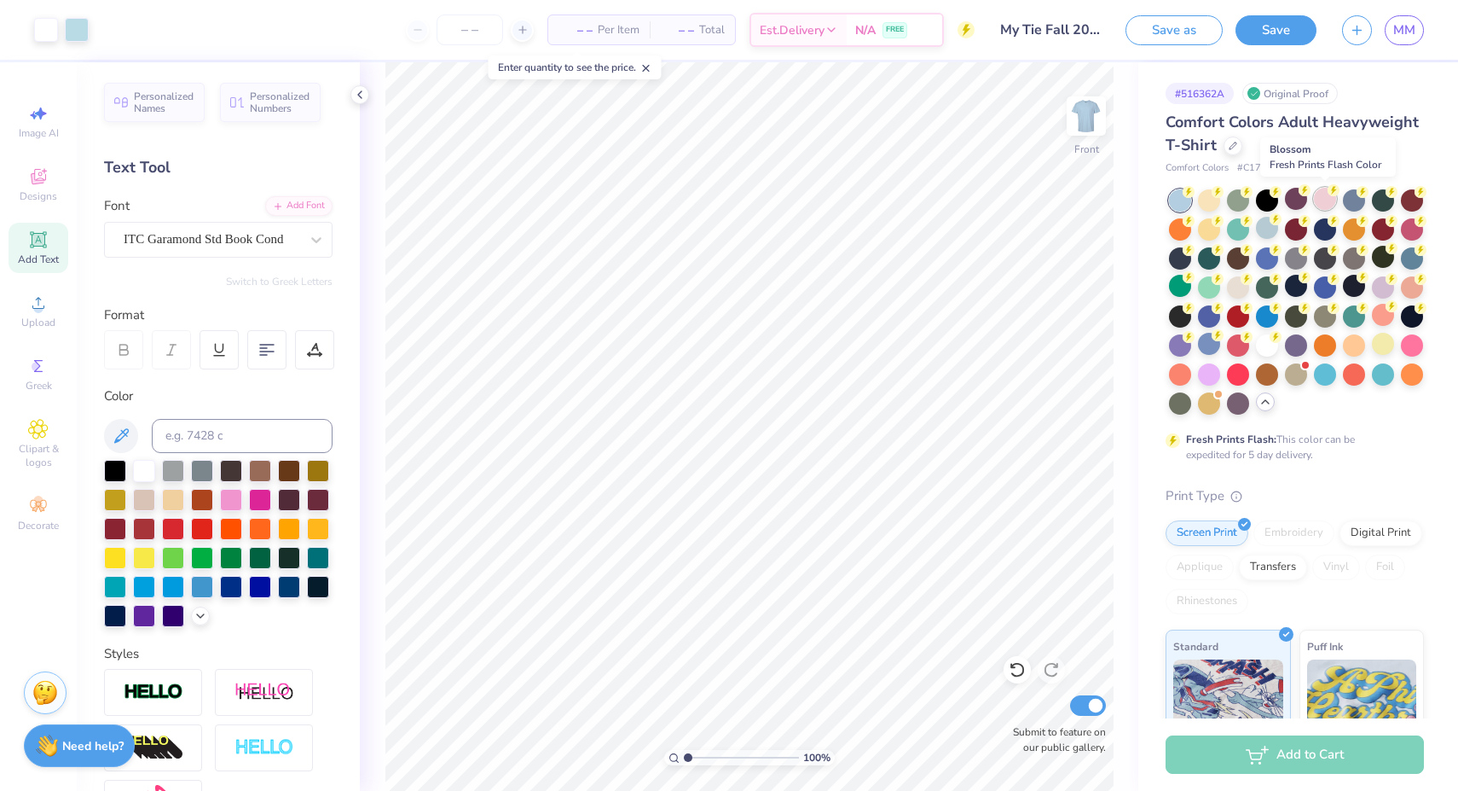
click at [1319, 199] on div at bounding box center [1325, 199] width 22 height 22
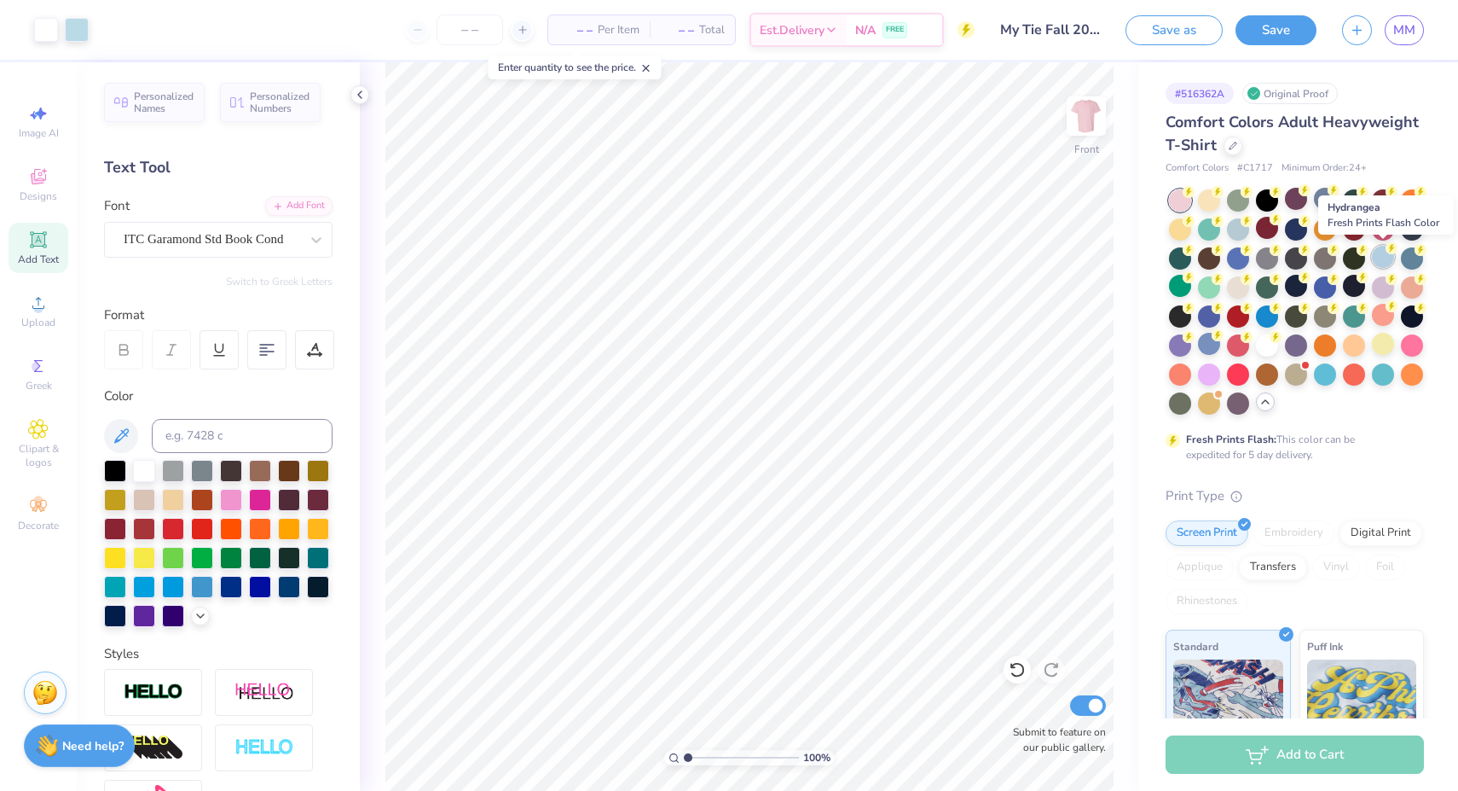
click at [1385, 264] on div at bounding box center [1383, 257] width 22 height 22
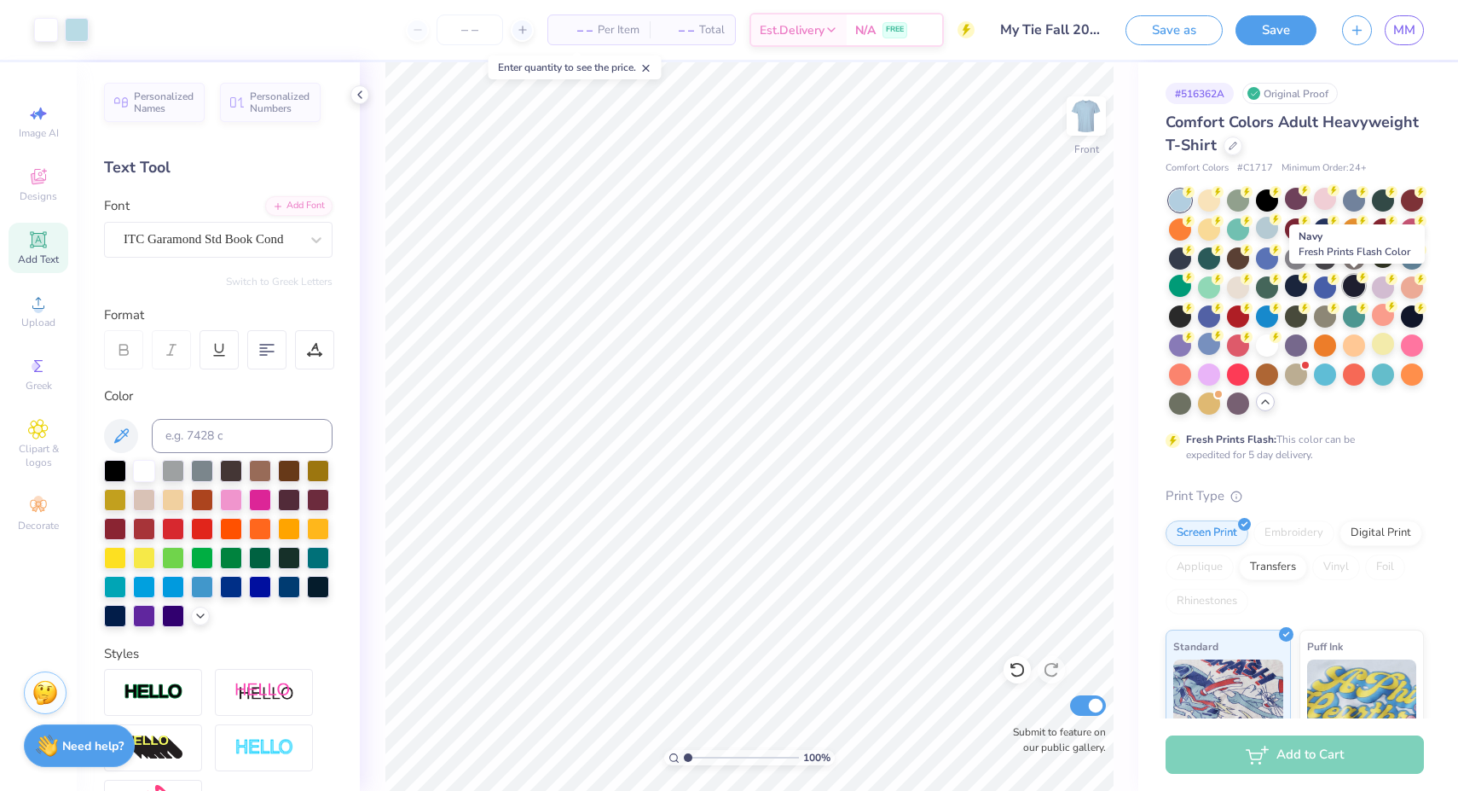
click at [1354, 284] on div at bounding box center [1354, 286] width 22 height 22
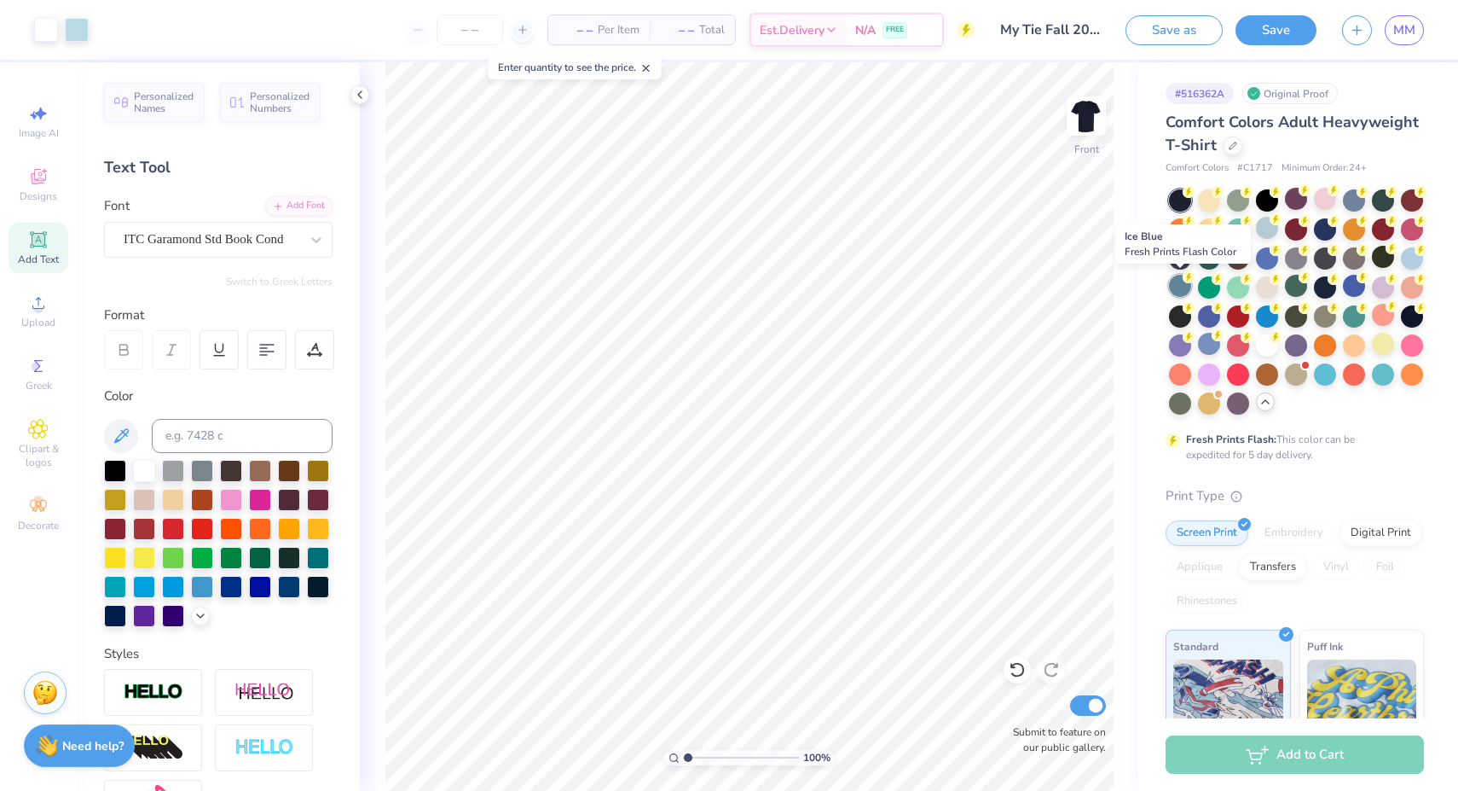
click at [1181, 285] on div at bounding box center [1180, 286] width 22 height 22
click at [1321, 202] on div at bounding box center [1325, 199] width 22 height 22
